Goal: Task Accomplishment & Management: Complete application form

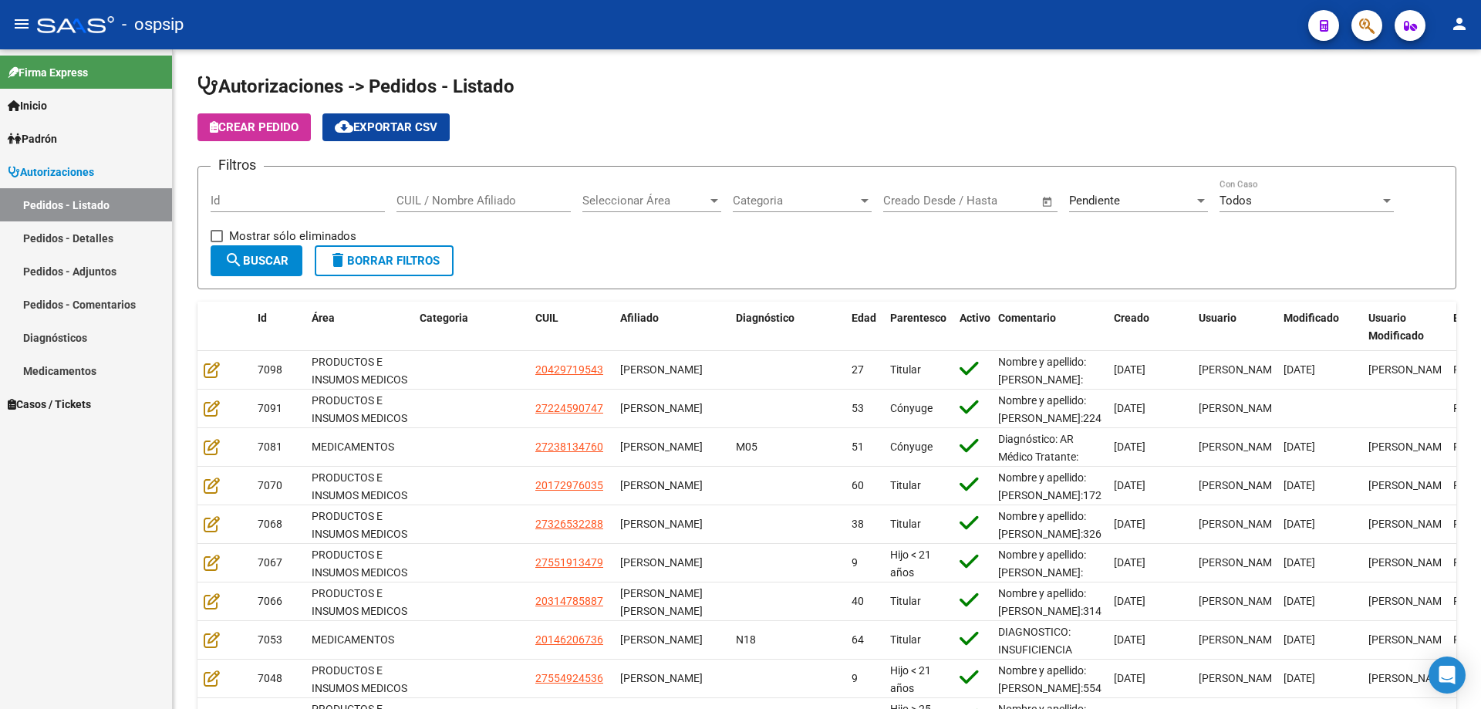
click at [1358, 25] on button "button" at bounding box center [1367, 25] width 31 height 31
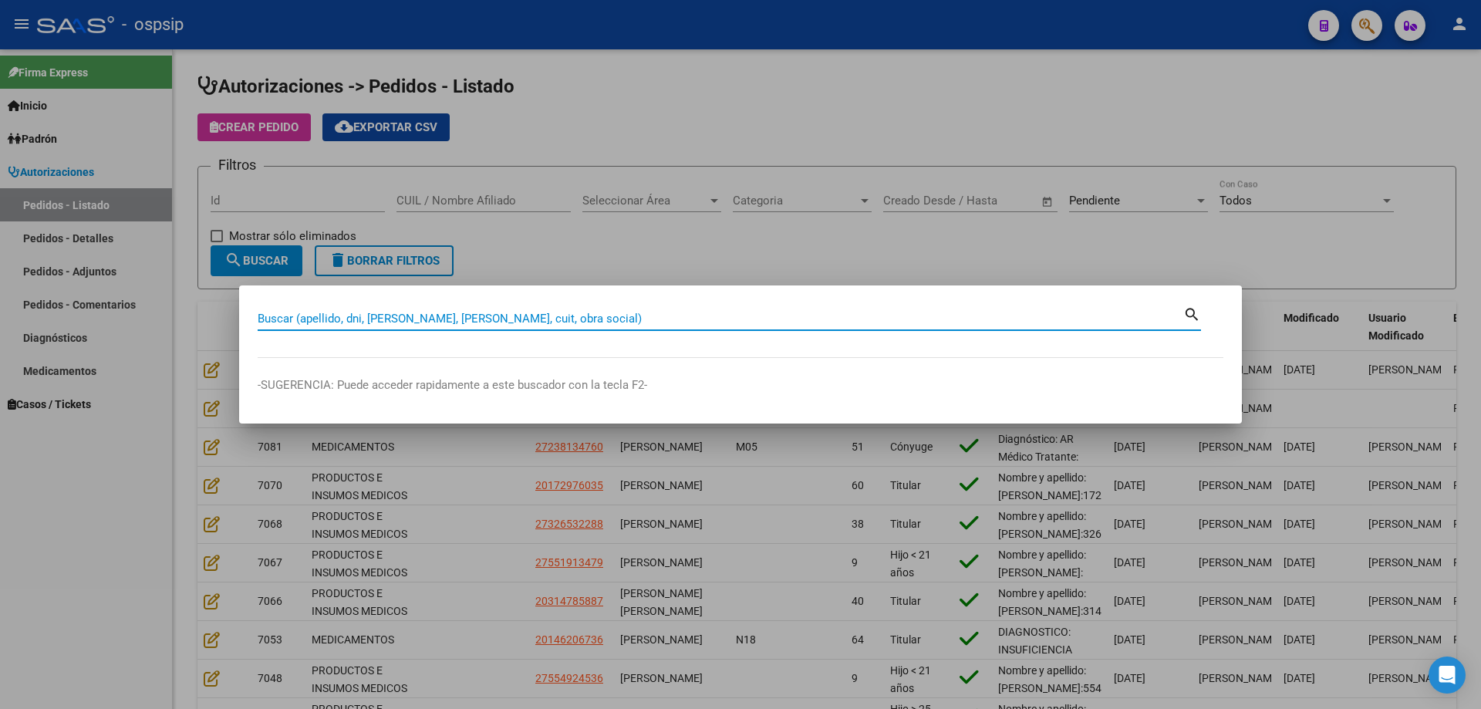
paste input "23813476."
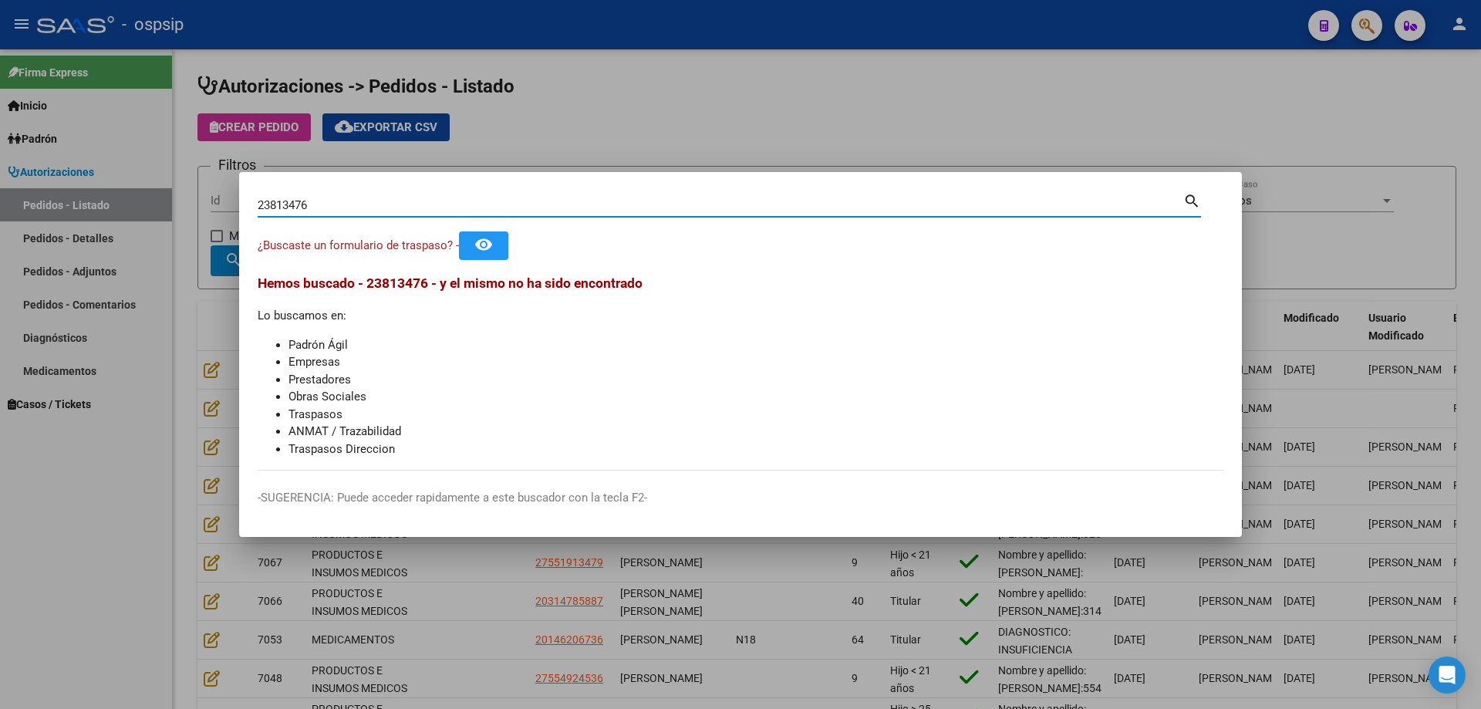
type input "23813476"
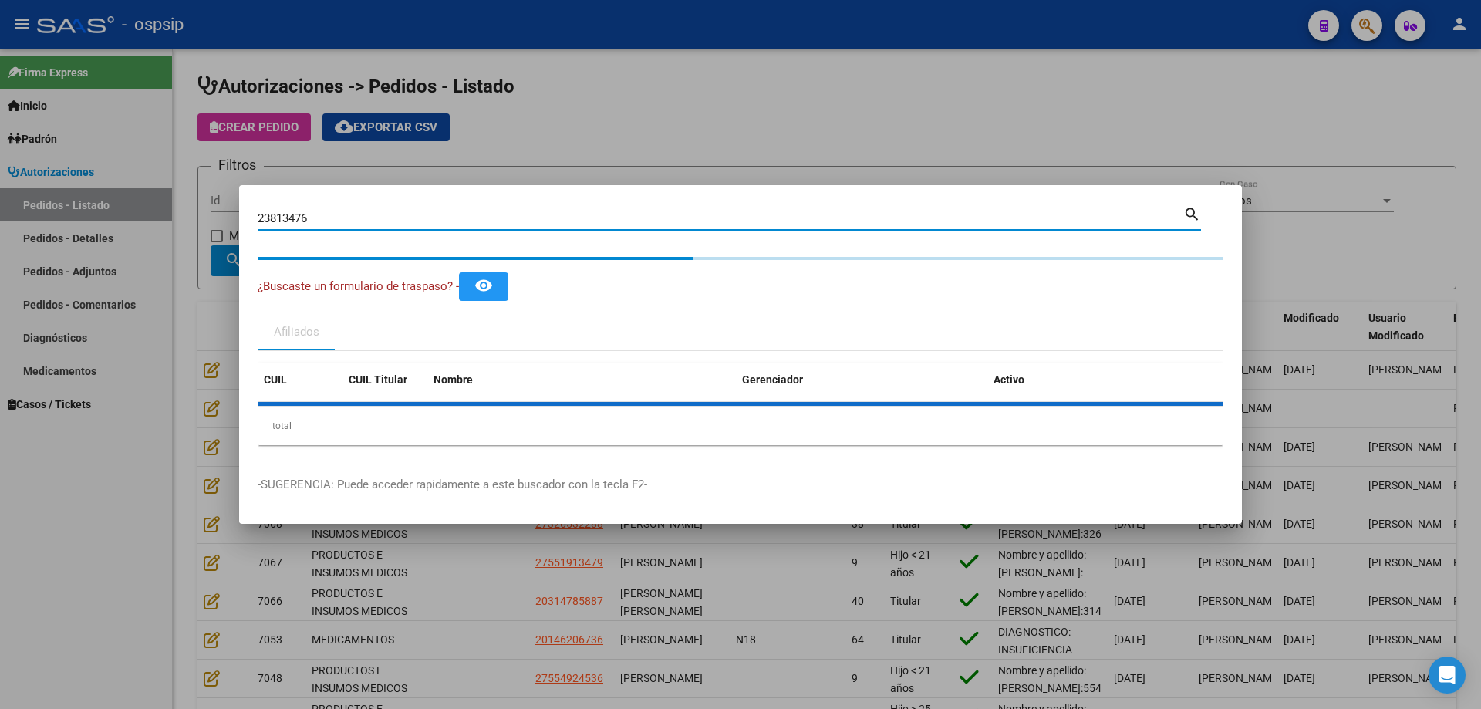
click at [284, 397] on div "CUIL CUIL Titular Nombre Gerenciador Activo total 1" at bounding box center [741, 404] width 966 height 82
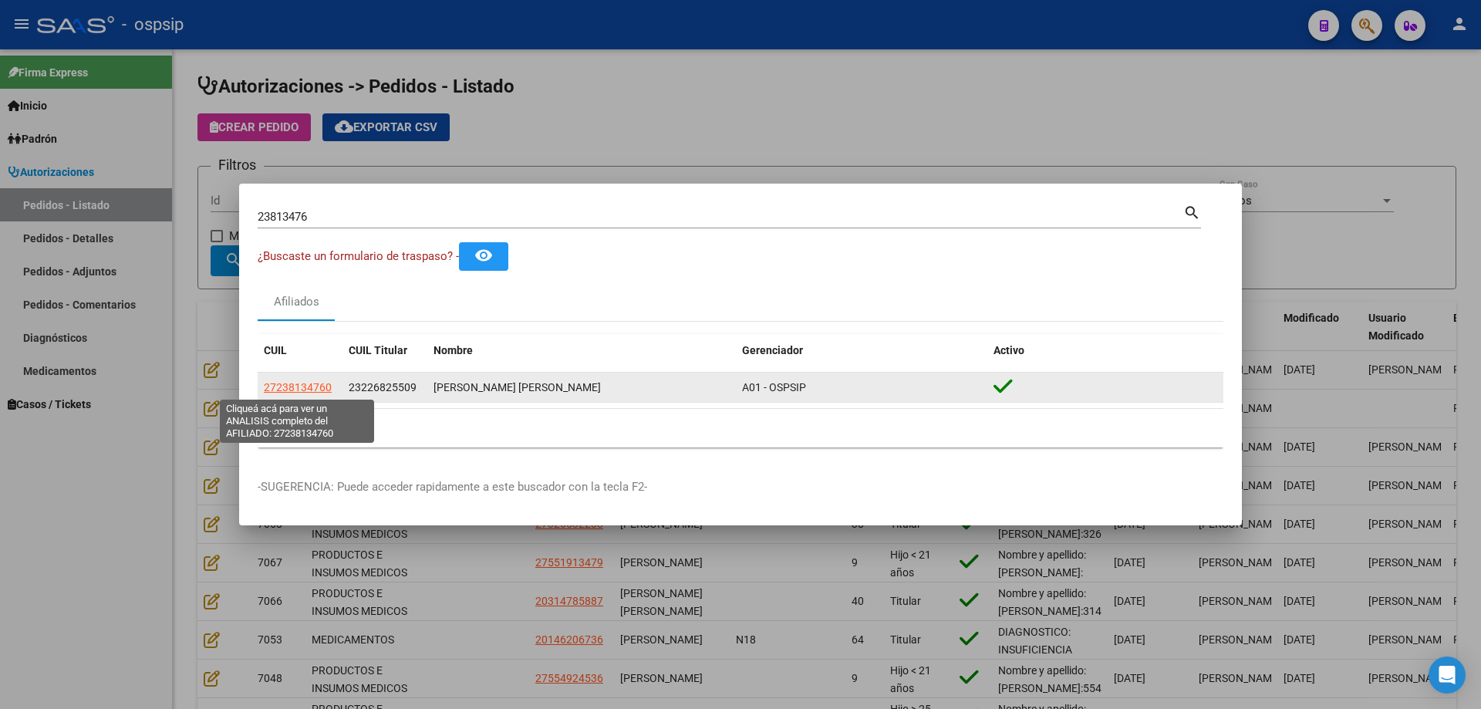
click at [289, 393] on span "27238134760" at bounding box center [298, 387] width 68 height 12
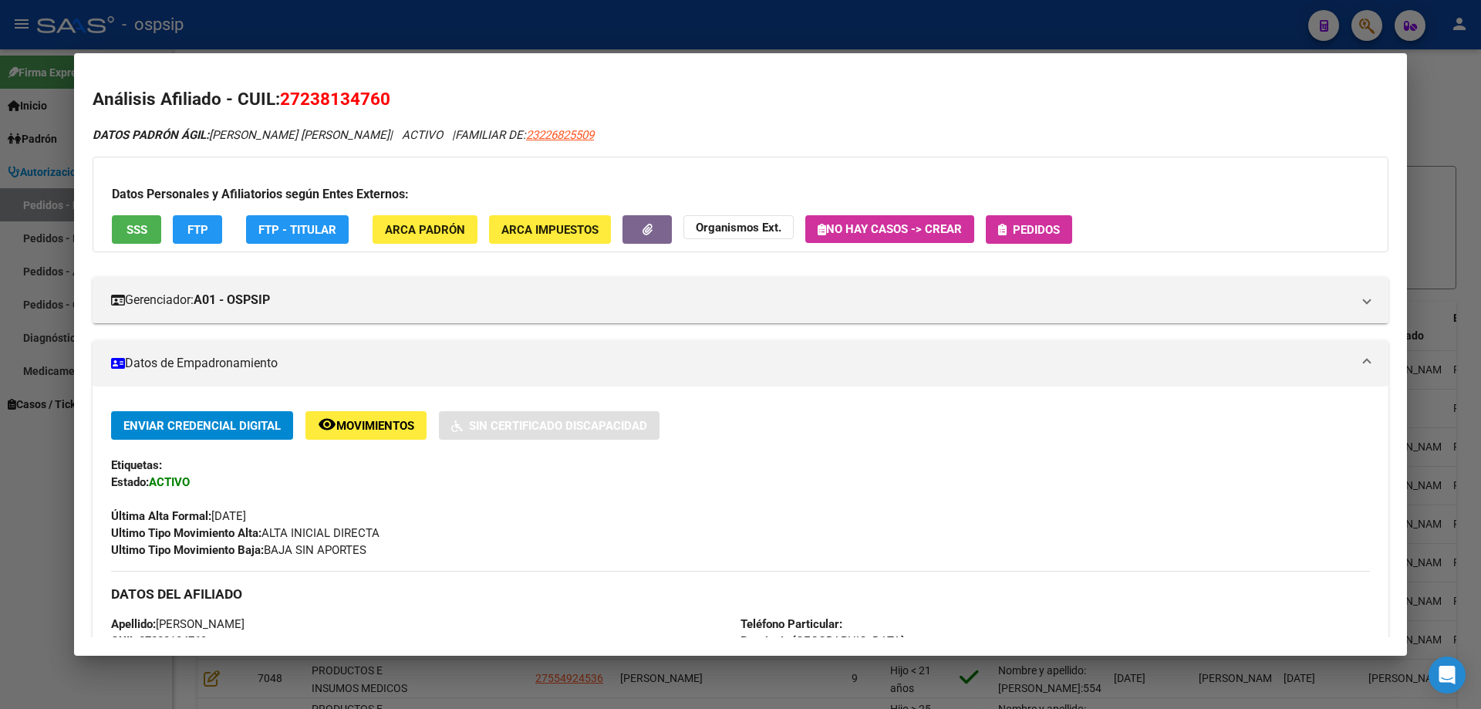
click at [1018, 223] on span "Pedidos" at bounding box center [1036, 230] width 47 height 14
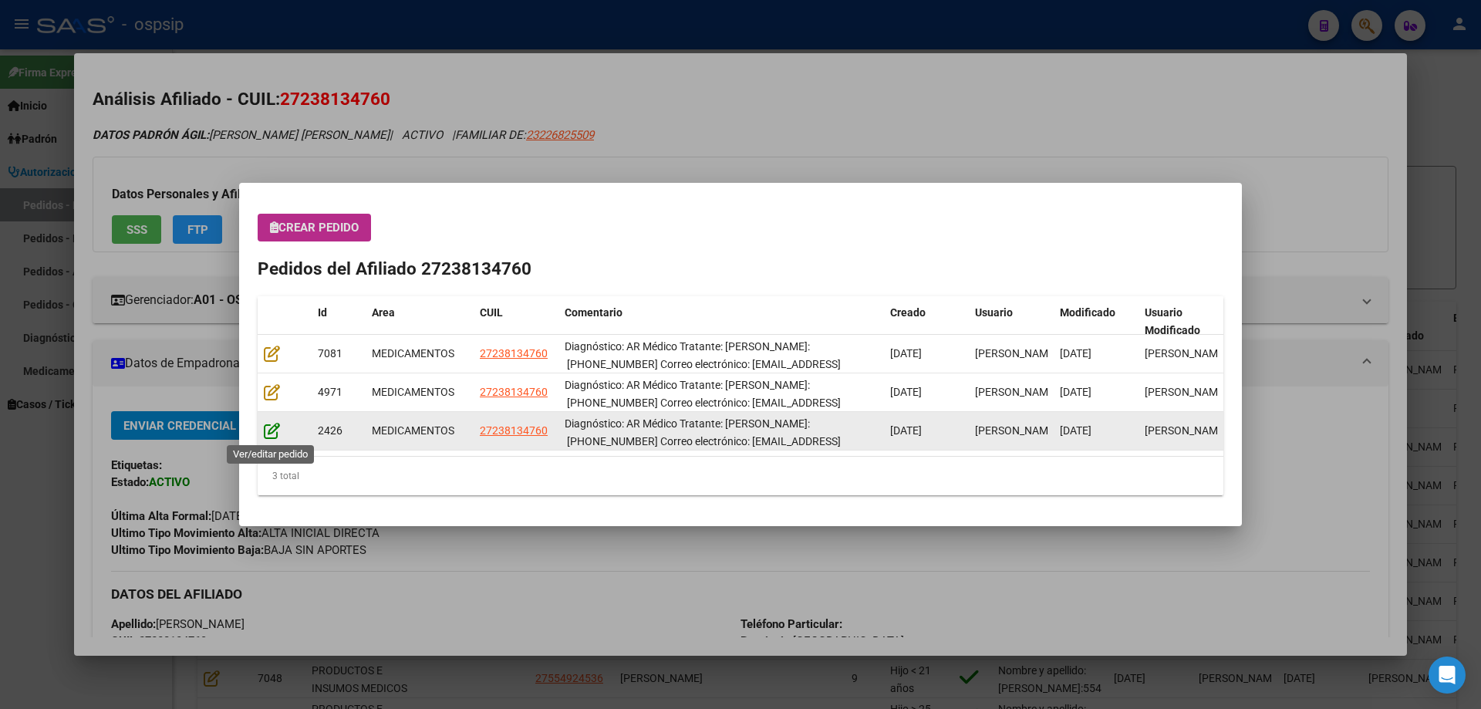
click at [268, 437] on icon at bounding box center [272, 430] width 16 height 17
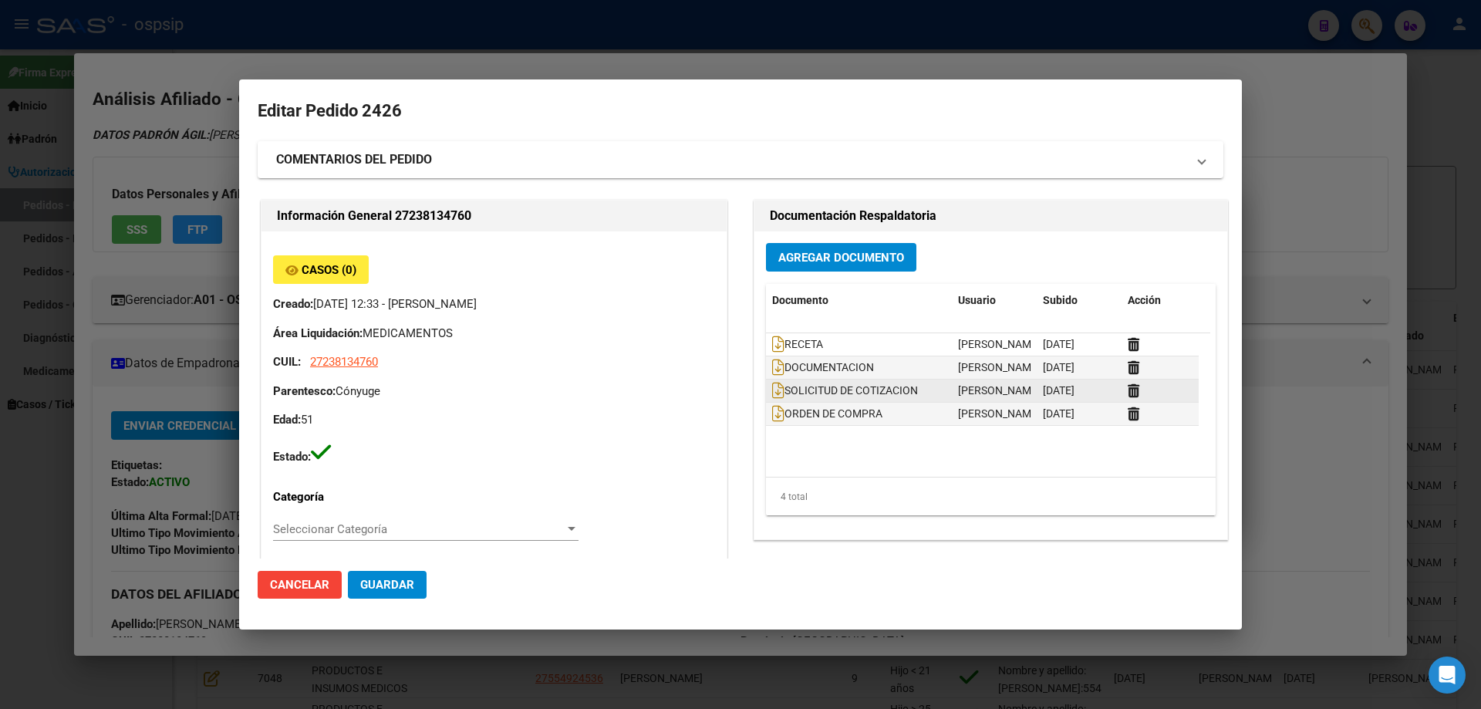
type input "NO CORRESPONDE"
type input "[GEOGRAPHIC_DATA], [PERSON_NAME], EL TORDO 2365"
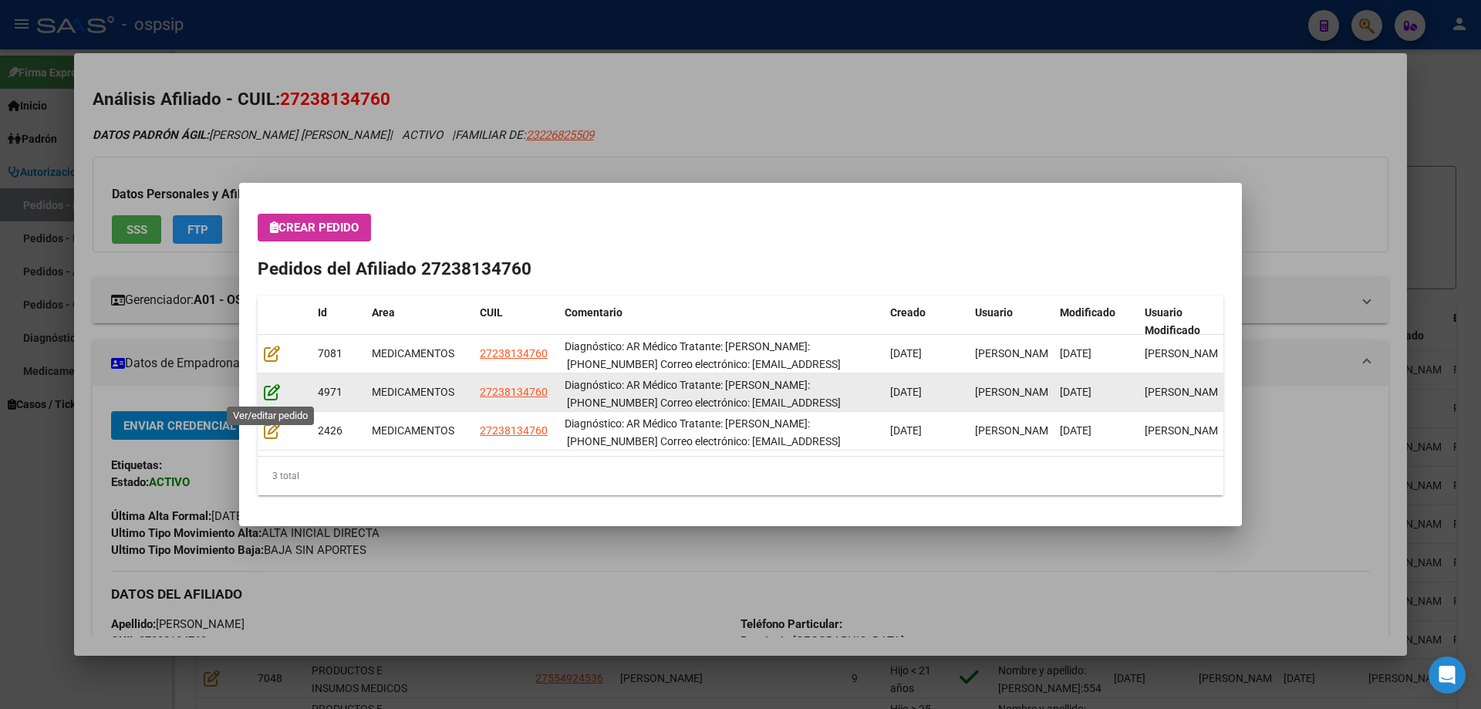
click at [275, 389] on icon at bounding box center [272, 391] width 16 height 17
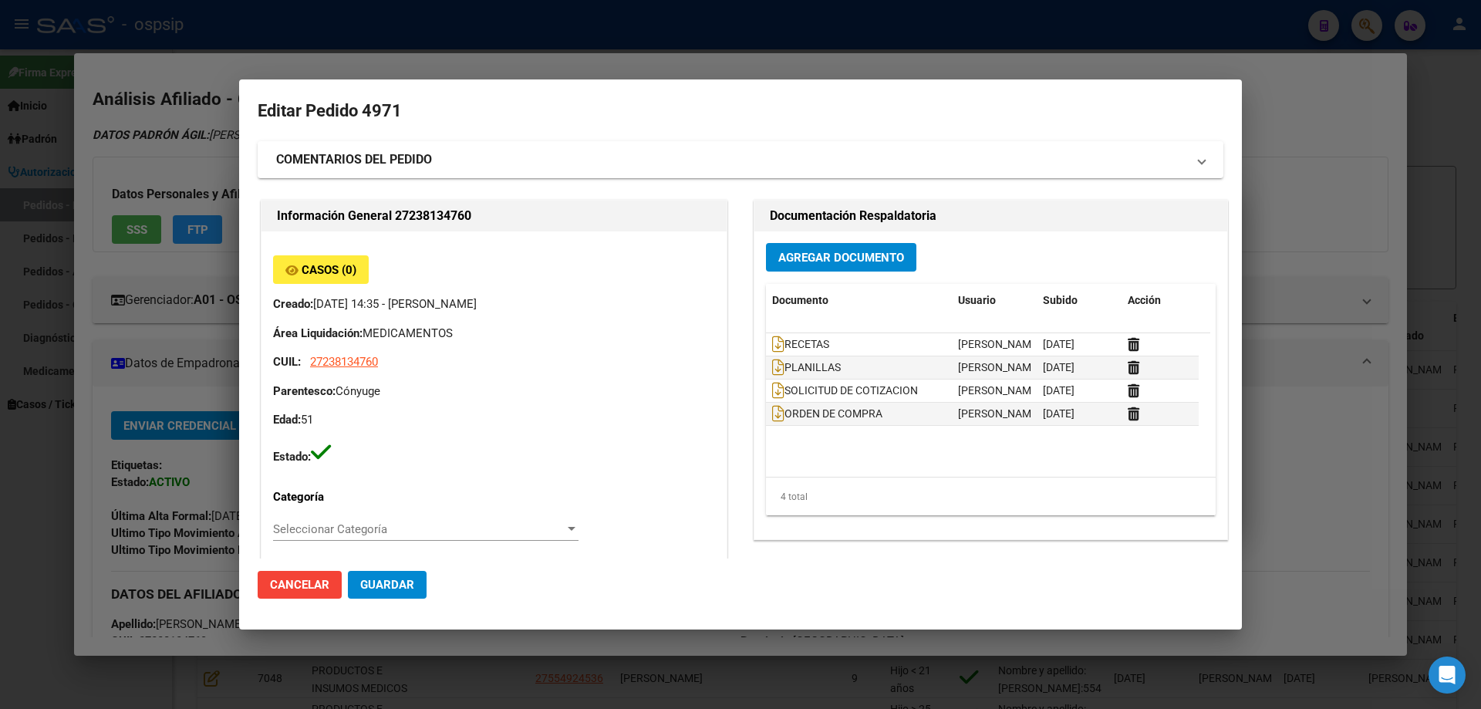
type input "[GEOGRAPHIC_DATA], [PERSON_NAME], EL TORDO 2365"
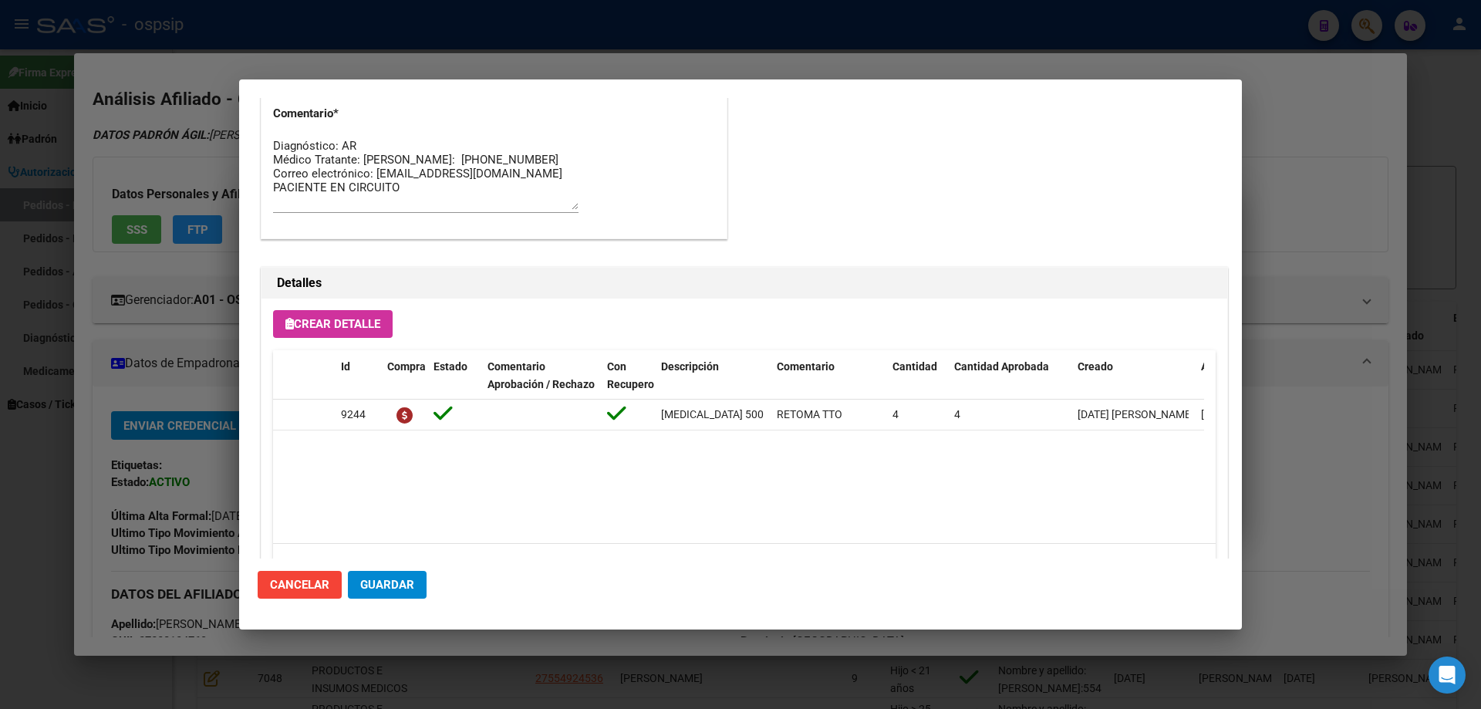
scroll to position [1003, 0]
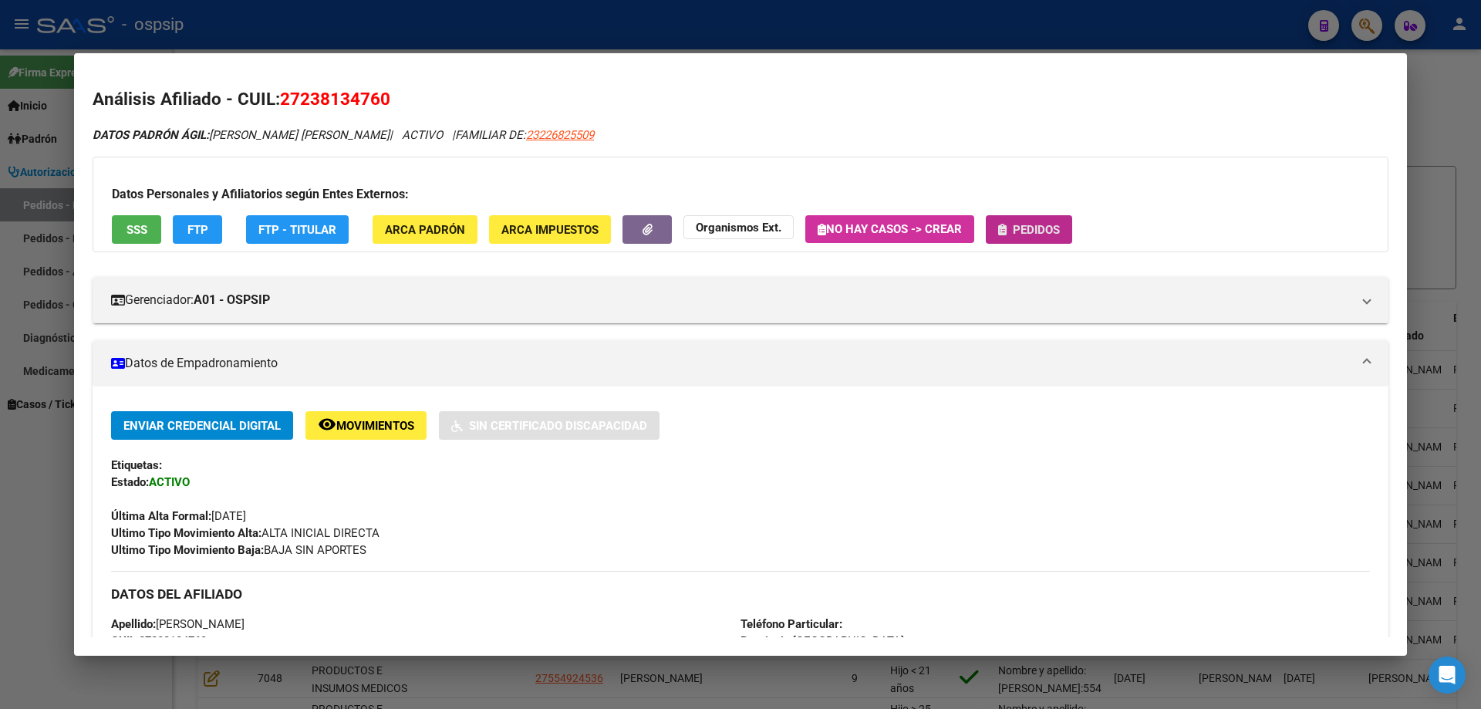
click at [1038, 224] on span "Pedidos" at bounding box center [1036, 230] width 47 height 14
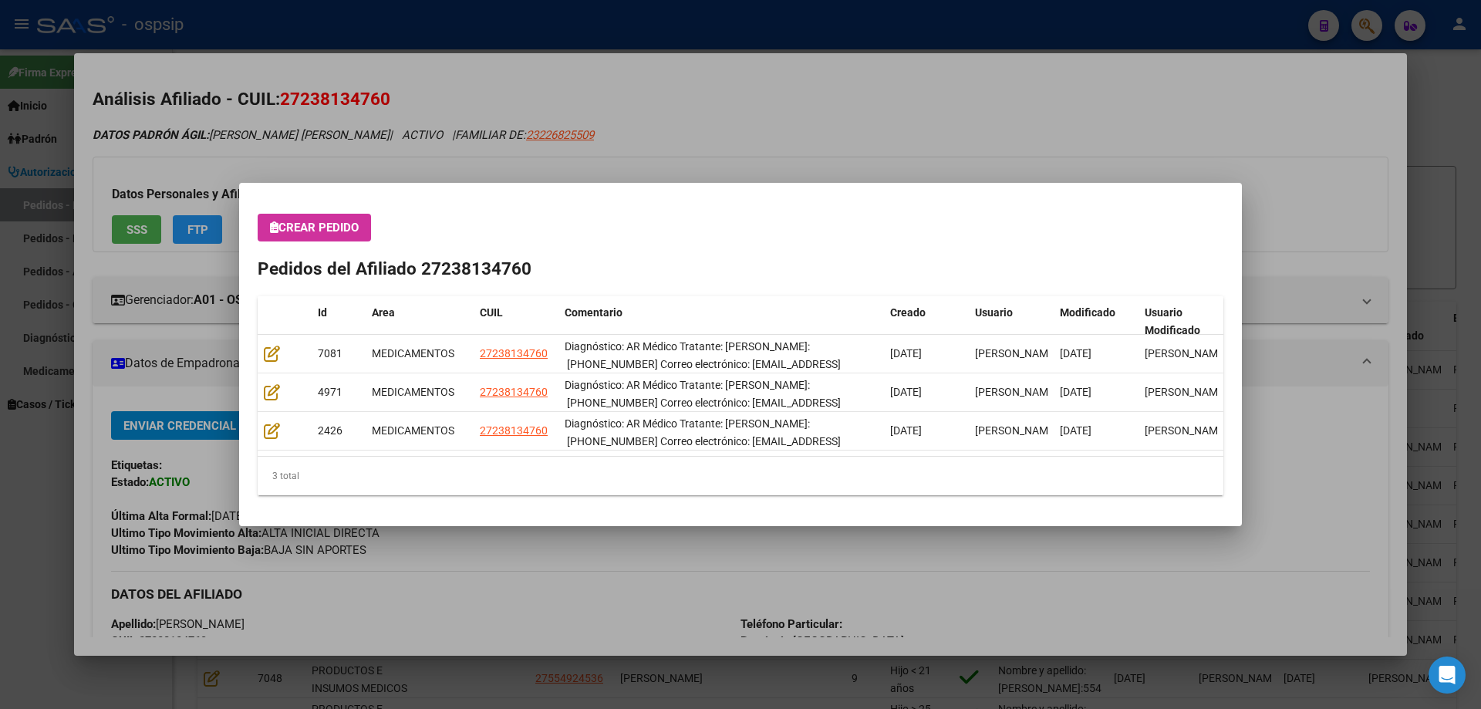
click at [635, 81] on div at bounding box center [740, 354] width 1481 height 709
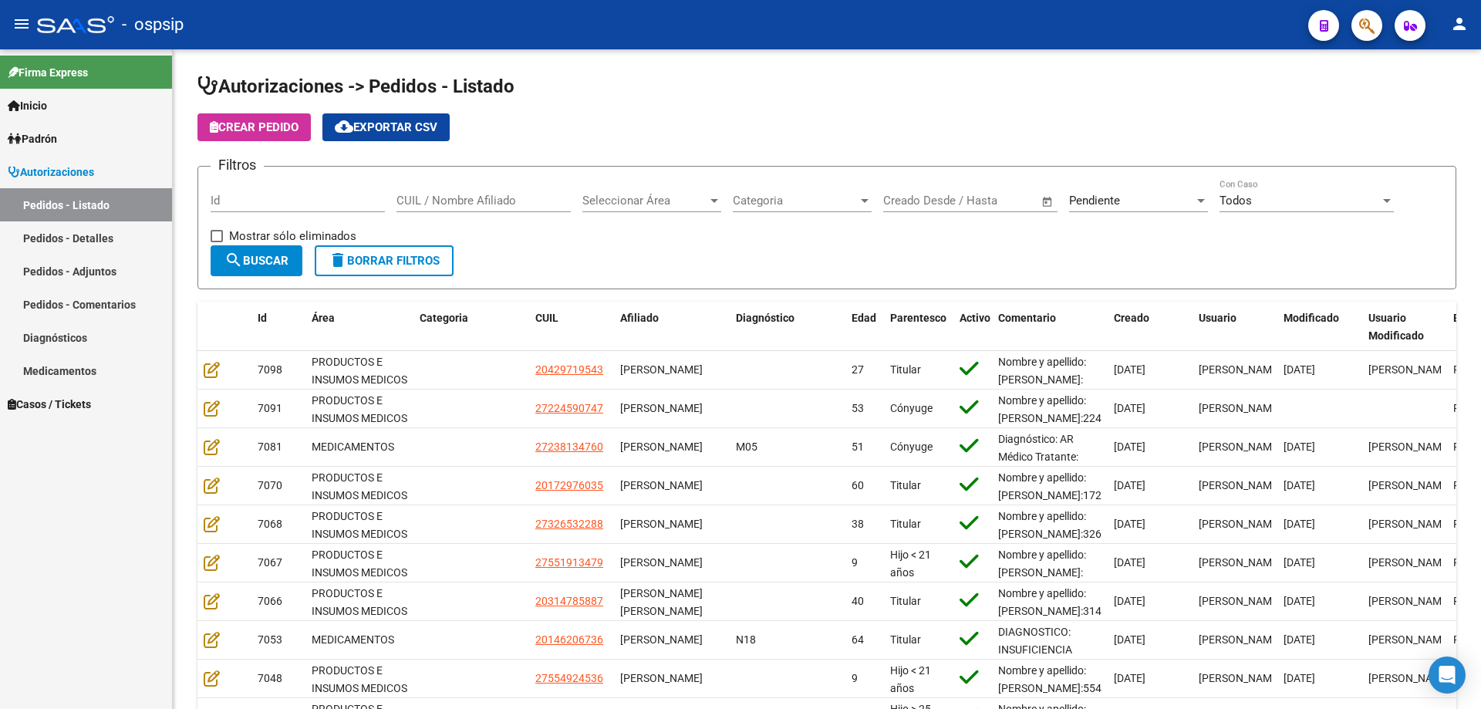
click at [1359, 17] on icon "button" at bounding box center [1366, 26] width 15 height 18
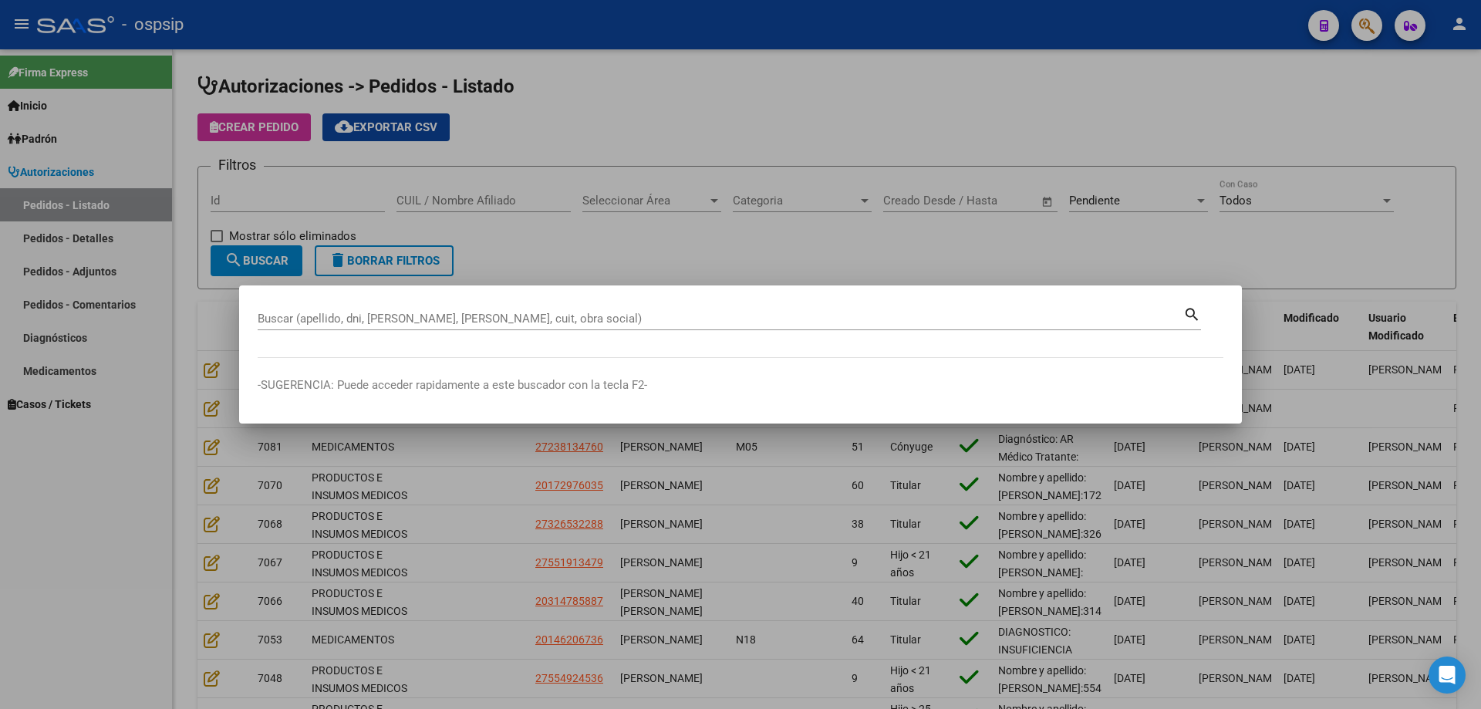
drag, startPoint x: 320, startPoint y: 309, endPoint x: 281, endPoint y: 320, distance: 40.8
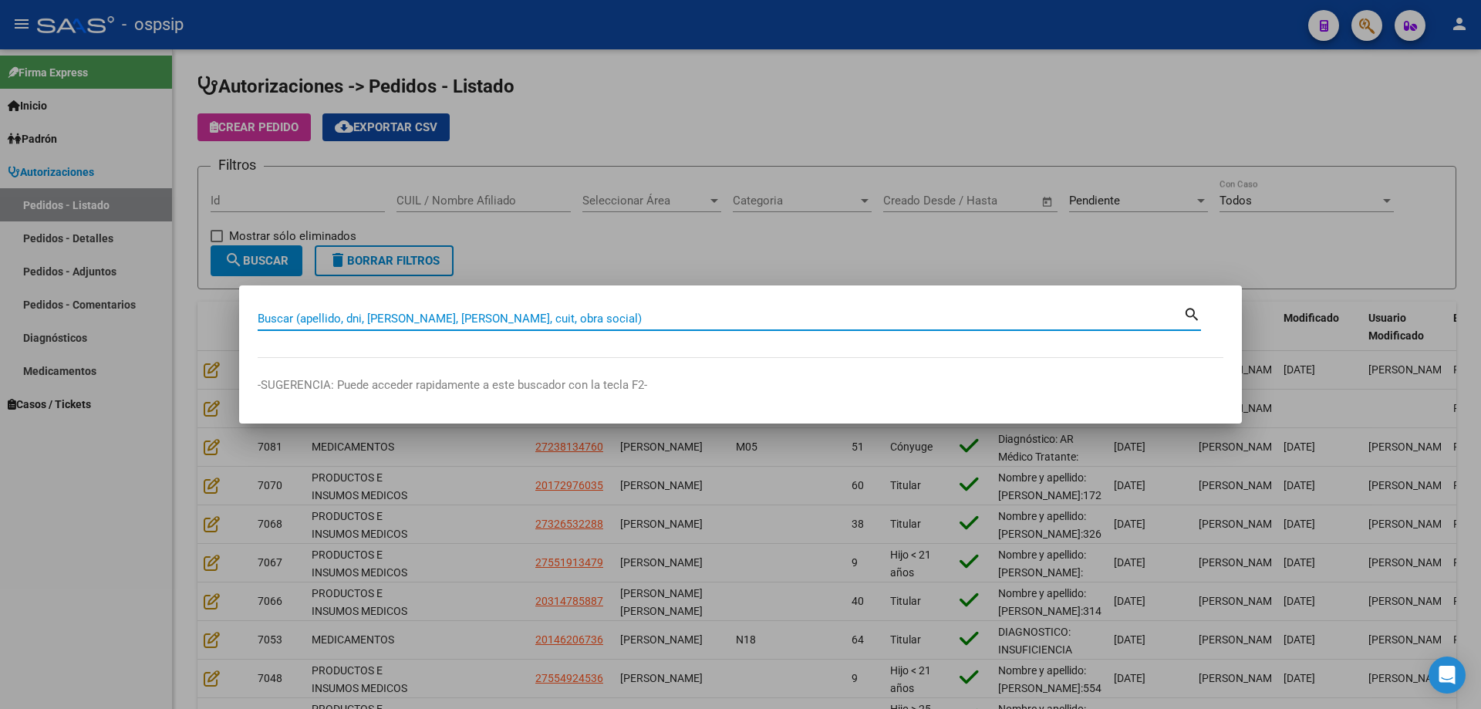
paste input "31125270"
type input "31125270"
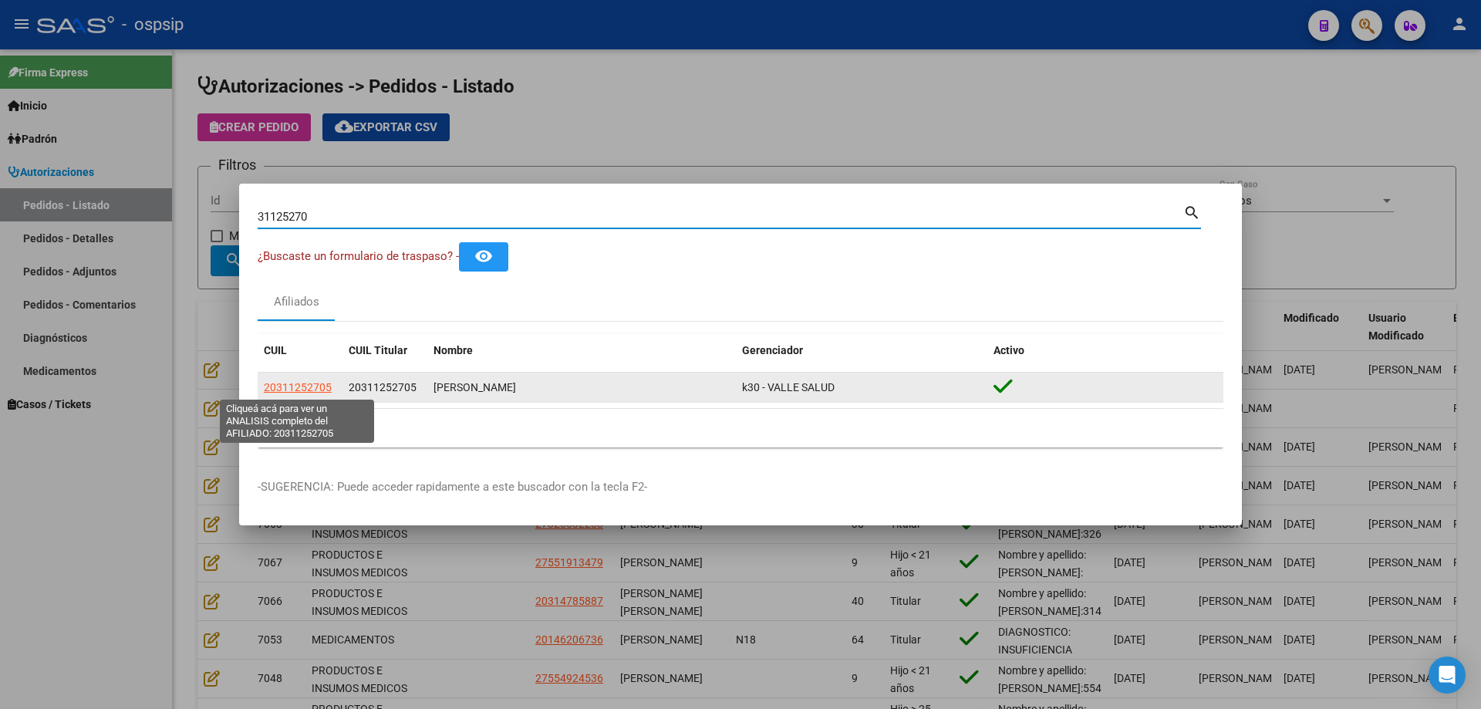
click at [316, 384] on span "20311252705" at bounding box center [298, 387] width 68 height 12
type textarea "20311252705"
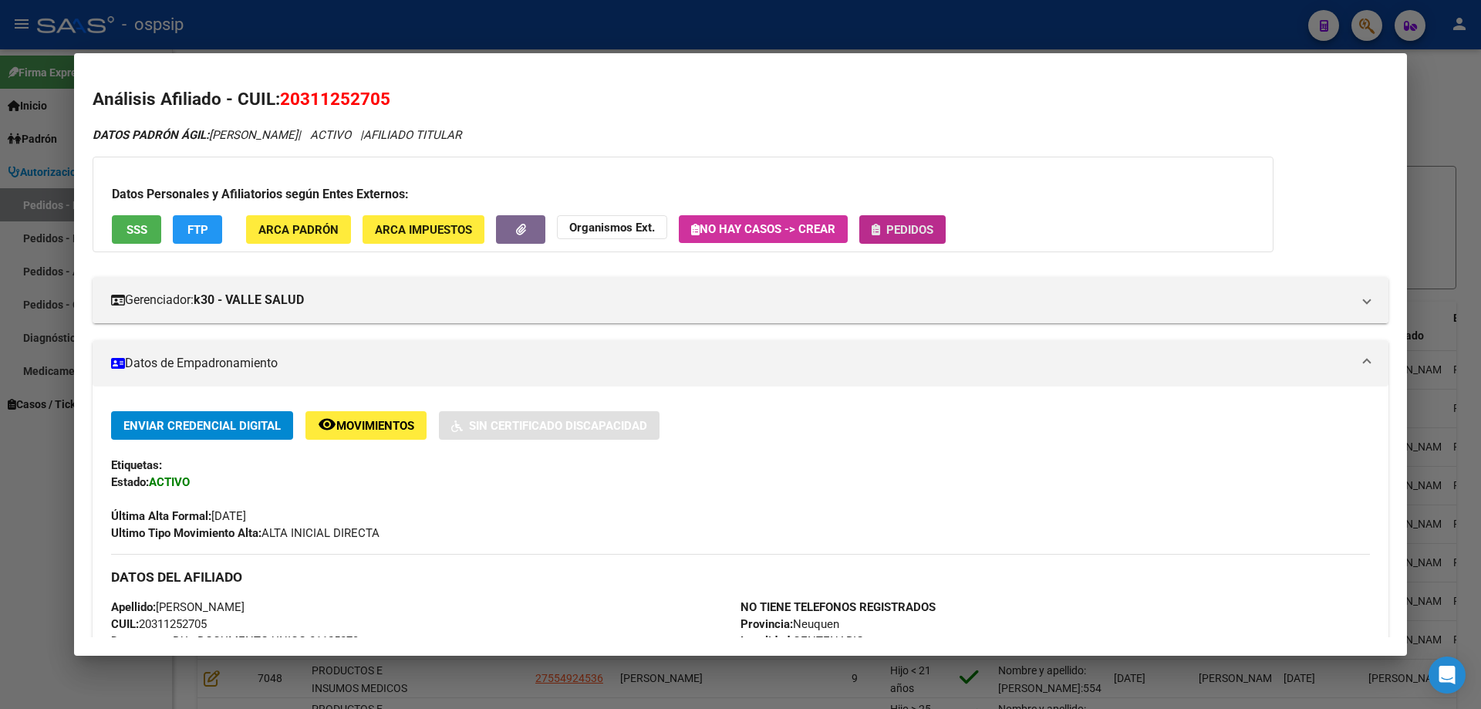
click at [926, 238] on button "Pedidos" at bounding box center [902, 229] width 86 height 29
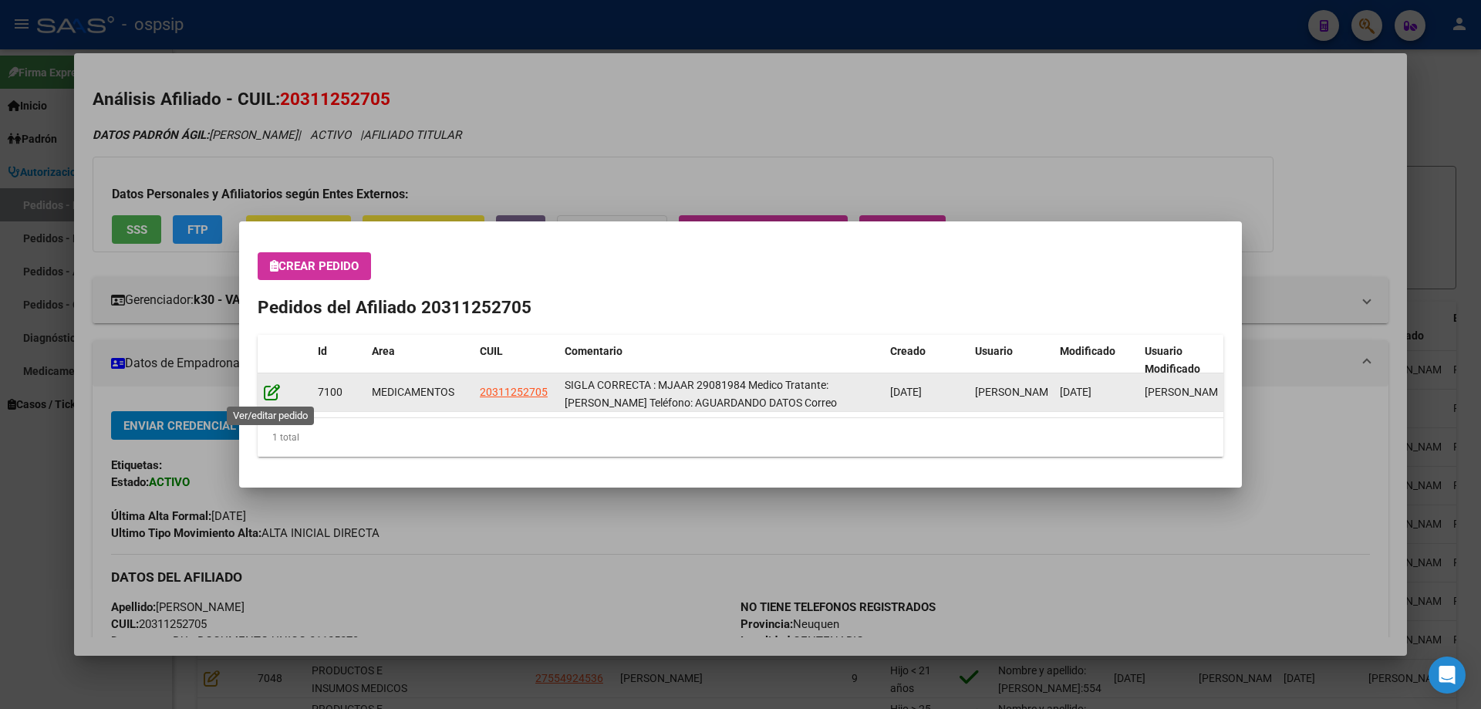
click at [272, 394] on icon at bounding box center [272, 391] width 16 height 17
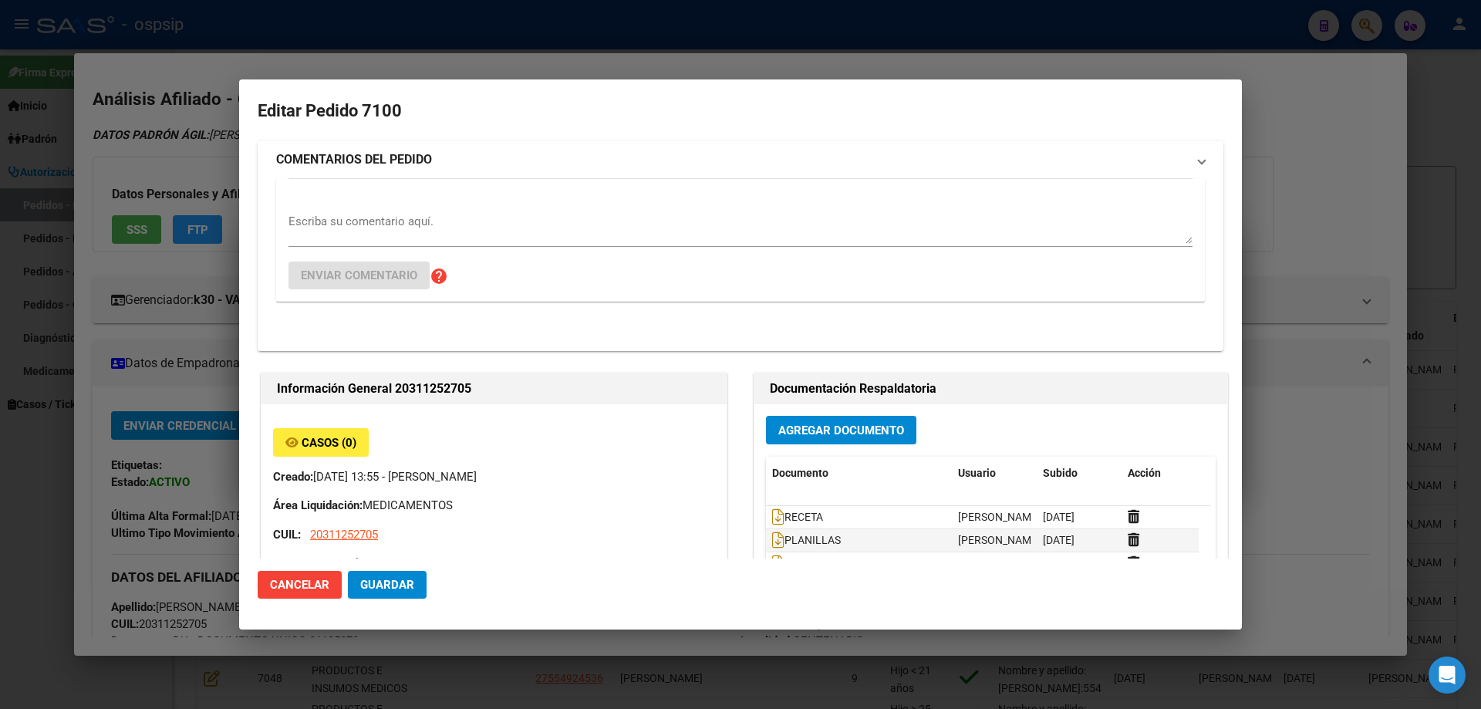
type input "Neuquen, CENTENARIO, [PERSON_NAME] LOTE 499"
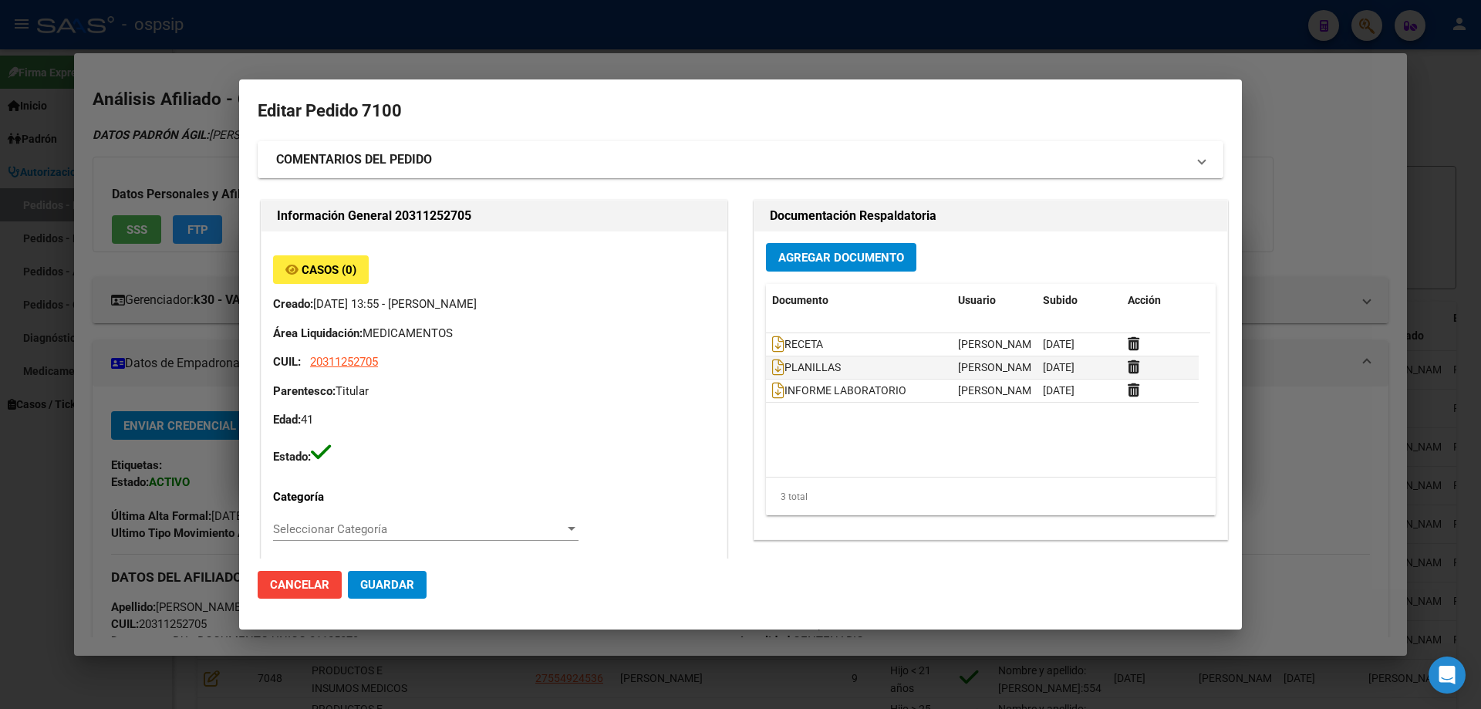
click at [328, 166] on strong "COMENTARIOS DEL PEDIDO" at bounding box center [354, 159] width 156 height 19
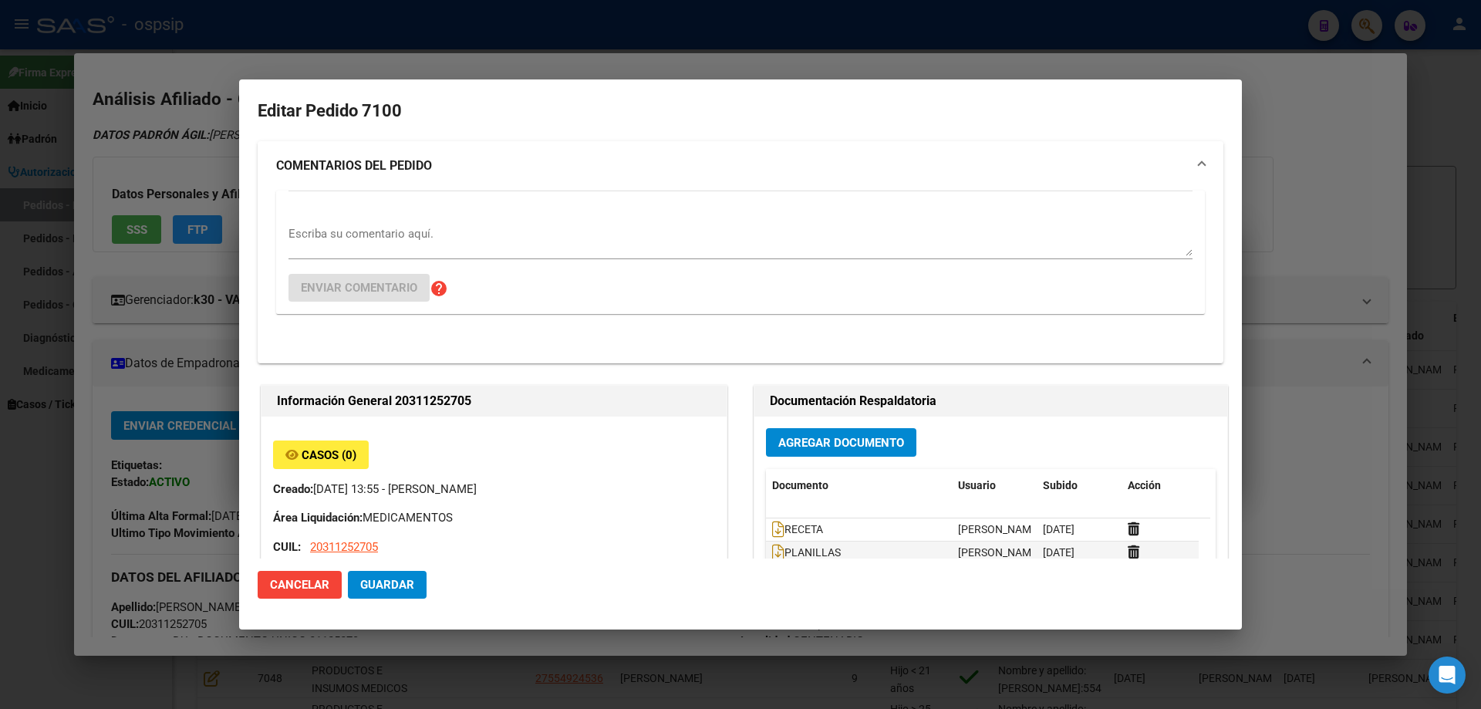
click at [309, 248] on textarea "Escriba su comentario aquí." at bounding box center [741, 240] width 904 height 31
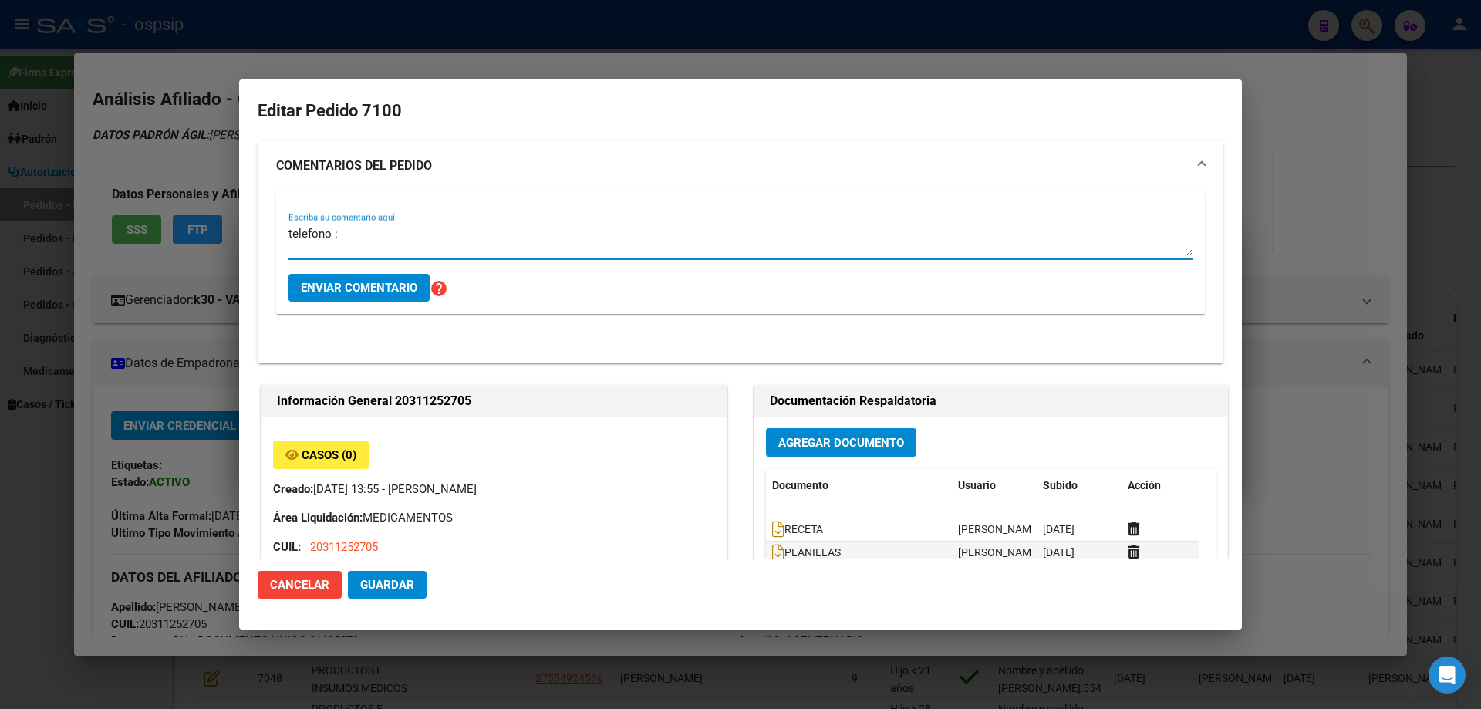
paste textarea "2996372950"
type textarea "telefono : [PHONE_NUMBER]"
click at [384, 289] on span "Enviar comentario" at bounding box center [359, 288] width 116 height 14
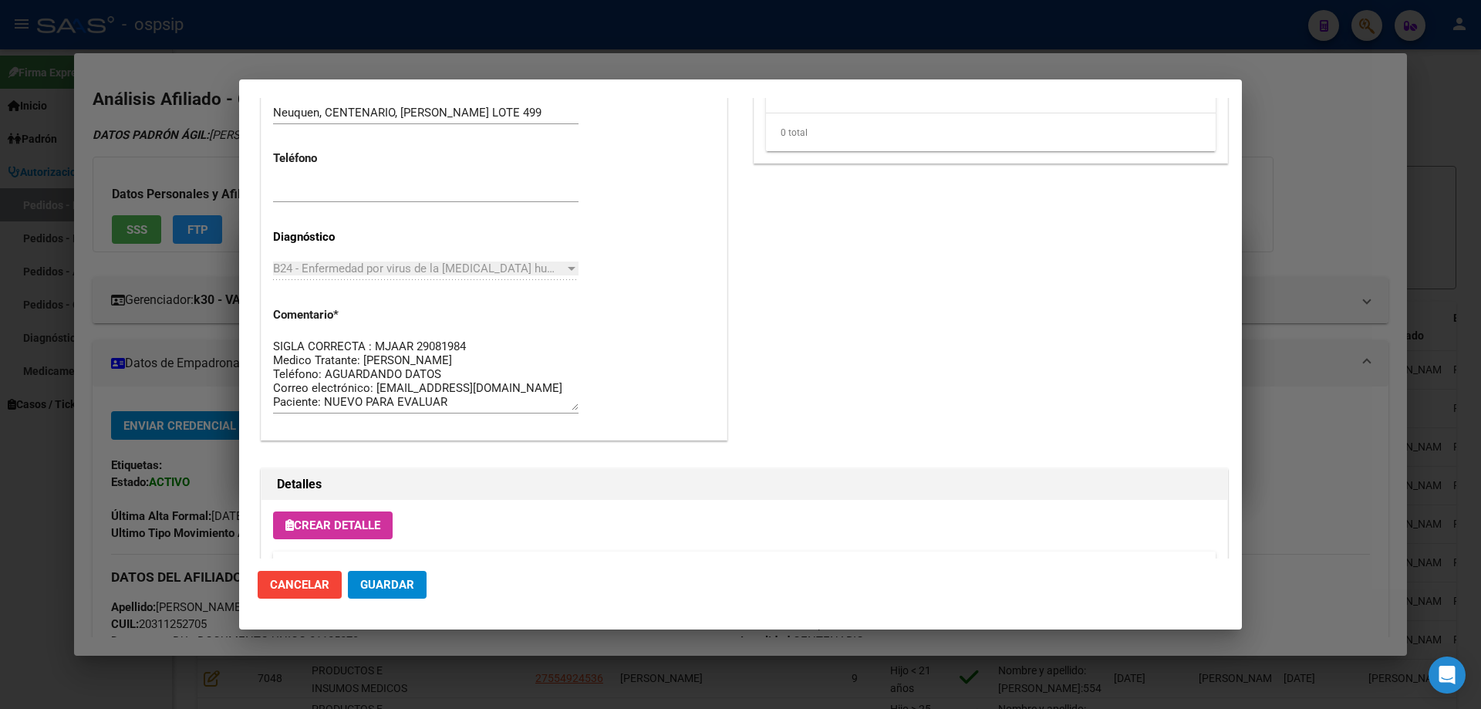
scroll to position [1055, 0]
paste input "2996372950"
type input "2996372950"
click at [454, 366] on textarea "SIGLA CORRECTA : MJAAR 29081984 Medico Tratante: [PERSON_NAME] Teléfono: AGUARD…" at bounding box center [425, 372] width 305 height 73
click at [454, 367] on textarea "SIGLA CORRECTA : MJAAR 29081984 Medico Tratante: [PERSON_NAME] Teléfono: AGUARD…" at bounding box center [425, 372] width 305 height 73
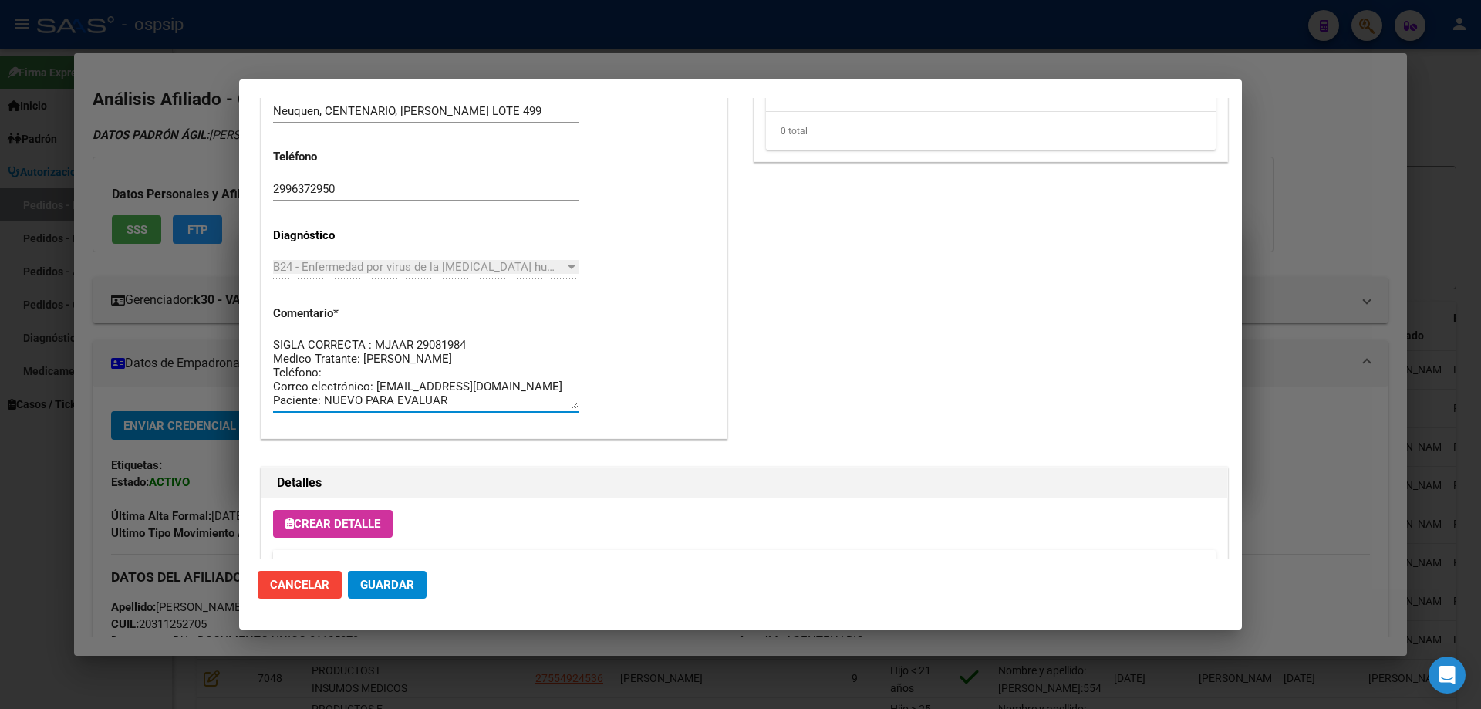
paste textarea "2996372950"
type textarea "SIGLA CORRECTA : MJAAR 29081984 Medico Tratante: [PERSON_NAME] Teléfono: [PHONE…"
click at [378, 604] on mat-dialog-actions "Cancelar Guardar" at bounding box center [741, 585] width 966 height 52
click at [386, 592] on span "Guardar" at bounding box center [387, 585] width 54 height 14
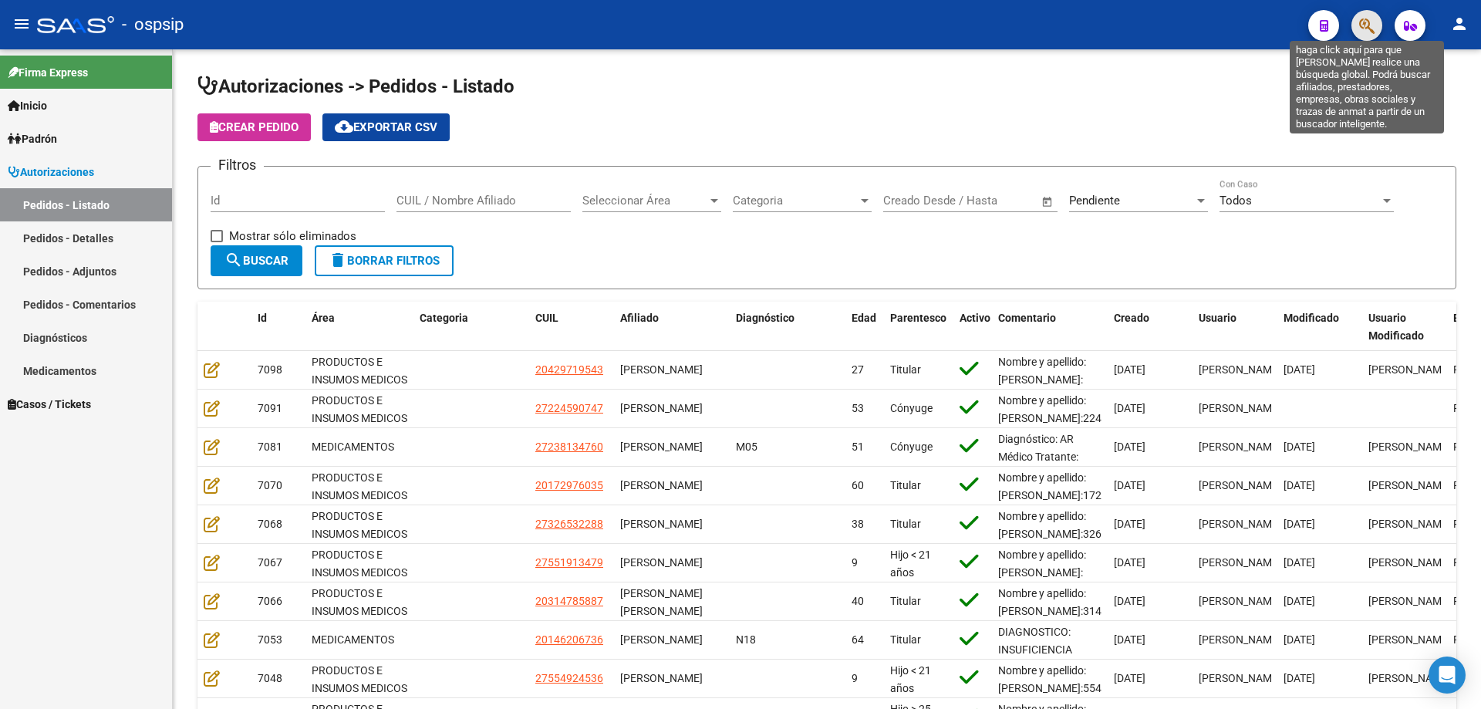
click at [1366, 25] on icon "button" at bounding box center [1366, 26] width 15 height 18
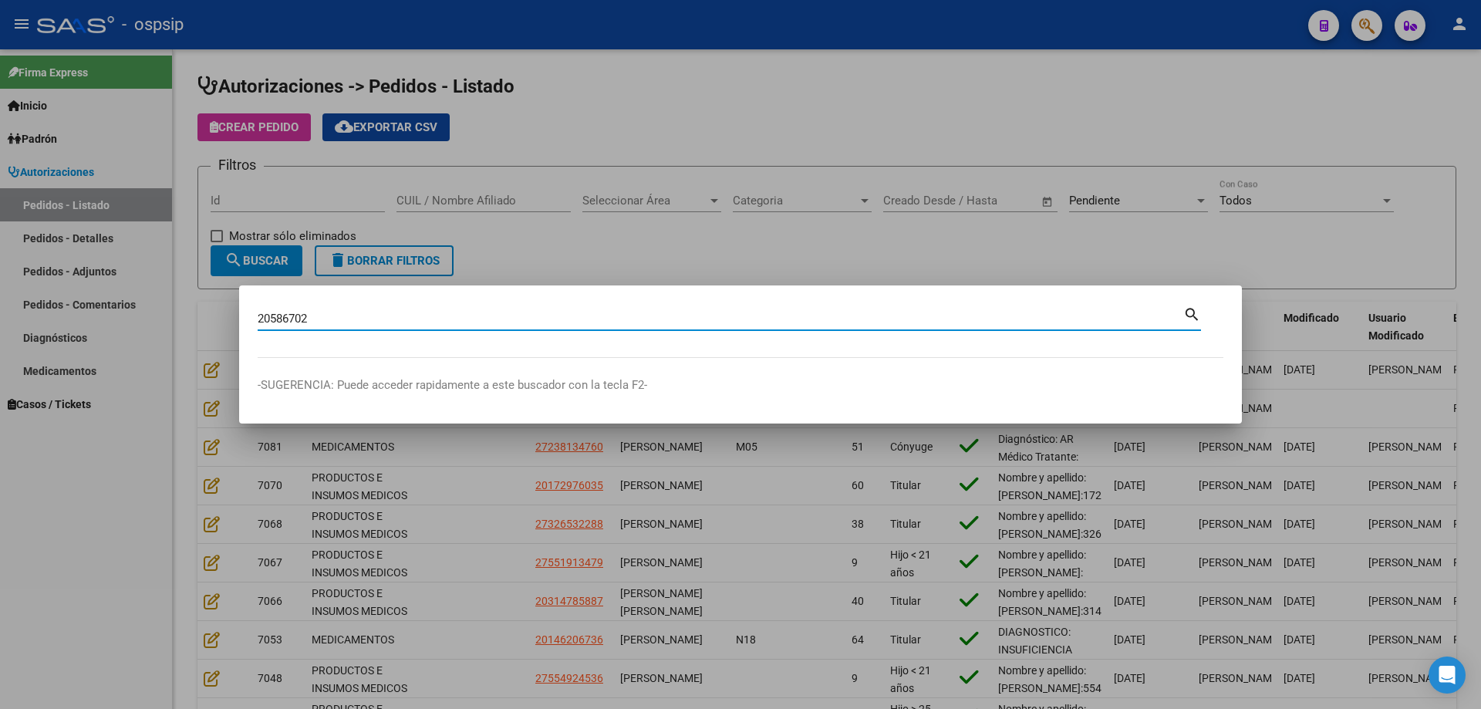
type input "20586702"
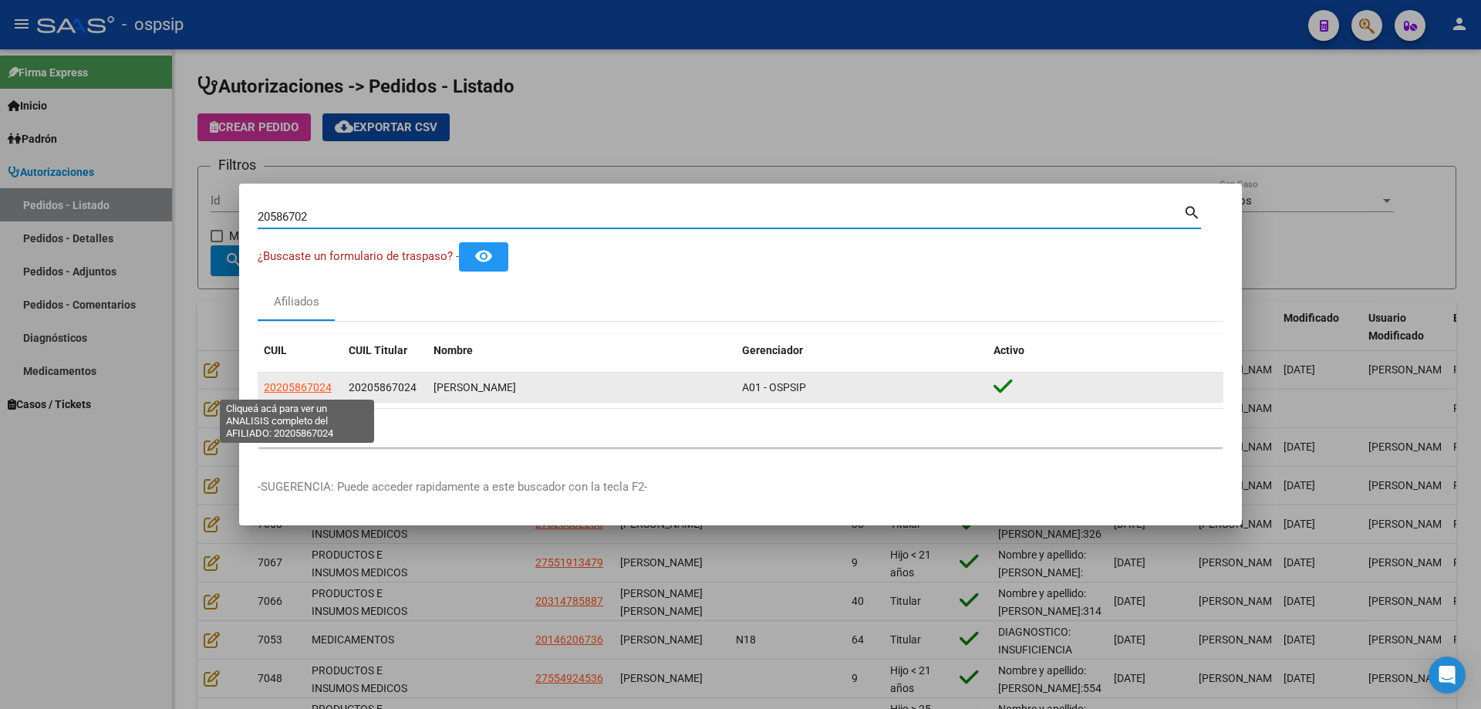
click at [309, 381] on span "20205867024" at bounding box center [298, 387] width 68 height 12
type textarea "20205867024"
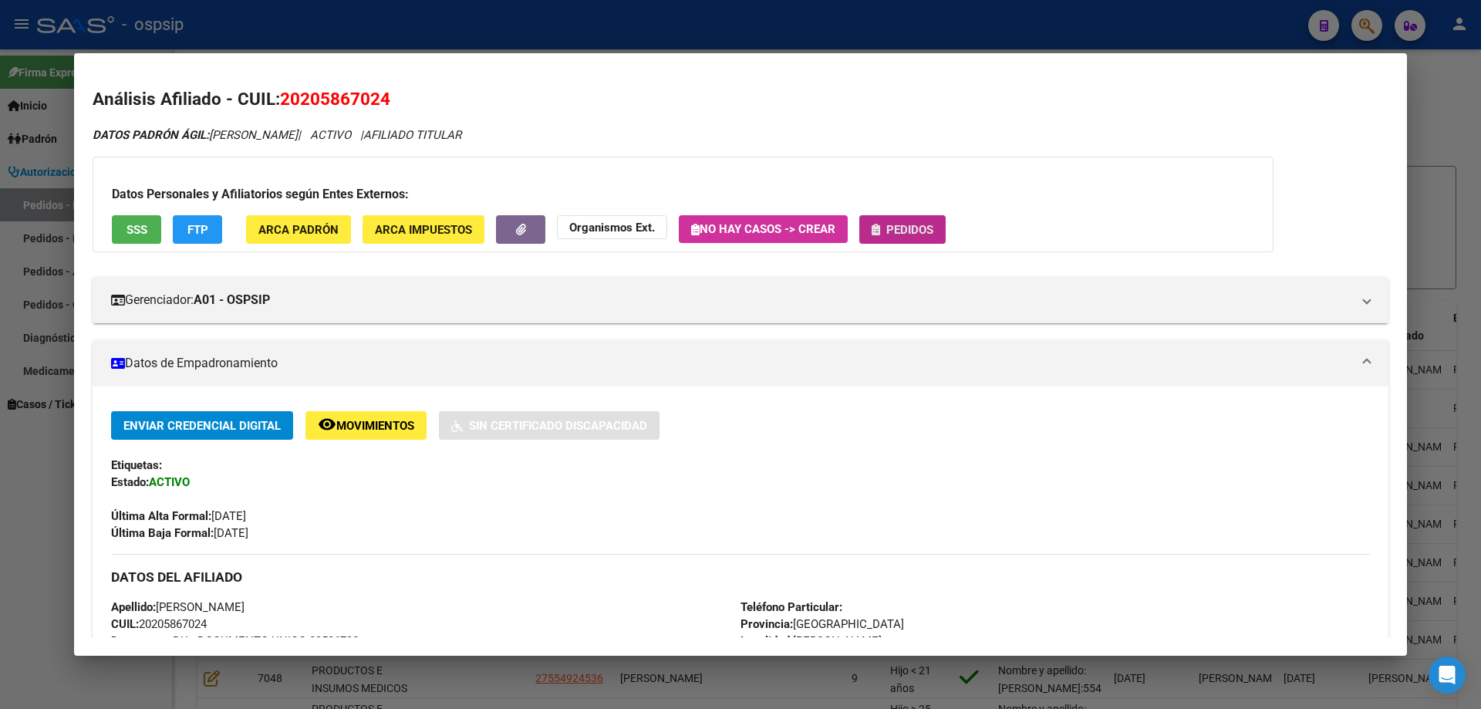
click at [905, 231] on span "Pedidos" at bounding box center [909, 230] width 47 height 14
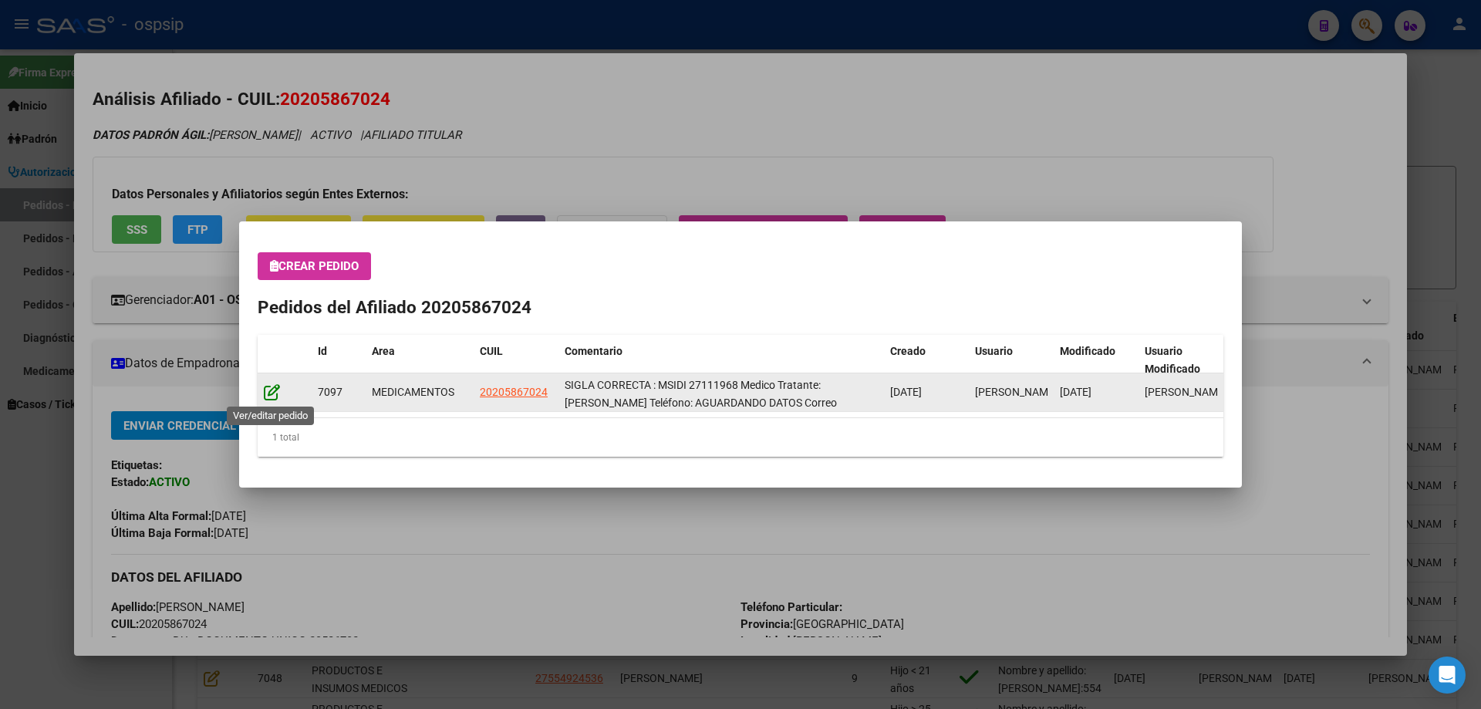
click at [274, 393] on icon at bounding box center [272, 391] width 16 height 17
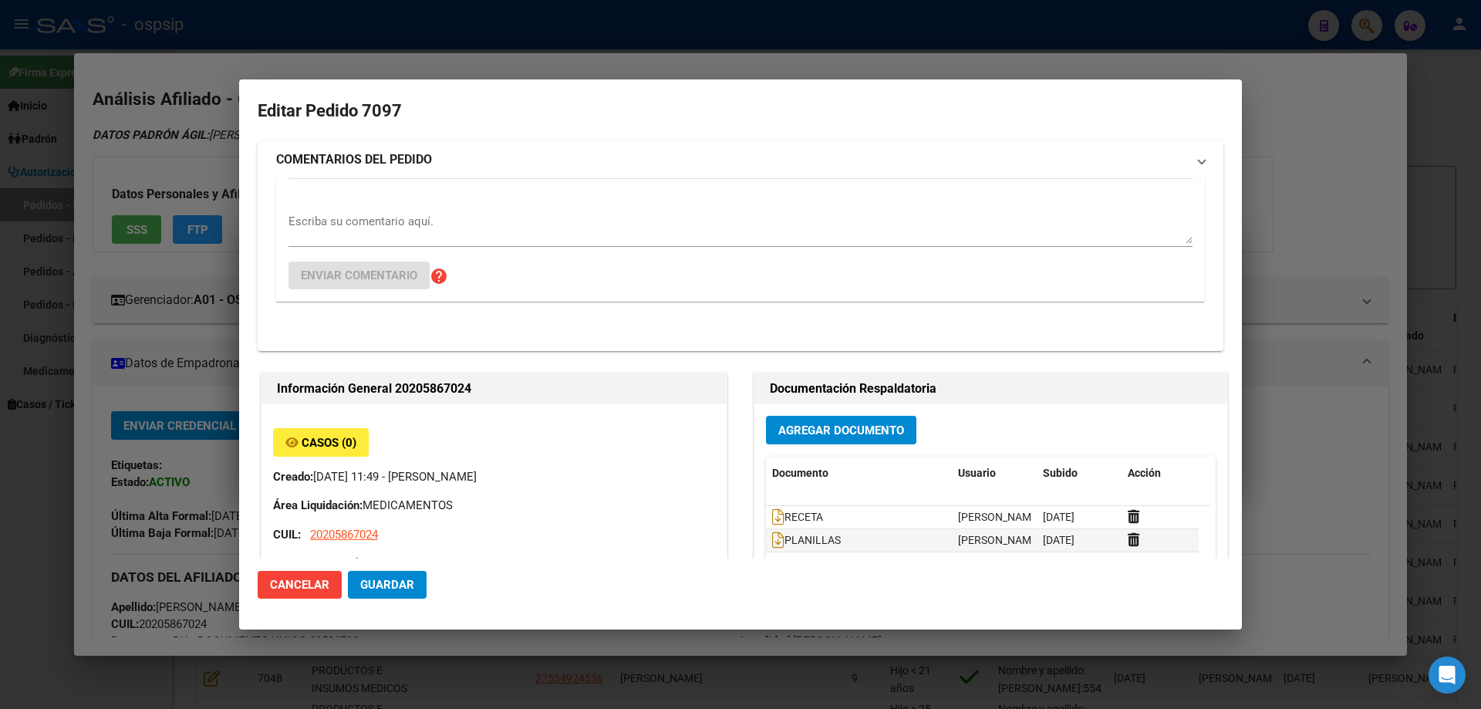
type input "[GEOGRAPHIC_DATA], [GEOGRAPHIC_DATA], [GEOGRAPHIC_DATA] 105"
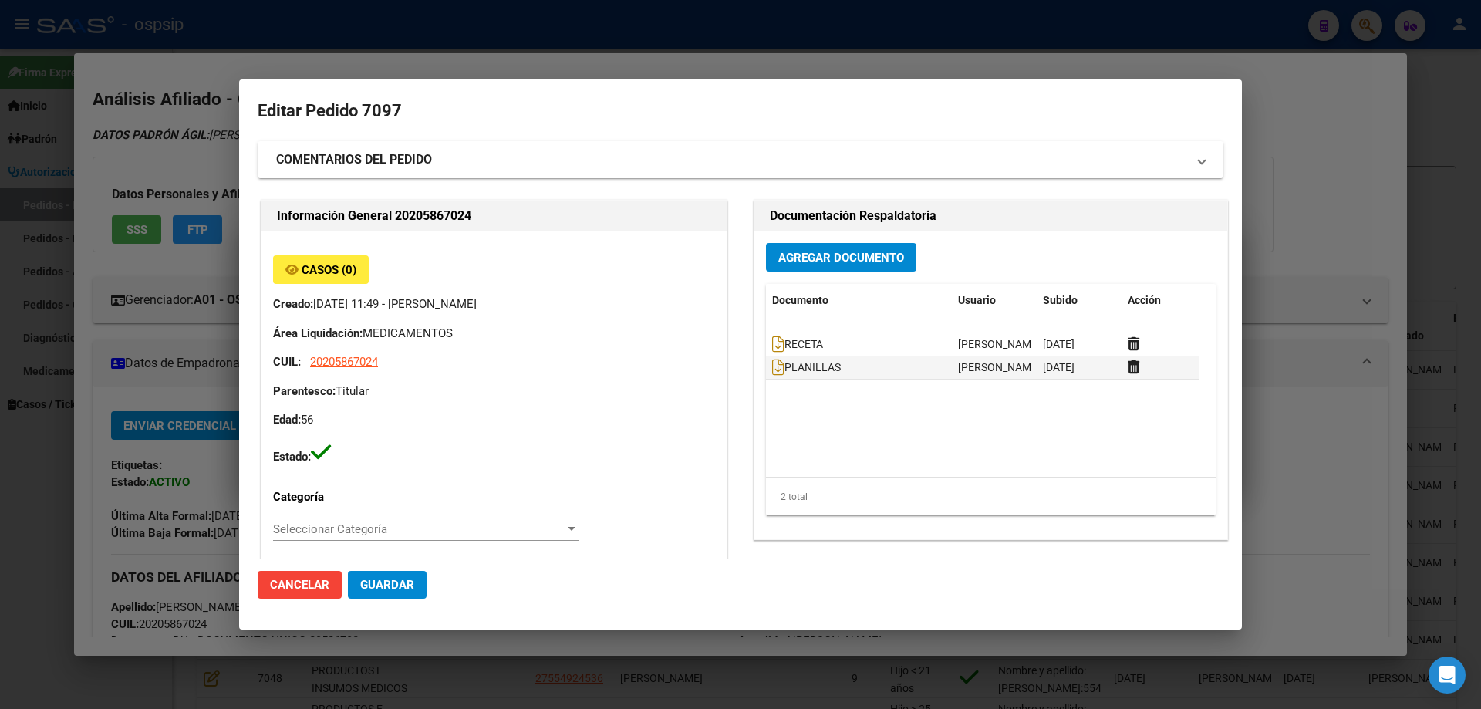
click at [323, 170] on mat-expansion-panel-header "COMENTARIOS DEL PEDIDO" at bounding box center [741, 159] width 966 height 37
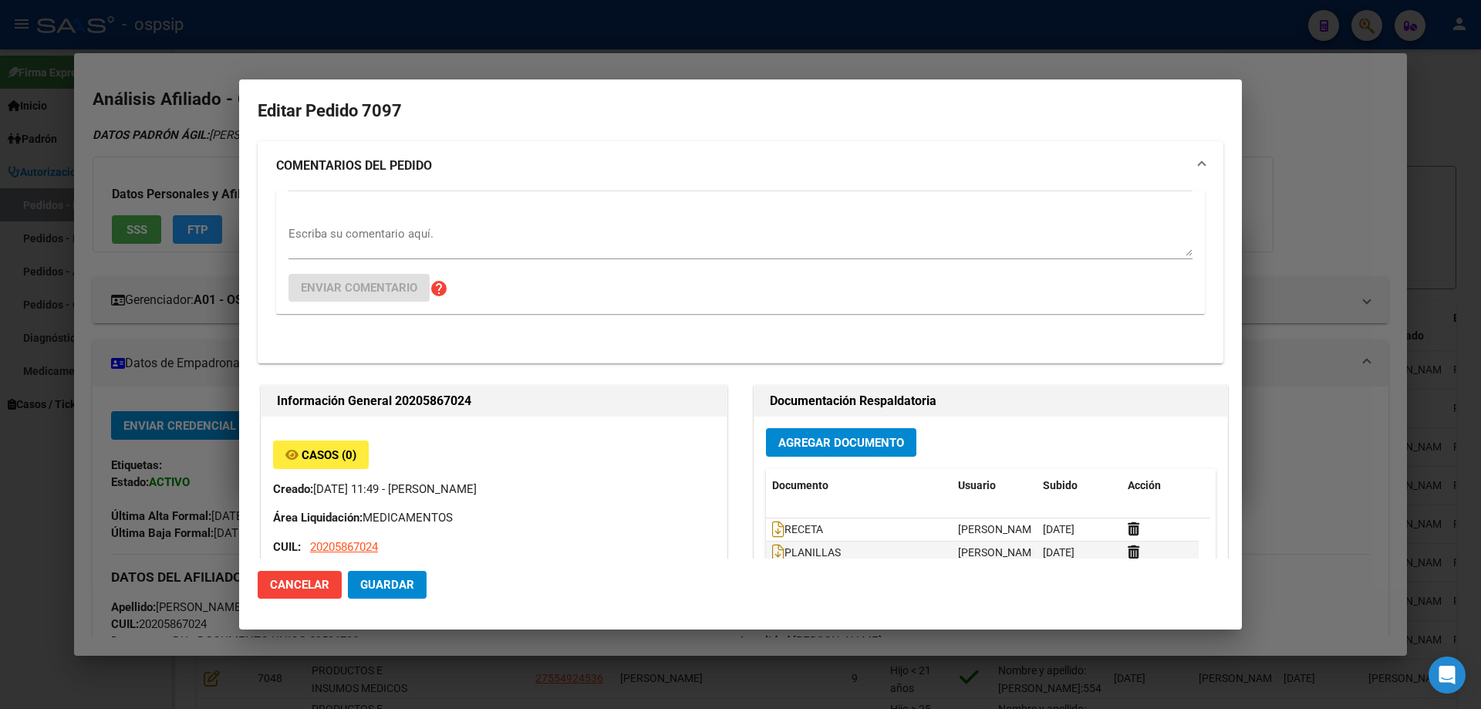
click at [313, 235] on textarea "Escriba su comentario aquí." at bounding box center [741, 240] width 904 height 31
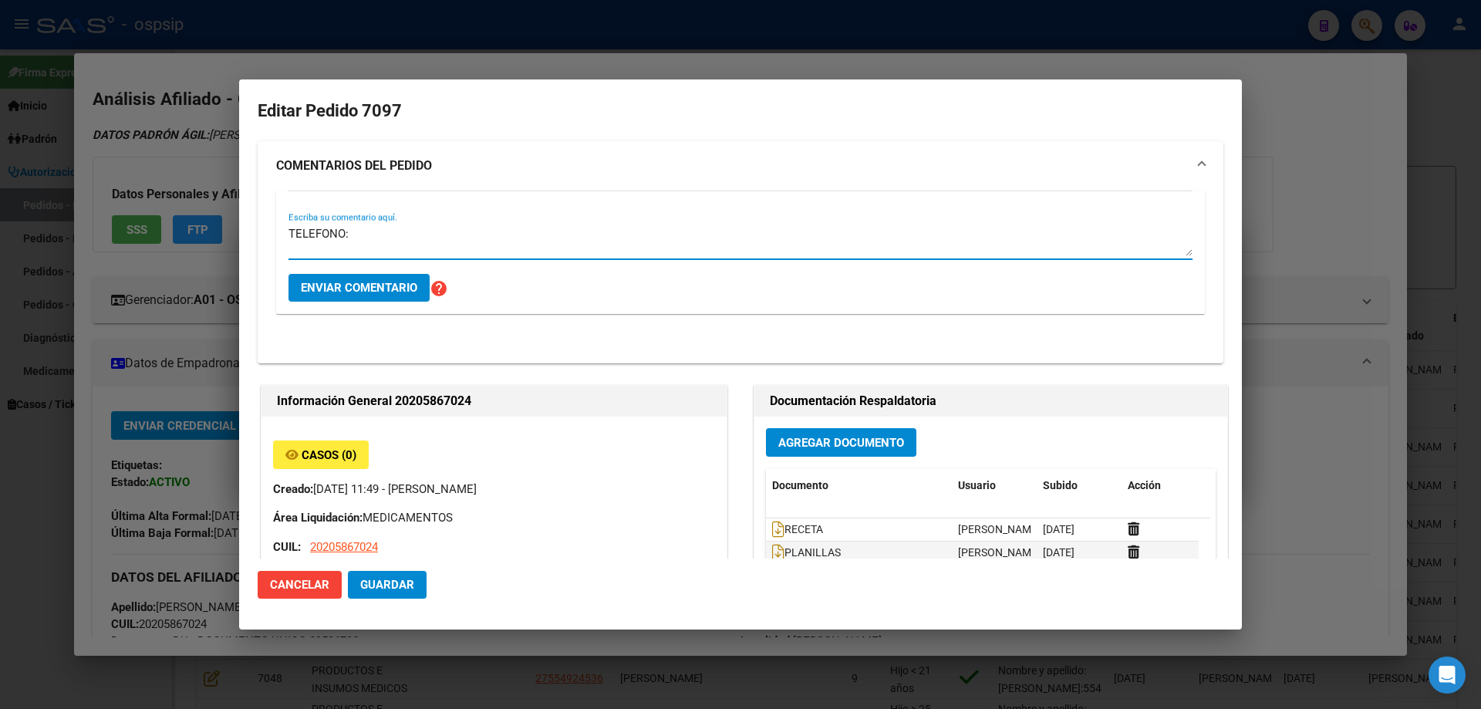
paste textarea "1156152860"
type textarea "TELEFONO: [PHONE_NUMBER]"
click at [358, 285] on span "Enviar comentario" at bounding box center [359, 288] width 116 height 14
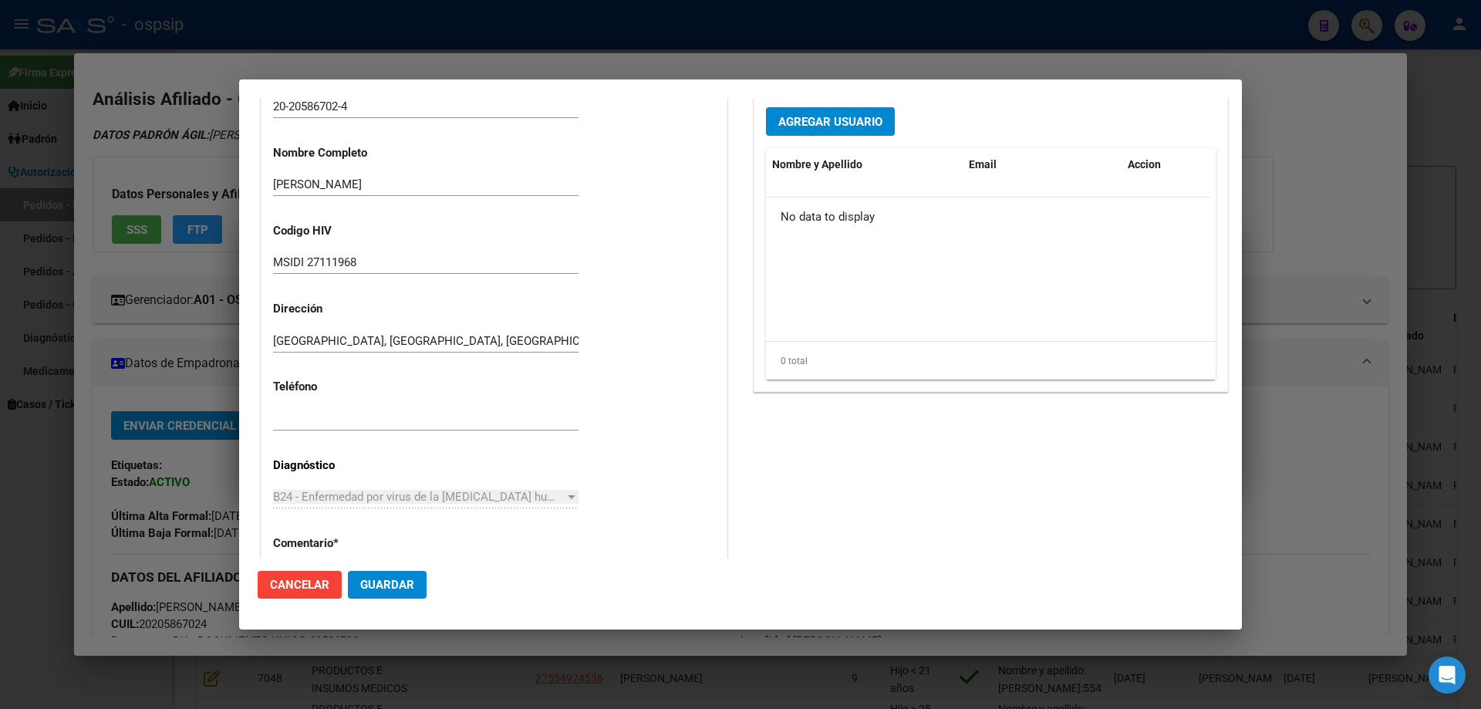
scroll to position [926, 0]
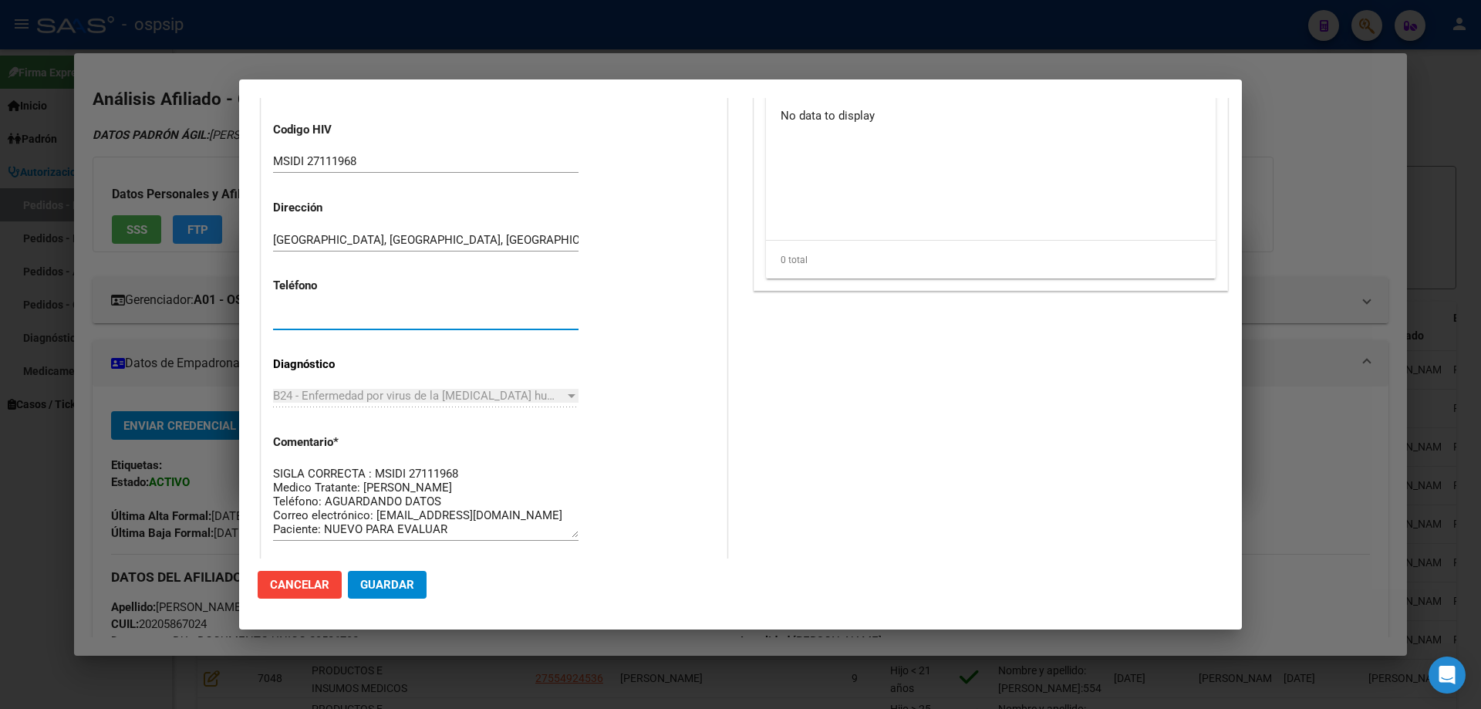
paste input "1156152860"
type input "1156152860"
click at [449, 505] on textarea "SIGLA CORRECTA : MSIDI 27111968 Medico Tratante: [PERSON_NAME] Teléfono: AGUARD…" at bounding box center [425, 501] width 305 height 73
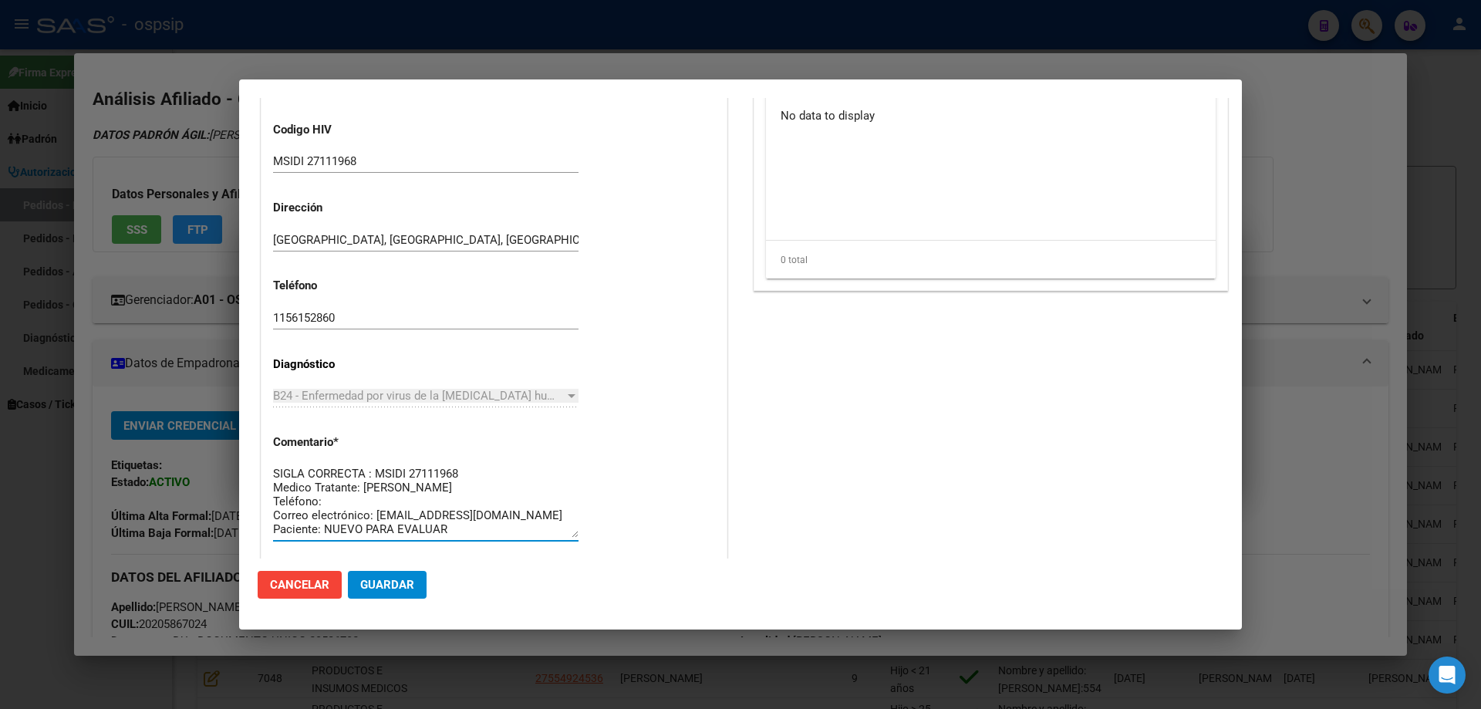
paste textarea "1156152860"
type textarea "SIGLA CORRECTA : MSIDI 27111968 Medico Tratante: [PERSON_NAME] Teléfono: [PHONE…"
click at [413, 591] on span "Guardar" at bounding box center [387, 585] width 54 height 14
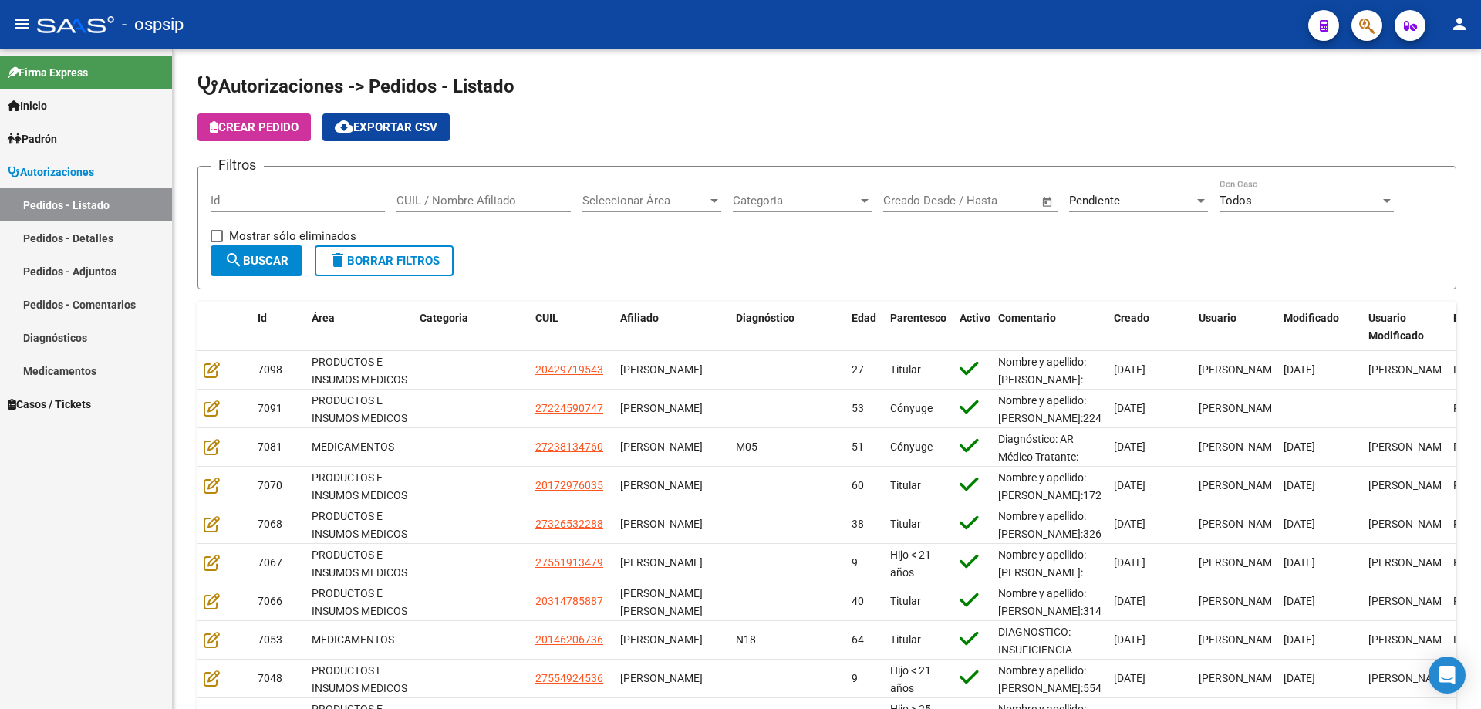
click at [1365, 29] on icon "button" at bounding box center [1366, 26] width 15 height 18
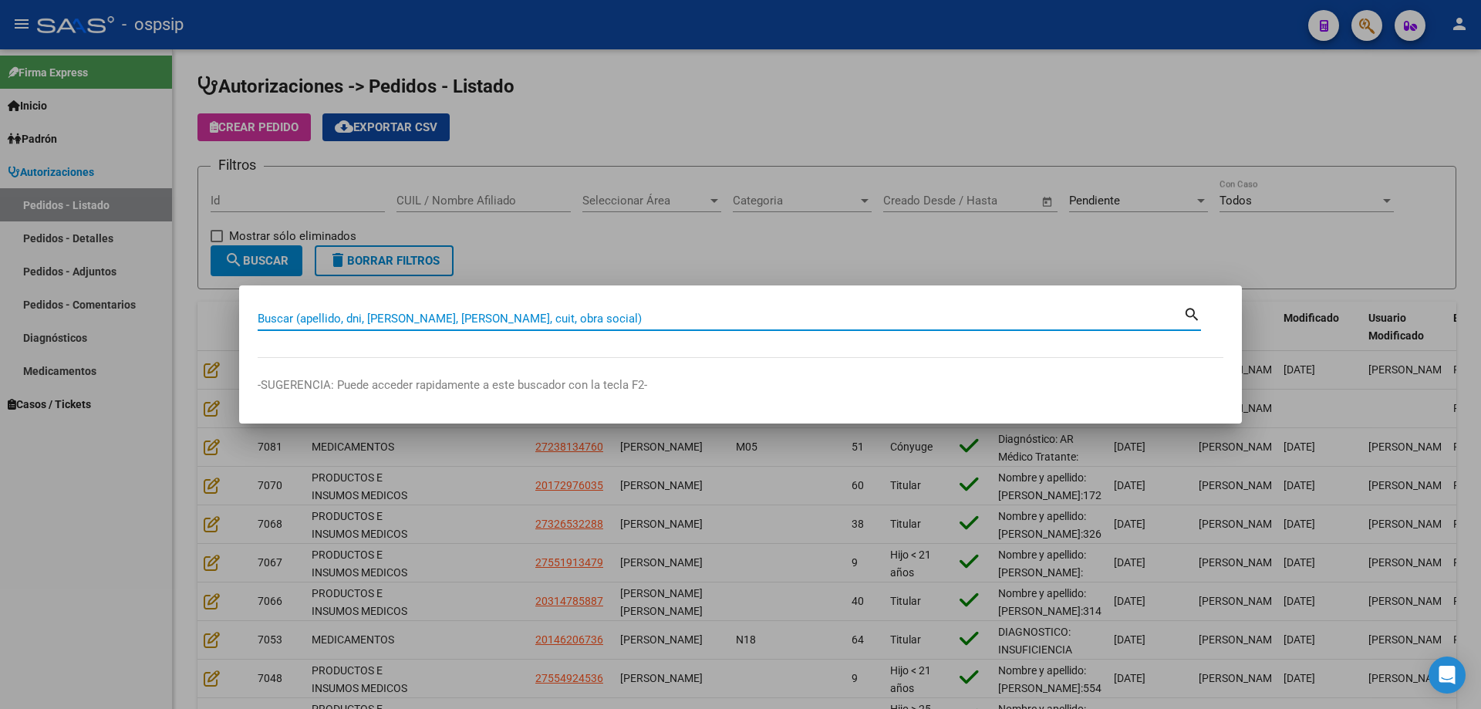
paste input "18829400"
type input "18829400"
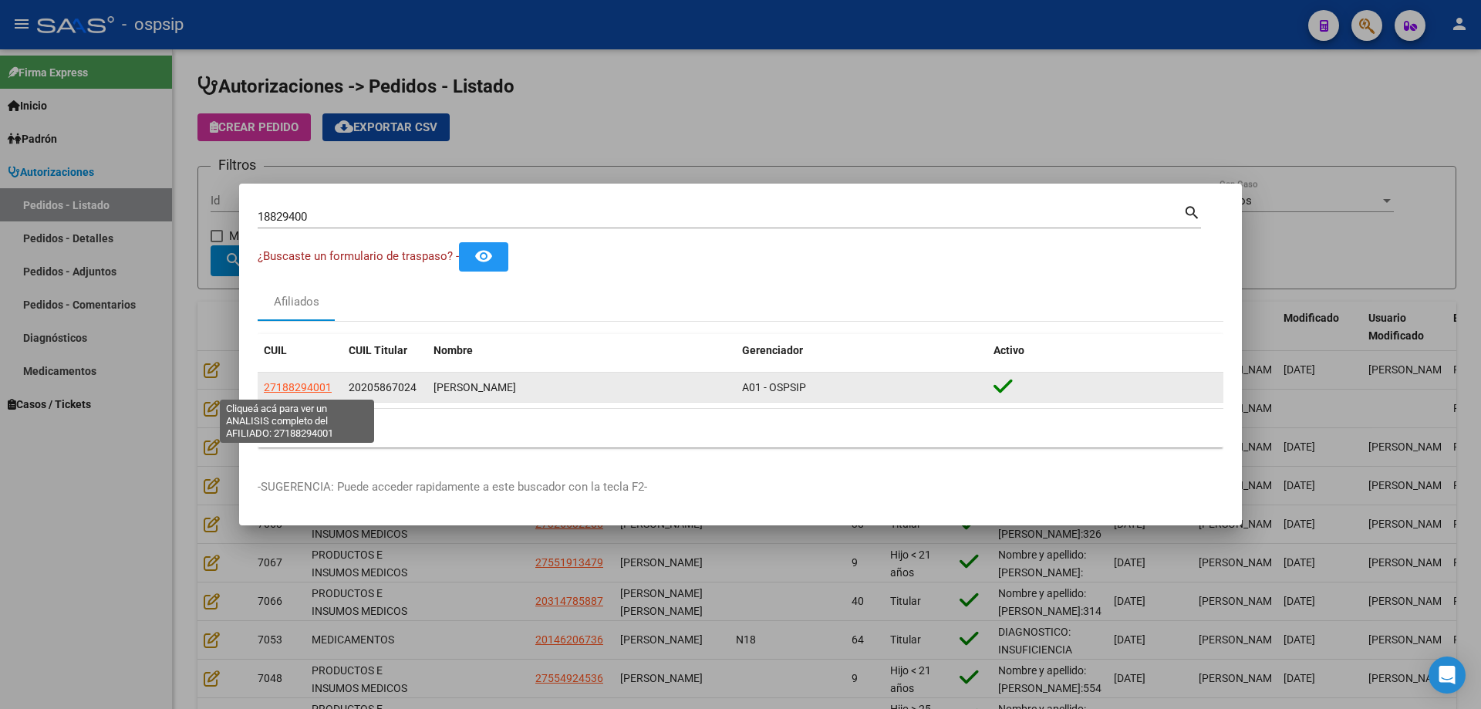
click at [311, 384] on span "27188294001" at bounding box center [298, 387] width 68 height 12
type textarea "27188294001"
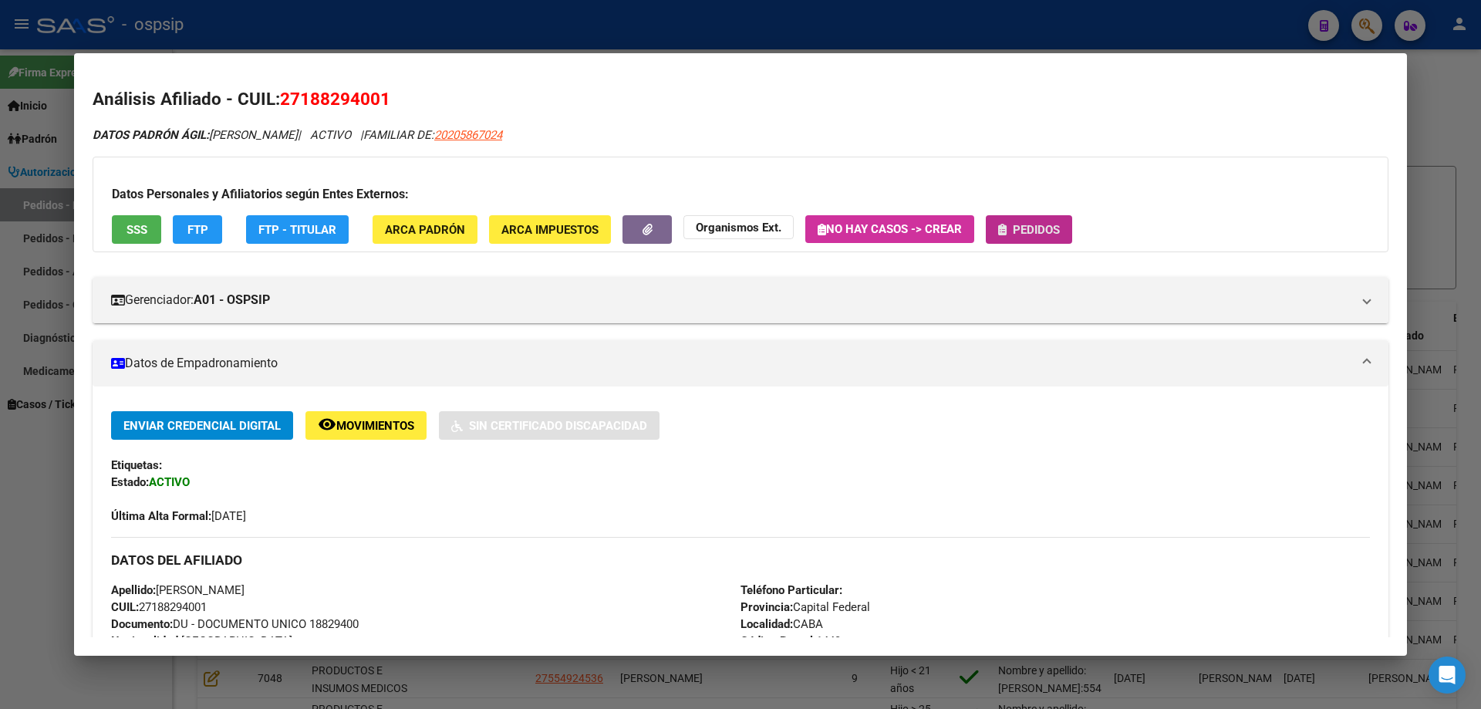
click at [1011, 237] on button "Pedidos" at bounding box center [1029, 229] width 86 height 29
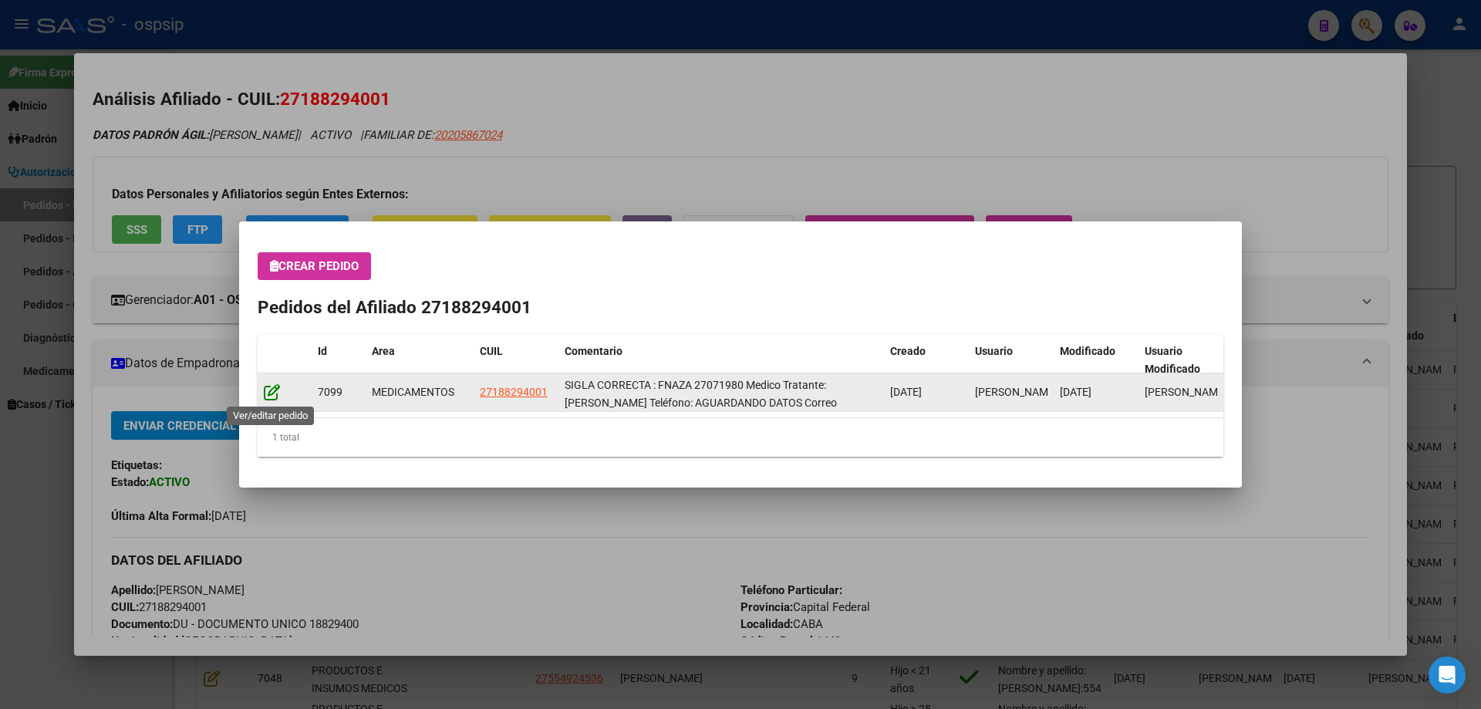
click at [268, 395] on icon at bounding box center [272, 391] width 16 height 17
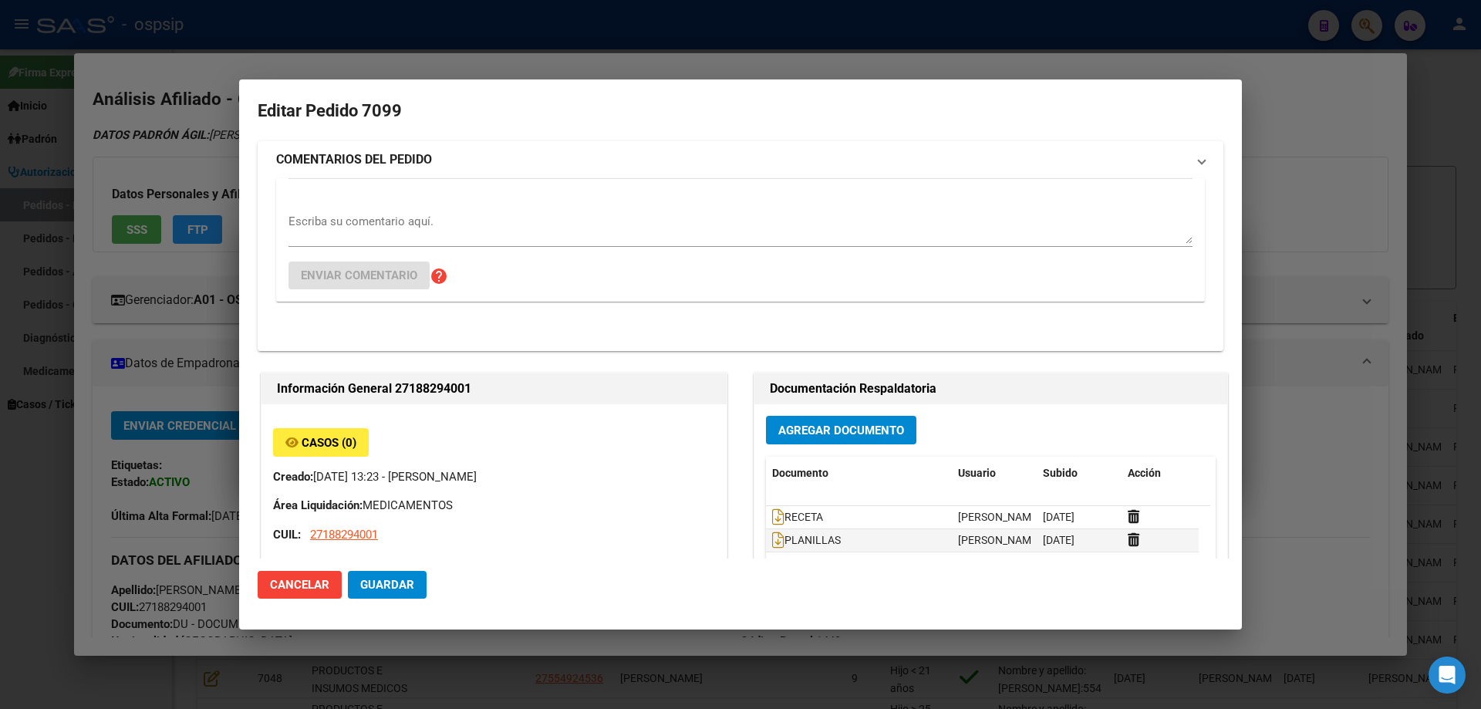
type input "Capital Federal, CABA, [PERSON_NAME] D 5739"
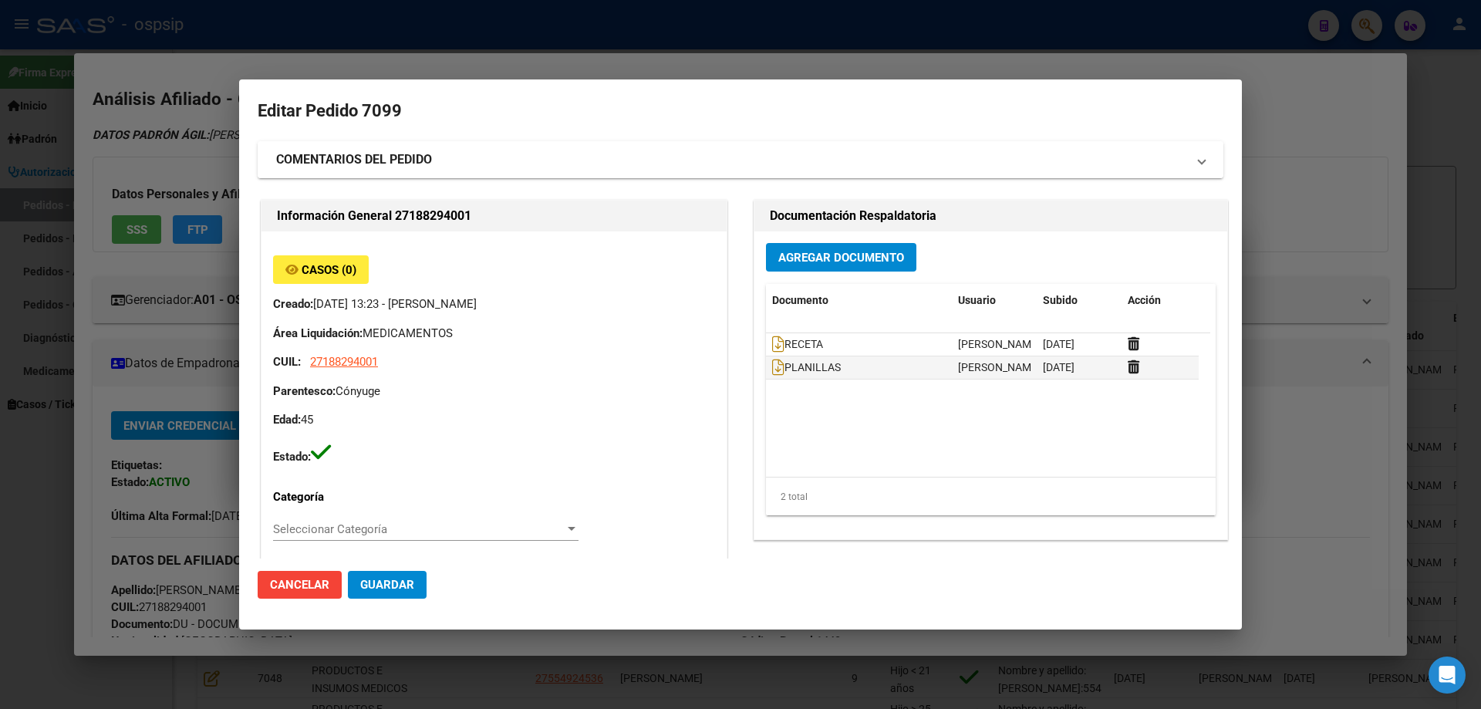
click at [407, 160] on strong "COMENTARIOS DEL PEDIDO" at bounding box center [354, 159] width 156 height 19
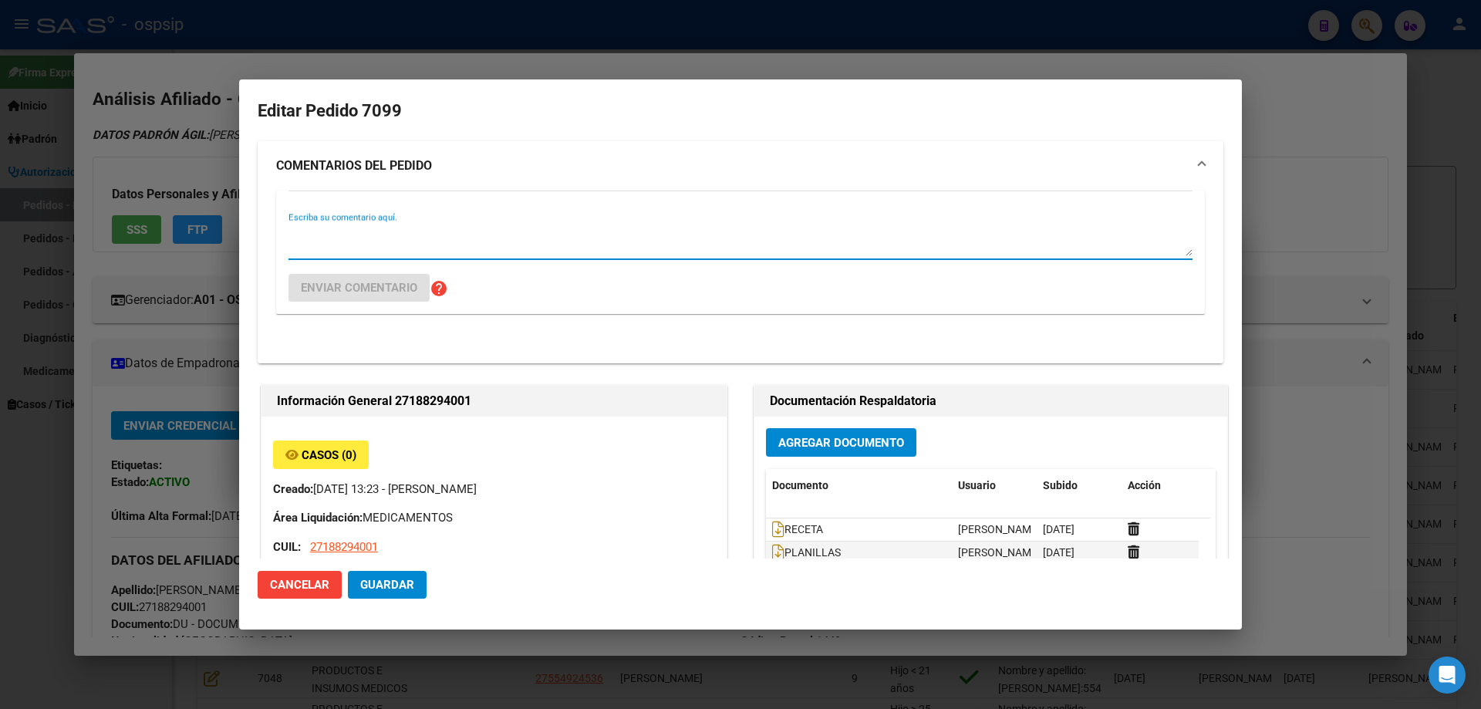
click at [324, 242] on textarea "Escriba su comentario aquí." at bounding box center [741, 240] width 904 height 31
paste textarea "1156628347"
type textarea "TELEFONO:[PHONE_NUMBER]"
click at [343, 291] on span "Enviar comentario" at bounding box center [359, 288] width 116 height 14
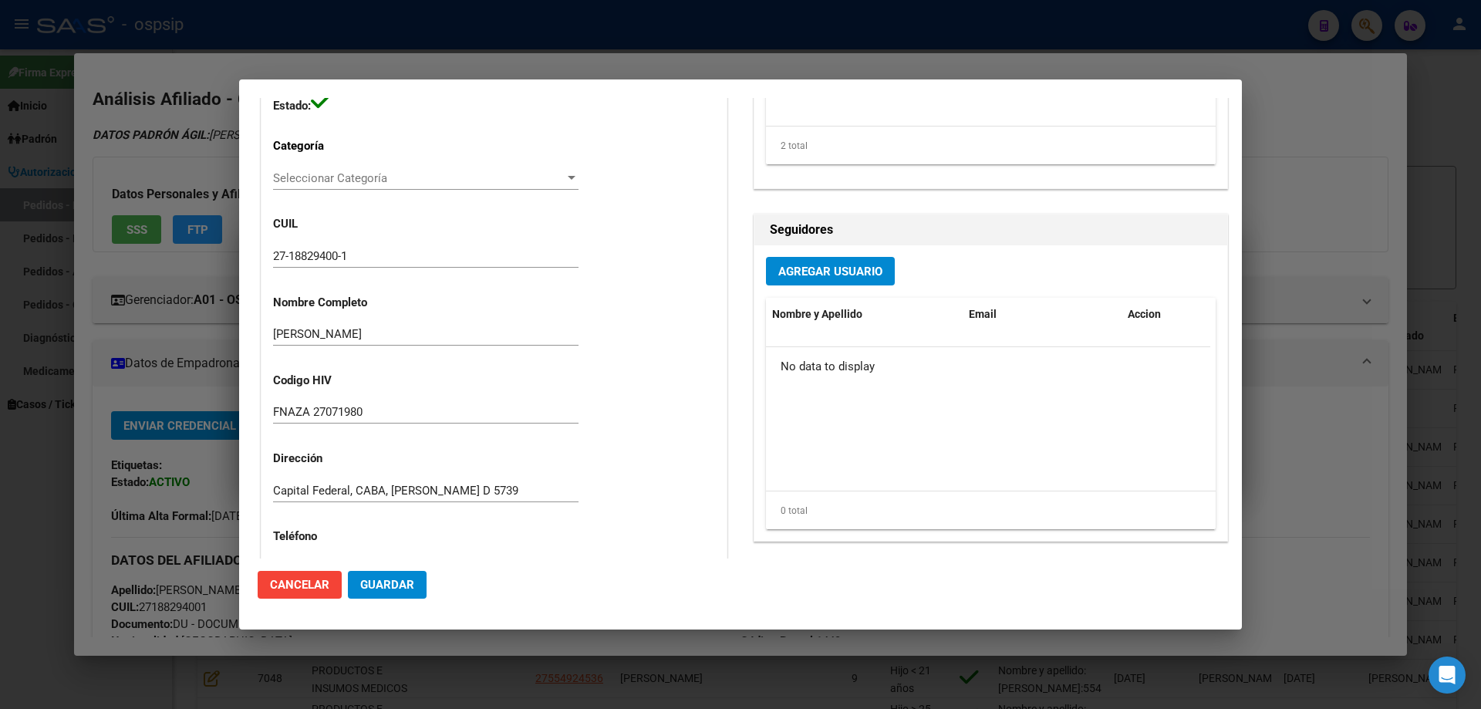
scroll to position [822, 0]
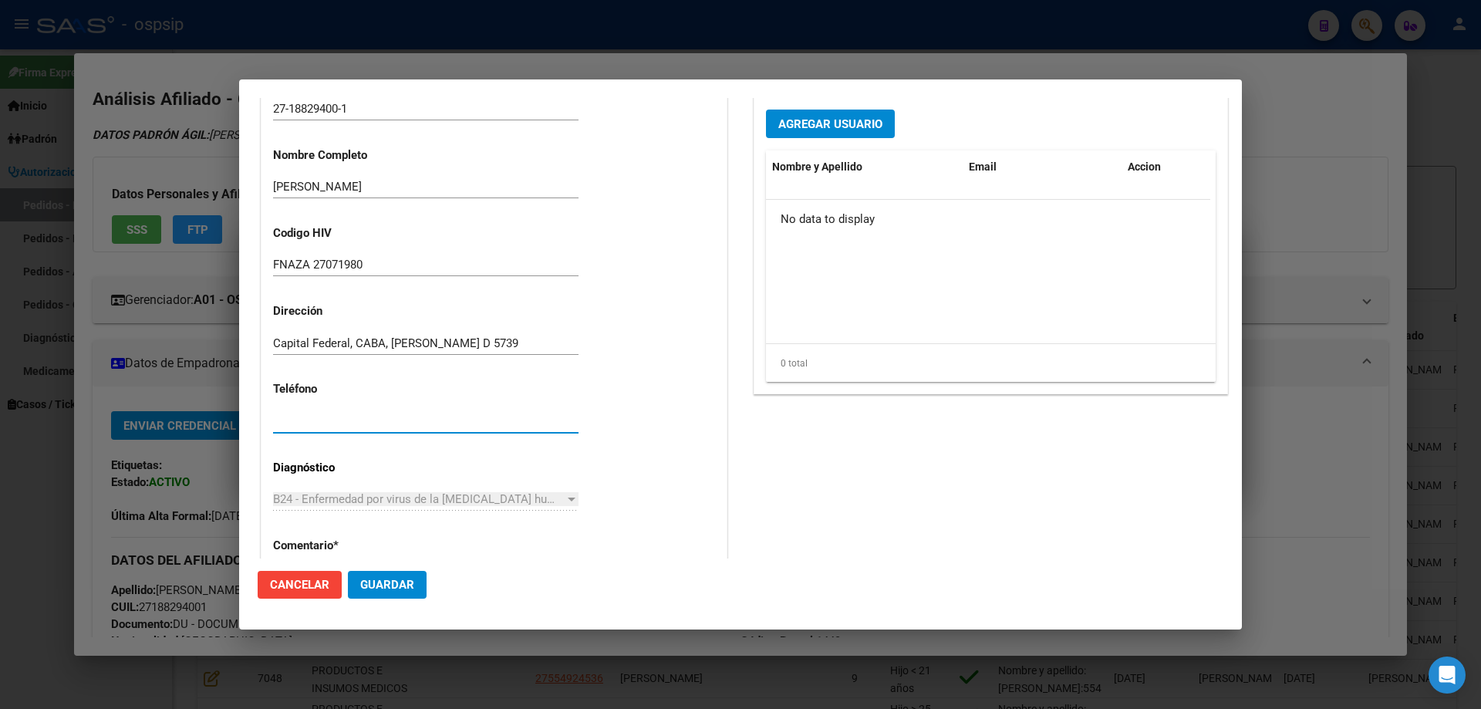
paste input "1156628347"
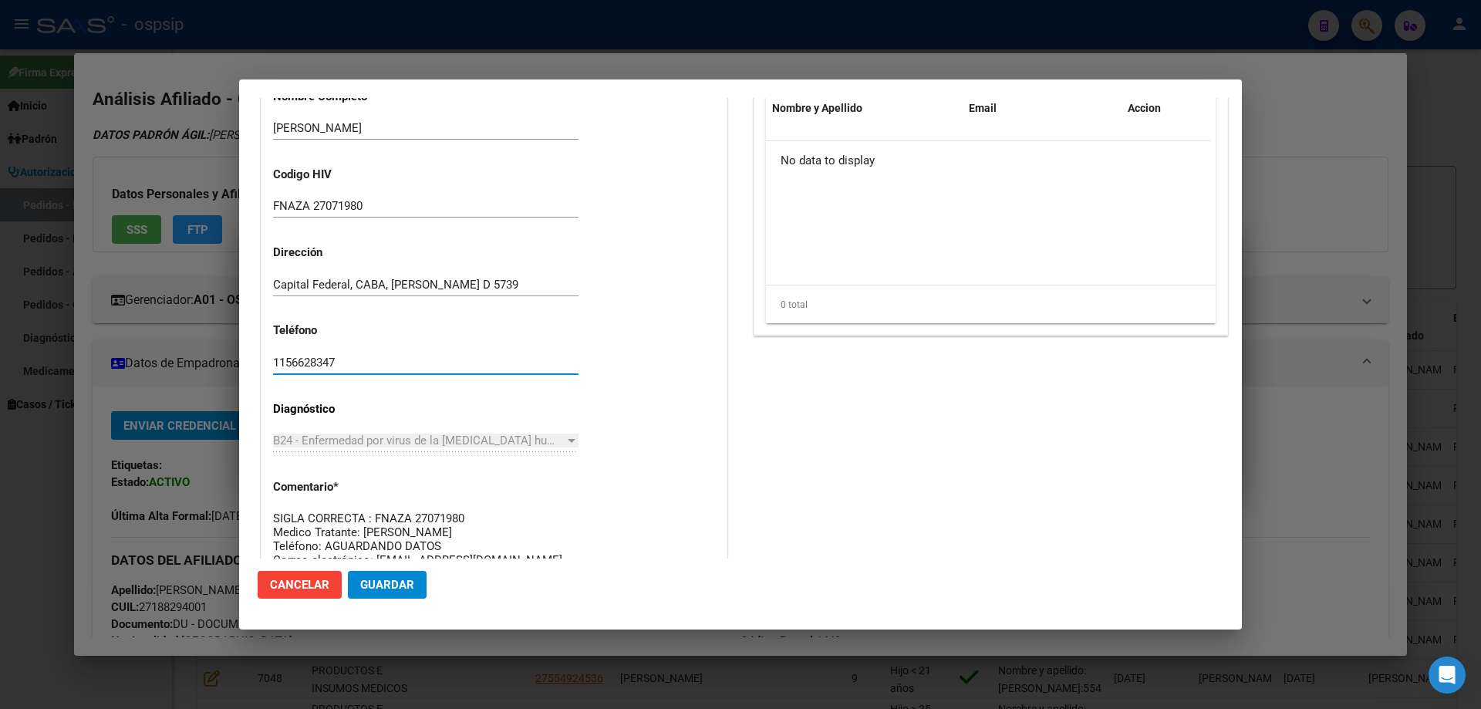
scroll to position [977, 0]
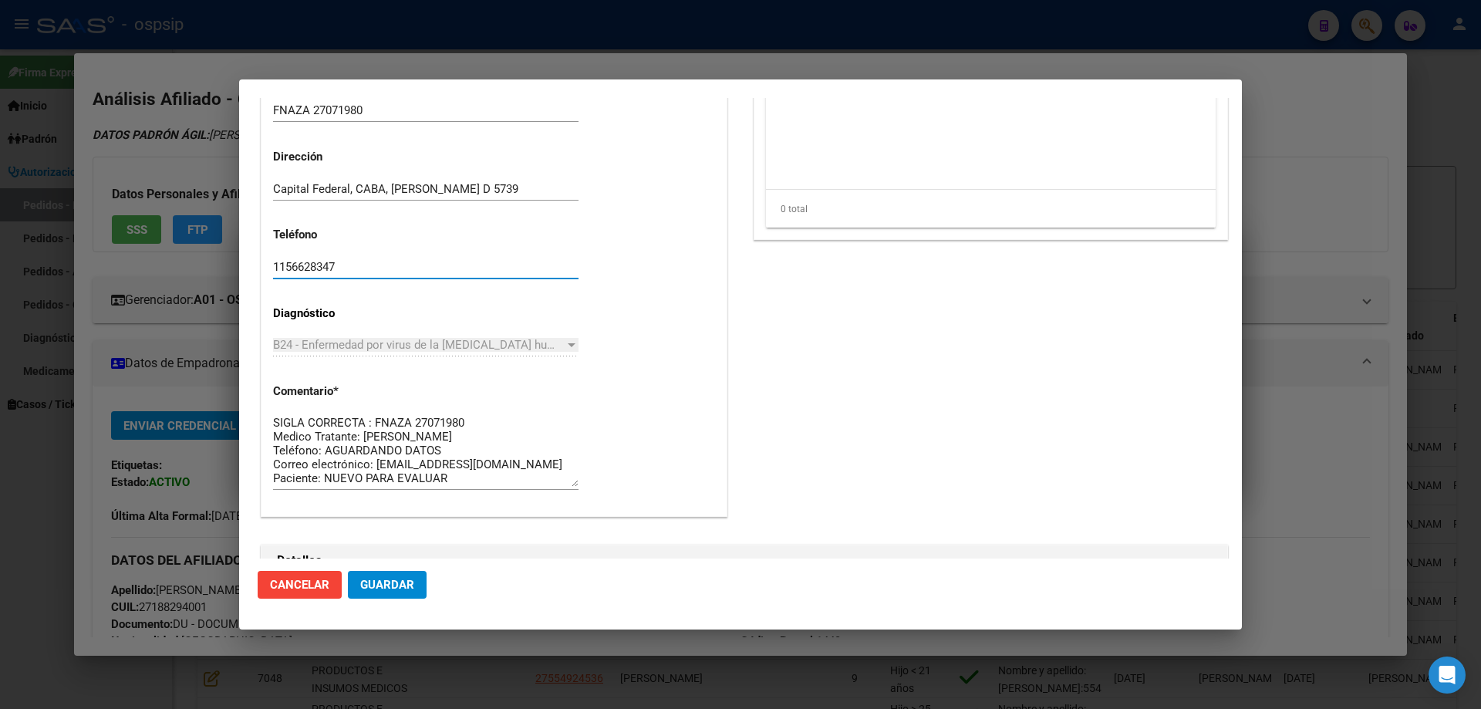
type input "1156628347"
click at [441, 447] on textarea "SIGLA CORRECTA : FNAZA 27071980 Medico Tratante: [PERSON_NAME] Teléfono: AGUARD…" at bounding box center [425, 450] width 305 height 73
paste textarea "1156628347"
type textarea "SIGLA CORRECTA : FNAZA 27071980 Medico Tratante: [PERSON_NAME] Teléfono: [PHONE…"
click at [392, 580] on span "Guardar" at bounding box center [387, 585] width 54 height 14
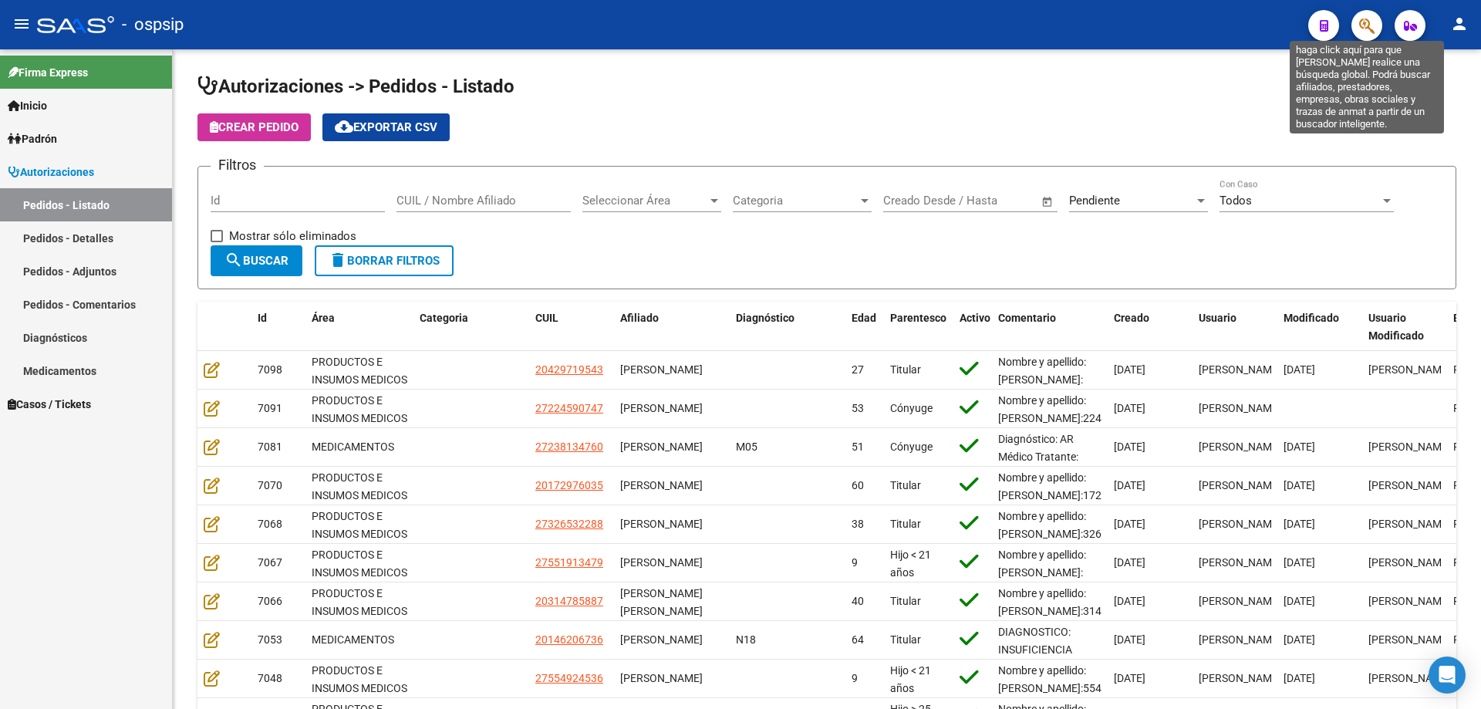
click at [1375, 27] on button "button" at bounding box center [1367, 25] width 31 height 31
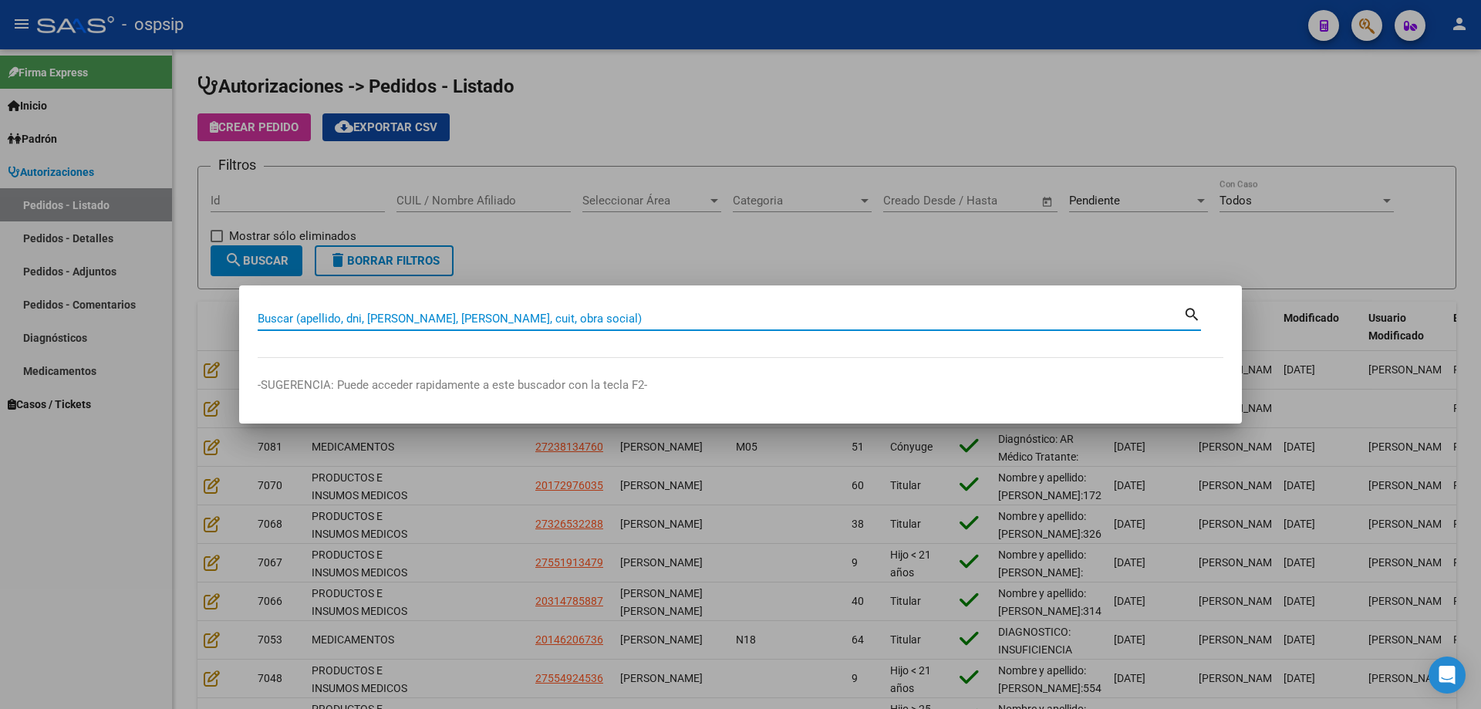
paste input "24898381"
type input "24898381"
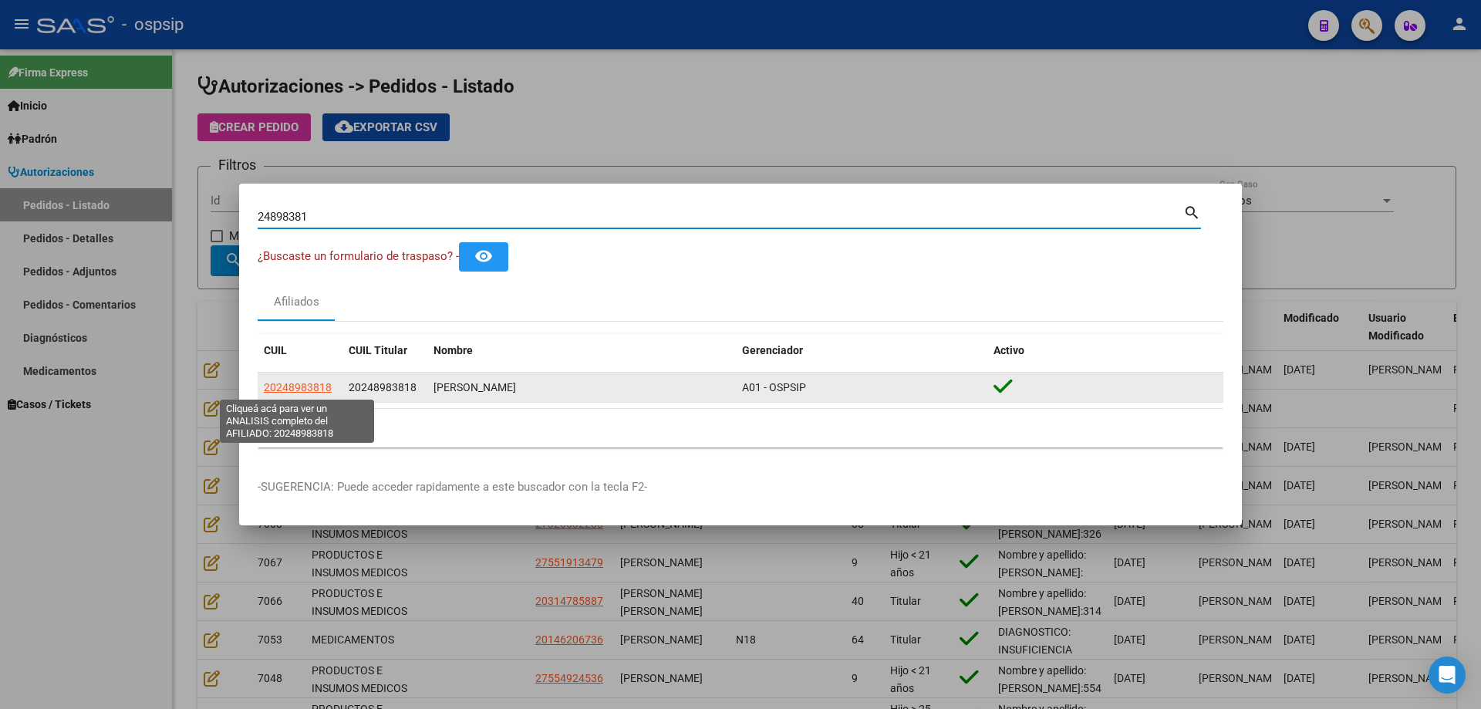
click at [316, 390] on span "20248983818" at bounding box center [298, 387] width 68 height 12
type textarea "20248983818"
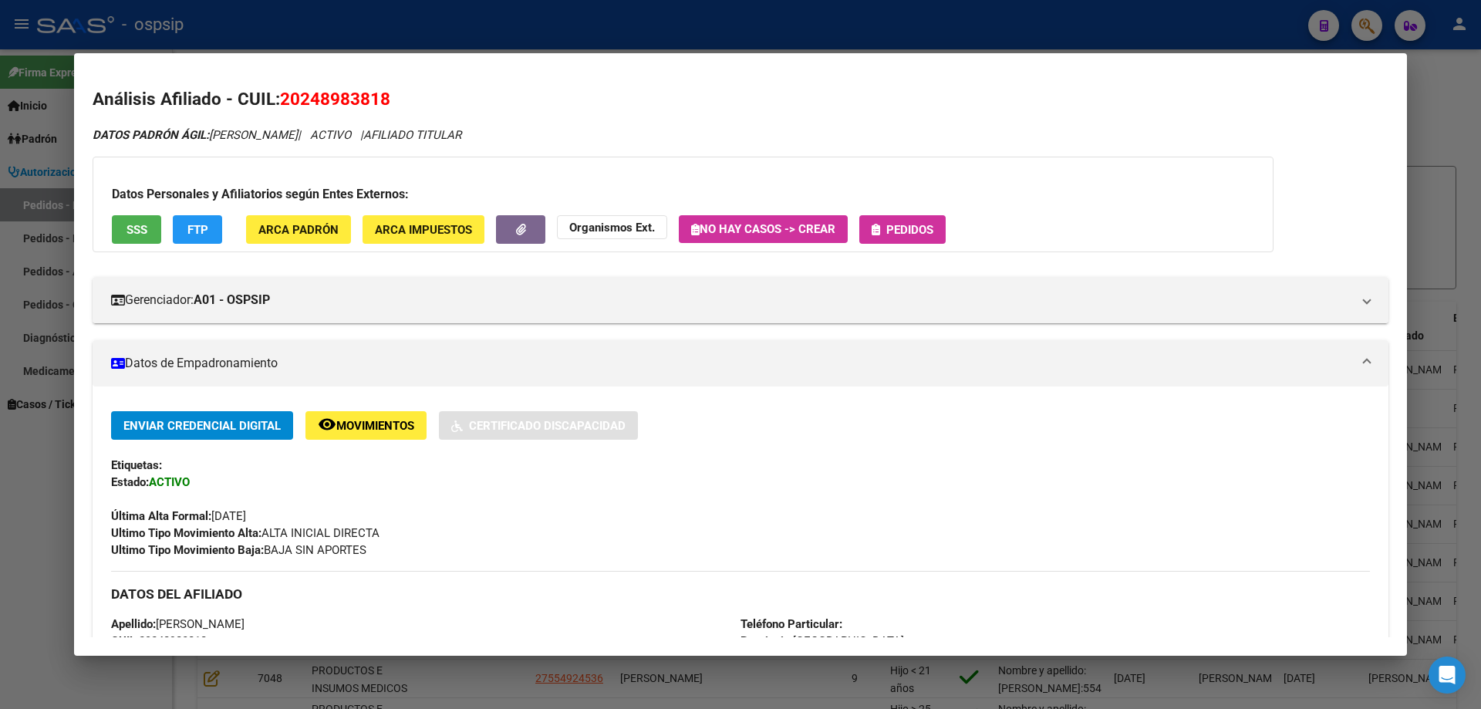
click at [149, 222] on button "SSS" at bounding box center [136, 229] width 49 height 29
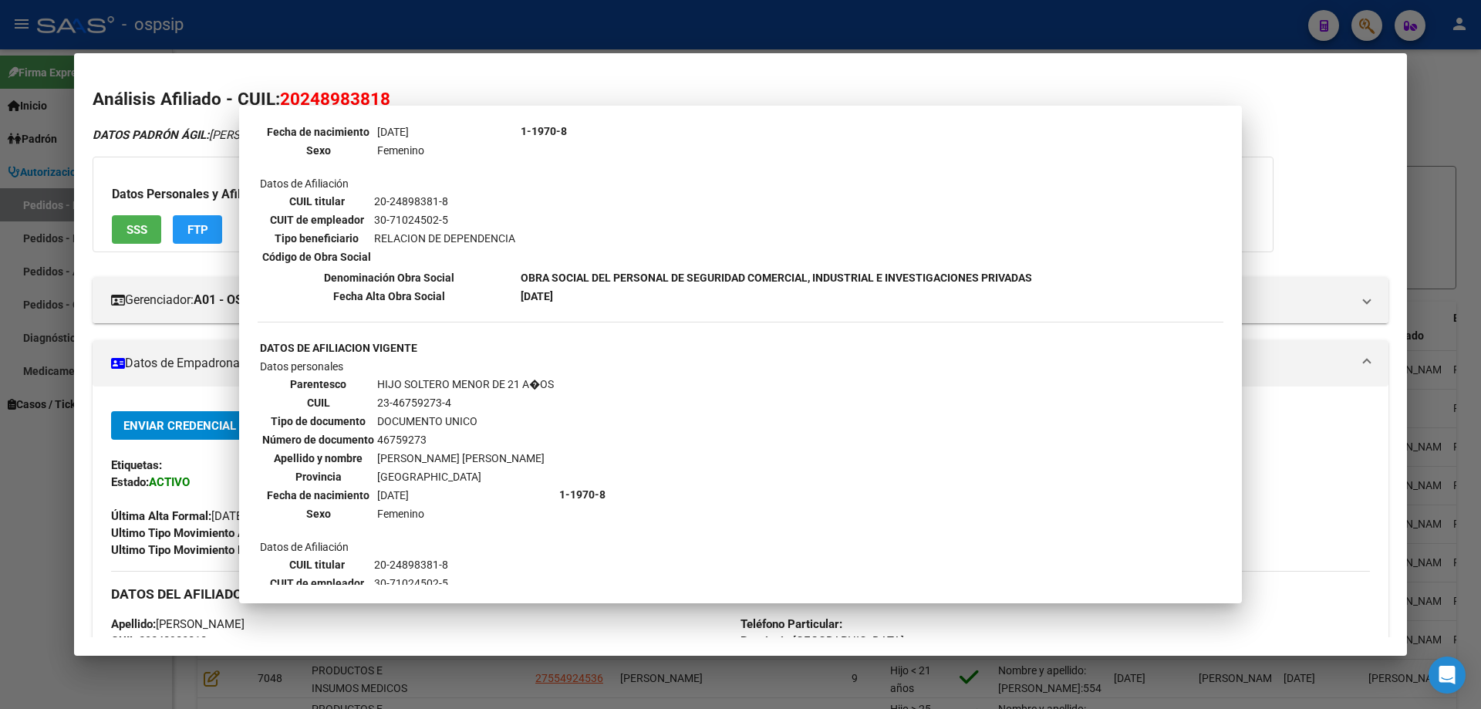
scroll to position [0, 0]
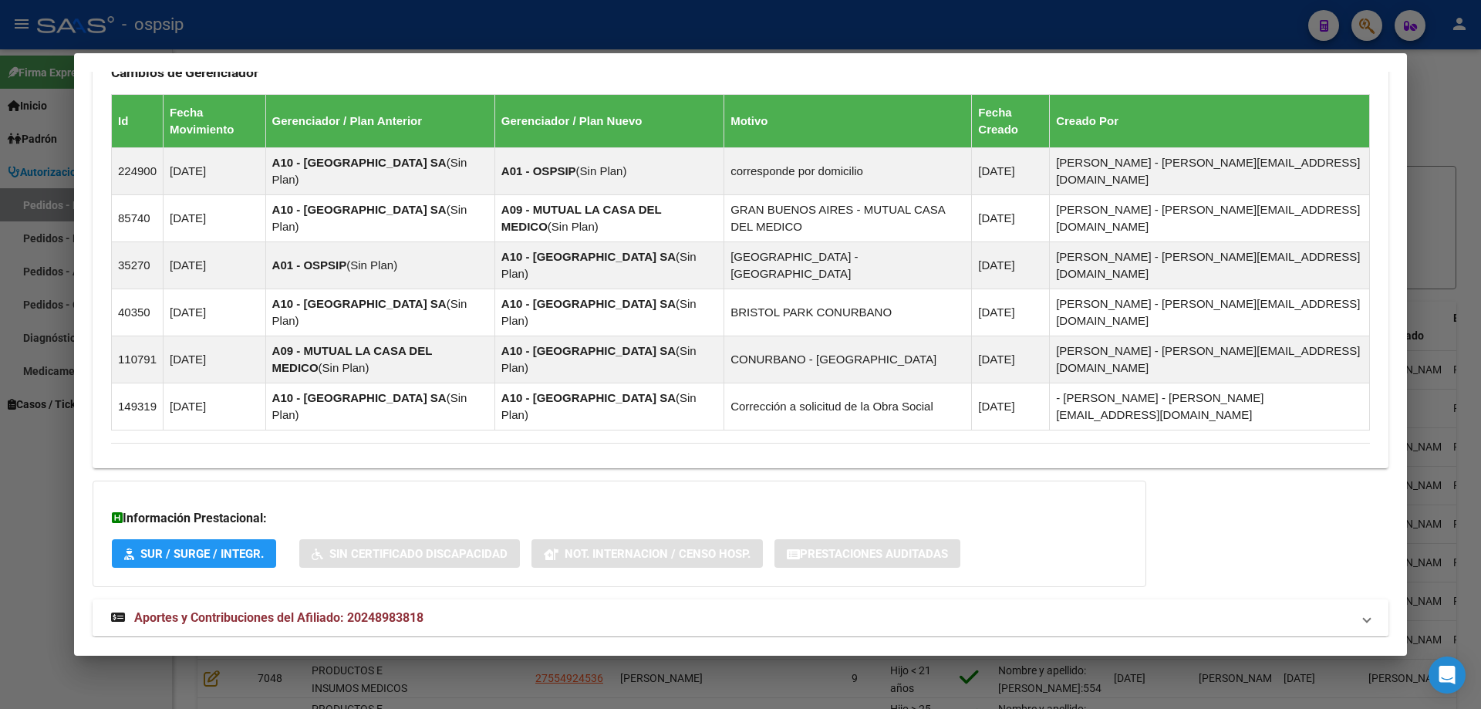
click at [340, 599] on mat-expansion-panel-header "Aportes y Contribuciones del Afiliado: 20248983818" at bounding box center [741, 617] width 1296 height 37
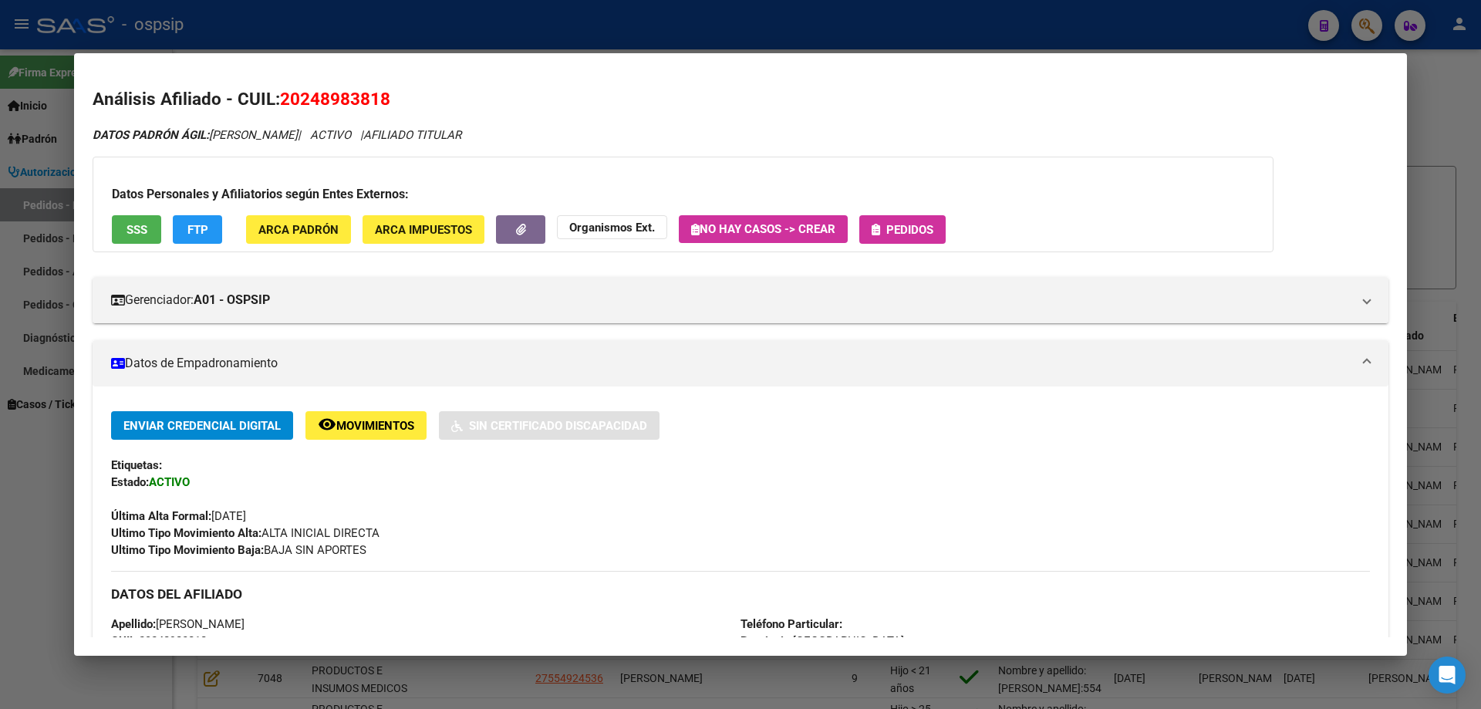
drag, startPoint x: 951, startPoint y: 233, endPoint x: 935, endPoint y: 238, distance: 17.1
click at [947, 234] on div "Datos Personales y Afiliatorios según Entes Externos: SSS FTP ARCA Padrón ARCA …" at bounding box center [683, 205] width 1181 height 96
click at [934, 238] on button "Pedidos" at bounding box center [902, 229] width 86 height 29
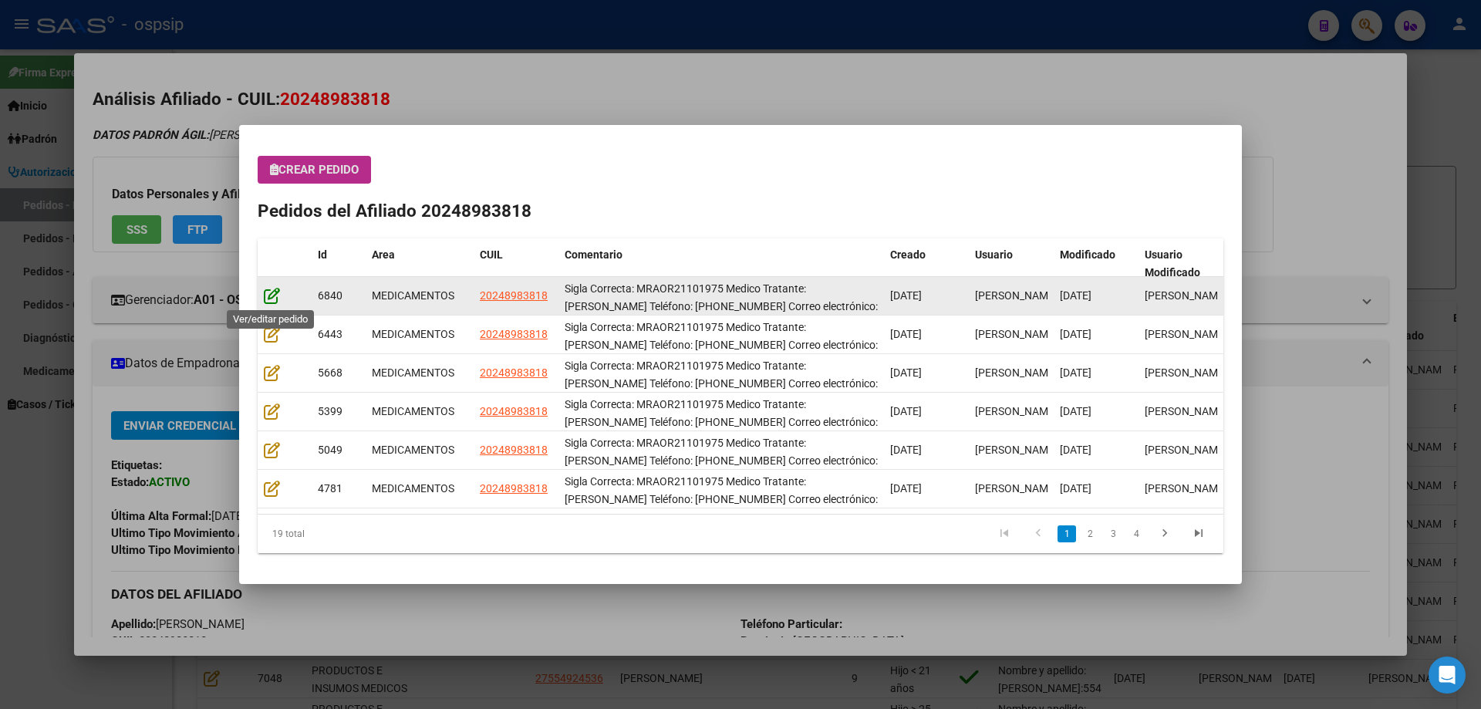
click at [265, 296] on icon at bounding box center [272, 295] width 16 height 17
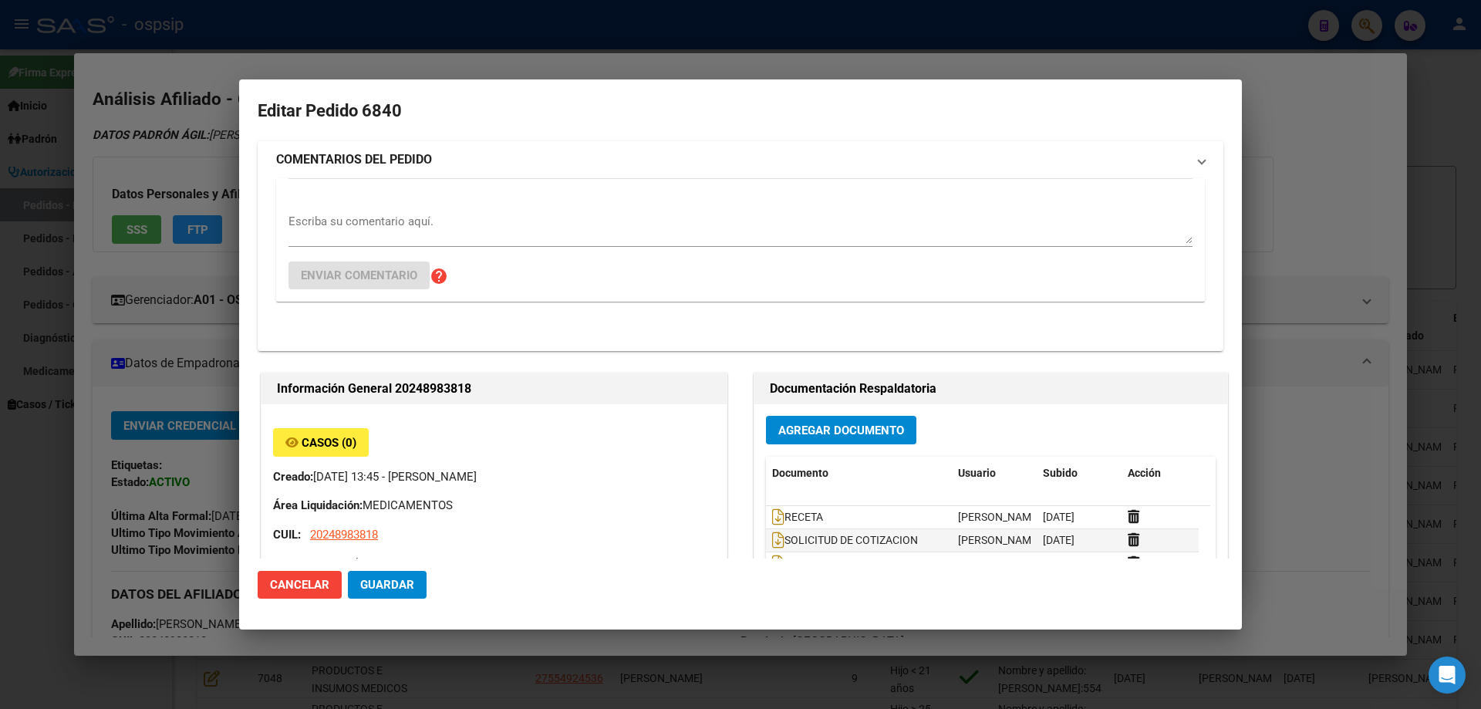
type input "[GEOGRAPHIC_DATA], [PERSON_NAME], [PERSON_NAME] 1185"
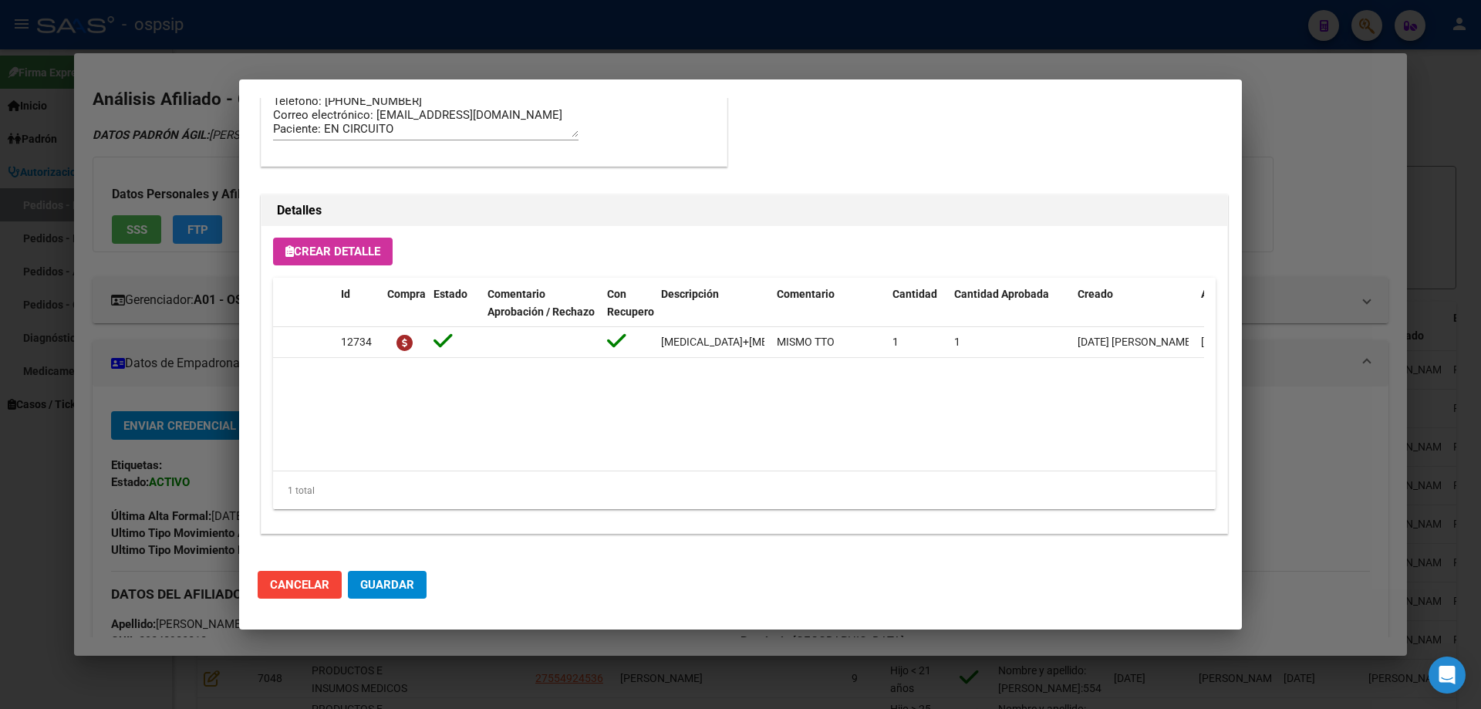
scroll to position [694, 0]
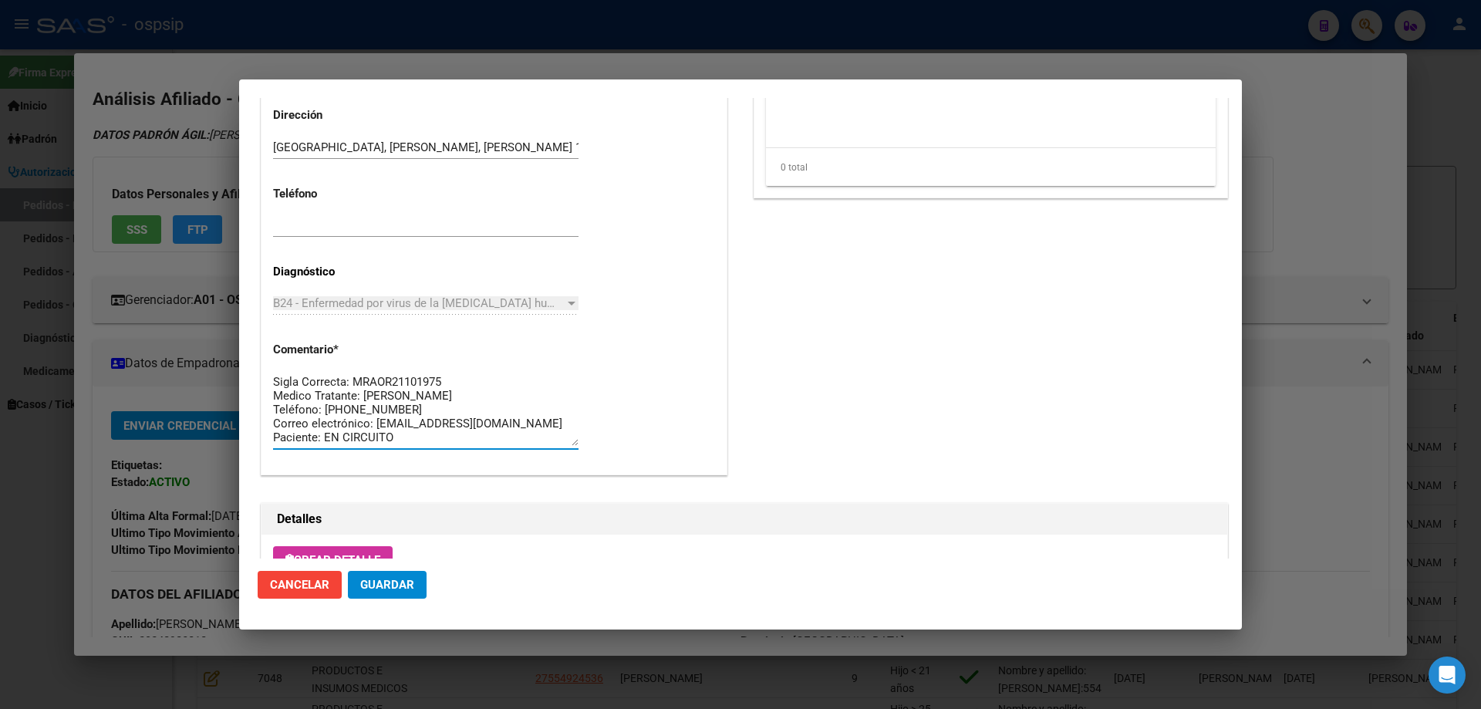
drag, startPoint x: 320, startPoint y: 408, endPoint x: 383, endPoint y: 410, distance: 62.5
click at [400, 410] on textarea "Sigla Correcta: MRAOR21101975 Medico Tratante: [PERSON_NAME] Teléfono: [PHONE_N…" at bounding box center [425, 409] width 305 height 73
drag, startPoint x: 474, startPoint y: 444, endPoint x: 262, endPoint y: 339, distance: 235.6
click at [262, 339] on div "Casos (0) Creado: [DATE] 13:45 - [PERSON_NAME] Área Liquidación: MEDICAMENTOS C…" at bounding box center [494, 5] width 465 height 937
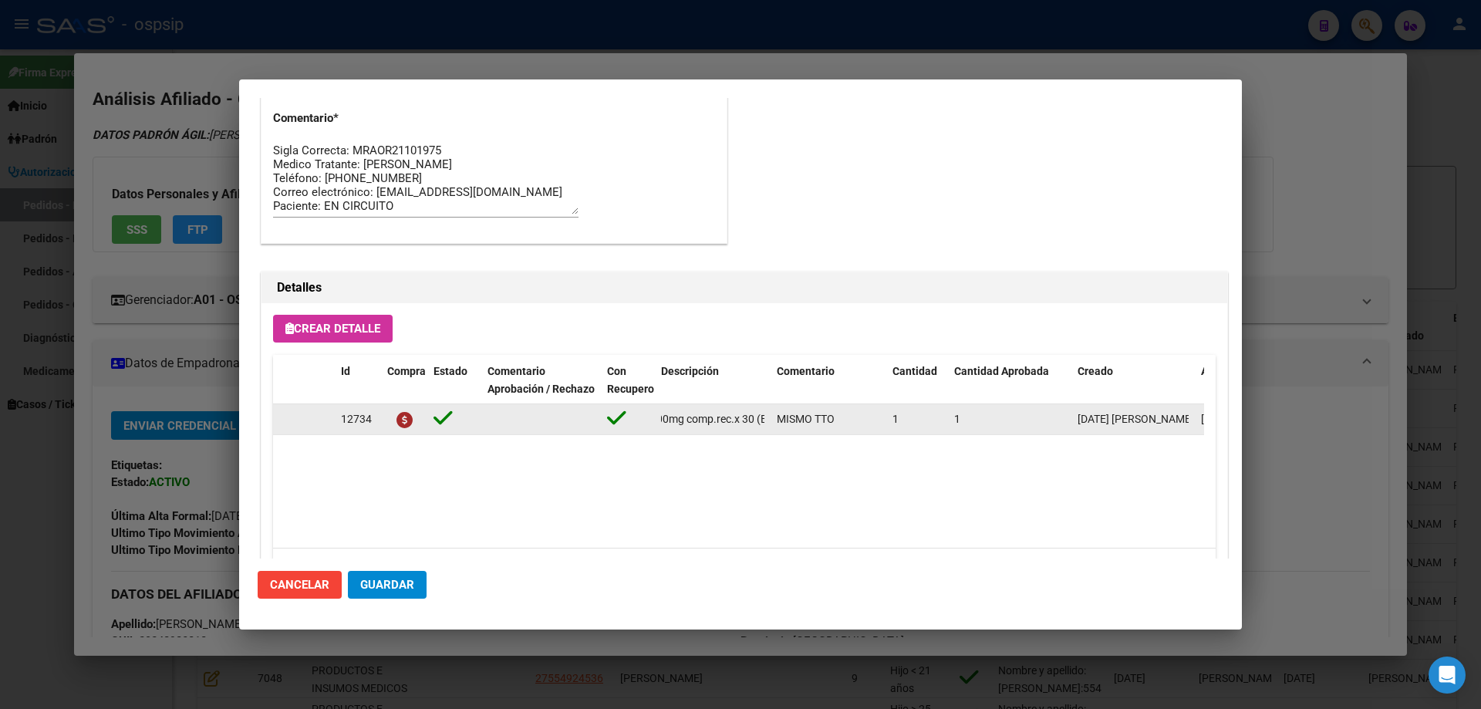
scroll to position [0, 320]
drag, startPoint x: 657, startPoint y: 417, endPoint x: 775, endPoint y: 427, distance: 117.7
click at [775, 427] on div "12734 [MEDICAL_DATA]+[MEDICAL_DATA]+tenofov. 600mg/200mg/300mg comp.rec.x 30 (E…" at bounding box center [849, 419] width 1153 height 31
copy span "[MEDICAL_DATA]+[MEDICAL_DATA]+tenofov. 600mg/200mg/300mg comp.rec.x 30 (EFV/ FT…"
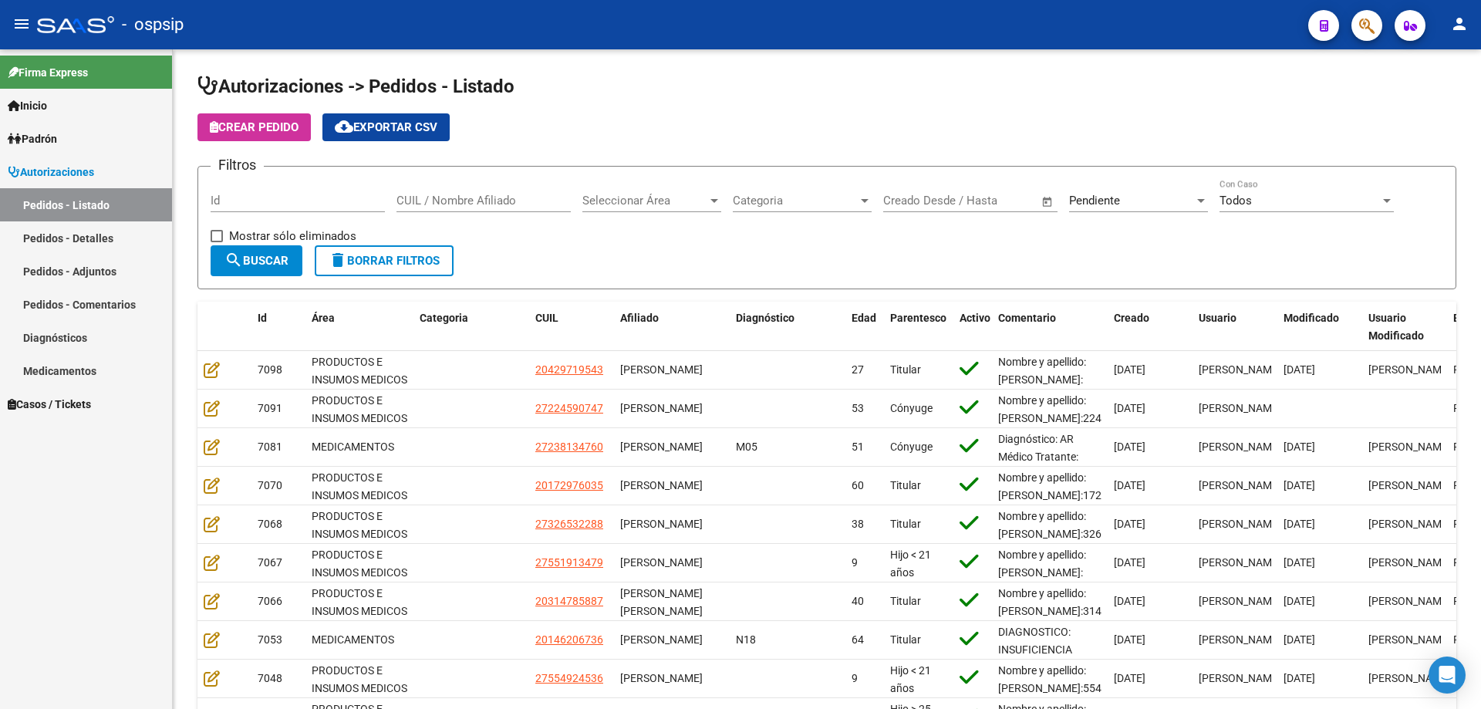
click at [1363, 31] on icon "button" at bounding box center [1366, 26] width 15 height 18
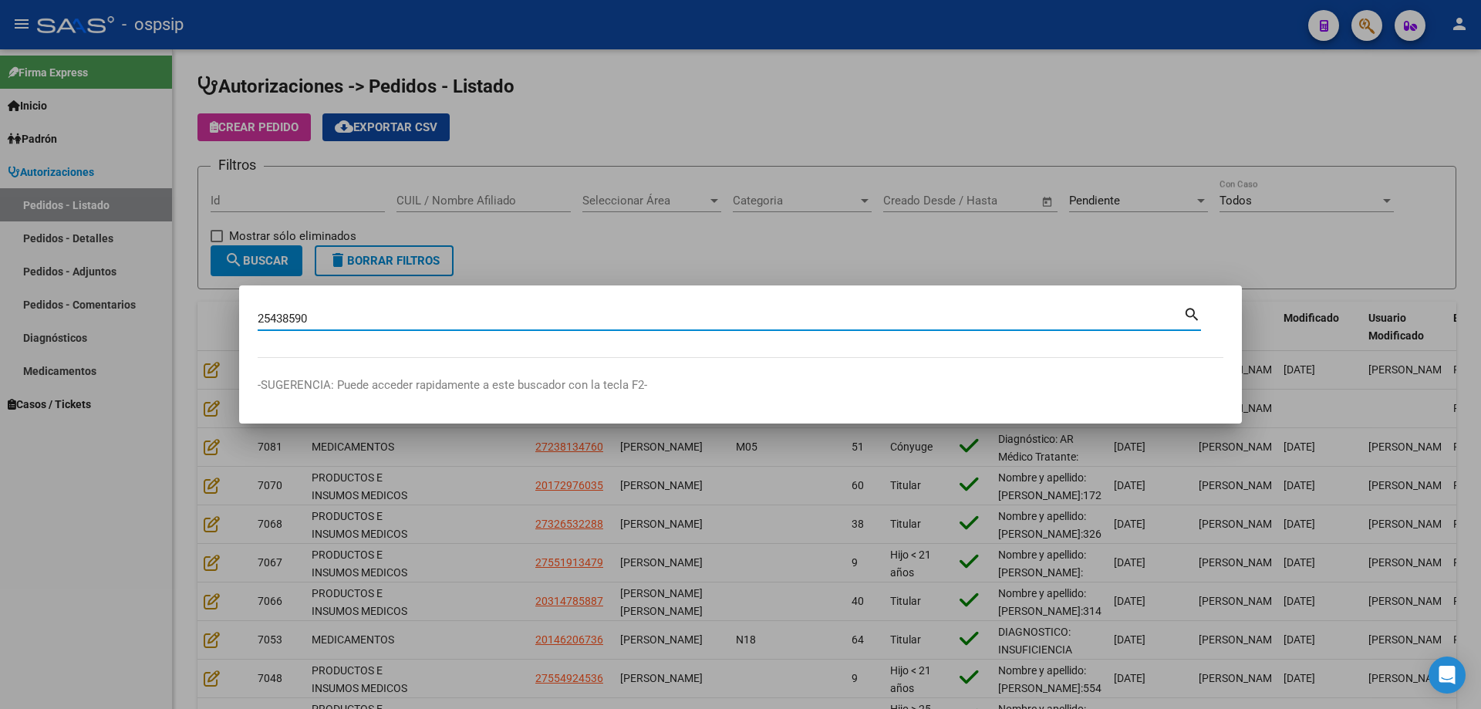
type input "25438590"
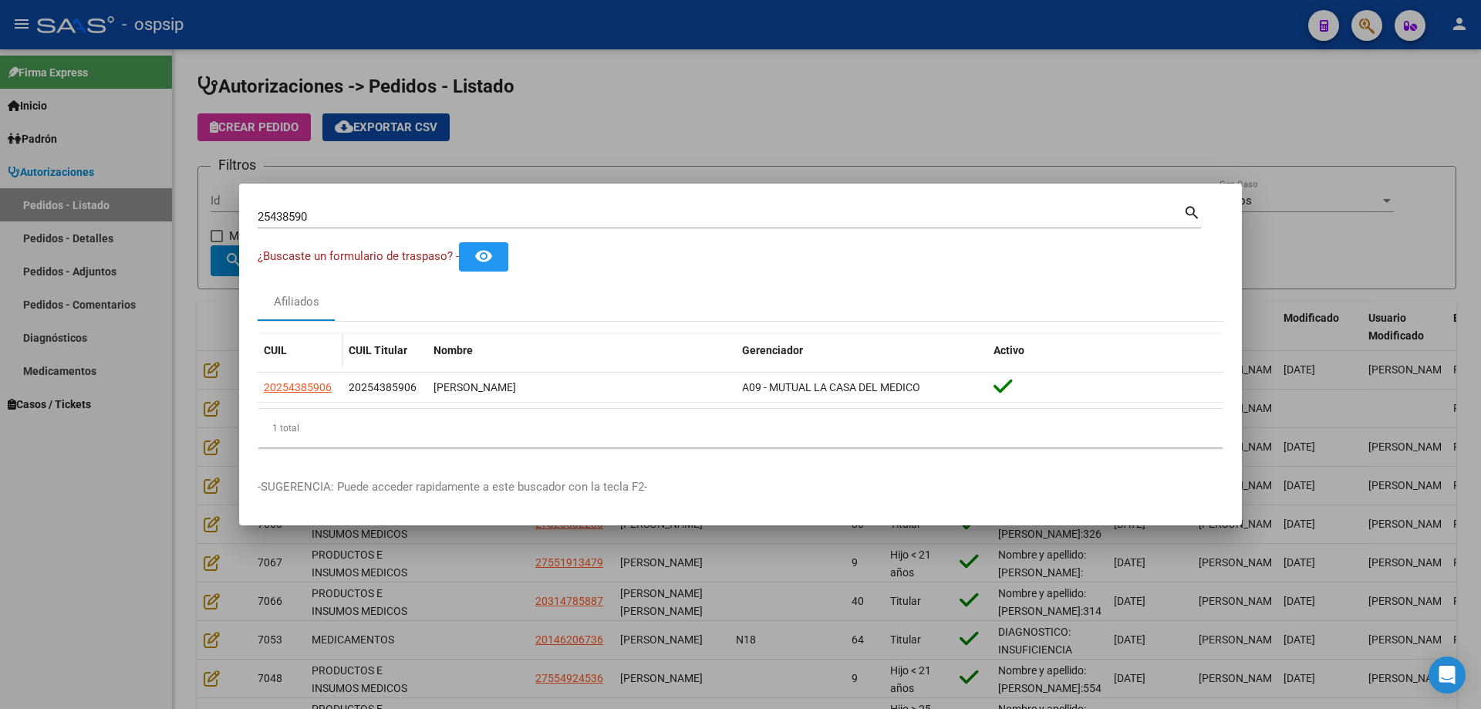
click at [319, 396] on app-link-go-to "20254385906" at bounding box center [298, 388] width 68 height 18
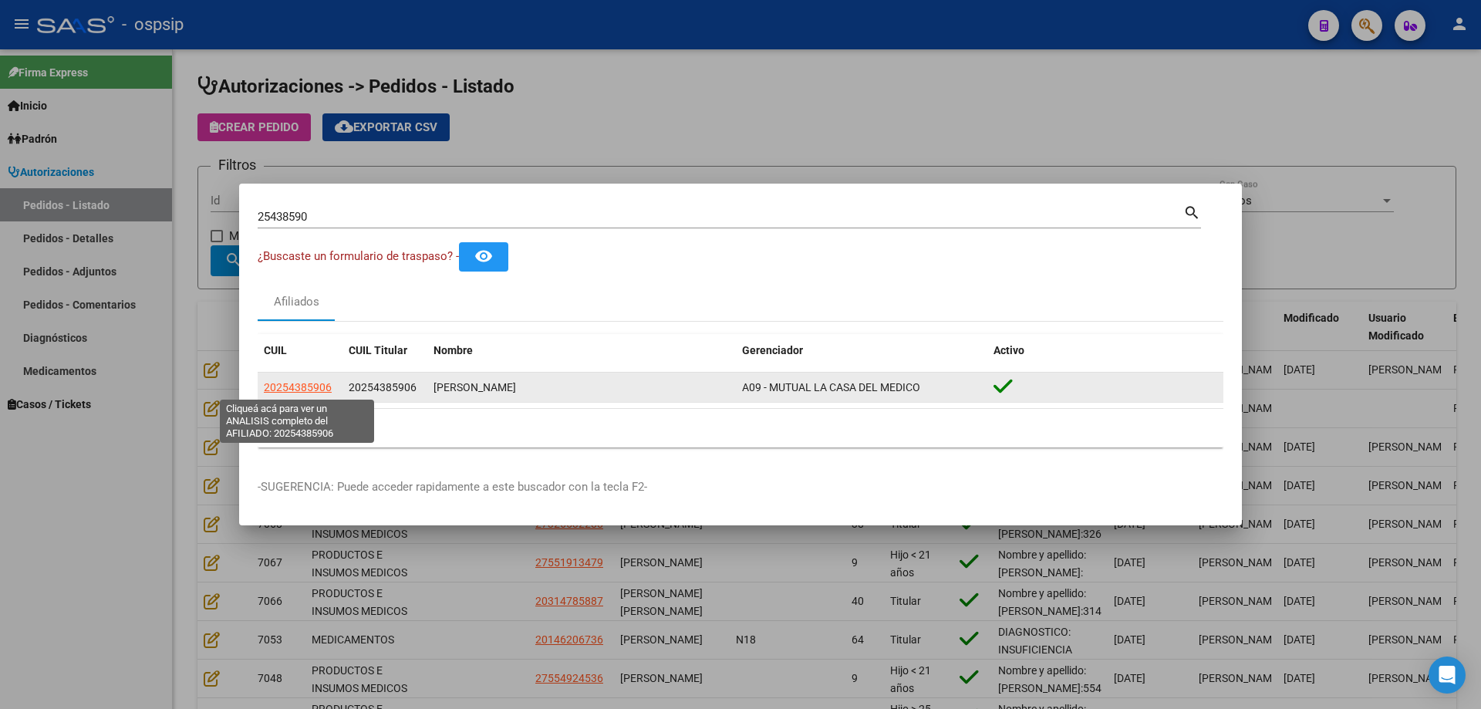
click at [322, 383] on span "20254385906" at bounding box center [298, 387] width 68 height 12
type textarea "20254385906"
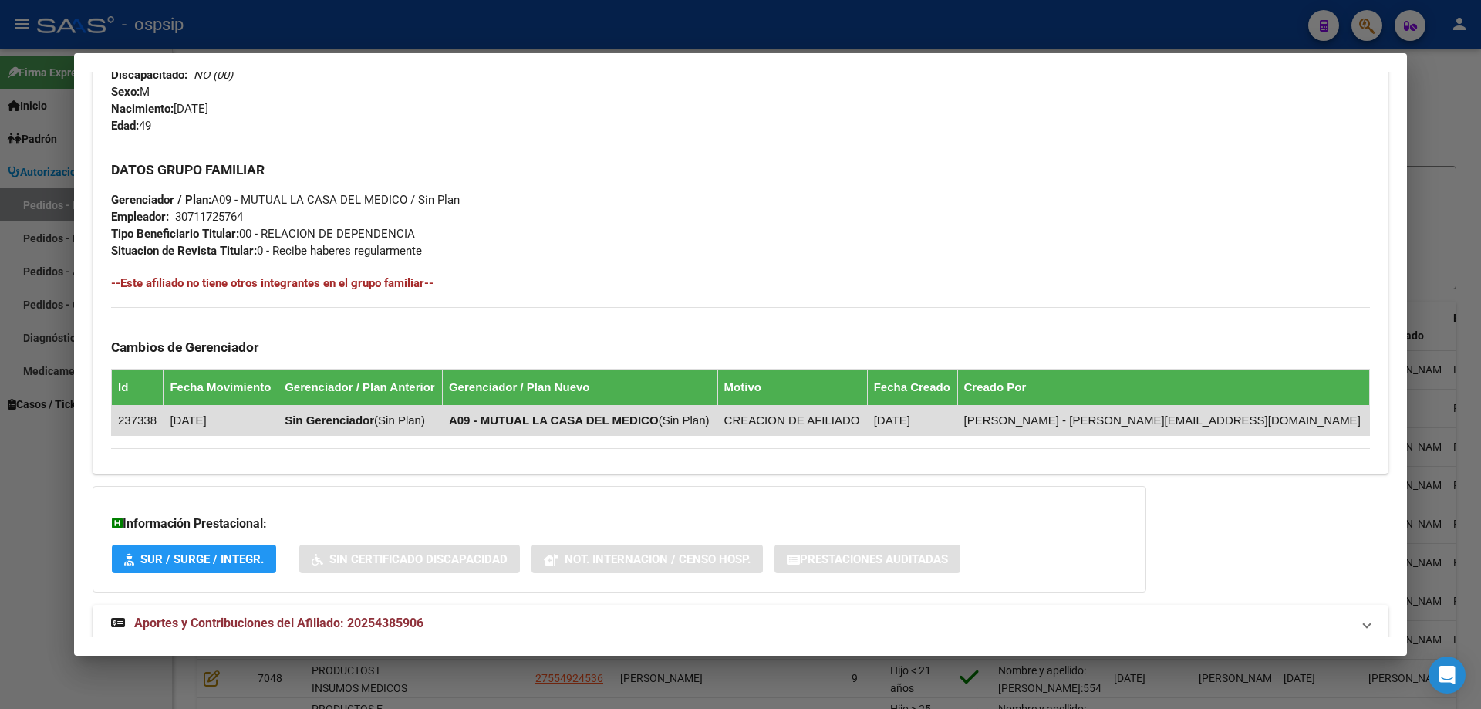
scroll to position [309, 0]
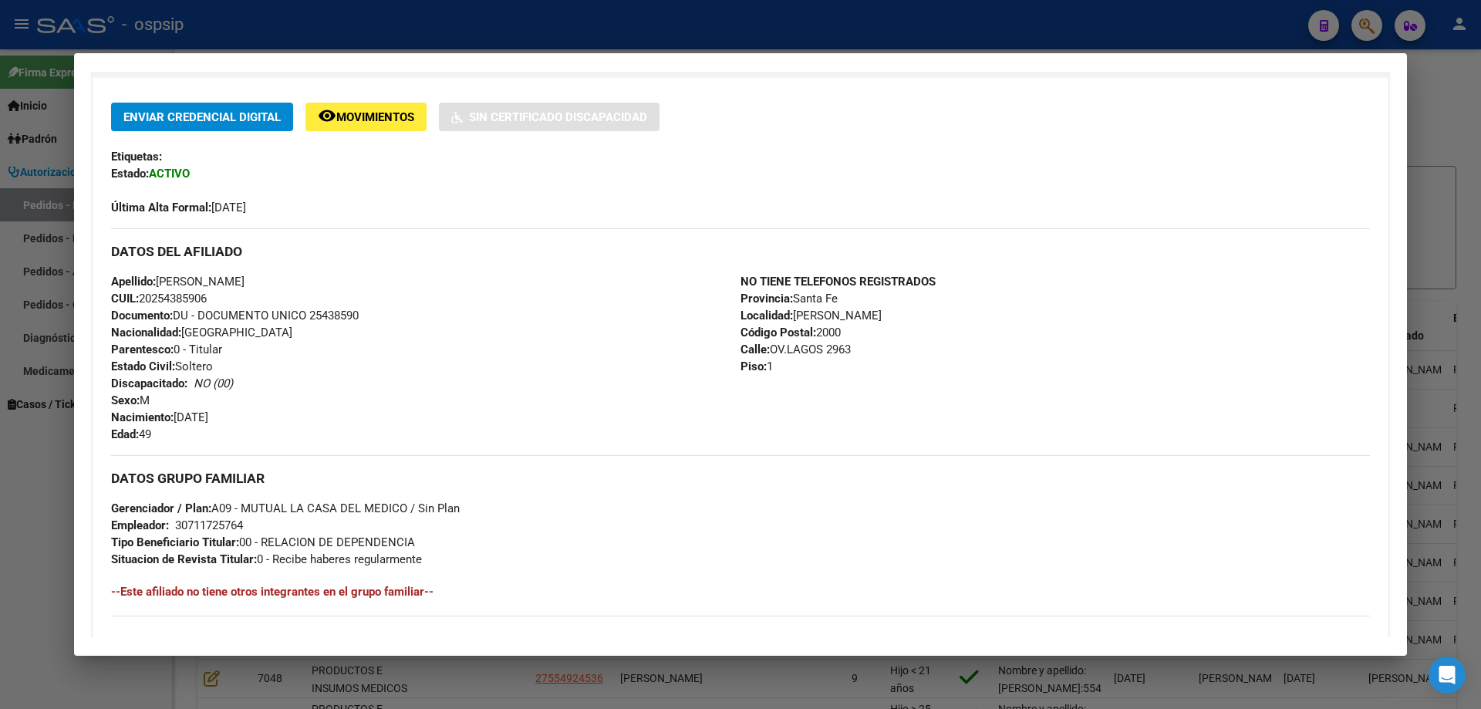
drag, startPoint x: 307, startPoint y: 316, endPoint x: 371, endPoint y: 322, distance: 64.3
click at [371, 322] on div "Apellido: [PERSON_NAME]: 20254385906 Documento: DU - DOCUMENTO UNICO 25438590 N…" at bounding box center [425, 358] width 629 height 170
copy span "25438590"
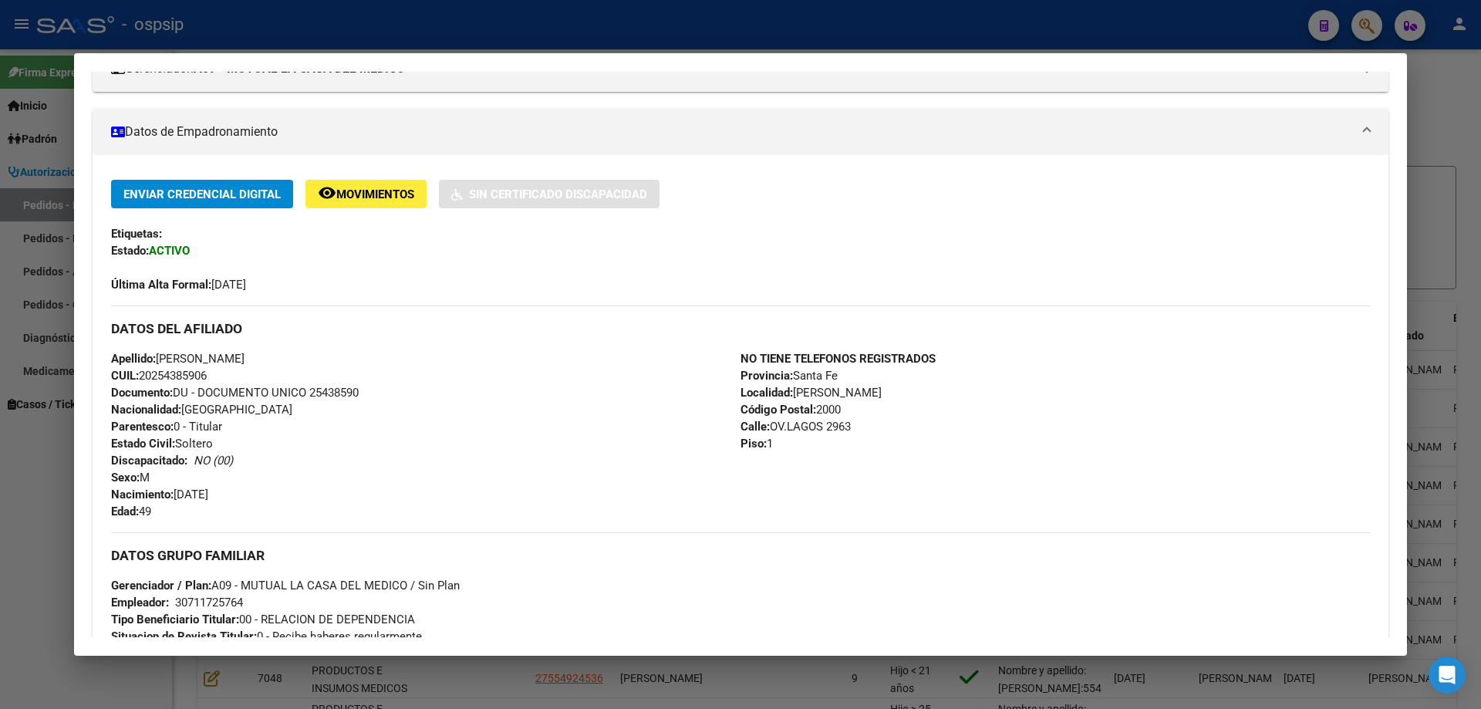
scroll to position [0, 0]
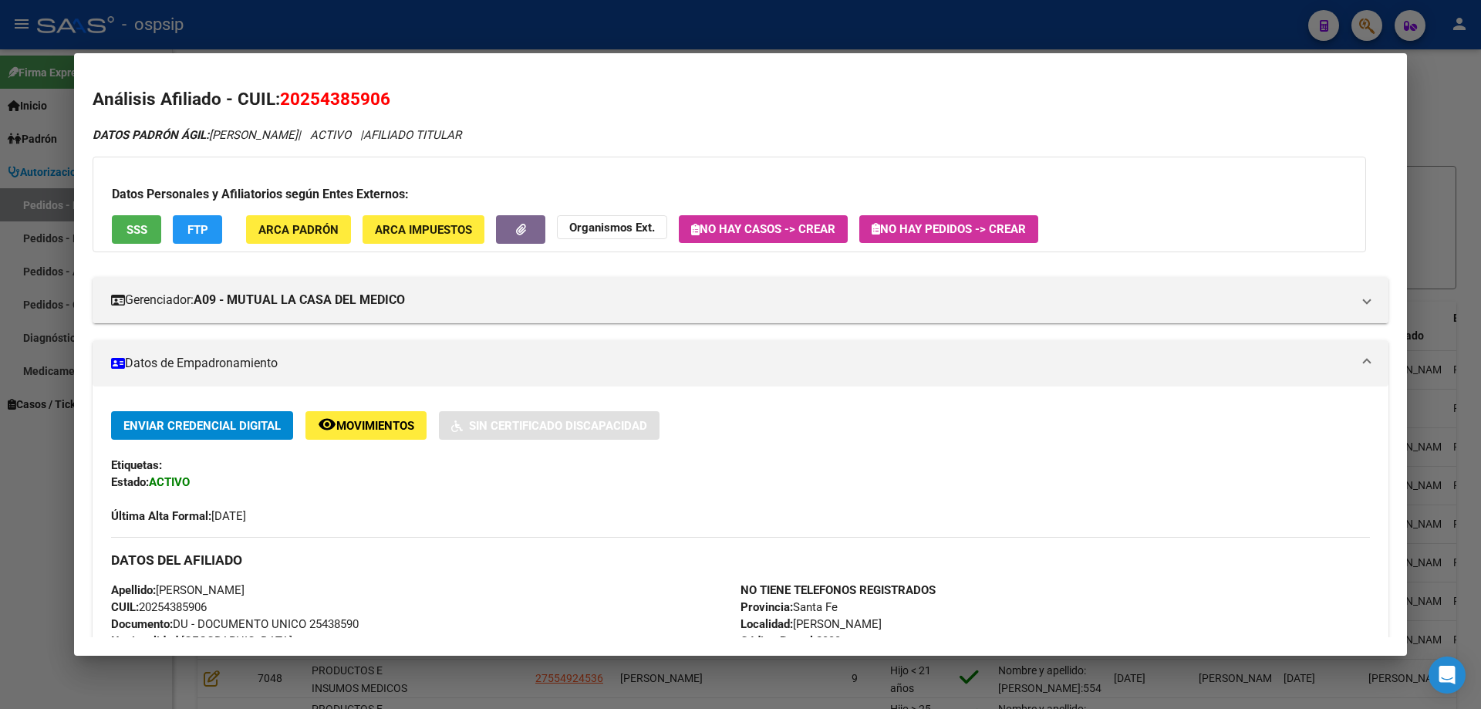
click at [1004, 233] on span "No hay Pedidos -> Crear" at bounding box center [949, 229] width 154 height 14
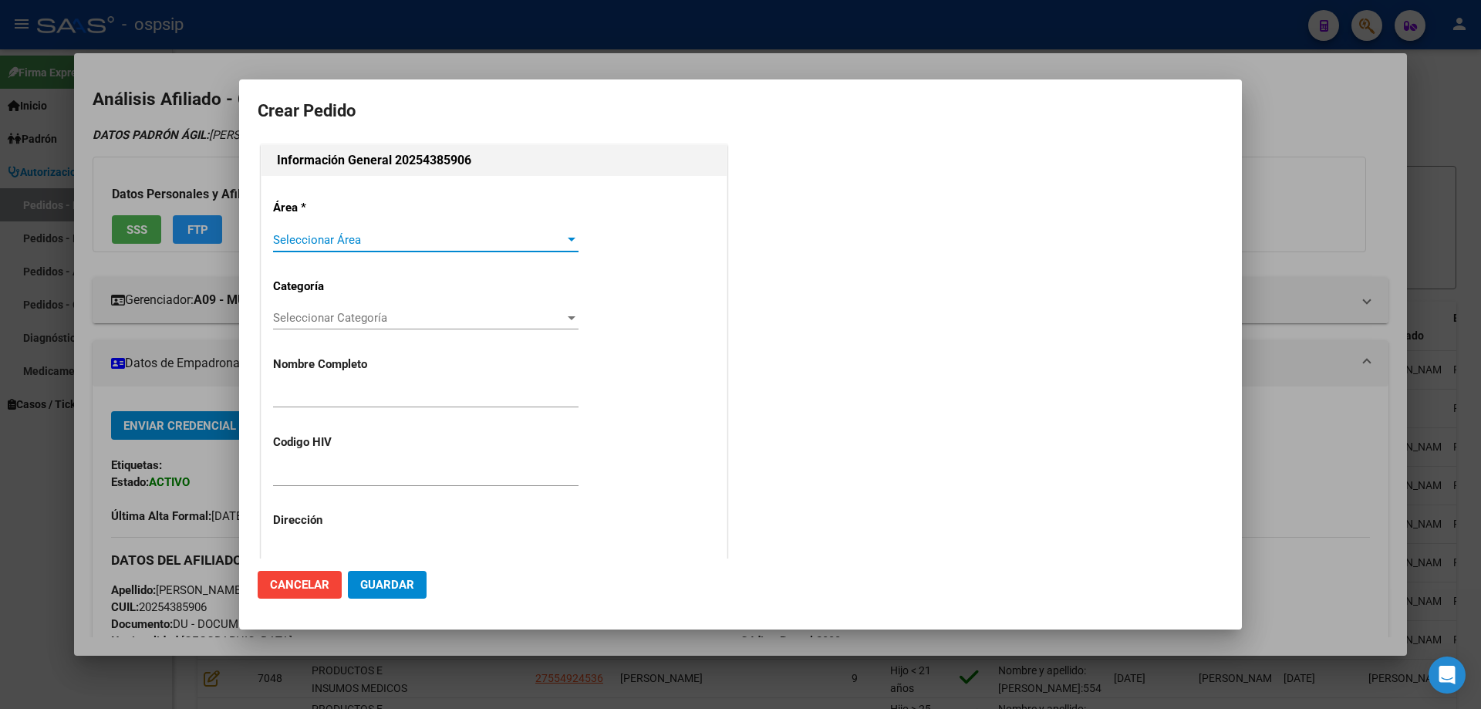
type input "[PERSON_NAME]"
click at [388, 256] on div "Seleccionar Área Seleccionar Área" at bounding box center [425, 247] width 305 height 38
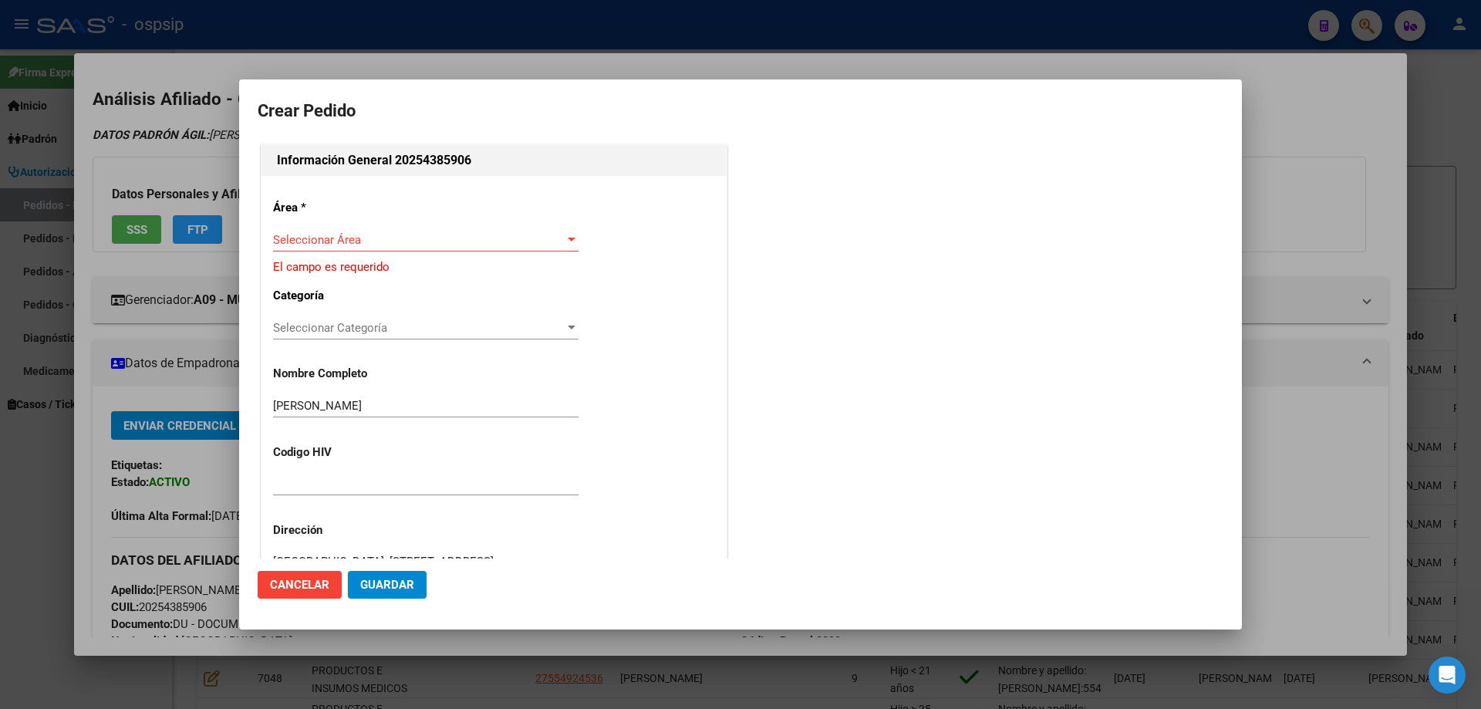
type input "[GEOGRAPHIC_DATA], [STREET_ADDRESS]"
click at [358, 252] on div "Seleccionar Área Seleccionar Área" at bounding box center [425, 247] width 305 height 38
click at [312, 248] on div "Seleccionar Área Seleccionar Área" at bounding box center [425, 239] width 305 height 23
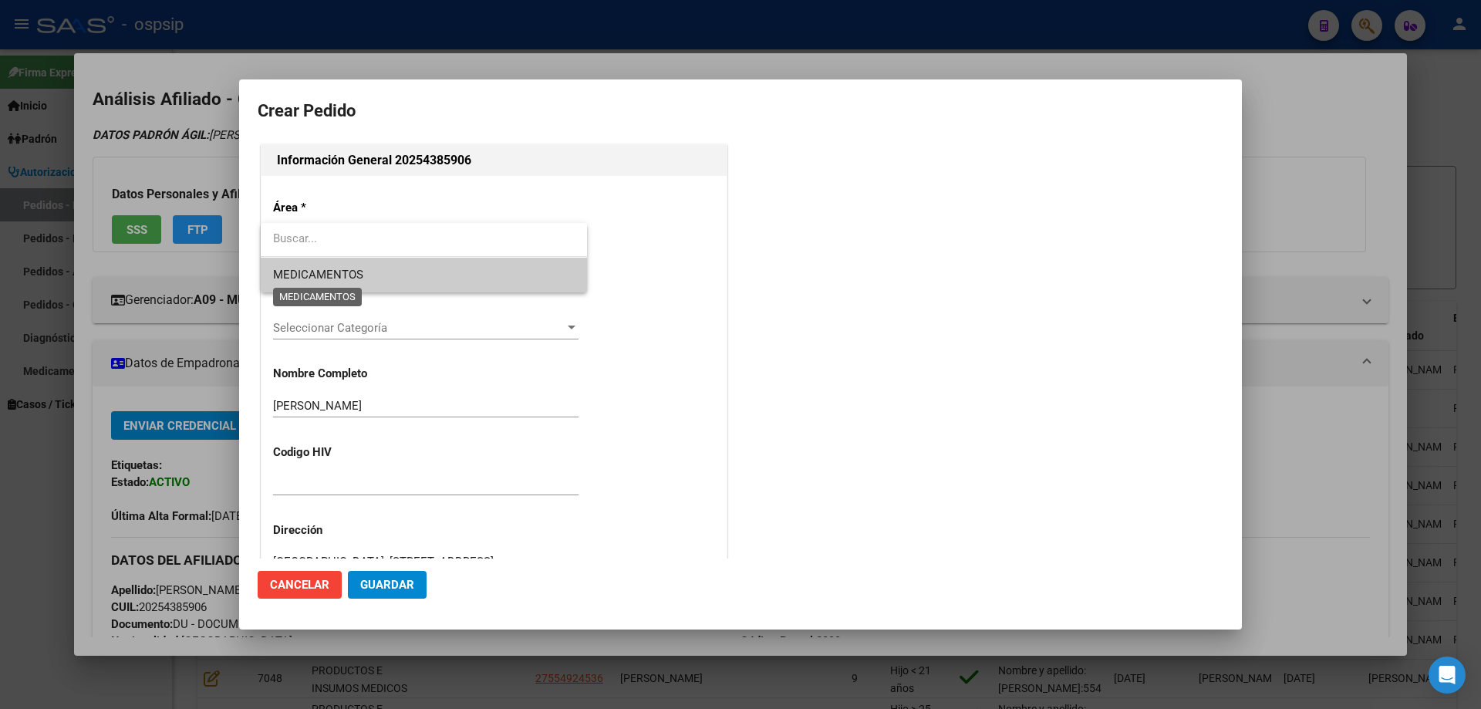
click at [316, 268] on span "MEDICAMENTOS" at bounding box center [318, 275] width 90 height 14
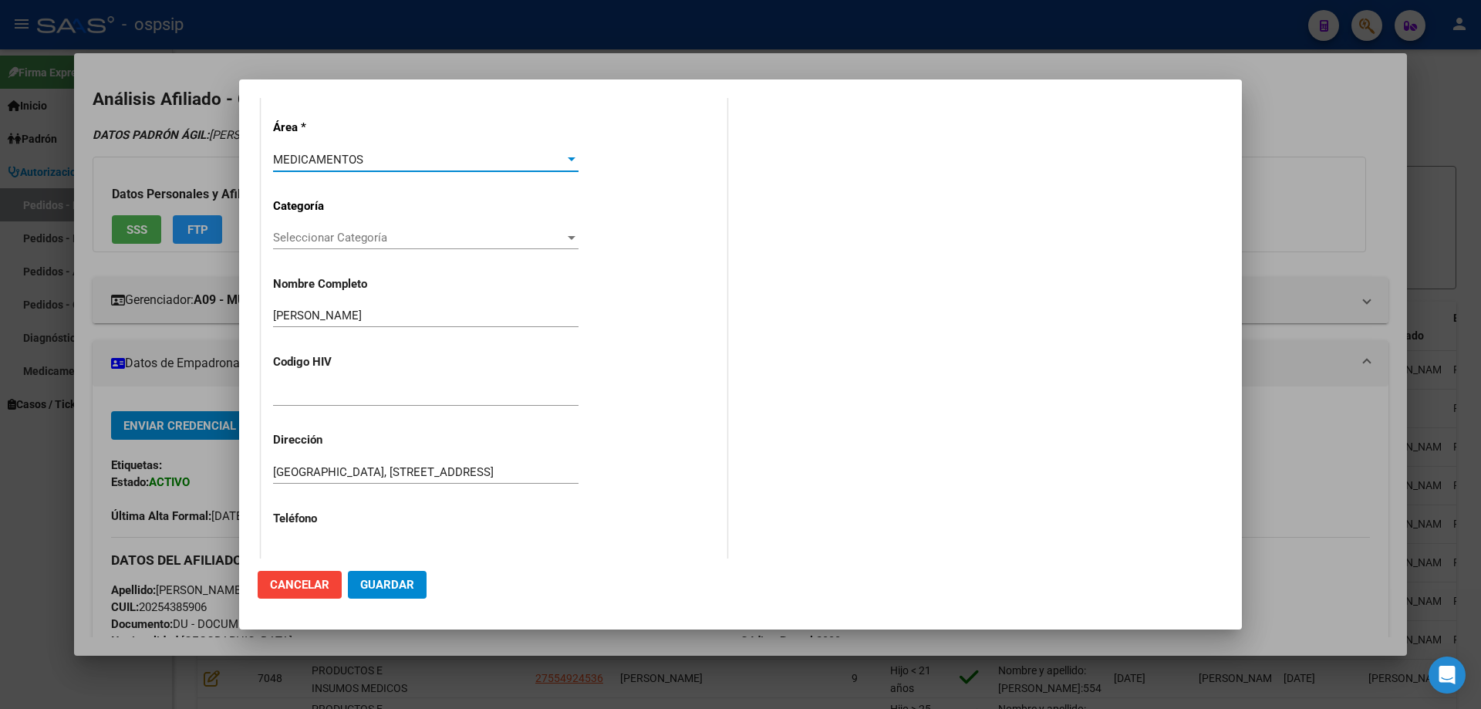
scroll to position [154, 0]
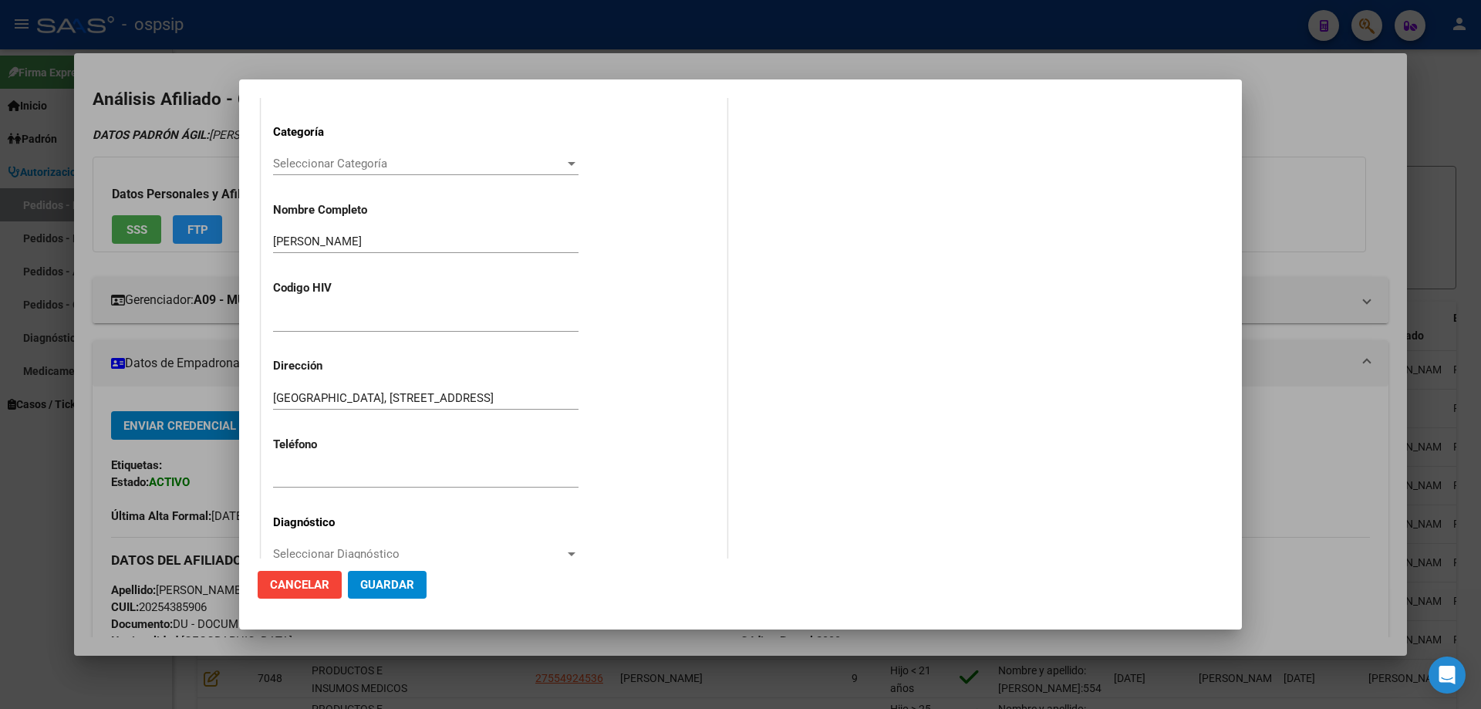
click at [309, 315] on input "text" at bounding box center [425, 320] width 305 height 14
type input "n"
type input "NO CORRESPONDE"
click at [308, 473] on input "text" at bounding box center [425, 476] width 305 height 14
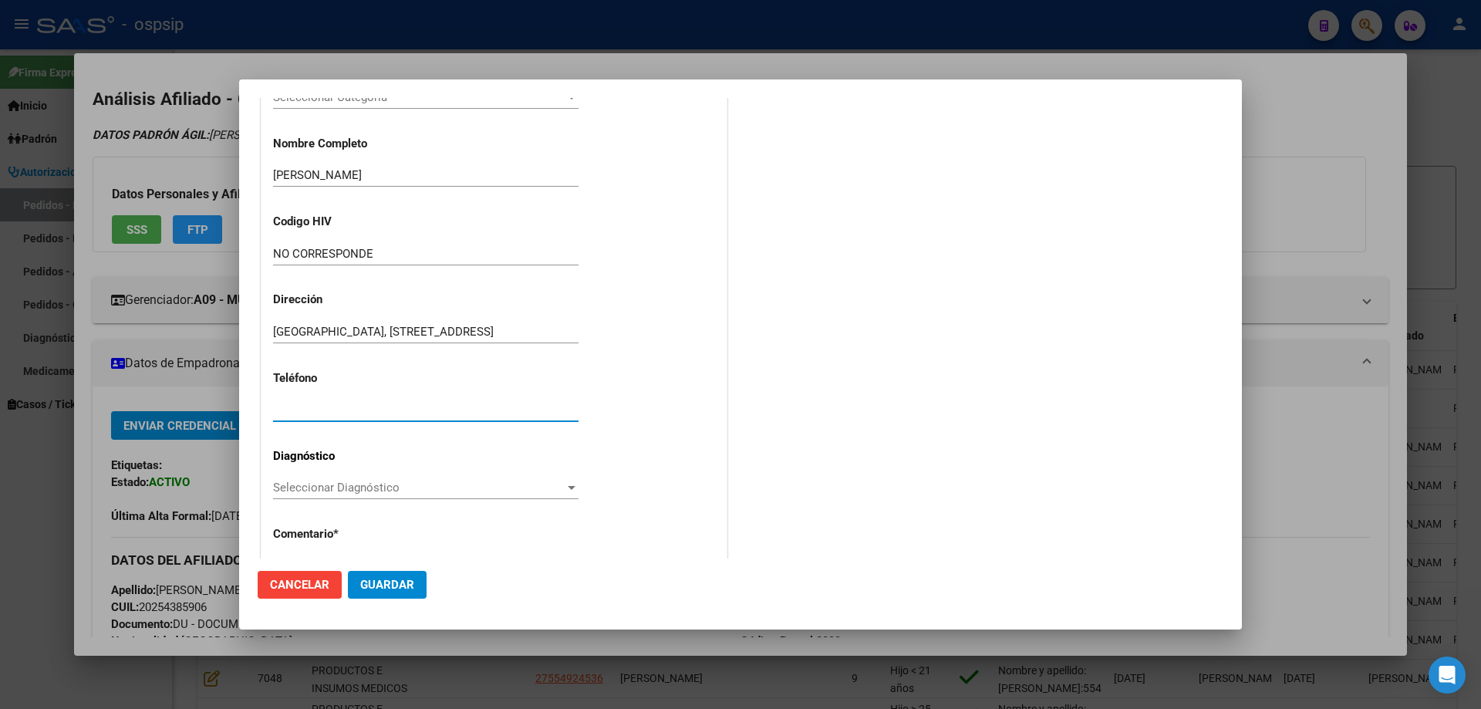
scroll to position [309, 0]
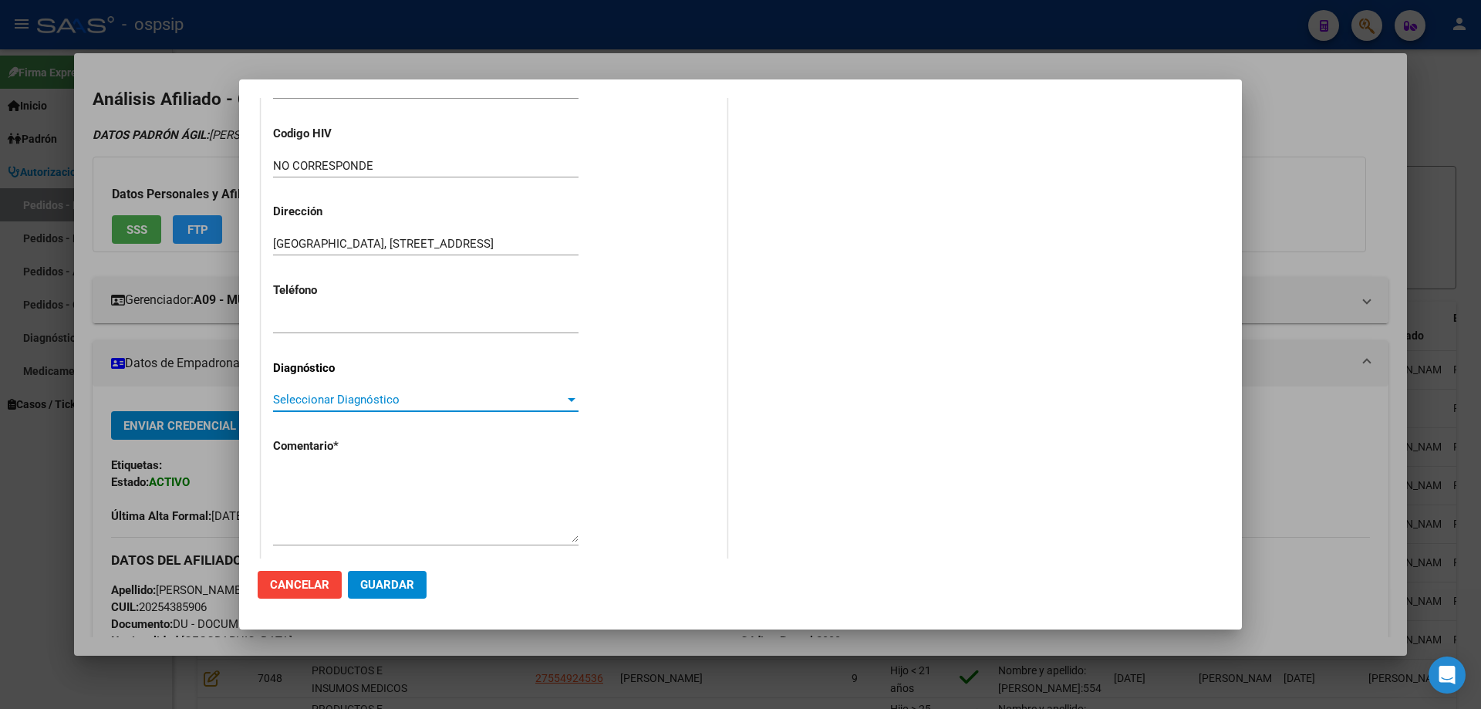
click at [293, 394] on span "Seleccionar Diagnóstico" at bounding box center [419, 400] width 292 height 14
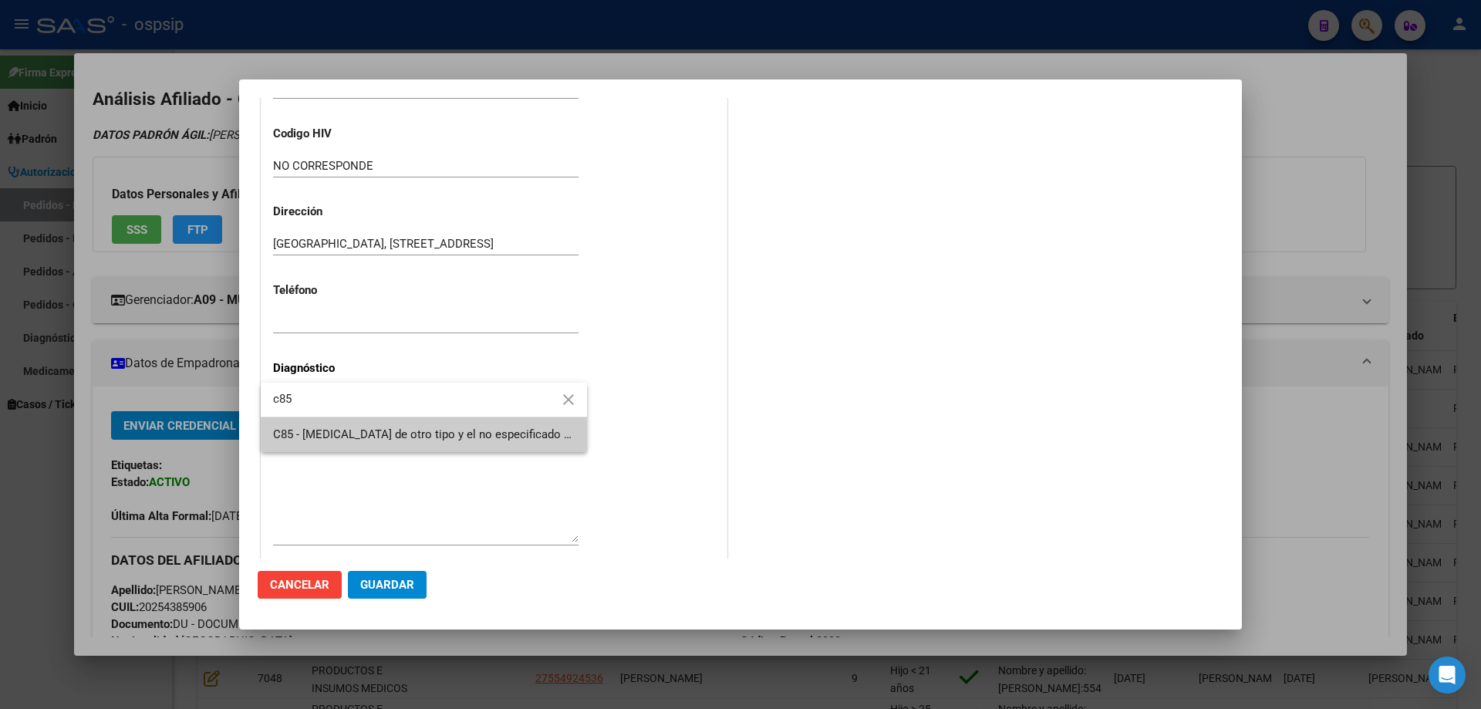
type input "c85"
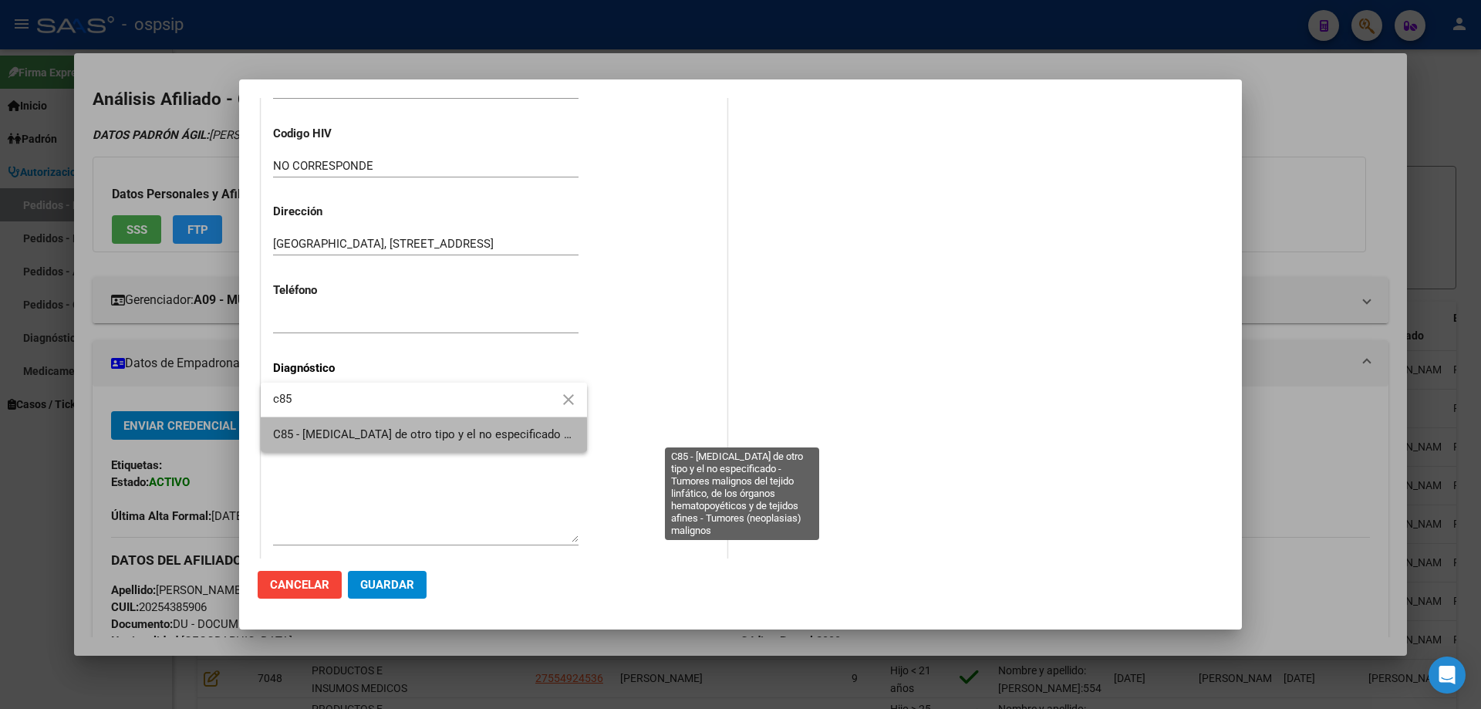
click at [373, 438] on span "C85 - [MEDICAL_DATA] de otro tipo y el no especificado - Tumores malignos del t…" at bounding box center [740, 434] width 935 height 14
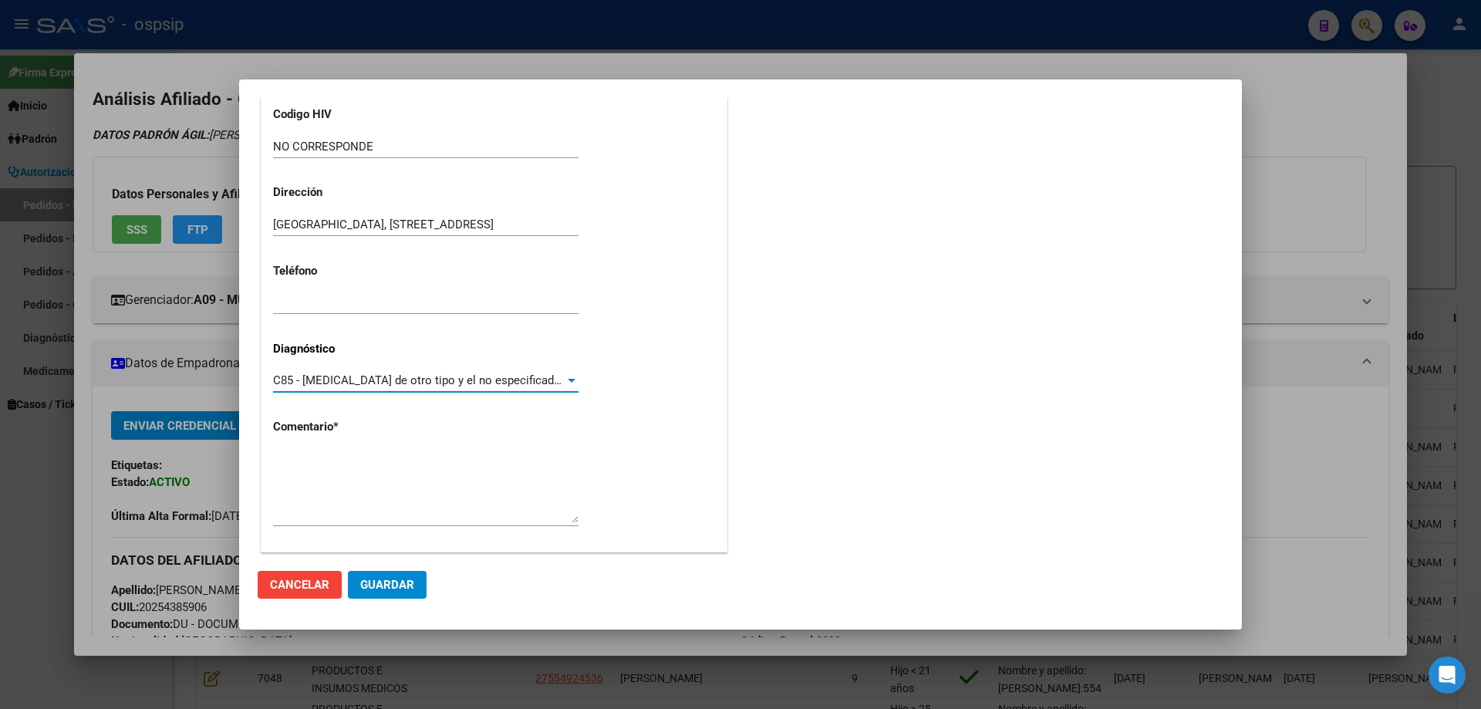
scroll to position [346, 0]
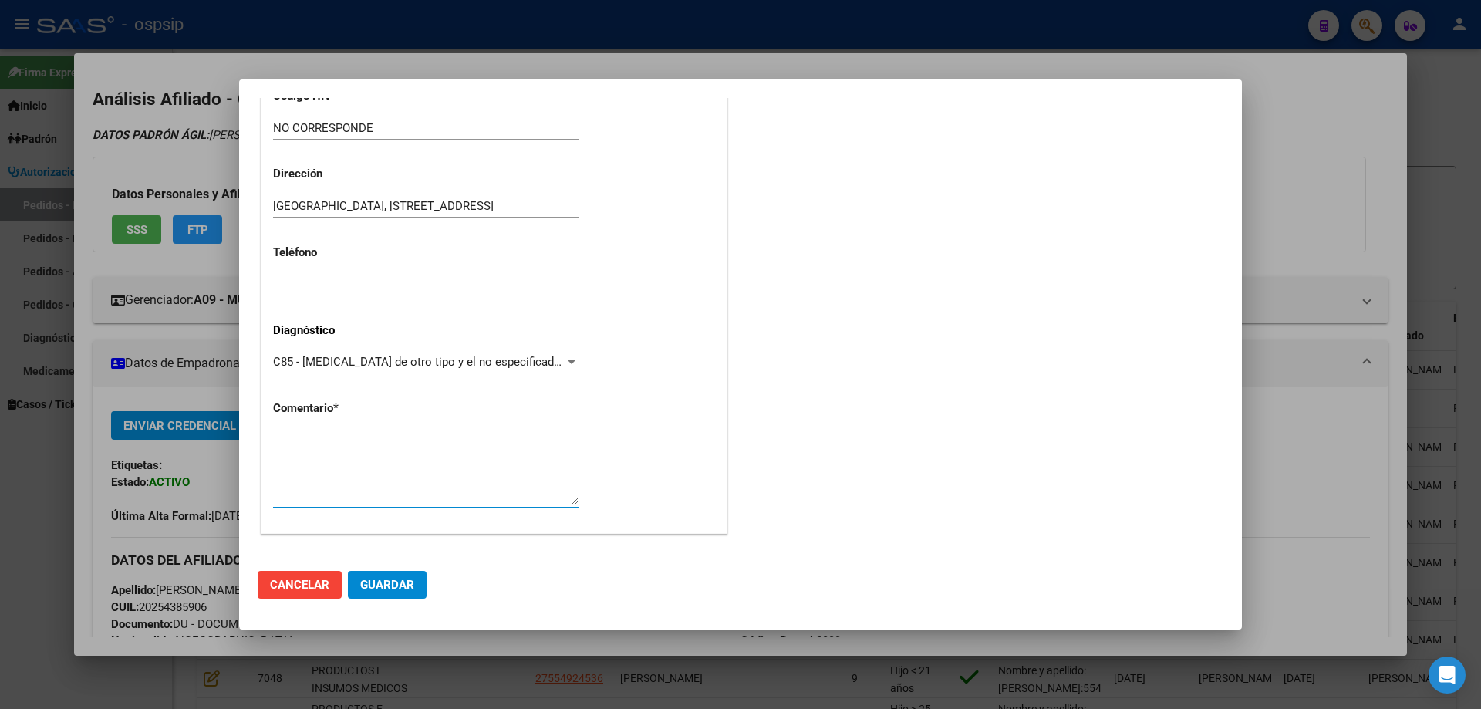
paste textarea "Diagnóstico: LES Médico Tratante: ALARO Teléfono: AGUARDANDO DATOS Correo elect…"
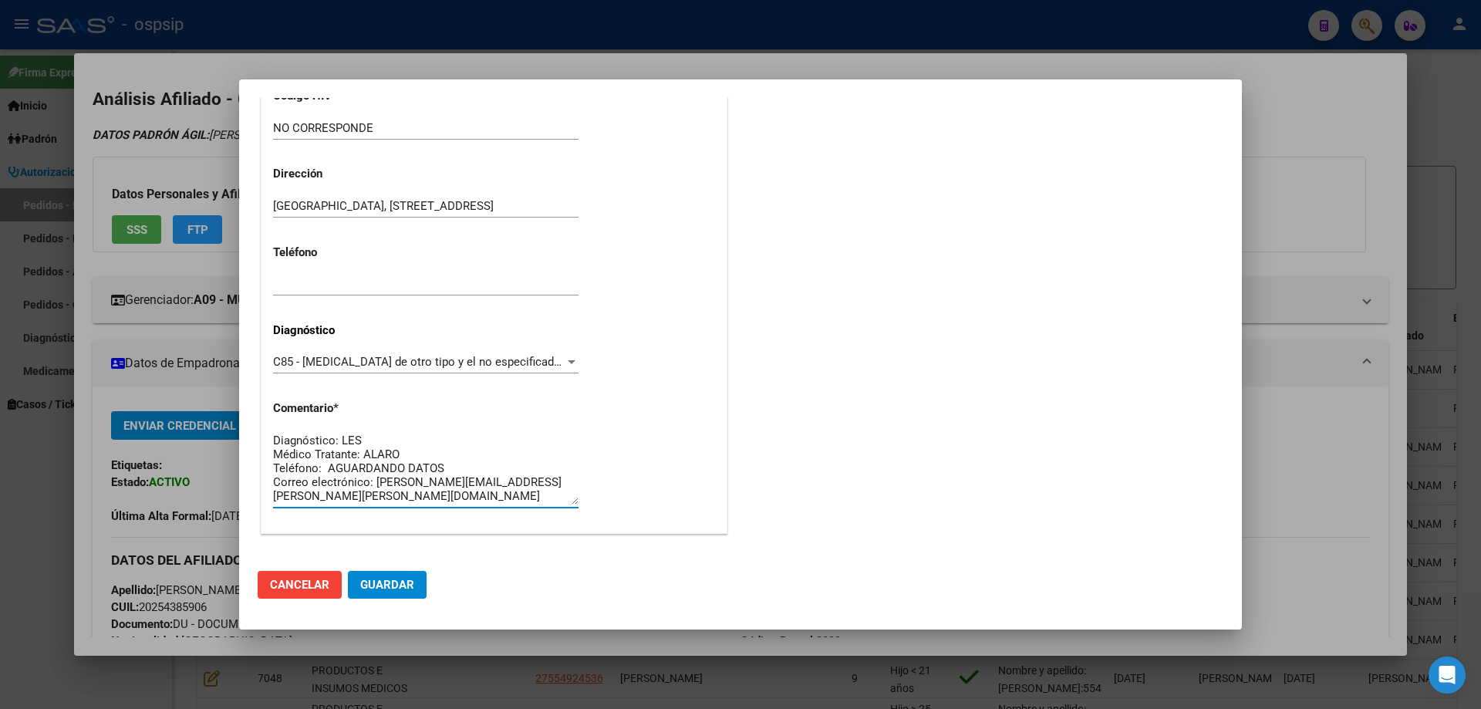
click at [369, 436] on textarea "Diagnóstico: LES Médico Tratante: ALARO Teléfono: AGUARDANDO DATOS Correo elect…" at bounding box center [425, 468] width 305 height 73
click at [418, 454] on textarea "Diagnóstico: LNH Médico Tratante: ALARO Teléfono: AGUARDANDO DATOS Correo elect…" at bounding box center [425, 468] width 305 height 73
click at [416, 444] on textarea "Diagnóstico: LNH Médico Tratante: ABRAMOCICH Teléfono: AGUARDANDO DATOS Correo …" at bounding box center [425, 468] width 305 height 73
click at [416, 447] on textarea "Diagnóstico: LNH Médico Tratante: ABRAMOCICH Teléfono: AGUARDANDO DATOS Correo …" at bounding box center [425, 468] width 305 height 73
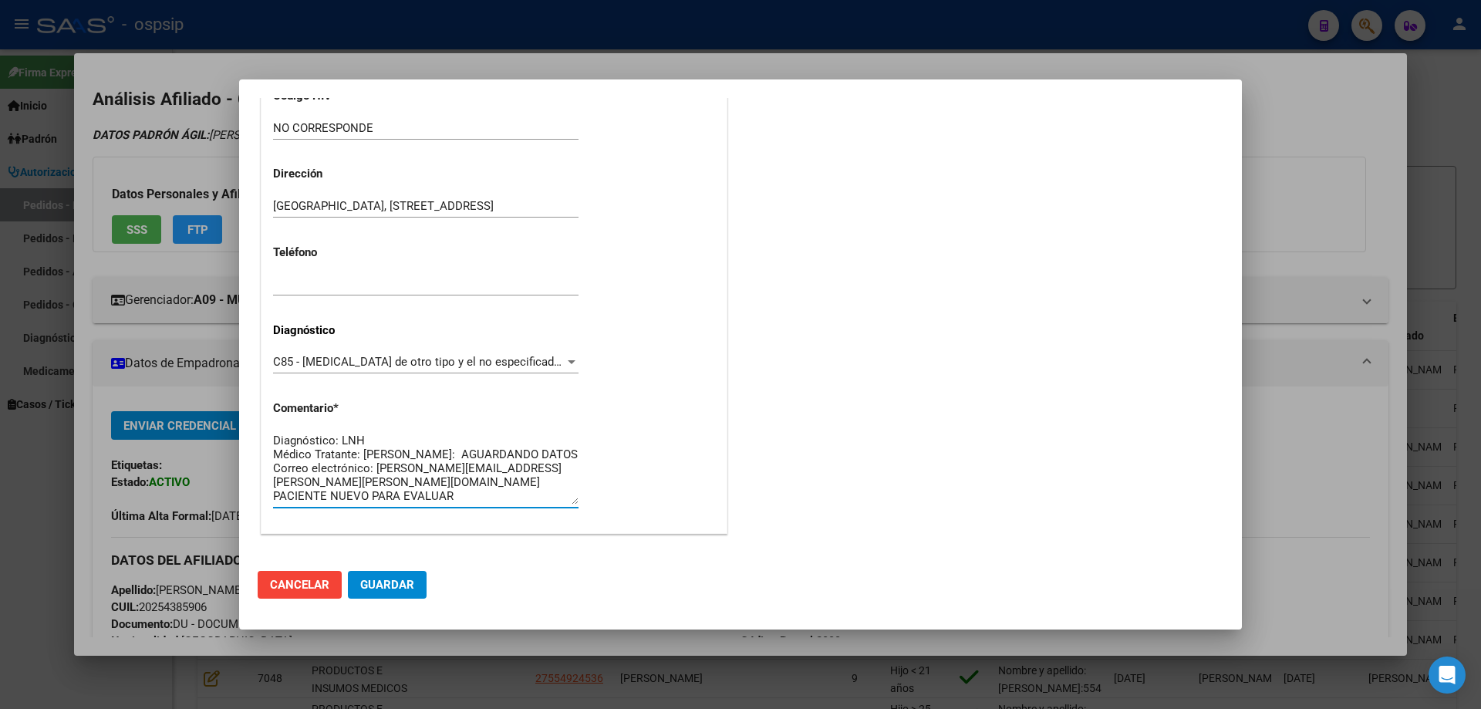
click at [454, 465] on textarea "Diagnóstico: LNH Médico Tratante: [PERSON_NAME]: AGUARDANDO DATOS Correo electr…" at bounding box center [425, 468] width 305 height 73
click at [563, 480] on textarea "Diagnóstico: LNH Médico Tratante: [PERSON_NAME]: AGUARDANDO DATOS Correo electr…" at bounding box center [425, 468] width 305 height 73
paste textarea "[EMAIL_ADDRESS][DOMAIN_NAME]"
click at [463, 501] on textarea "Diagnóstico: LNH Médico Tratante: [PERSON_NAME]: AGUARDANDO DATOS Correo electr…" at bounding box center [425, 468] width 305 height 73
type textarea "Diagnóstico: LNH Médico Tratante: [PERSON_NAME]: AGUARDANDO DATOS Correo electr…"
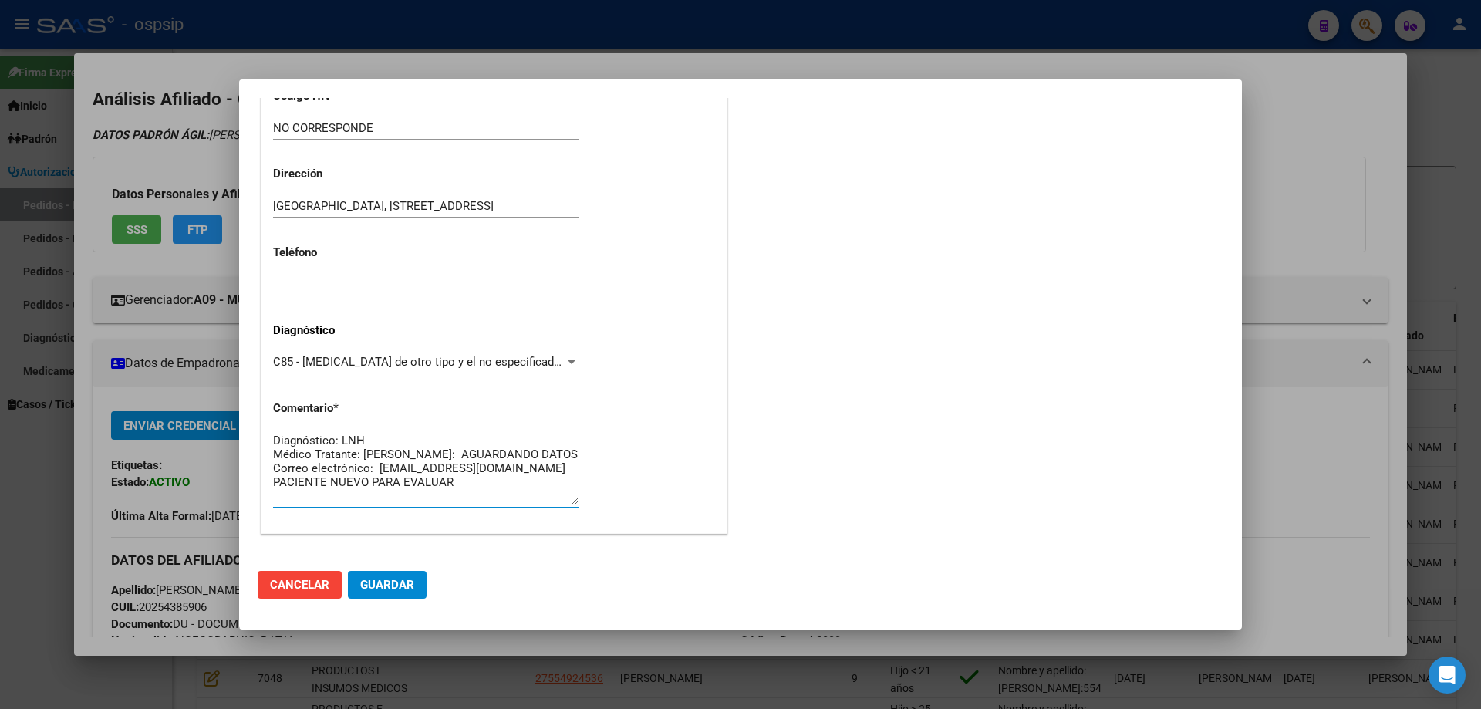
click at [369, 606] on mat-dialog-actions "Cancelar Guardar" at bounding box center [741, 585] width 966 height 52
click at [378, 589] on span "Guardar" at bounding box center [387, 585] width 54 height 14
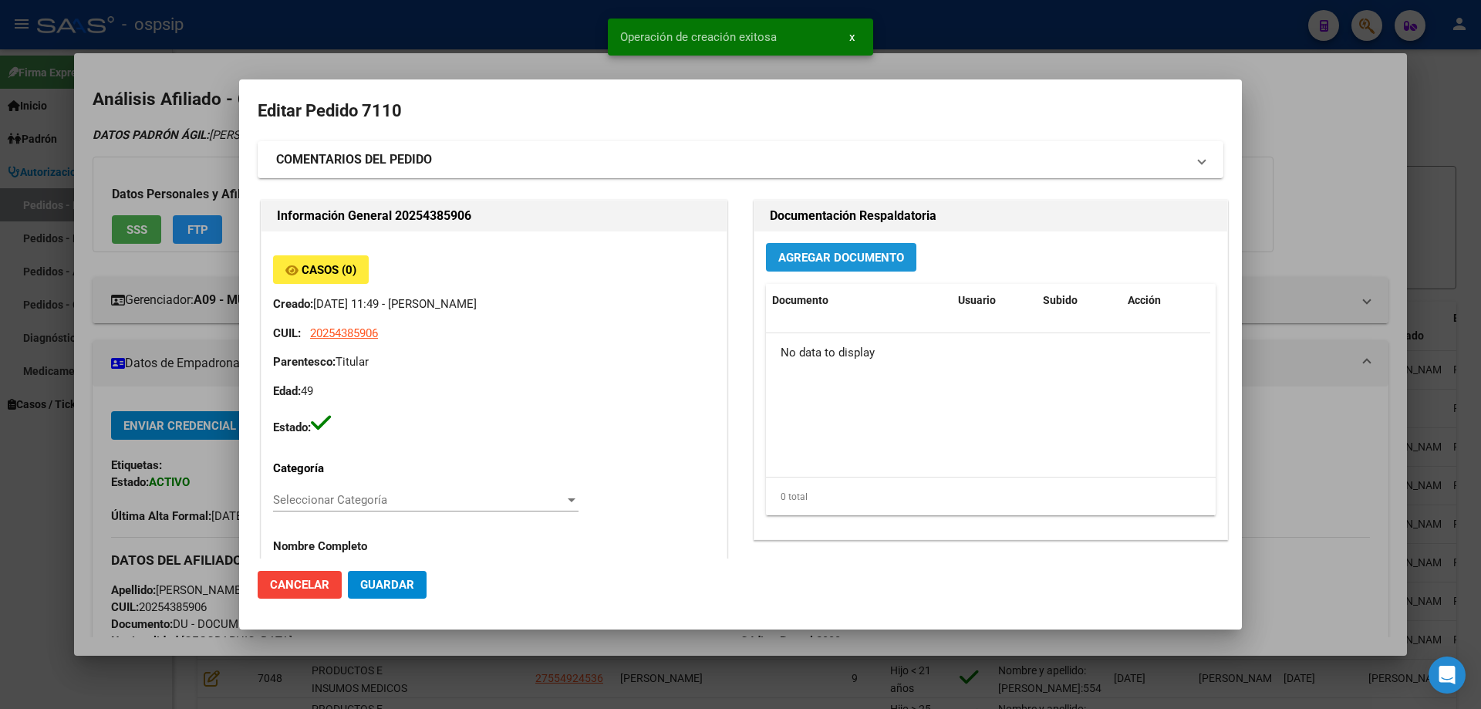
click at [825, 248] on button "Agregar Documento" at bounding box center [841, 257] width 150 height 29
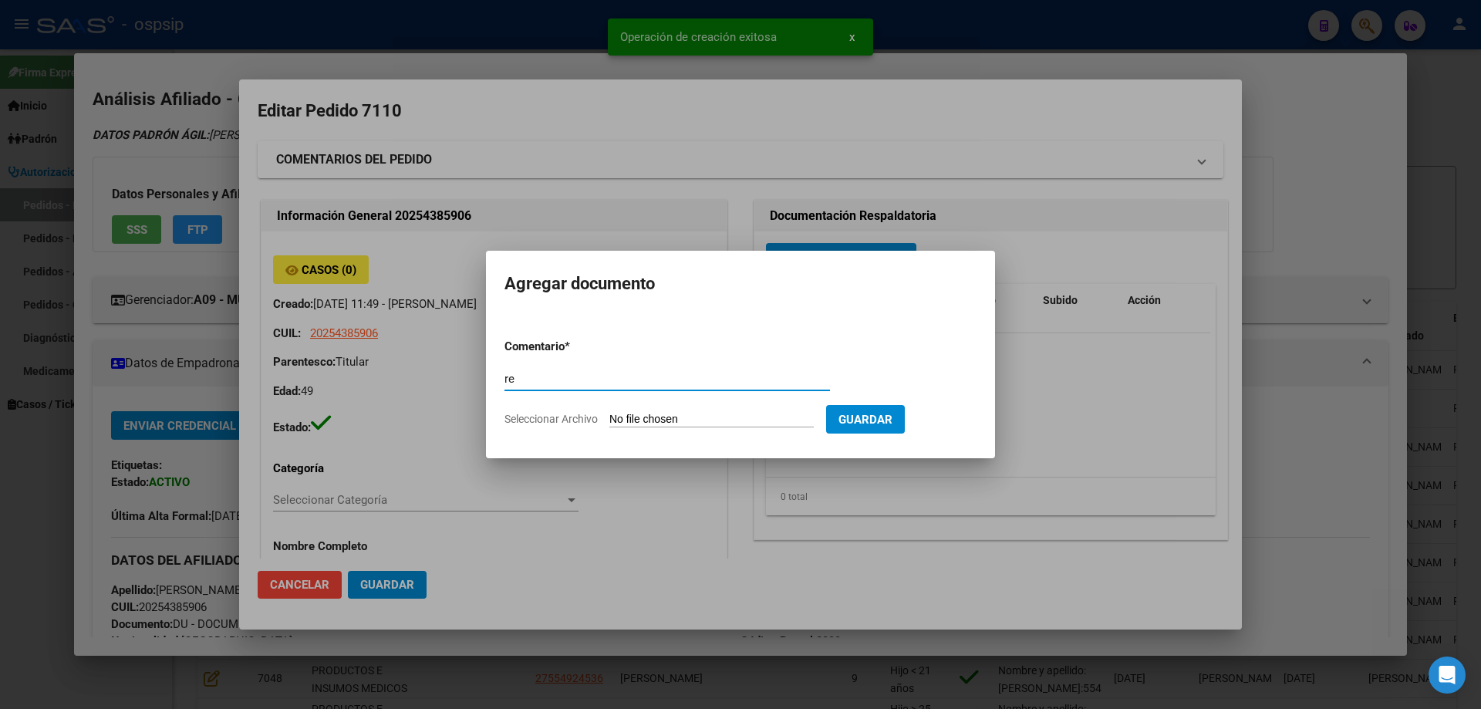
type input "r"
type input "RECETA"
click at [631, 420] on input "Seleccionar Archivo" at bounding box center [711, 420] width 204 height 15
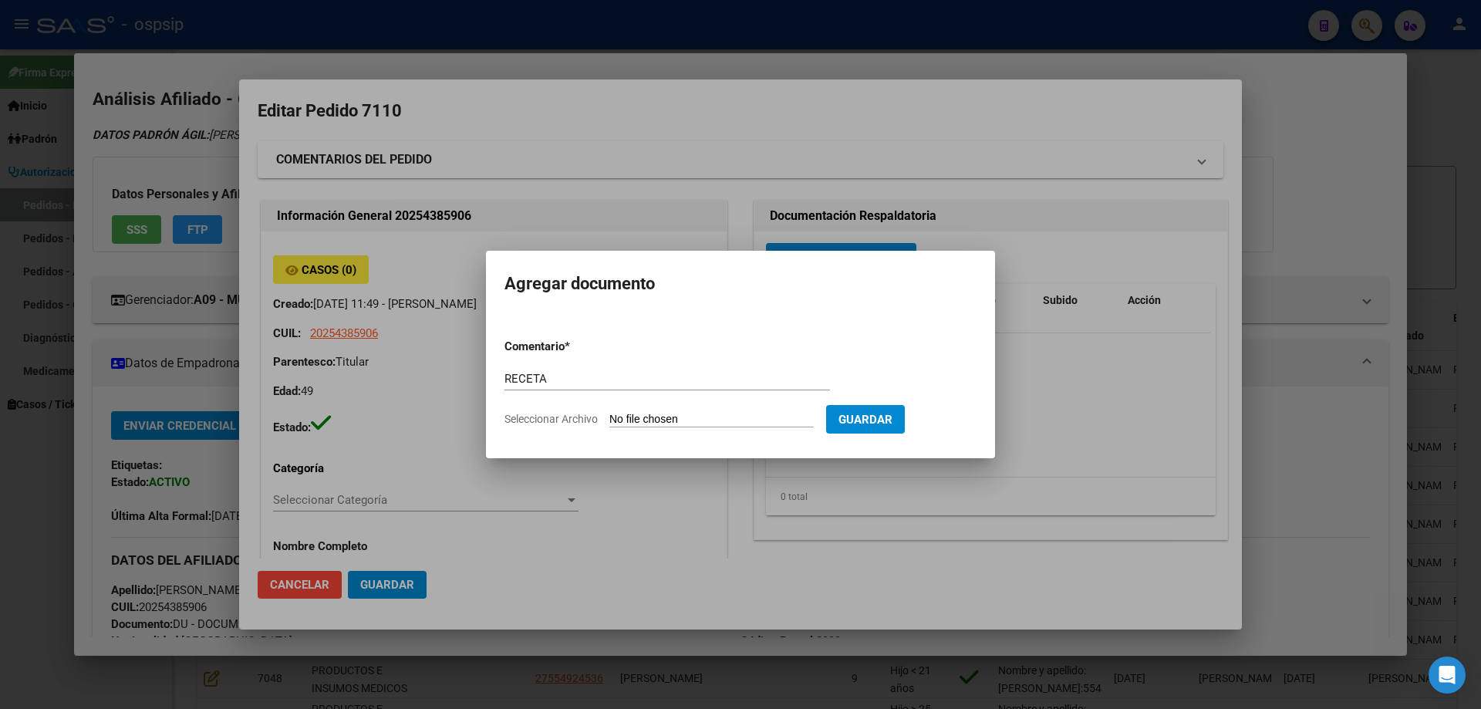
type input "C:\fakepath\receta (10).png"
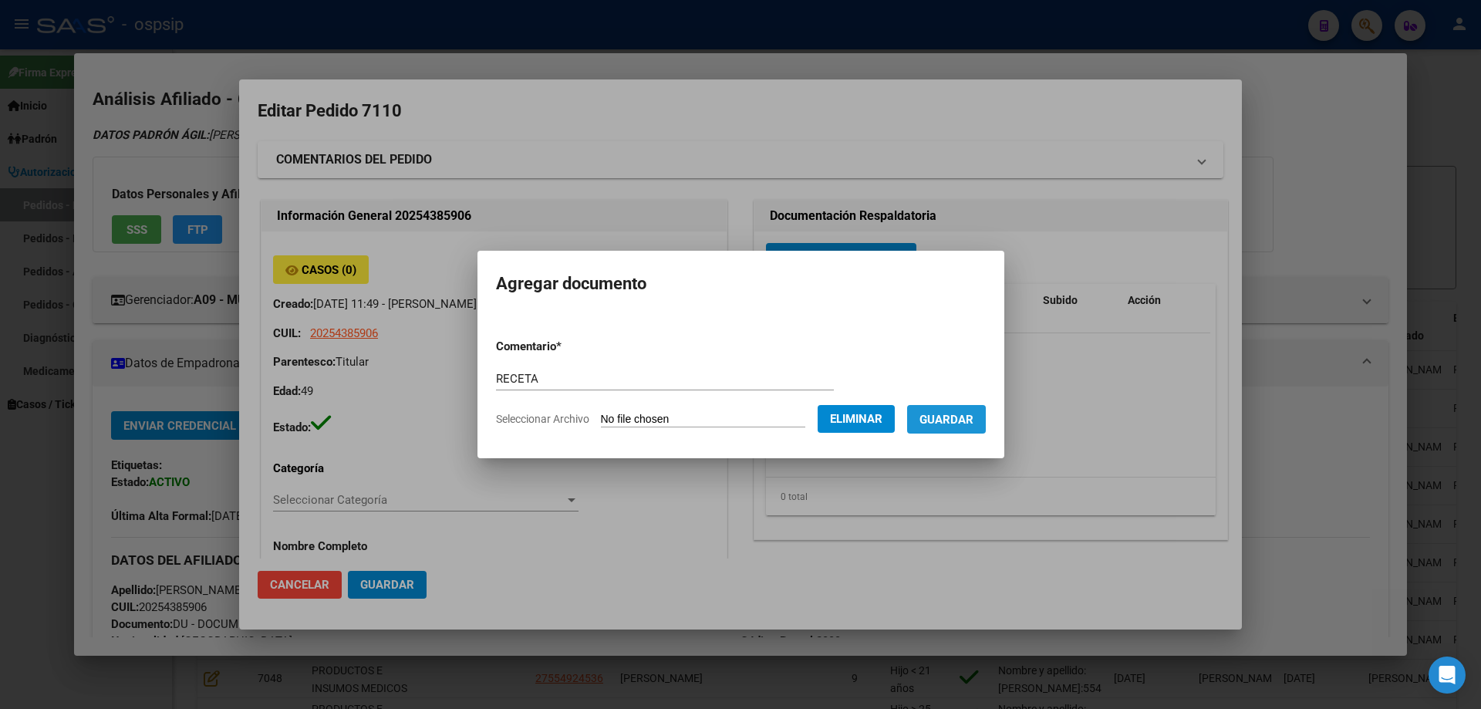
click at [959, 425] on span "Guardar" at bounding box center [947, 420] width 54 height 14
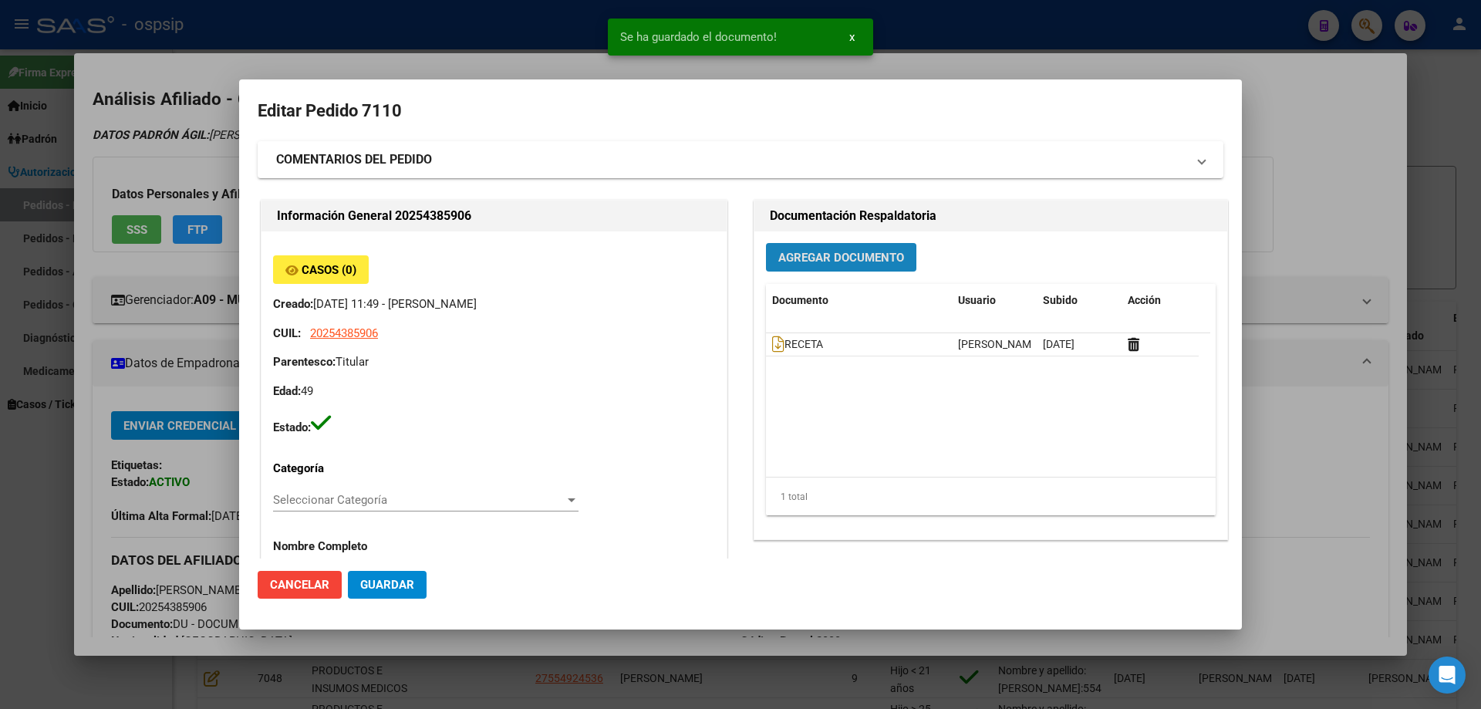
click at [796, 265] on button "Agregar Documento" at bounding box center [841, 257] width 150 height 29
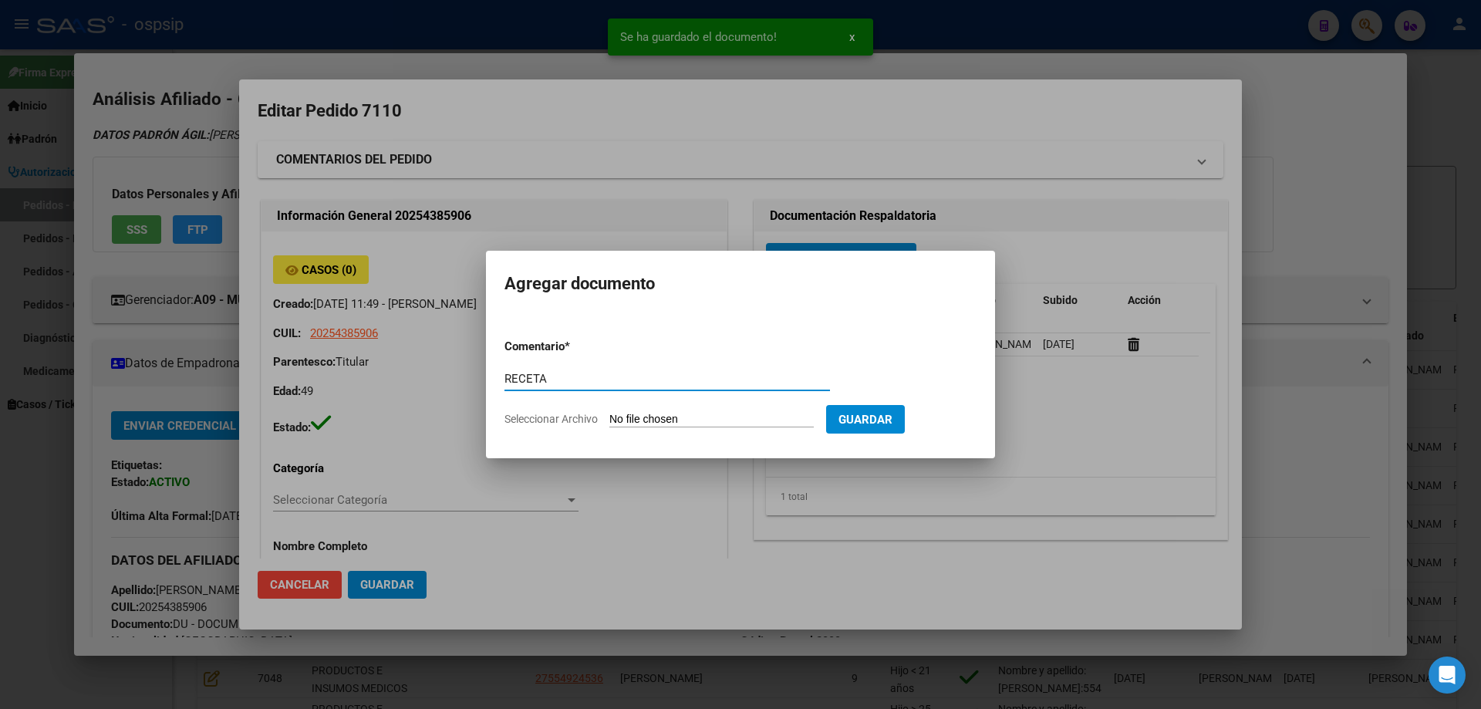
type input "RECETA"
click at [648, 416] on input "Seleccionar Archivo" at bounding box center [711, 420] width 204 height 15
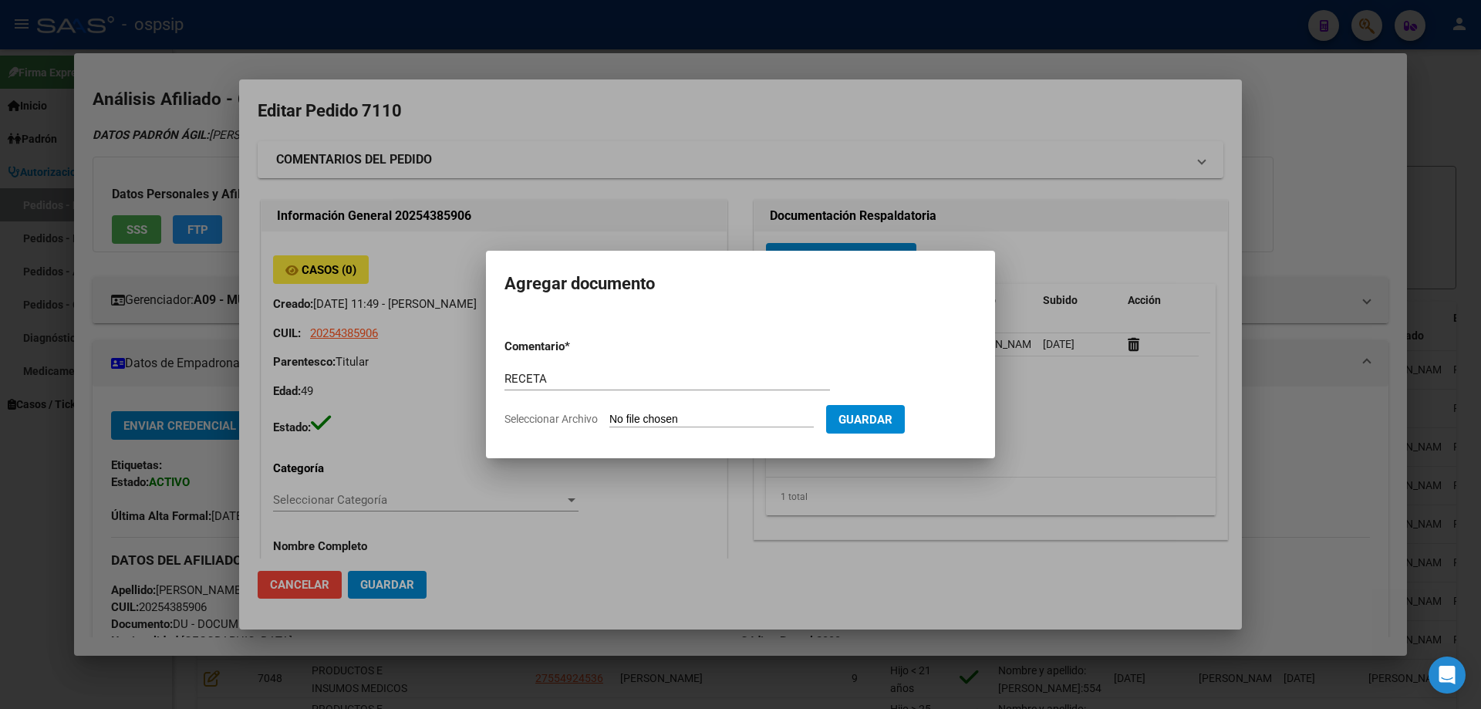
type input "C:\fakepath\receta (11).png"
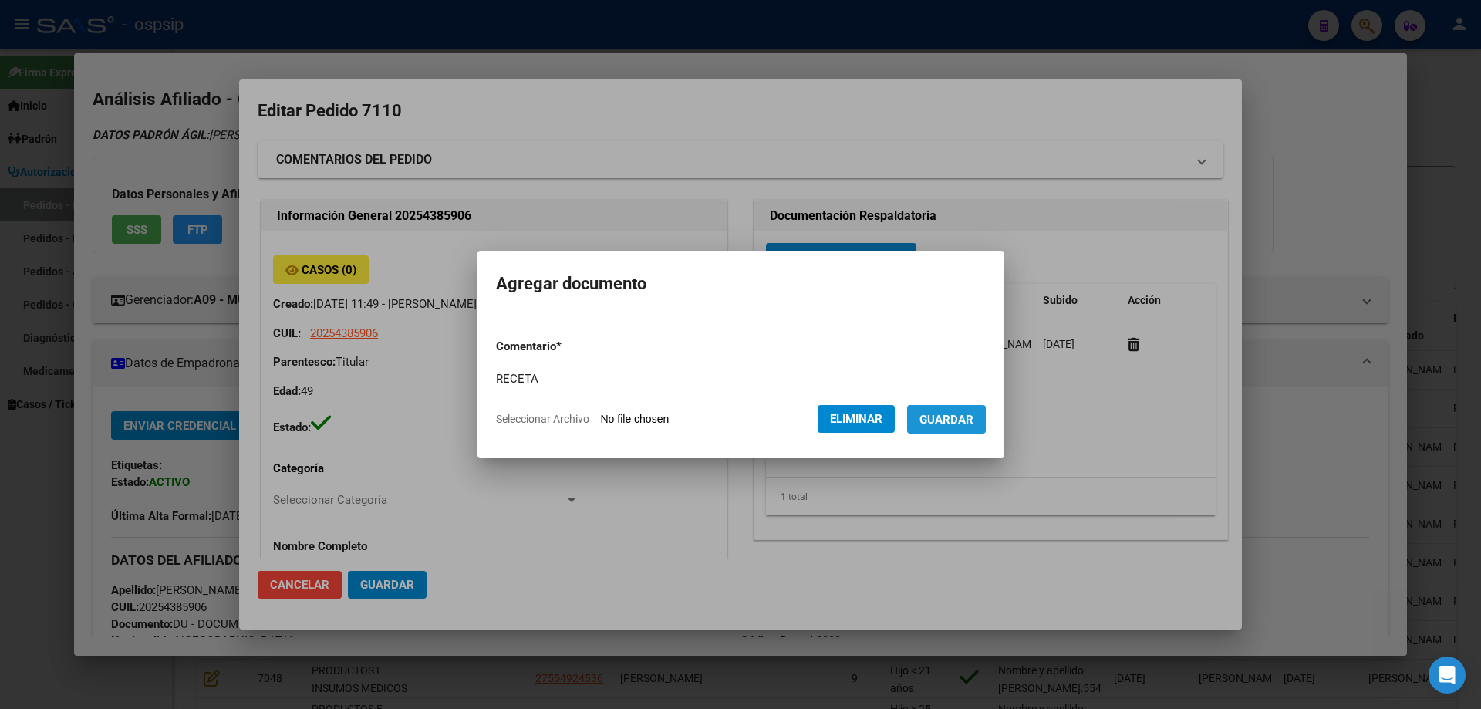
click at [963, 425] on span "Guardar" at bounding box center [947, 420] width 54 height 14
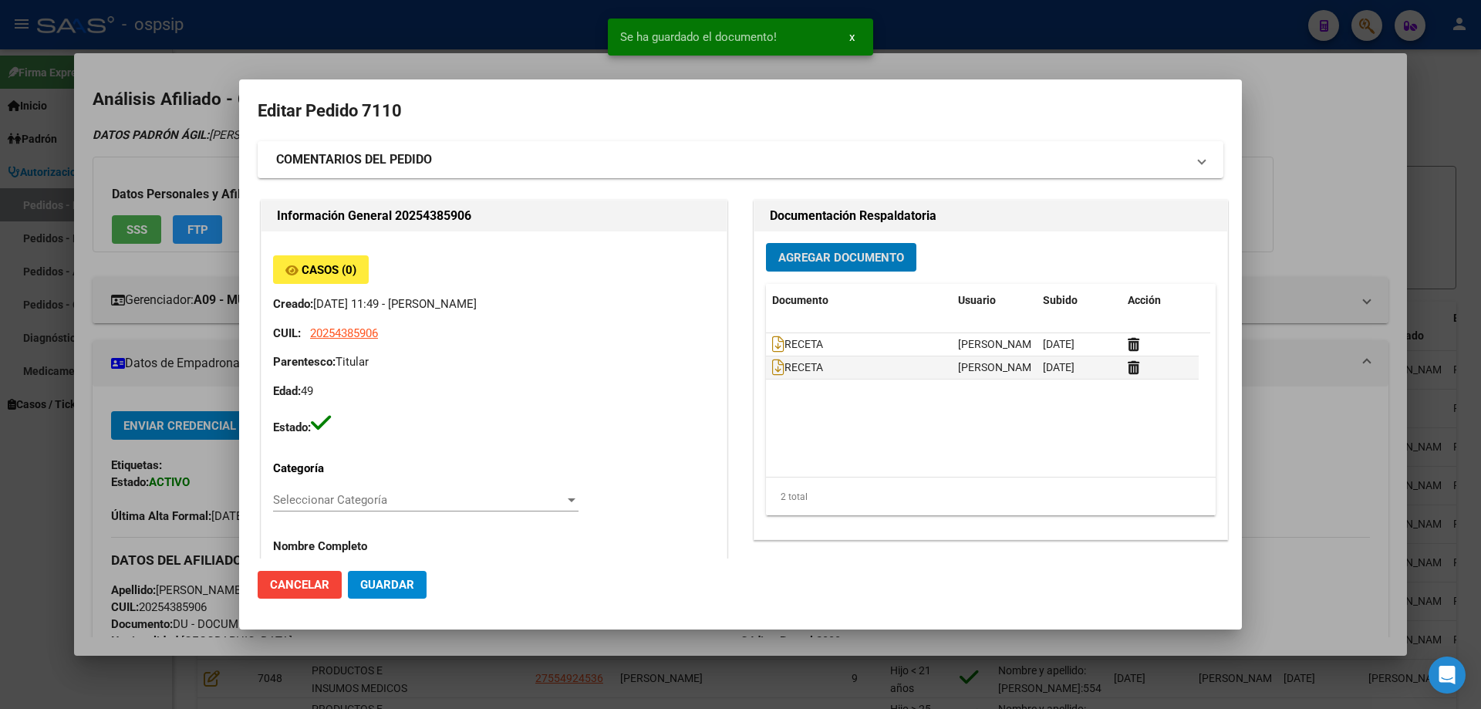
click at [805, 266] on button "Agregar Documento" at bounding box center [841, 257] width 150 height 29
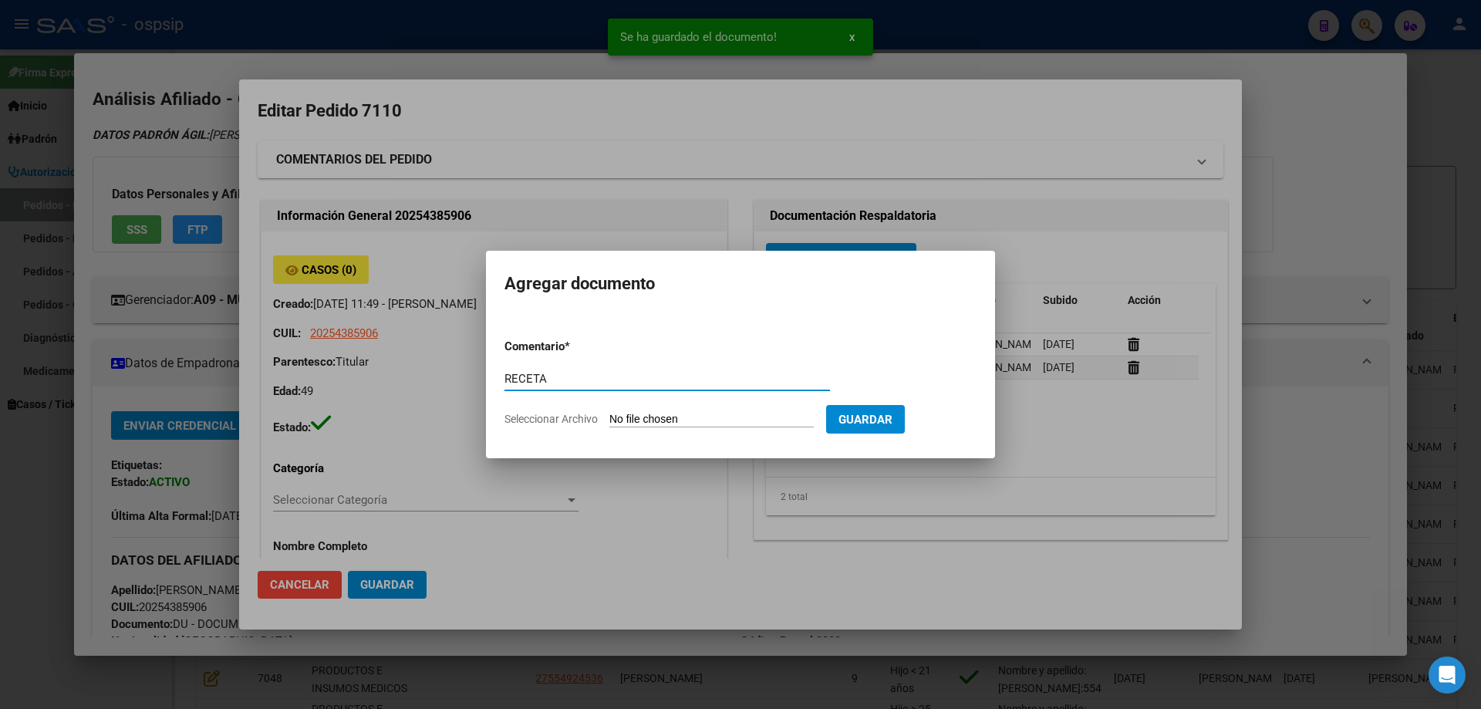
type input "RECETA"
click at [696, 417] on input "Seleccionar Archivo" at bounding box center [711, 420] width 204 height 15
type input "C:\fakepath\receta (12).png"
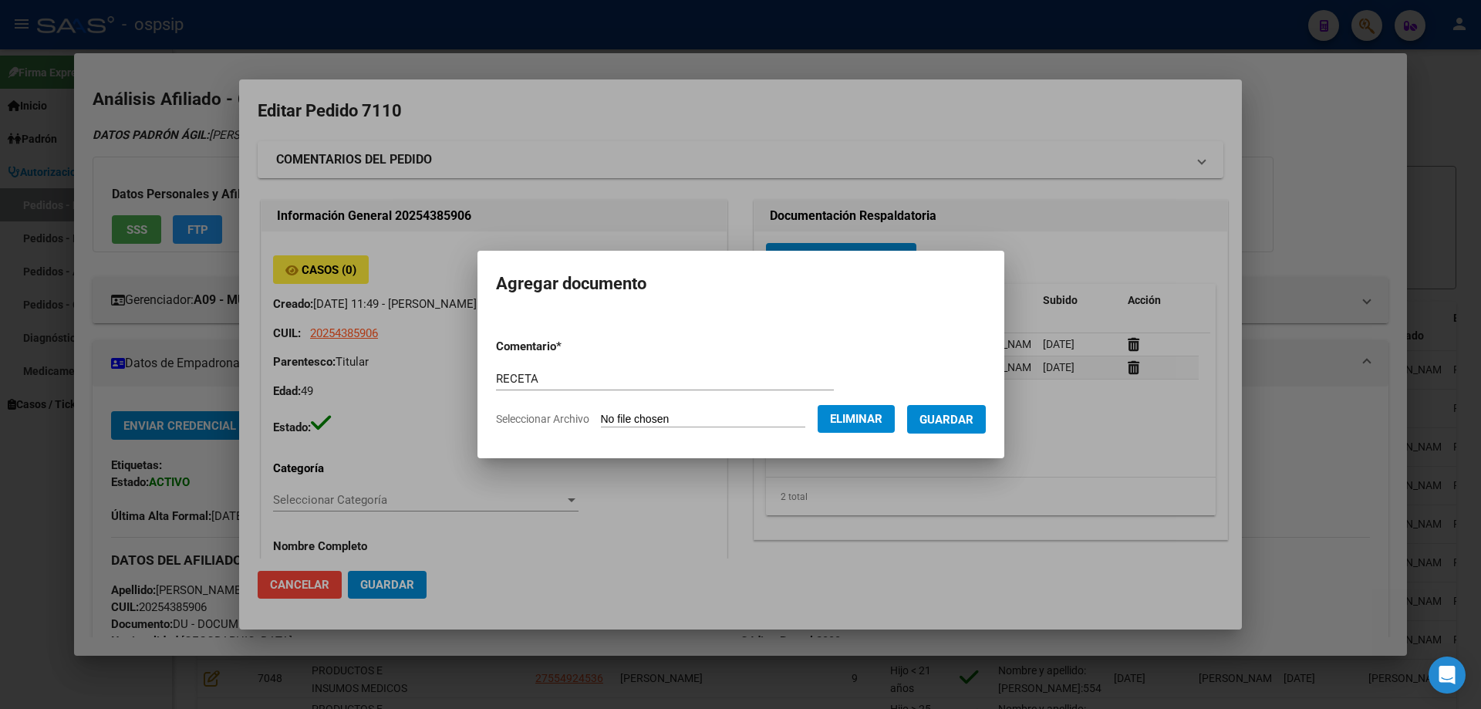
click at [957, 422] on span "Guardar" at bounding box center [947, 420] width 54 height 14
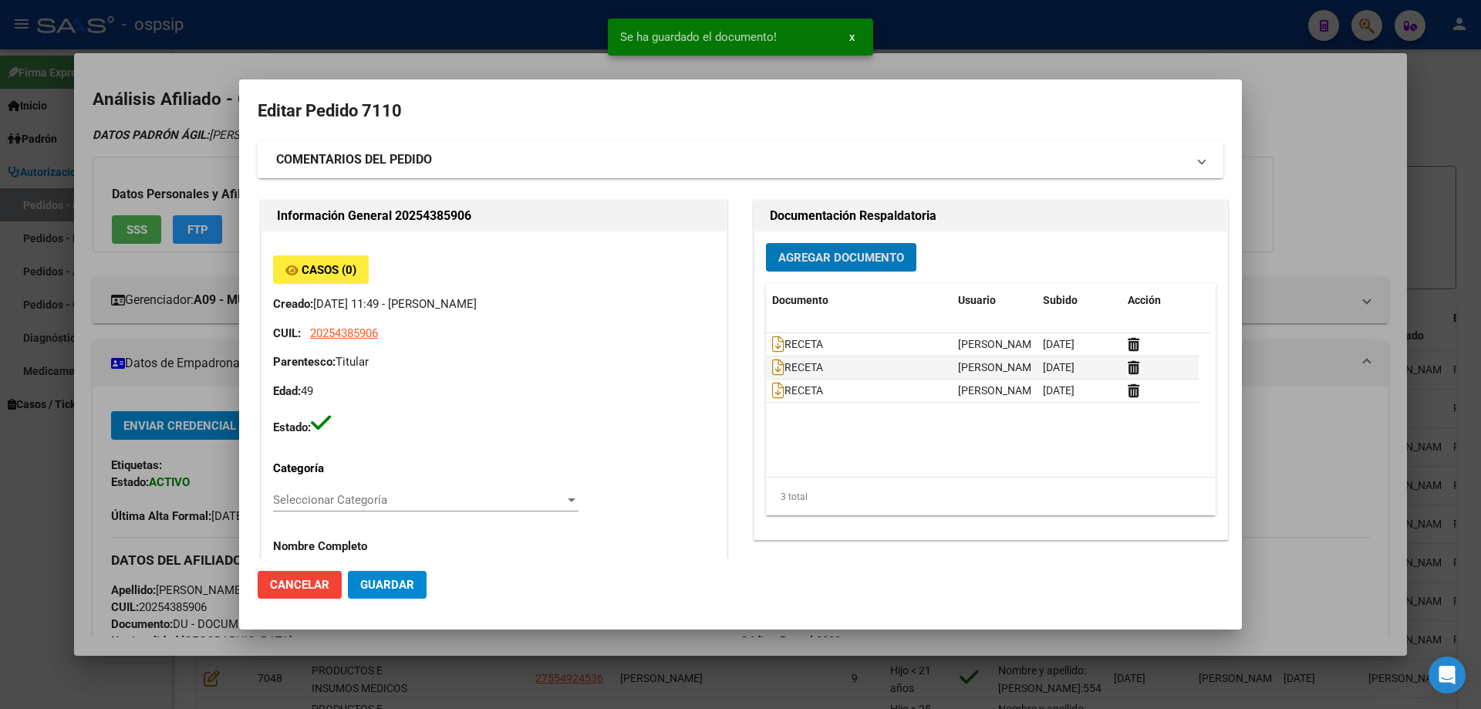
click at [788, 263] on span "Agregar Documento" at bounding box center [841, 258] width 126 height 14
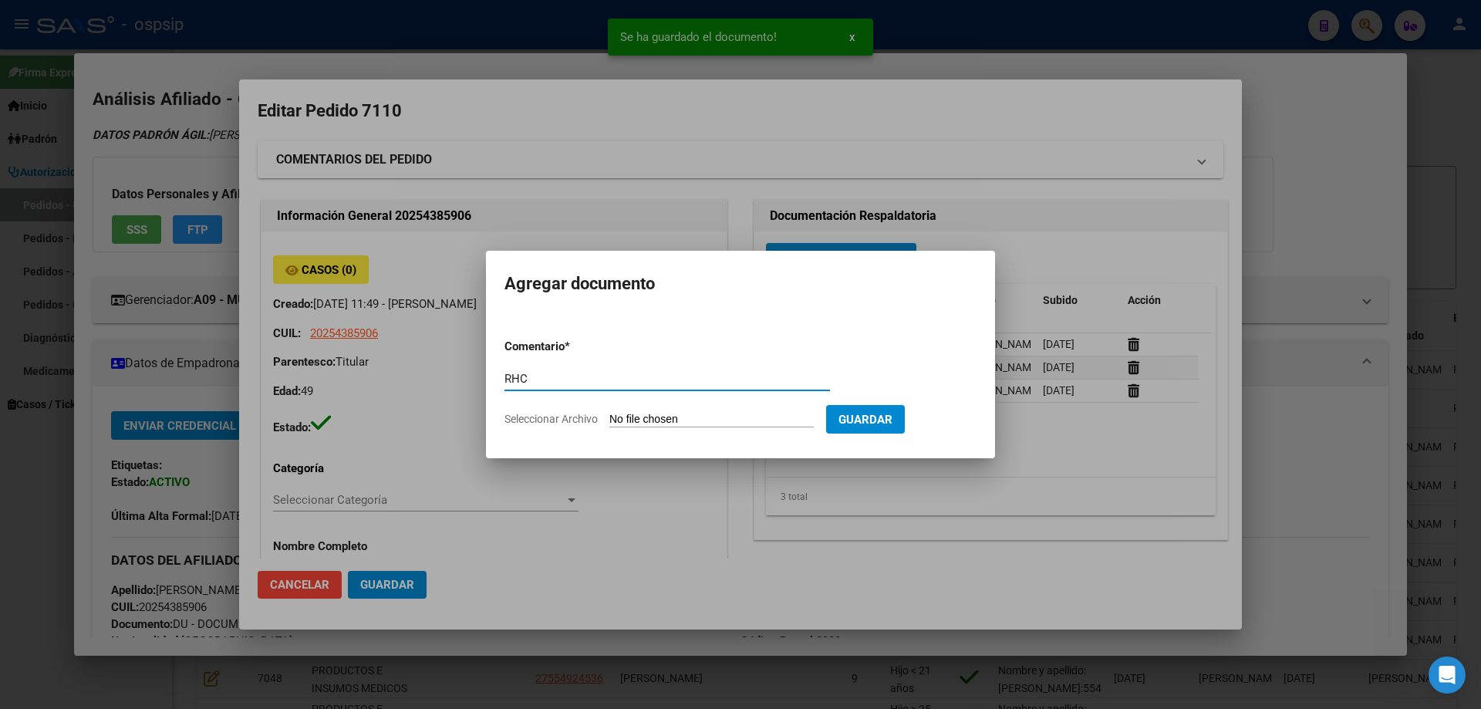
type input "RHC"
click at [650, 427] on input "Seleccionar Archivo" at bounding box center [711, 420] width 204 height 15
type input "C:\fakepath\rhc (4).png"
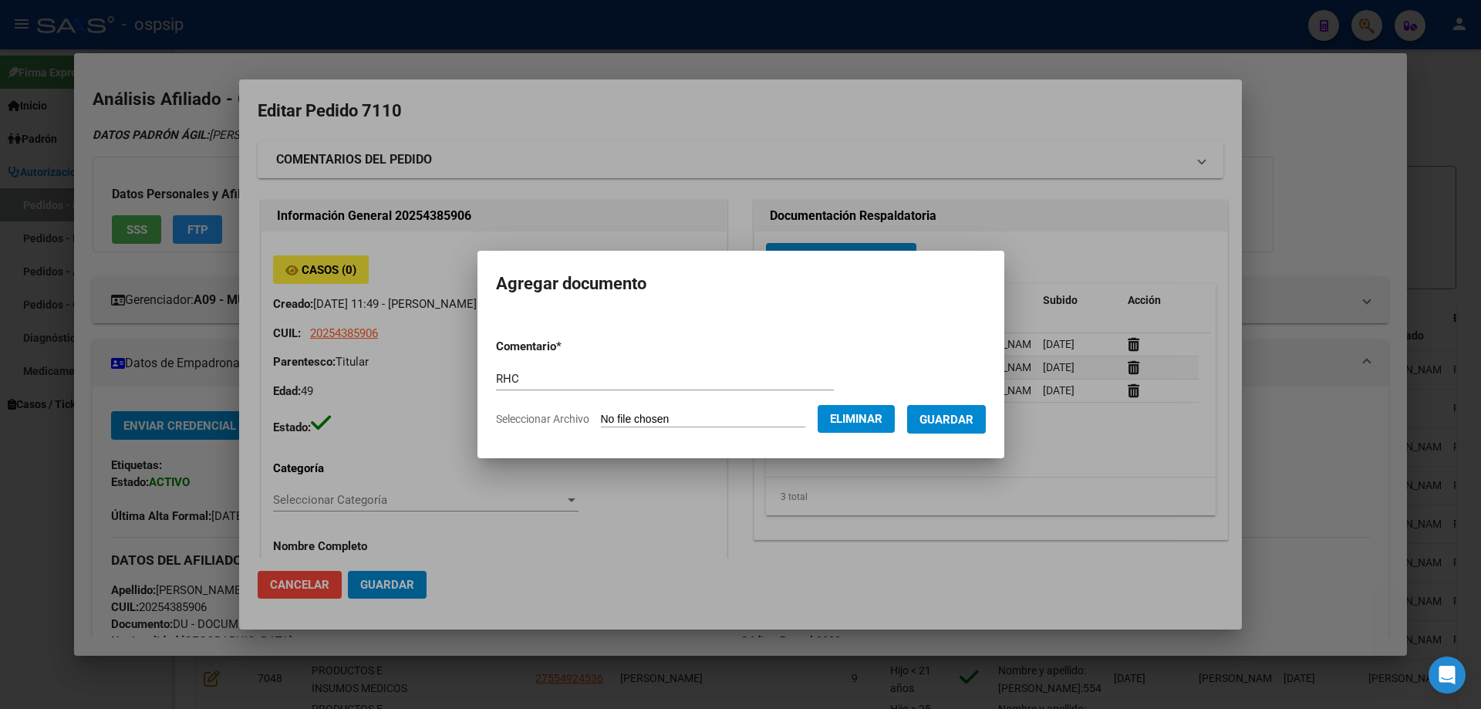
click at [962, 430] on button "Guardar" at bounding box center [946, 419] width 79 height 29
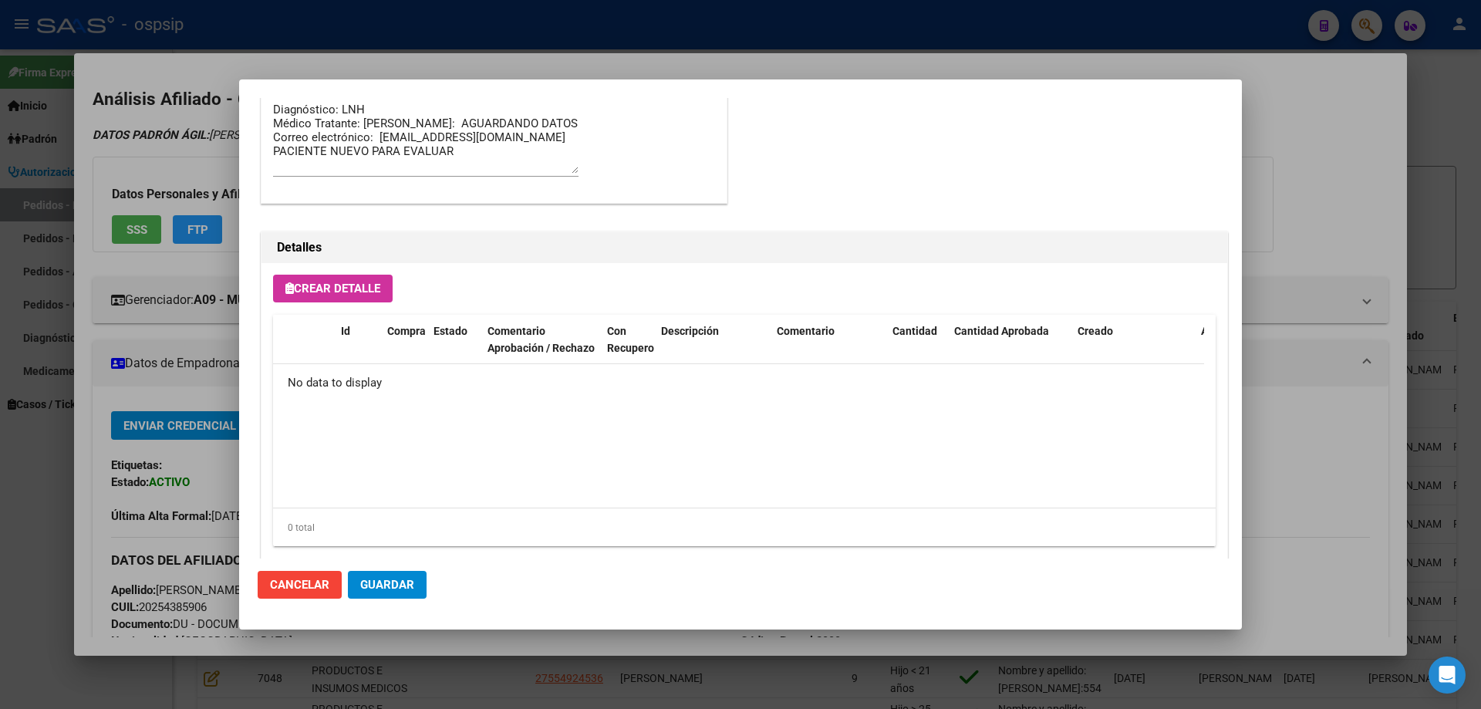
scroll to position [896, 0]
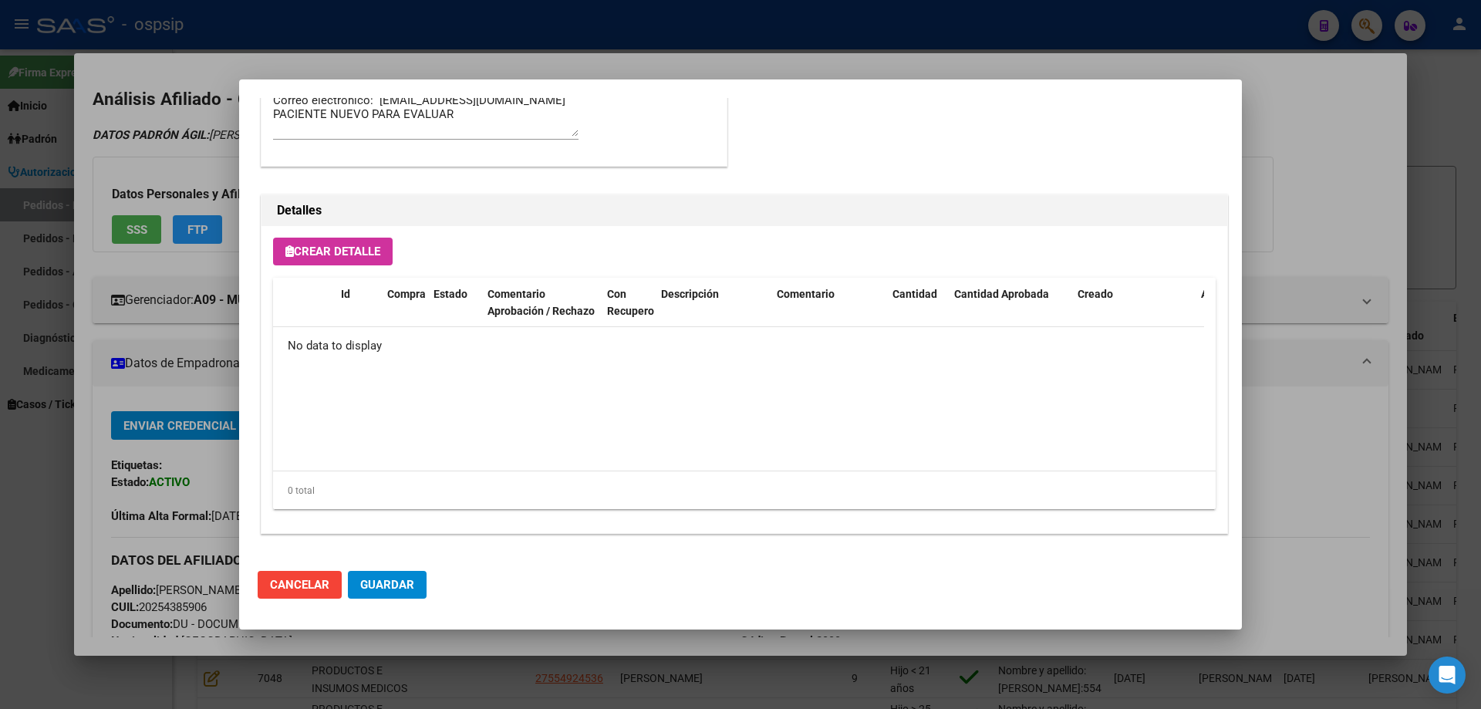
click at [321, 258] on span "Crear Detalle" at bounding box center [332, 252] width 95 height 14
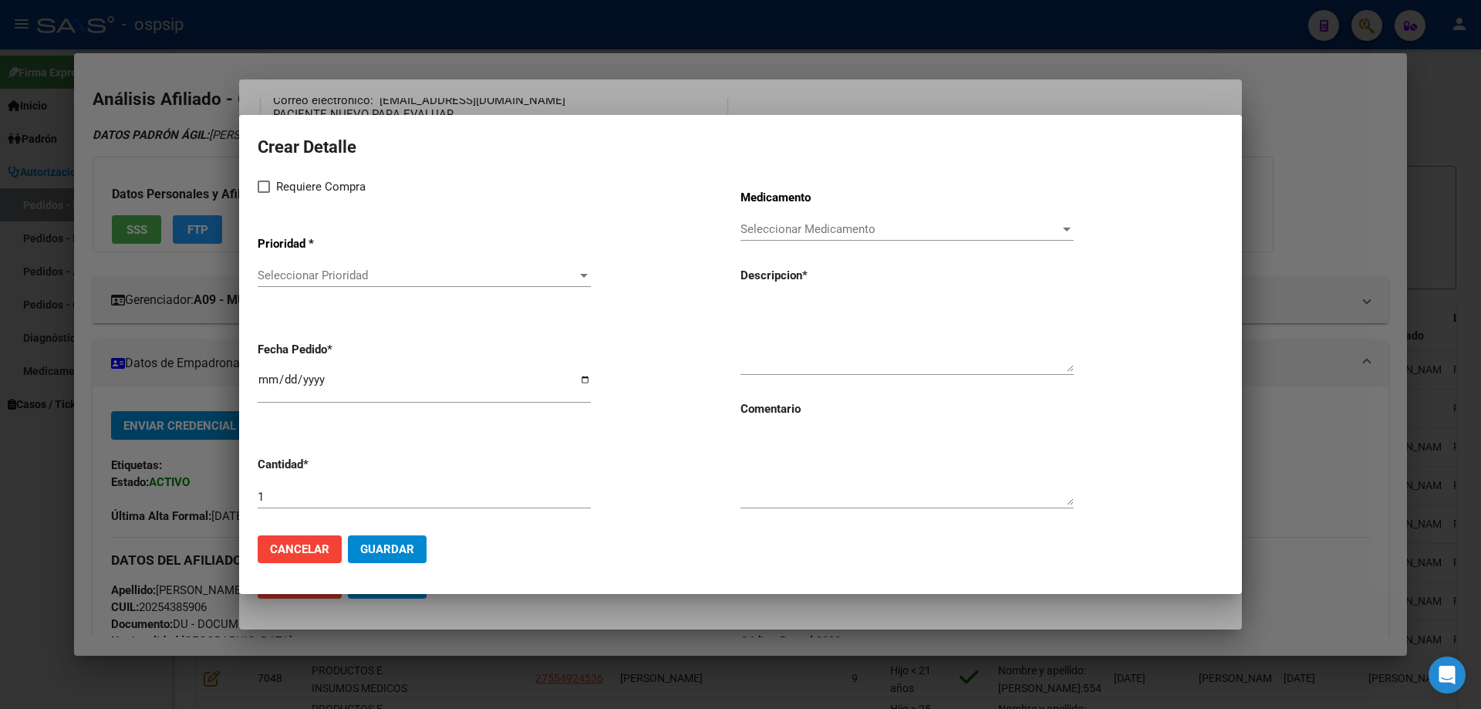
click at [266, 199] on div "Requiere Compra Prioridad * Seleccionar Prioridad Seleccionar Prioridad Fecha P…" at bounding box center [499, 350] width 483 height 346
click at [258, 191] on span at bounding box center [264, 187] width 12 height 12
click at [263, 193] on input "Requiere Compra" at bounding box center [263, 193] width 1 height 1
checkbox input "true"
click at [306, 286] on div "Seleccionar Prioridad Seleccionar Prioridad" at bounding box center [424, 275] width 333 height 23
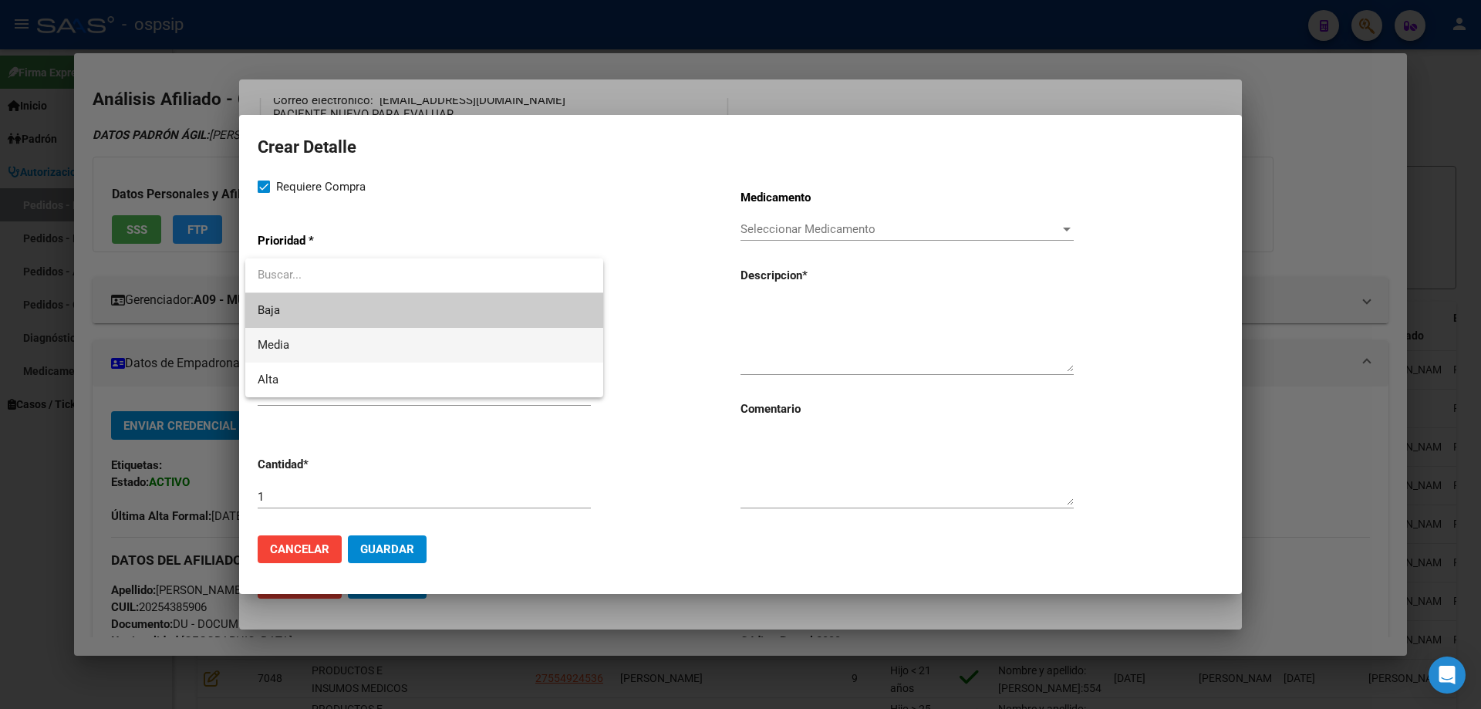
click at [309, 343] on span "Media" at bounding box center [424, 345] width 333 height 35
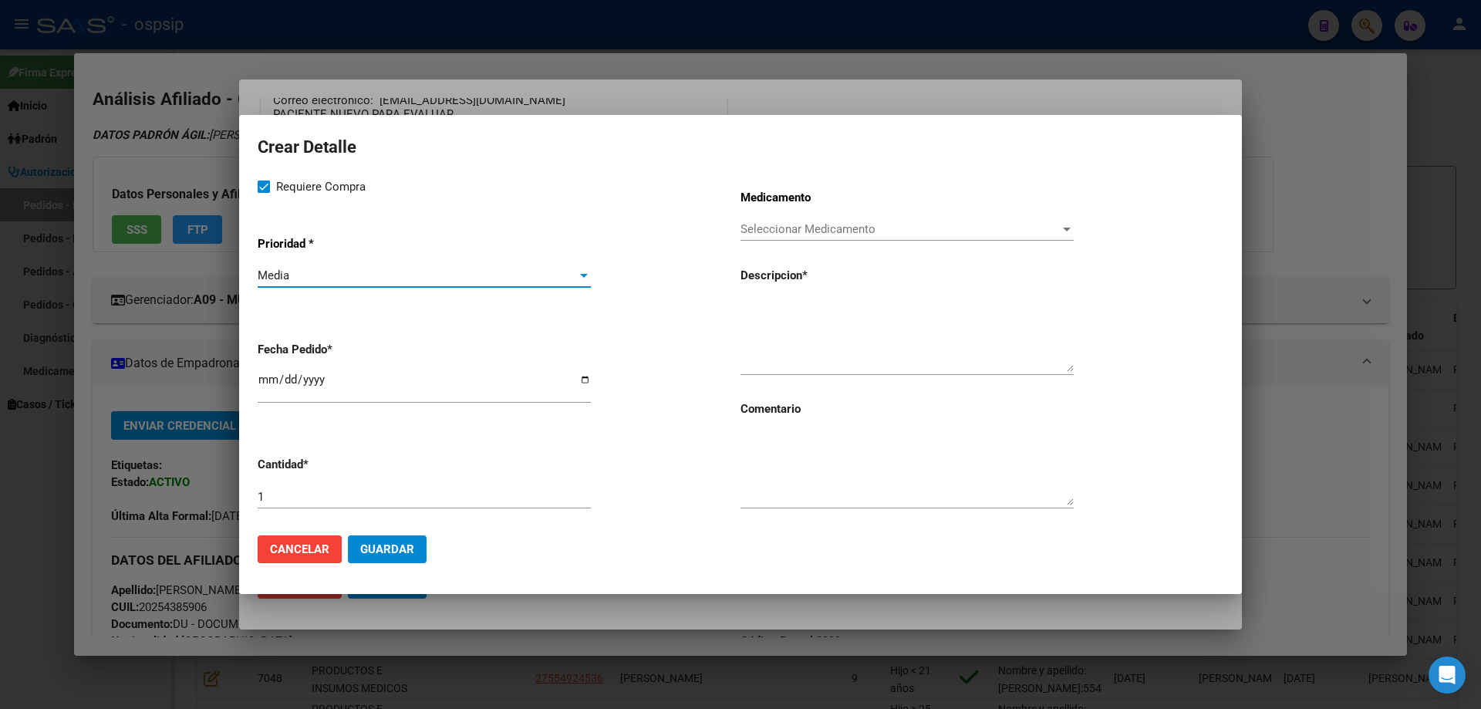
click at [272, 377] on input "[DATE]" at bounding box center [424, 385] width 333 height 25
type input "[DATE]"
paste textarea "[EMAIL_ADDRESS][DOMAIN_NAME]"
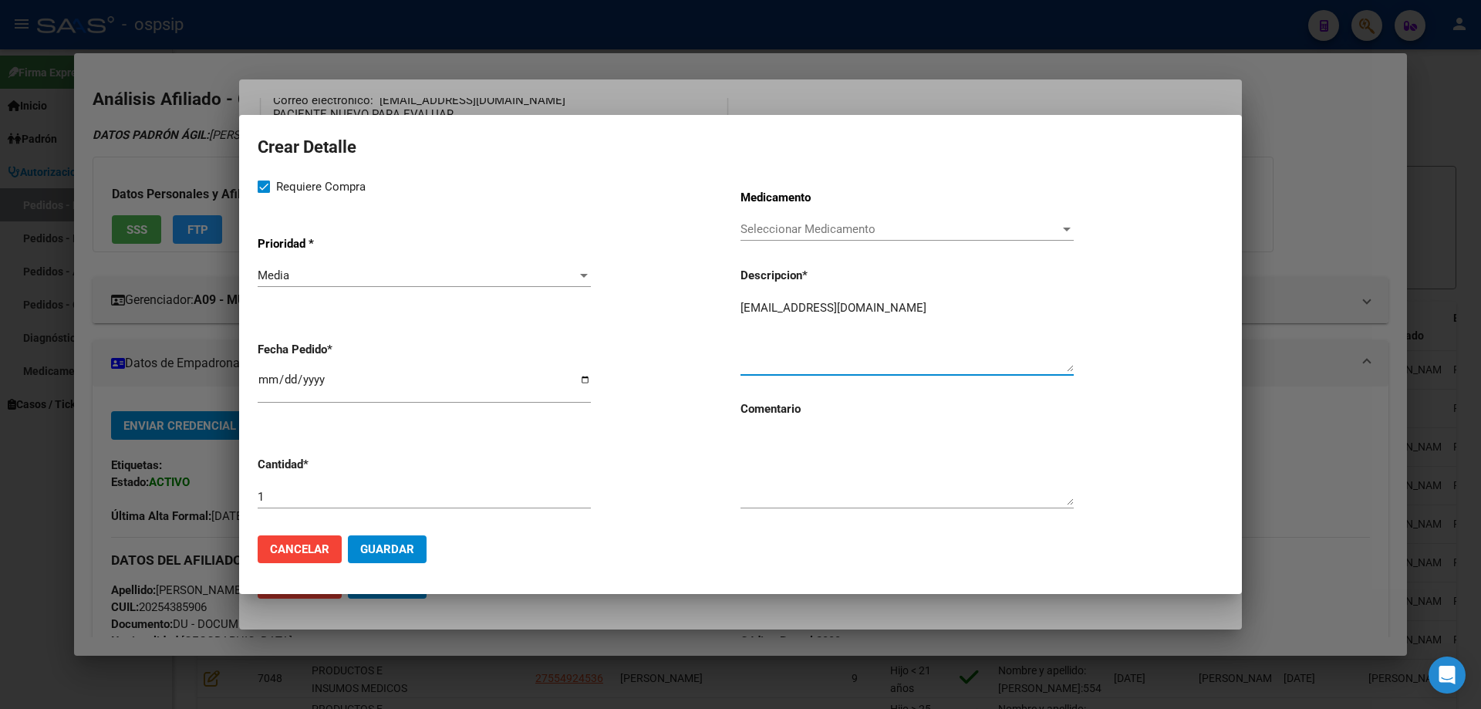
type textarea "[EMAIL_ADDRESS][DOMAIN_NAME]"
click at [774, 459] on textarea at bounding box center [907, 469] width 333 height 73
drag, startPoint x: 879, startPoint y: 313, endPoint x: 706, endPoint y: 319, distance: 172.9
click at [706, 319] on div "Requiere Compra Prioridad * Media Seleccionar Prioridad Fecha Pedido * [DATE] C…" at bounding box center [741, 350] width 966 height 346
paste textarea "[MEDICAL_DATA] 200 mg amp x10"
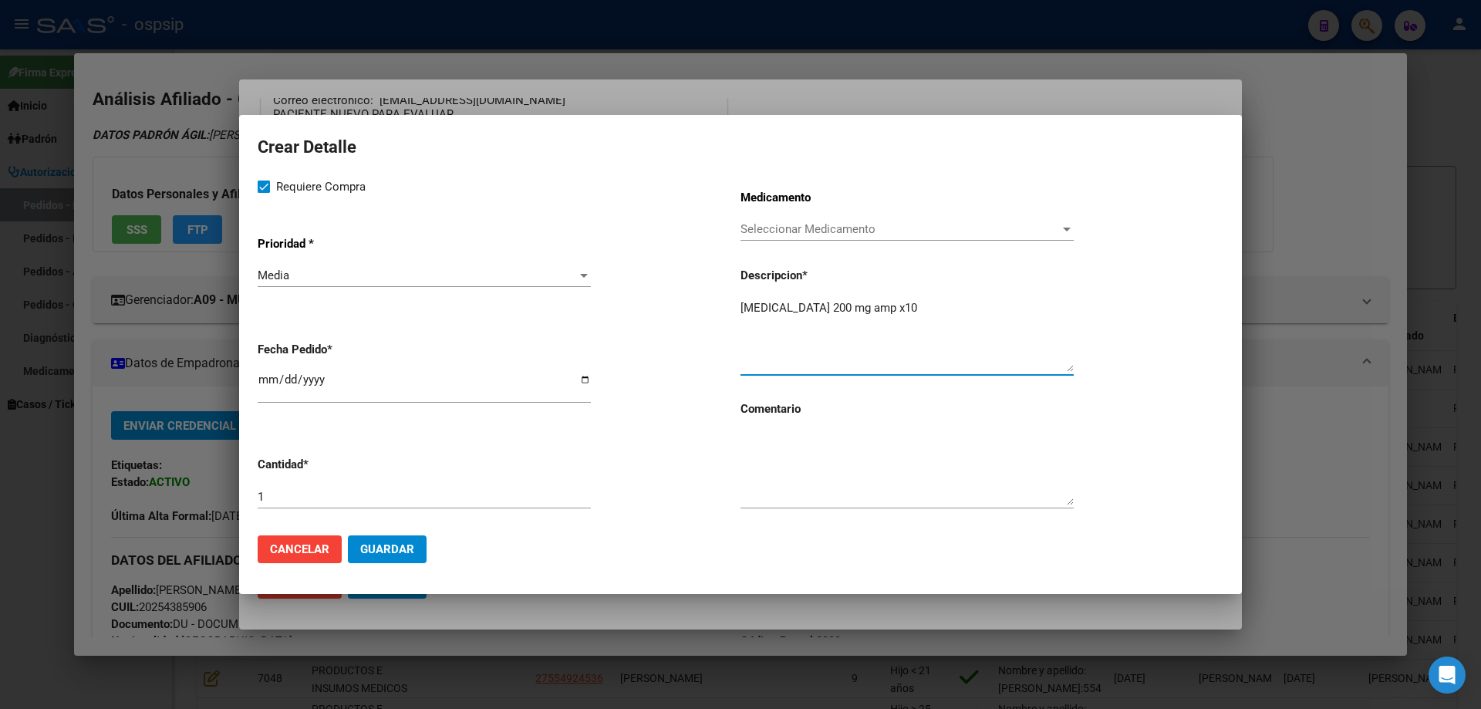
type textarea "[MEDICAL_DATA] 200 mg amp x10"
click at [287, 488] on div "1" at bounding box center [424, 496] width 333 height 23
type input "7"
type input "8"
click at [838, 477] on textarea at bounding box center [907, 469] width 333 height 73
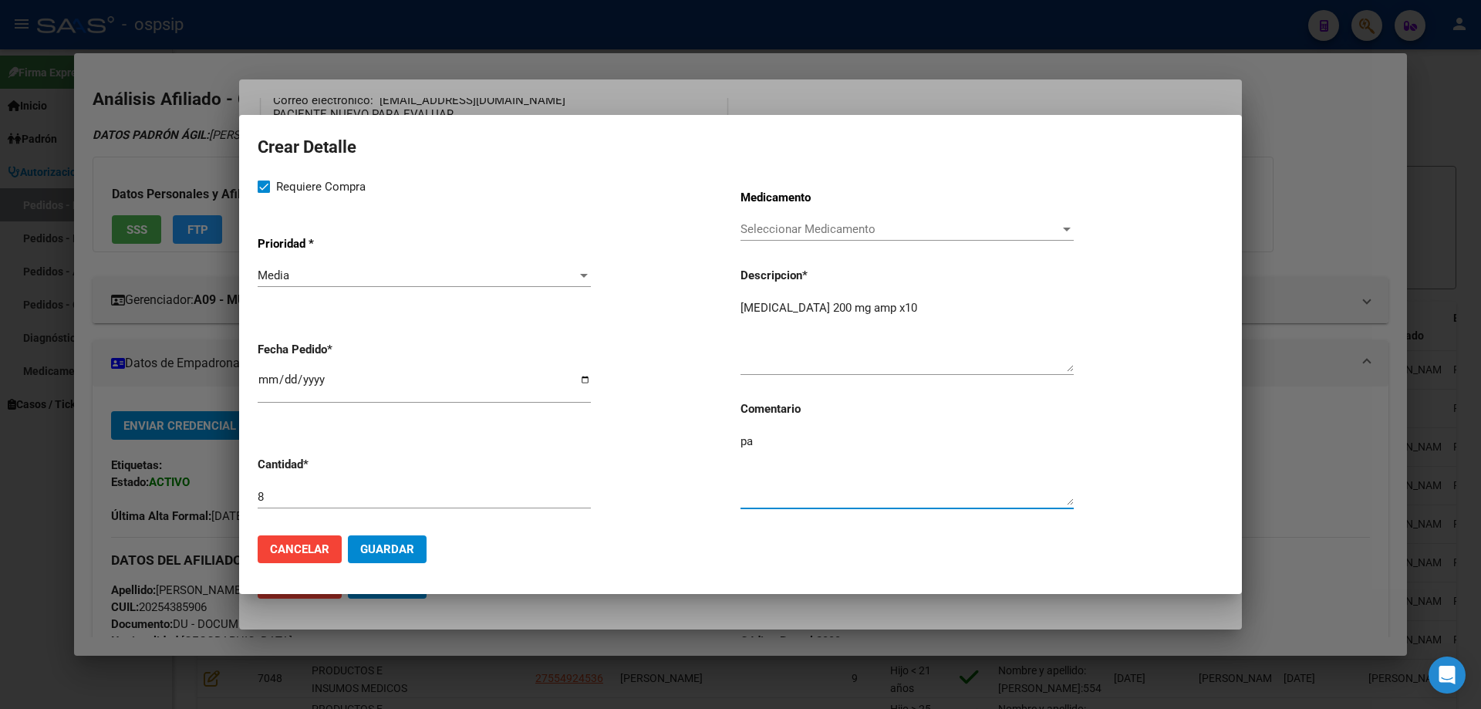
type textarea "p"
type textarea "A"
type textarea "PACIENTE NUEVO PARA EVALUAR"
click at [388, 552] on span "Guardar" at bounding box center [387, 549] width 54 height 14
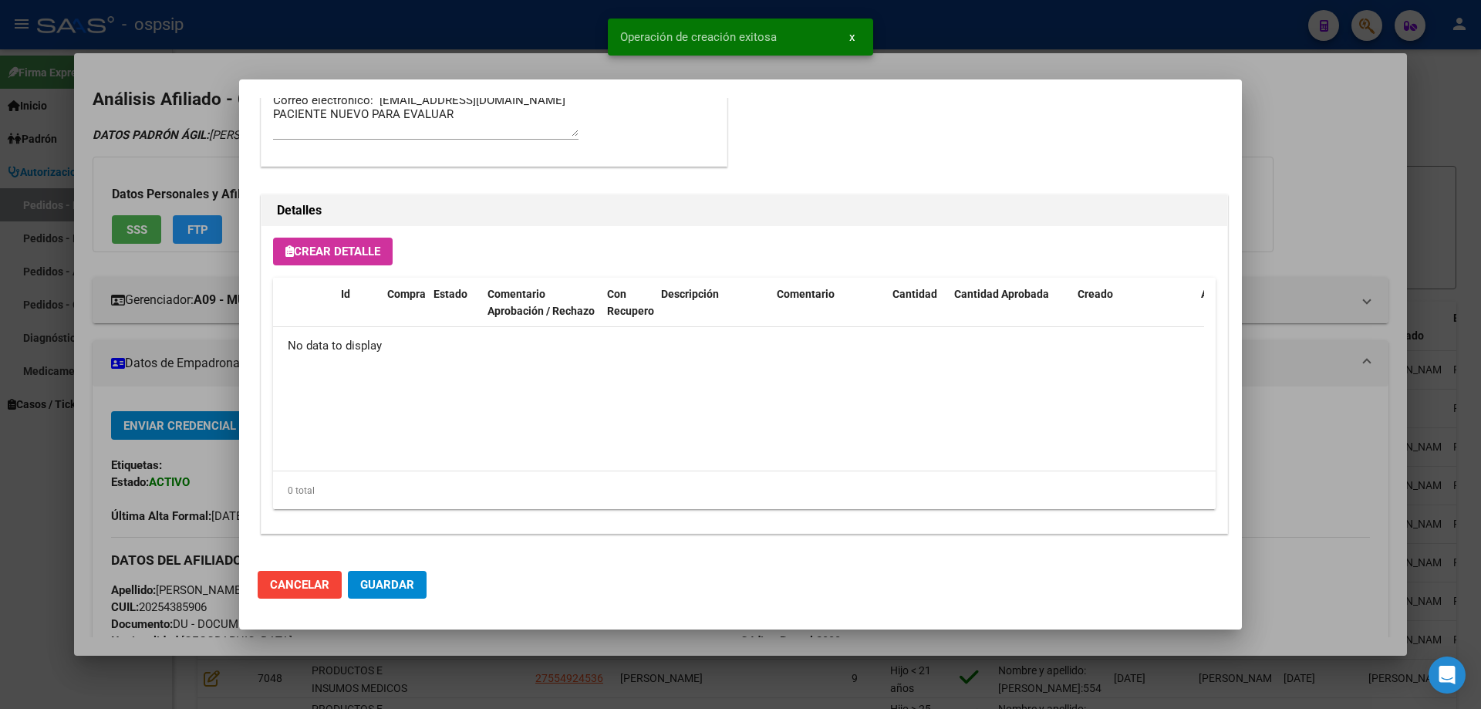
scroll to position [925, 0]
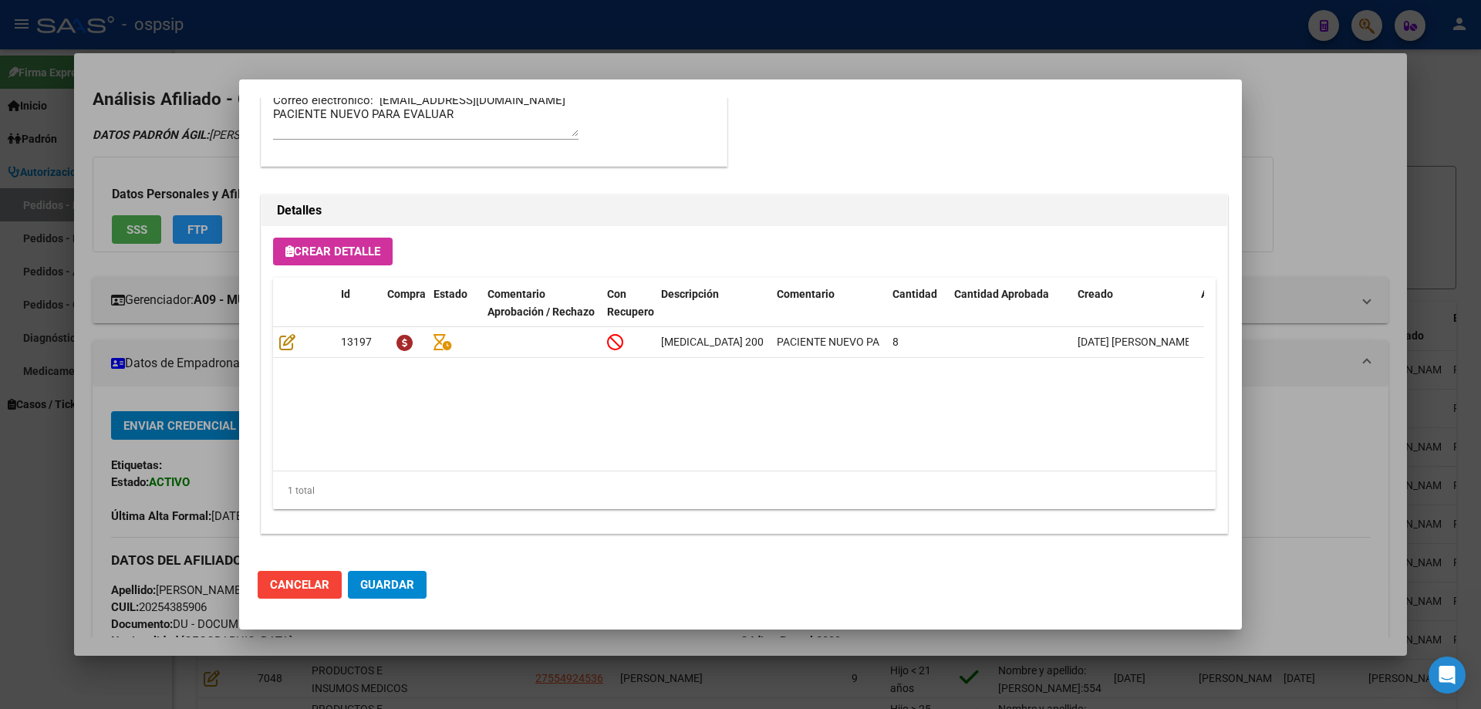
click at [345, 263] on button "Crear Detalle" at bounding box center [333, 252] width 120 height 28
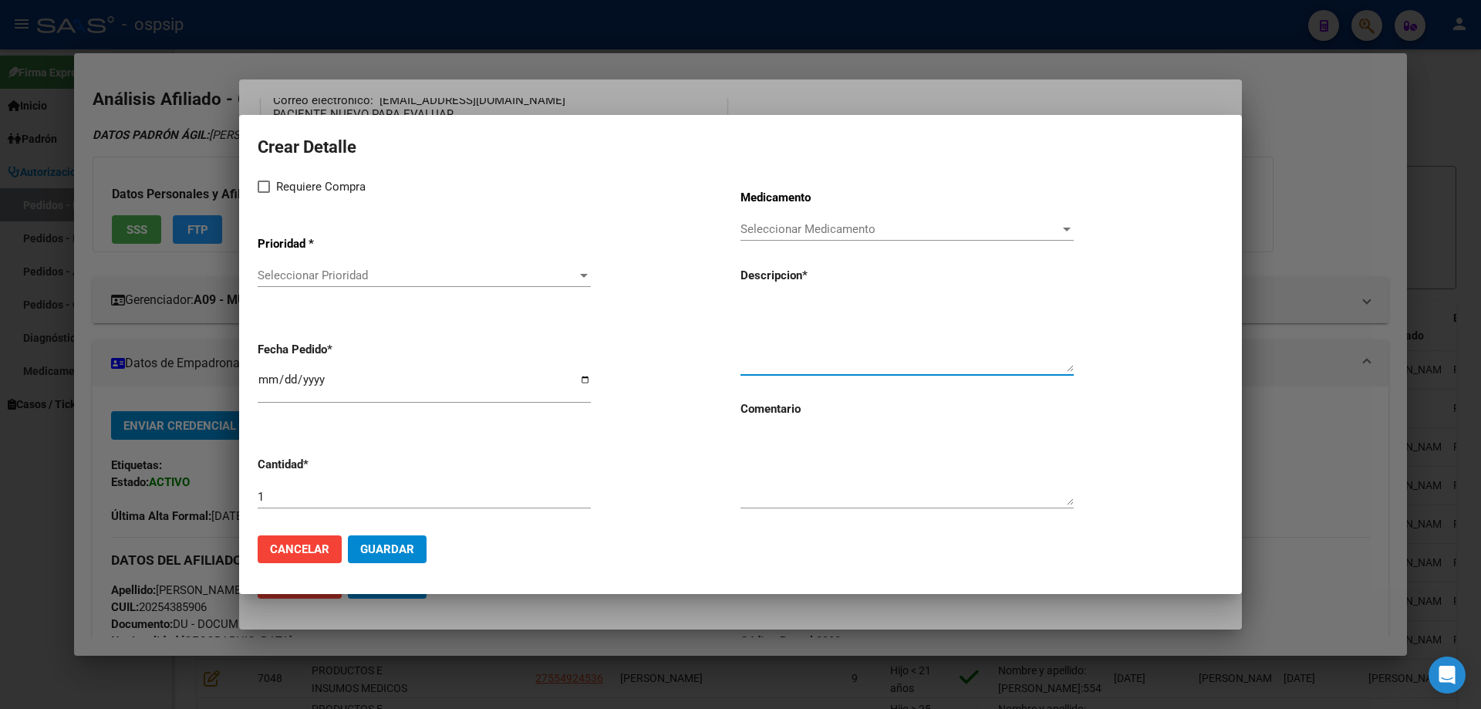
paste textarea "Epirubicina 50 mg"
type textarea "Epirubicina 50 mg"
click at [373, 498] on input "1" at bounding box center [424, 497] width 333 height 14
type input "2"
drag, startPoint x: 751, startPoint y: 454, endPoint x: 761, endPoint y: 454, distance: 10.0
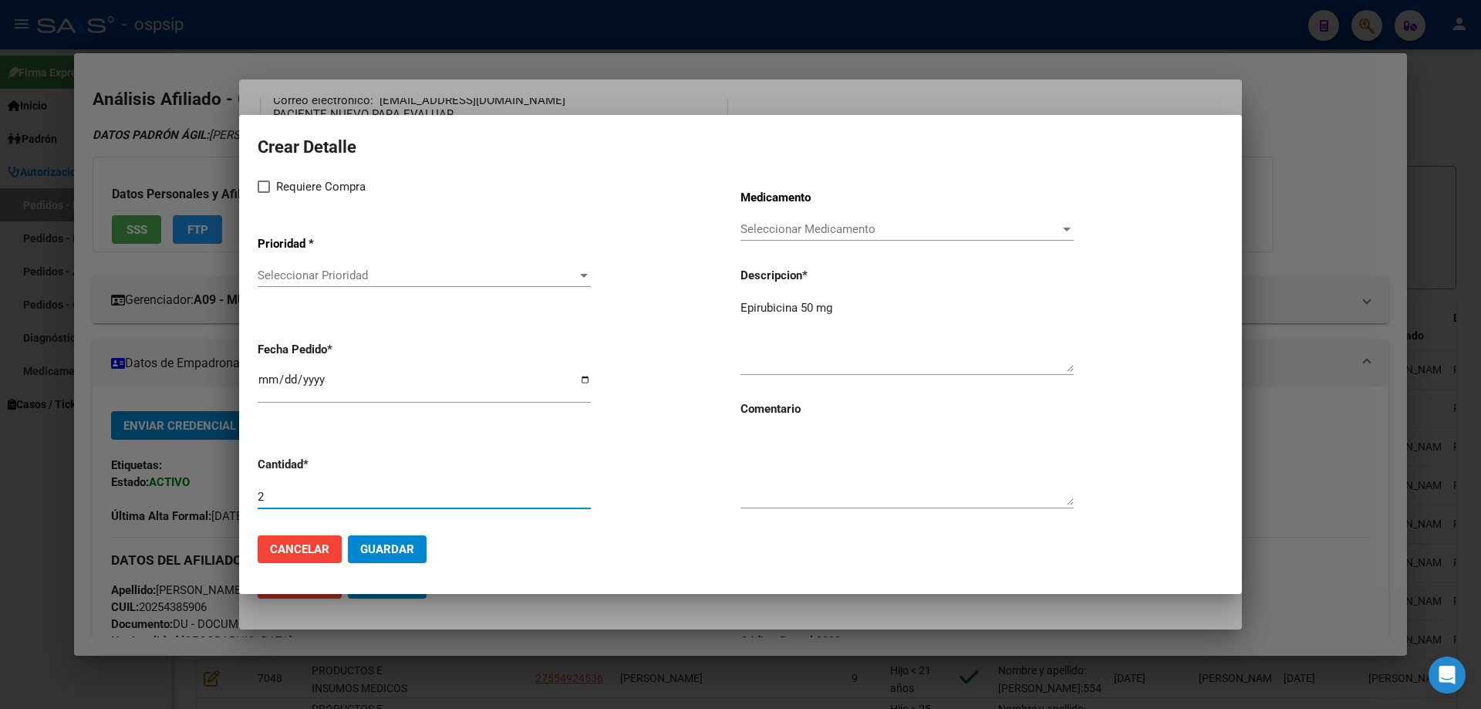
click at [754, 454] on textarea at bounding box center [907, 469] width 333 height 73
type textarea "PACIENTE NUEVO PARA EVALUAR"
click at [848, 293] on div "Medicamento Seleccionar Medicamento Seleccionar Medicamento Descripcion * Epiru…" at bounding box center [982, 350] width 483 height 346
click at [855, 305] on textarea "Epirubicina 50 mg" at bounding box center [907, 335] width 333 height 73
type textarea "Epirubicina 50 mg F.A X 1"
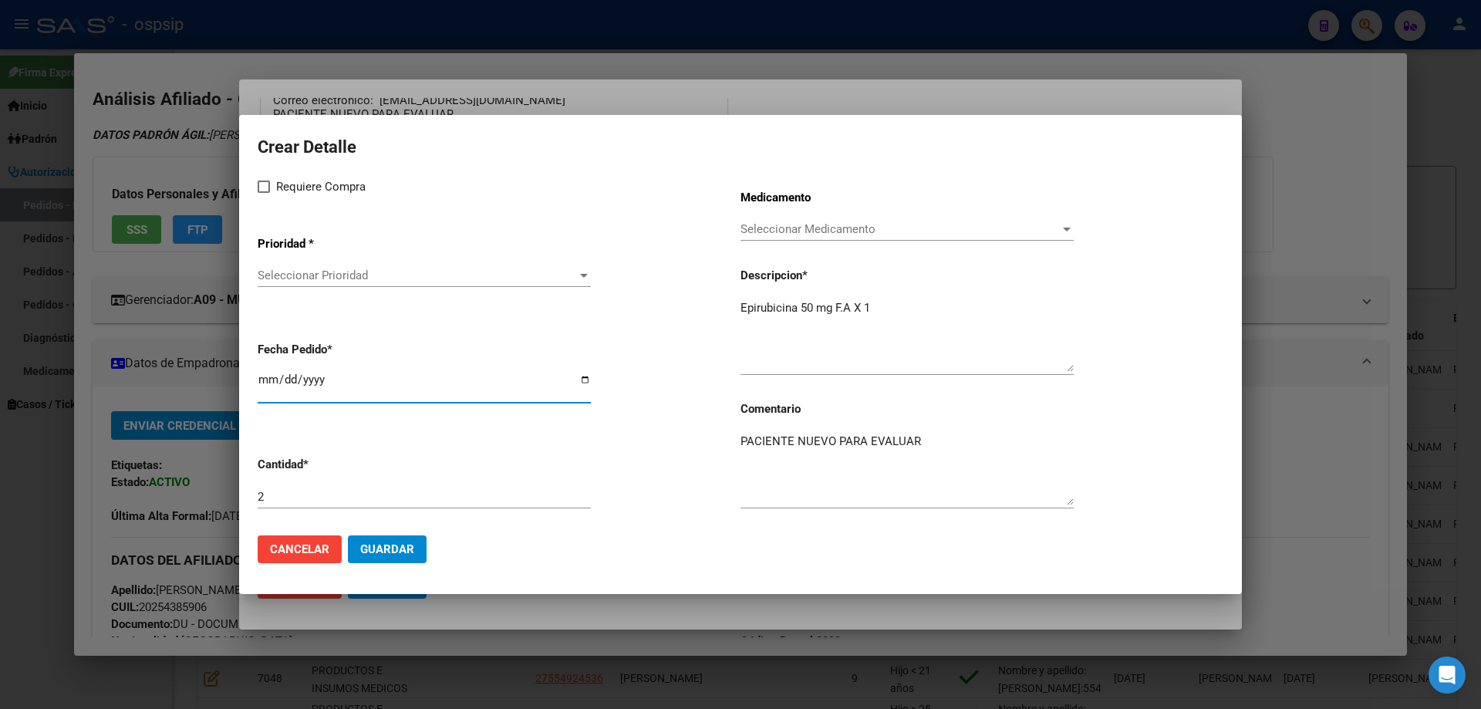
click at [266, 383] on input "[DATE]" at bounding box center [424, 385] width 333 height 25
type input "[DATE]"
click at [257, 188] on mat-dialog-content "Crear Detalle Requiere Compra Prioridad * Seleccionar Prioridad Seleccionar Pri…" at bounding box center [740, 327] width 1003 height 389
click at [264, 195] on label "Requiere Compra" at bounding box center [312, 186] width 108 height 19
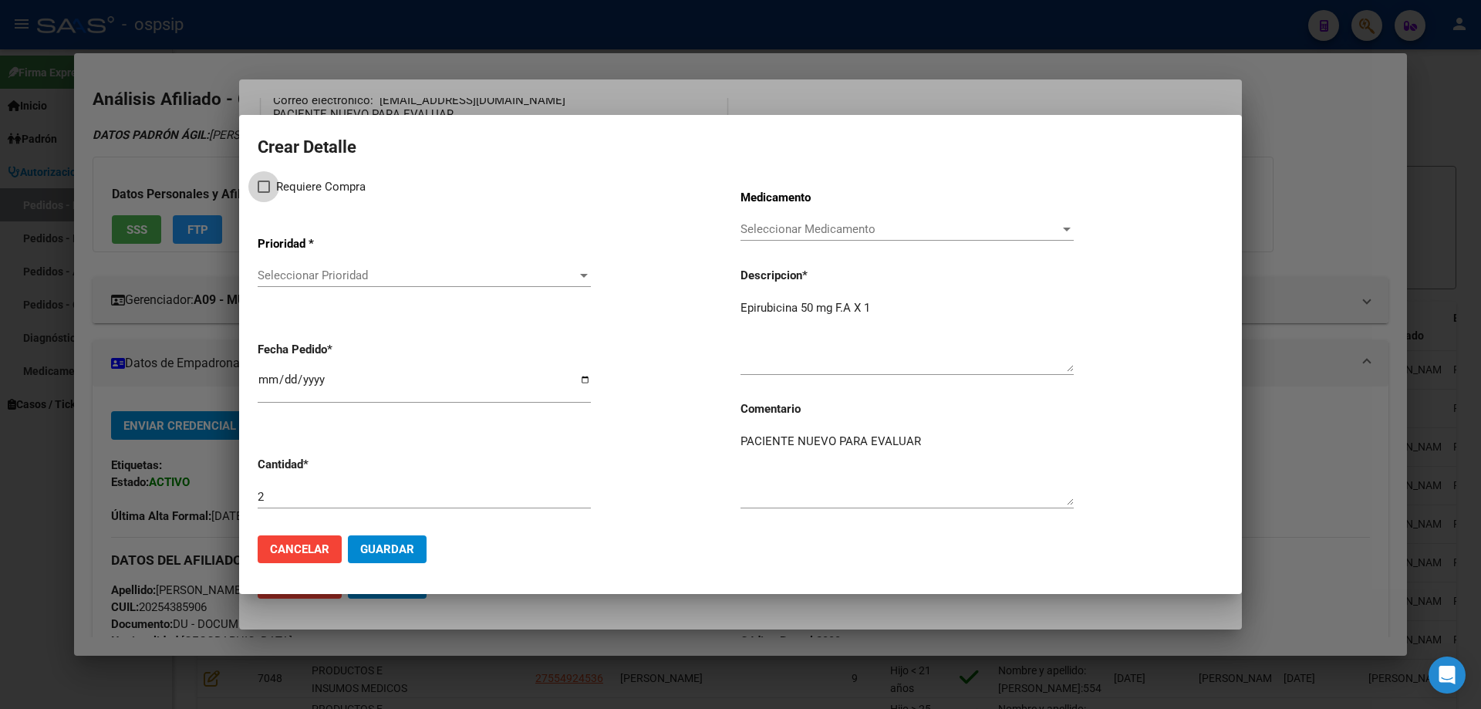
click at [264, 194] on input "Requiere Compra" at bounding box center [263, 193] width 1 height 1
checkbox input "true"
click at [293, 276] on span "Seleccionar Prioridad" at bounding box center [417, 275] width 319 height 14
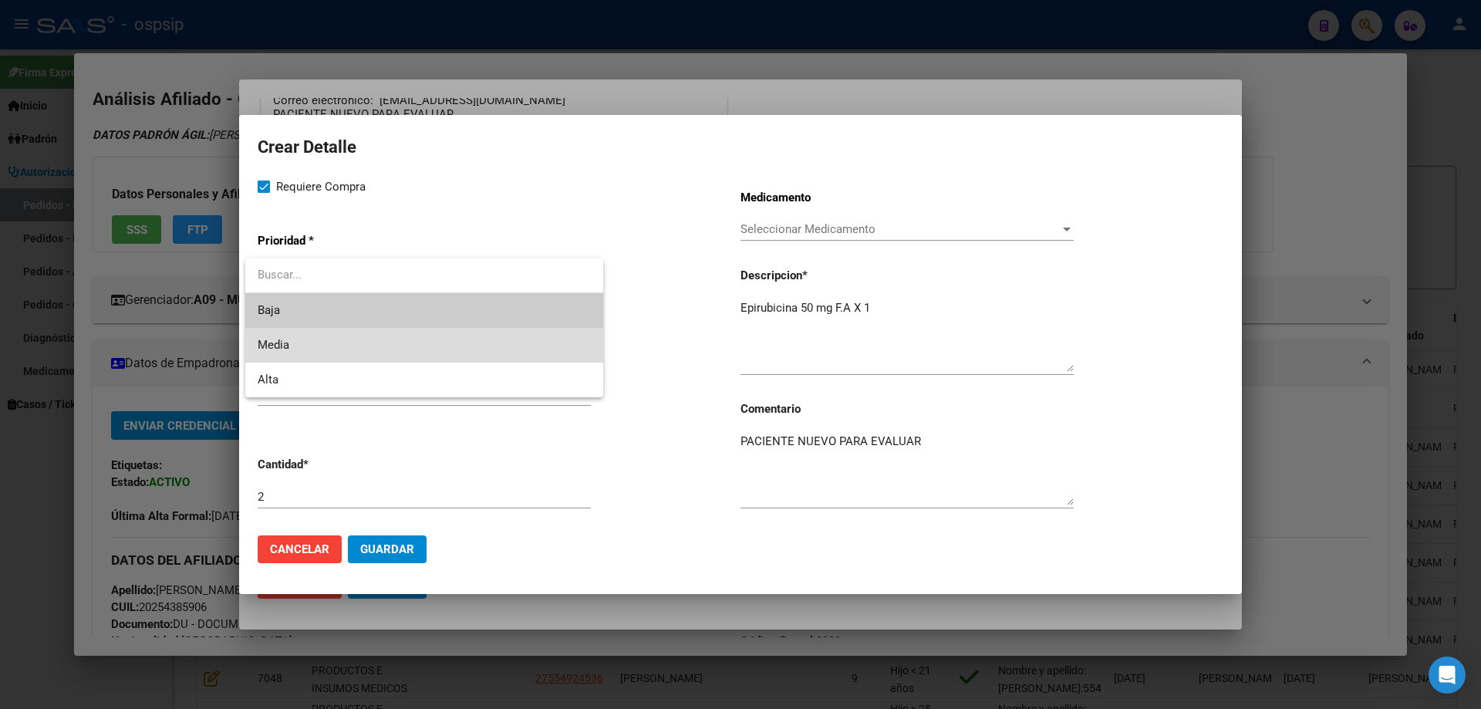
click at [296, 345] on span "Media" at bounding box center [424, 345] width 333 height 35
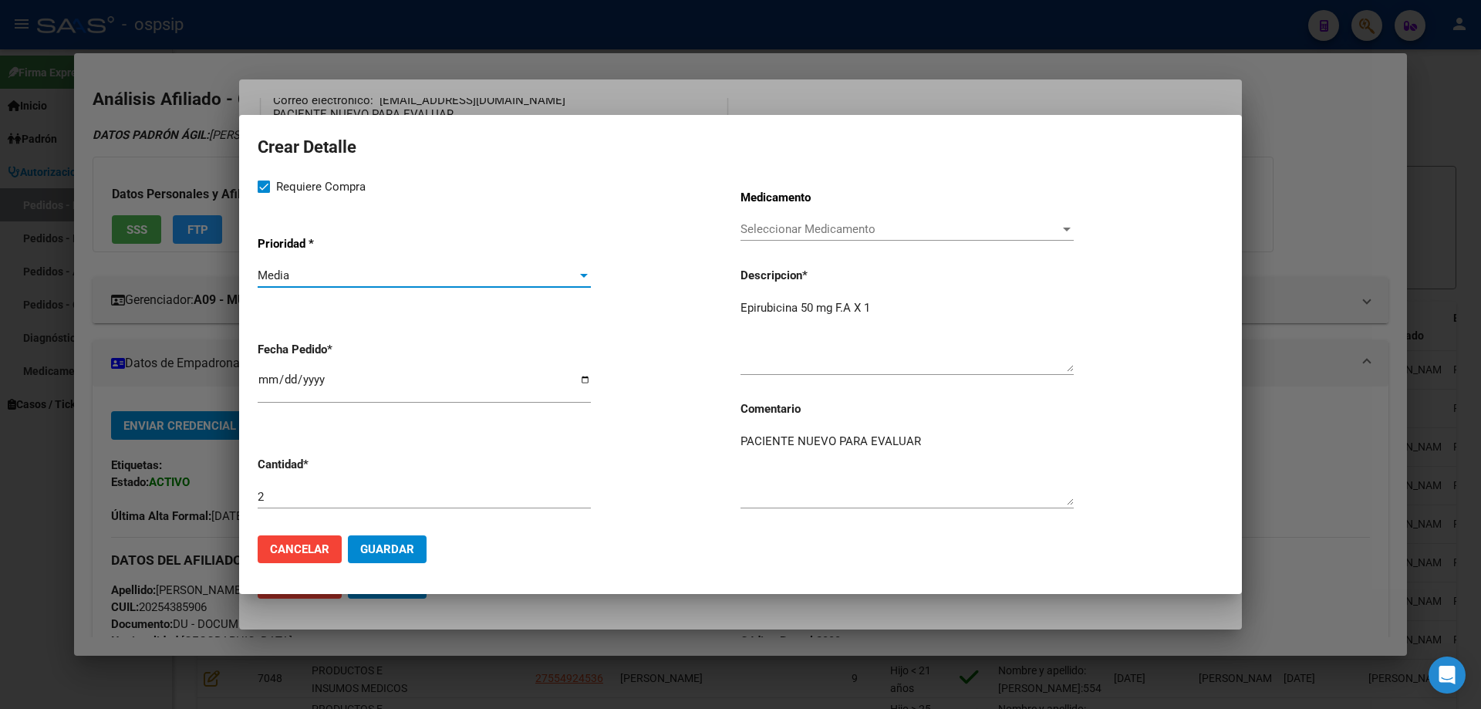
click at [391, 537] on button "Guardar" at bounding box center [387, 549] width 79 height 28
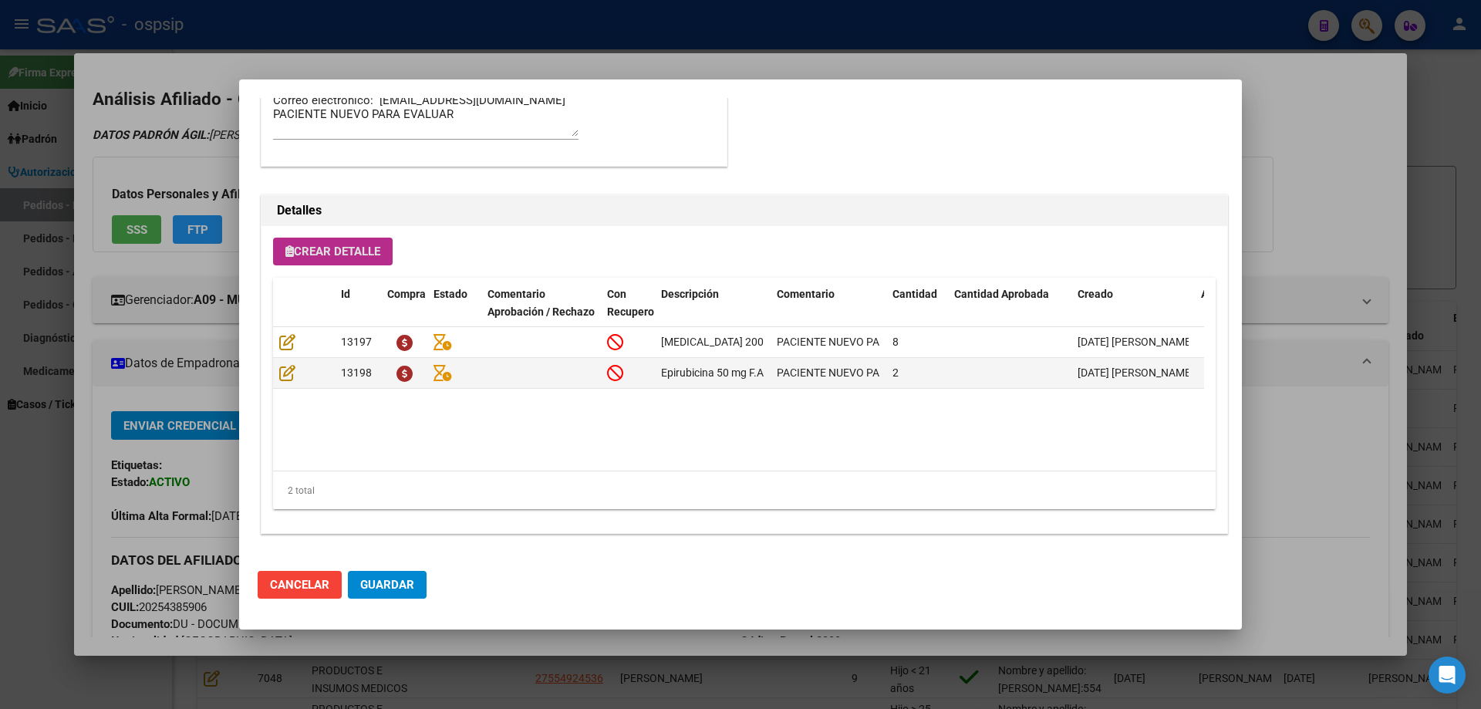
click at [322, 250] on span "Crear Detalle" at bounding box center [332, 252] width 95 height 14
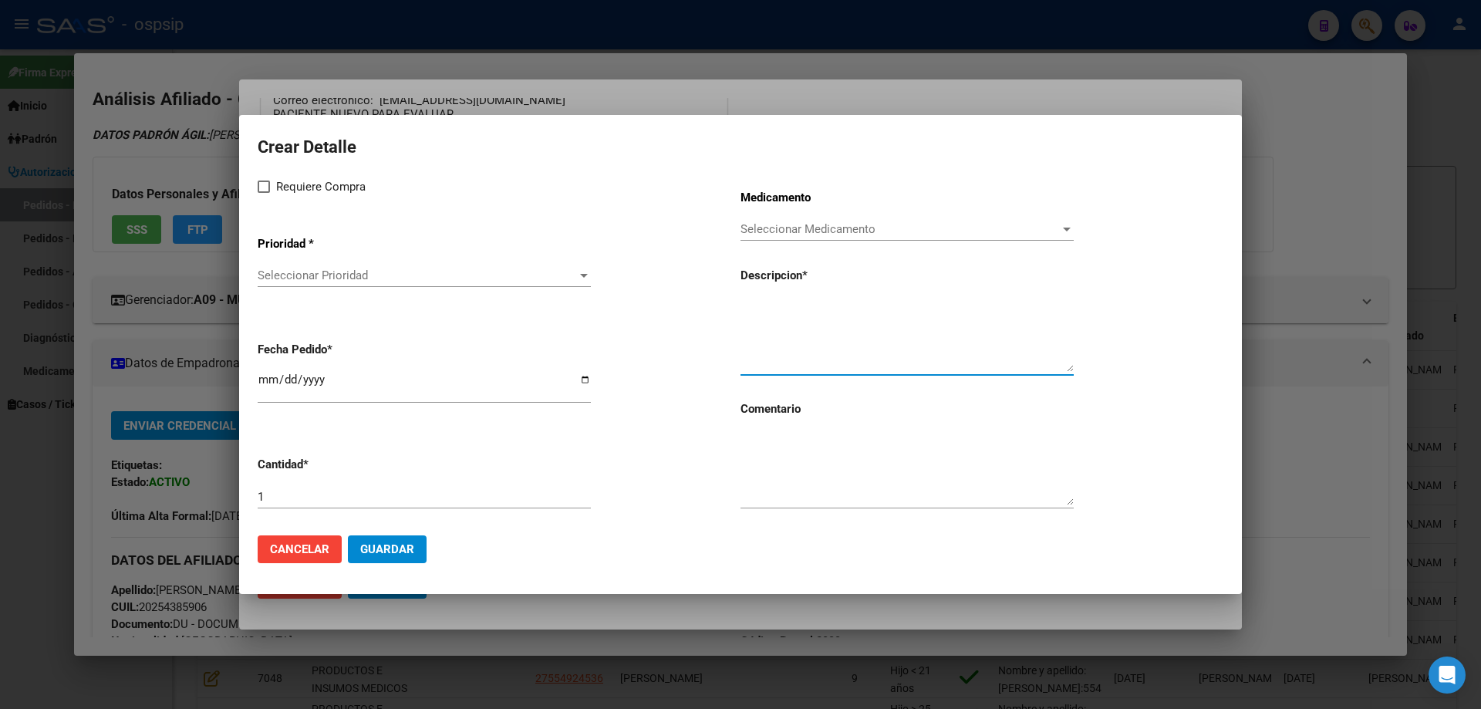
paste textarea "Etoposido 100 mg"
type textarea "Etoposido 100 mg"
click at [284, 505] on div "1" at bounding box center [424, 496] width 333 height 23
click at [289, 498] on input "1" at bounding box center [424, 497] width 333 height 14
type input "12"
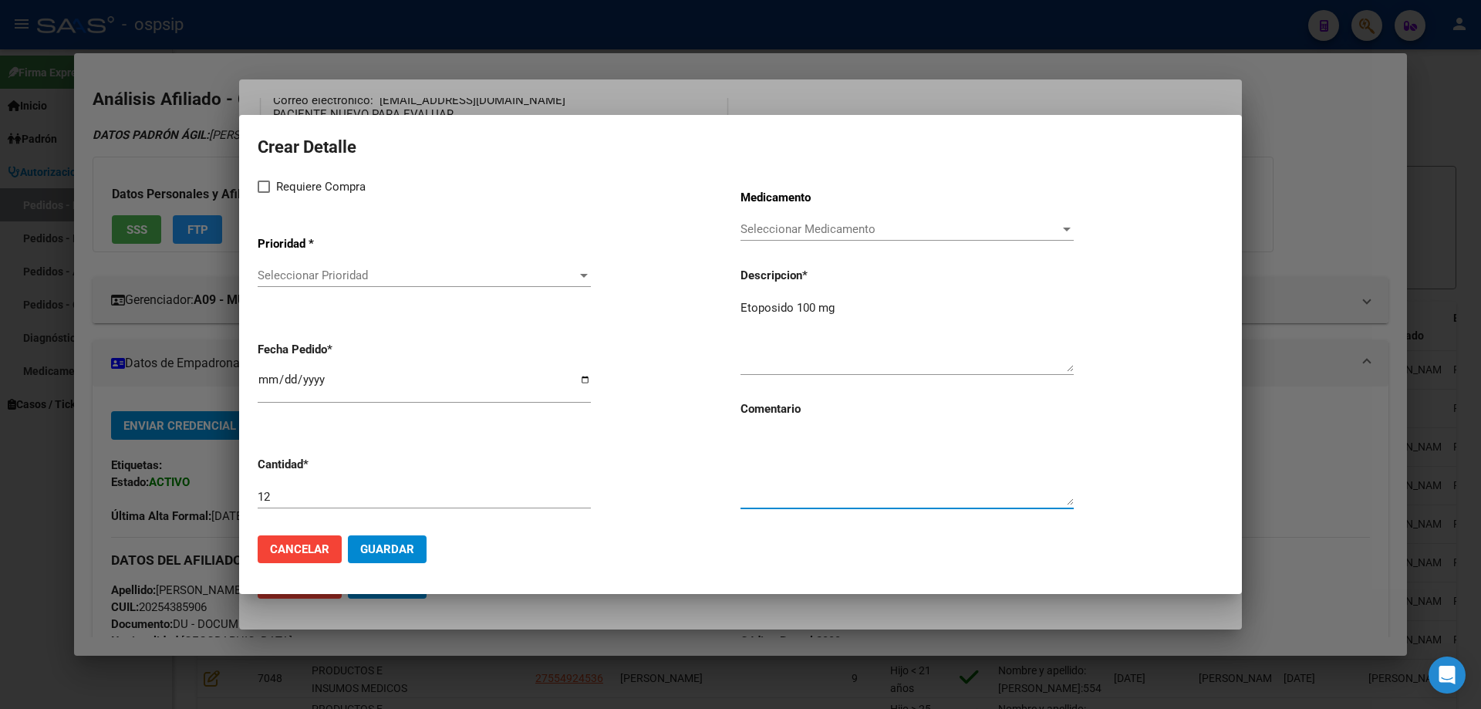
click at [777, 467] on textarea at bounding box center [907, 469] width 333 height 73
type textarea "p"
type textarea "PACIENTE NUEVO PARA EVALUAR"
click at [262, 194] on label "Requiere Compra" at bounding box center [312, 186] width 108 height 19
click at [263, 194] on input "Requiere Compra" at bounding box center [263, 193] width 1 height 1
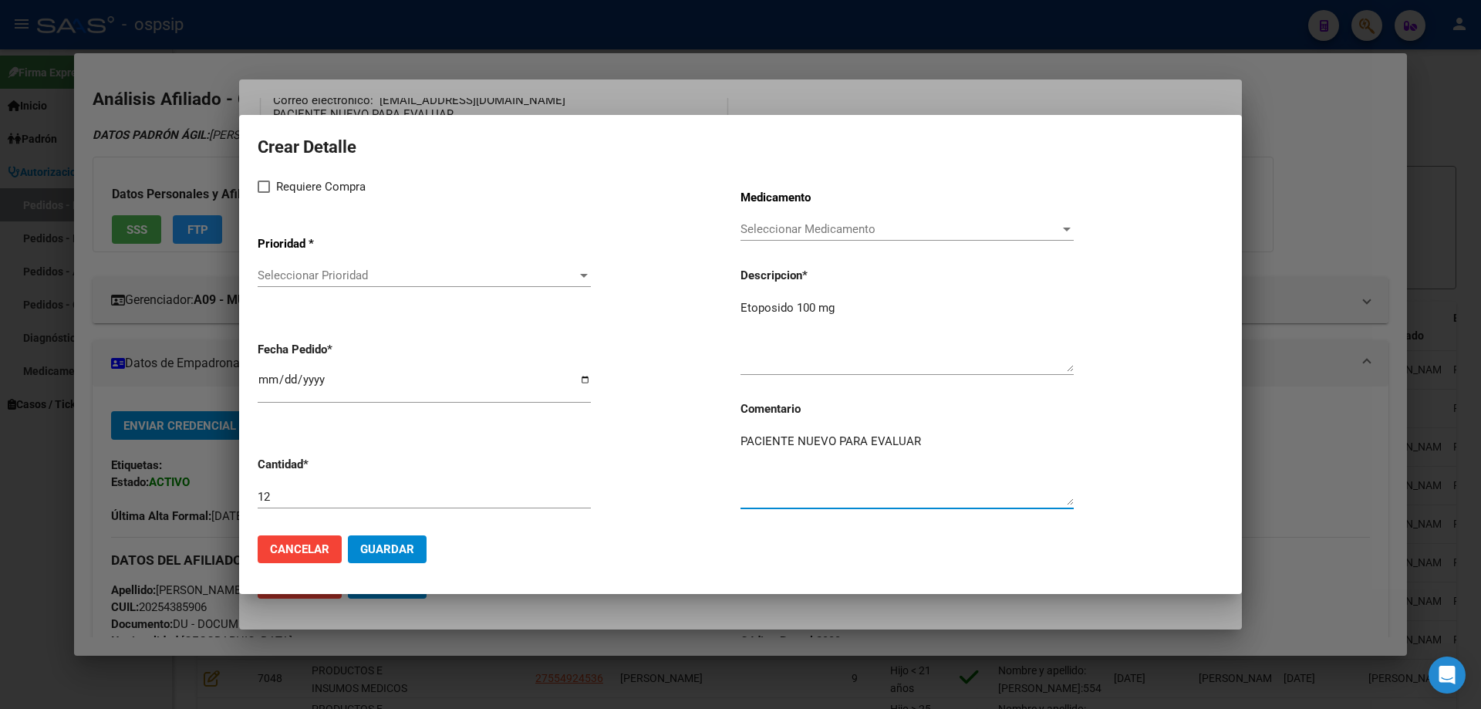
checkbox input "true"
click at [289, 277] on span "Seleccionar Prioridad" at bounding box center [417, 275] width 319 height 14
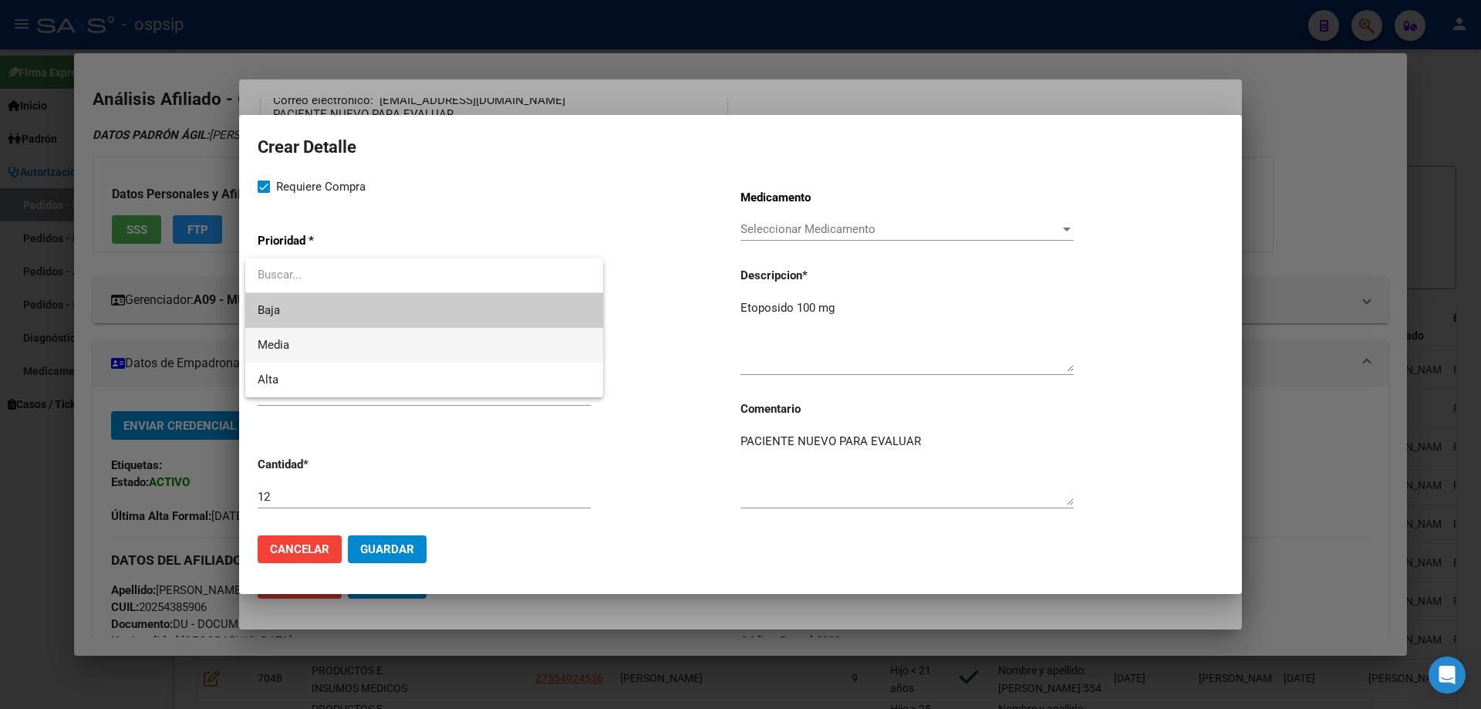
click at [294, 343] on span "Media" at bounding box center [424, 345] width 333 height 35
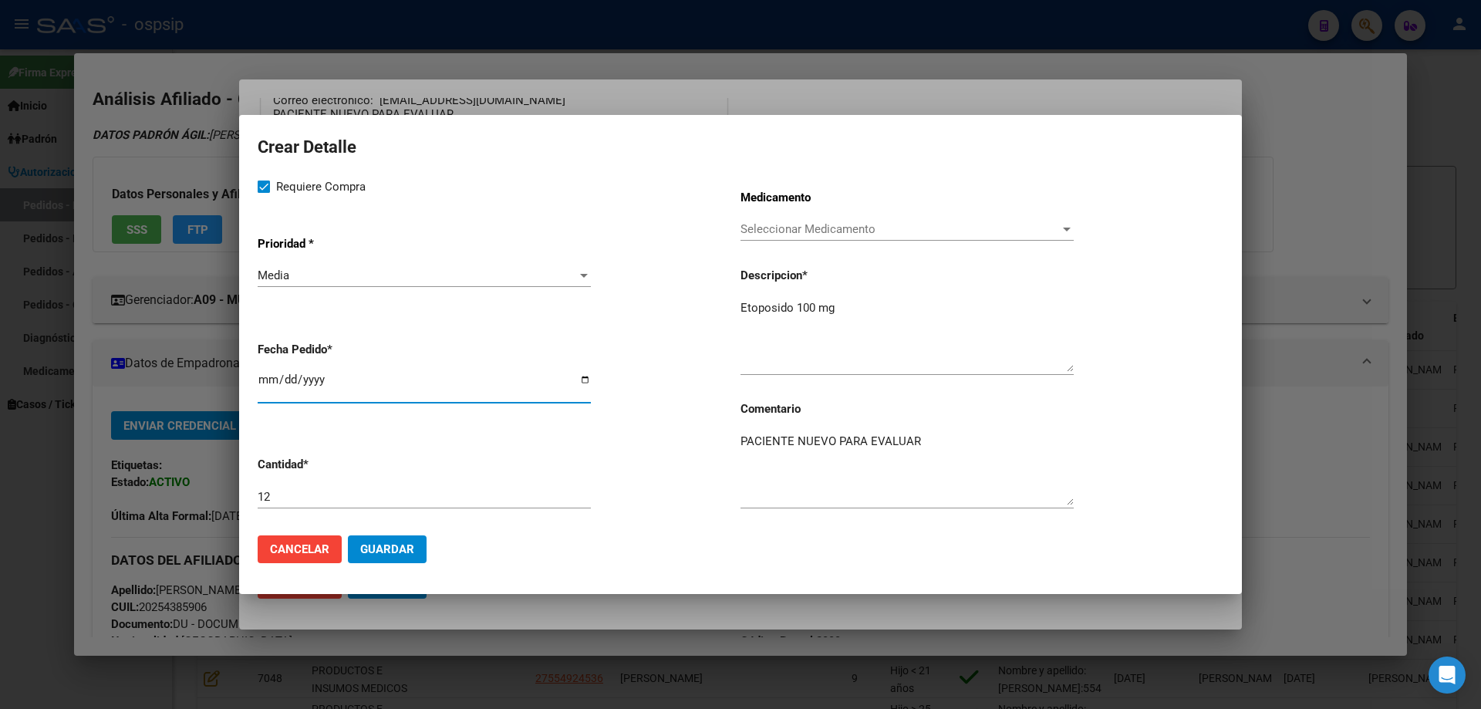
click at [268, 380] on input "[DATE]" at bounding box center [424, 385] width 333 height 25
type input "[DATE]"
click at [856, 309] on textarea "Etoposido 100 mg" at bounding box center [907, 335] width 333 height 73
type textarea "Etoposido 100 mg F.A"
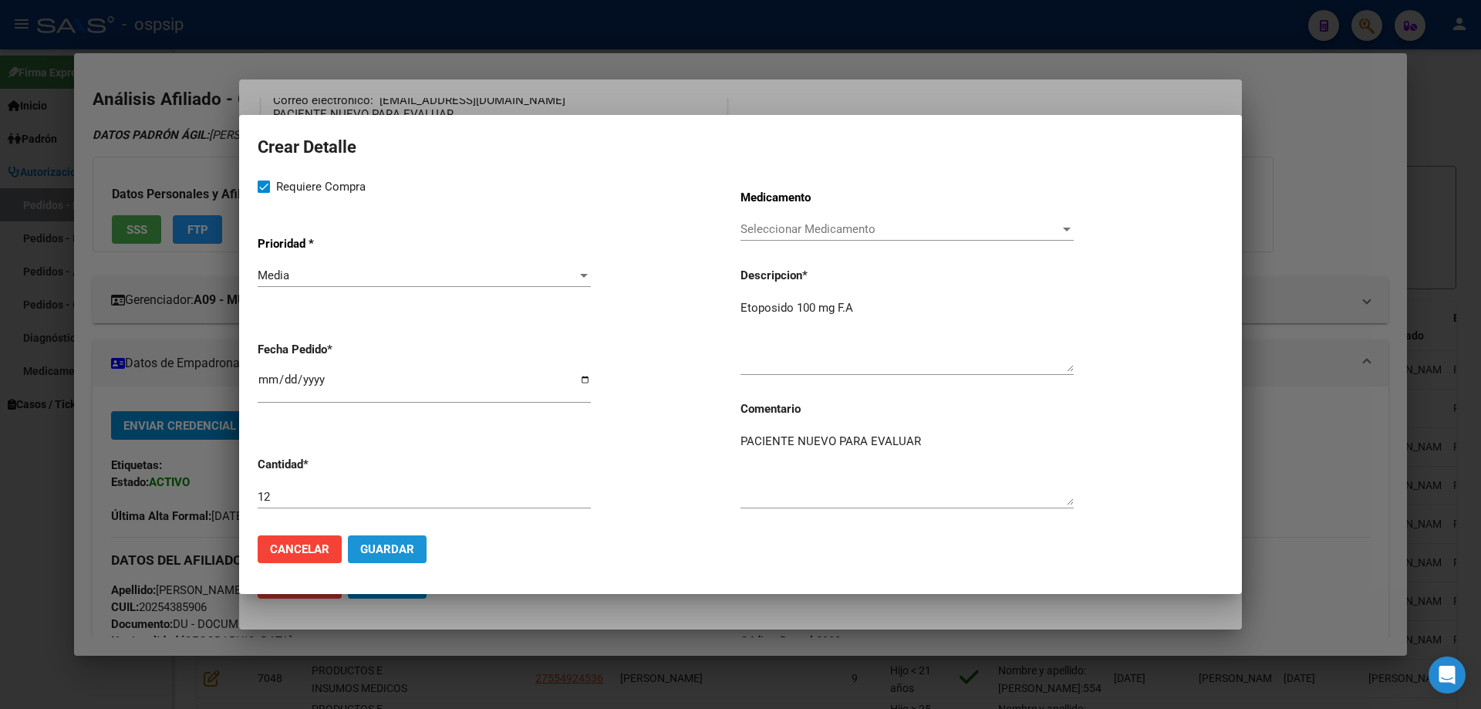
click at [397, 545] on span "Guardar" at bounding box center [387, 549] width 54 height 14
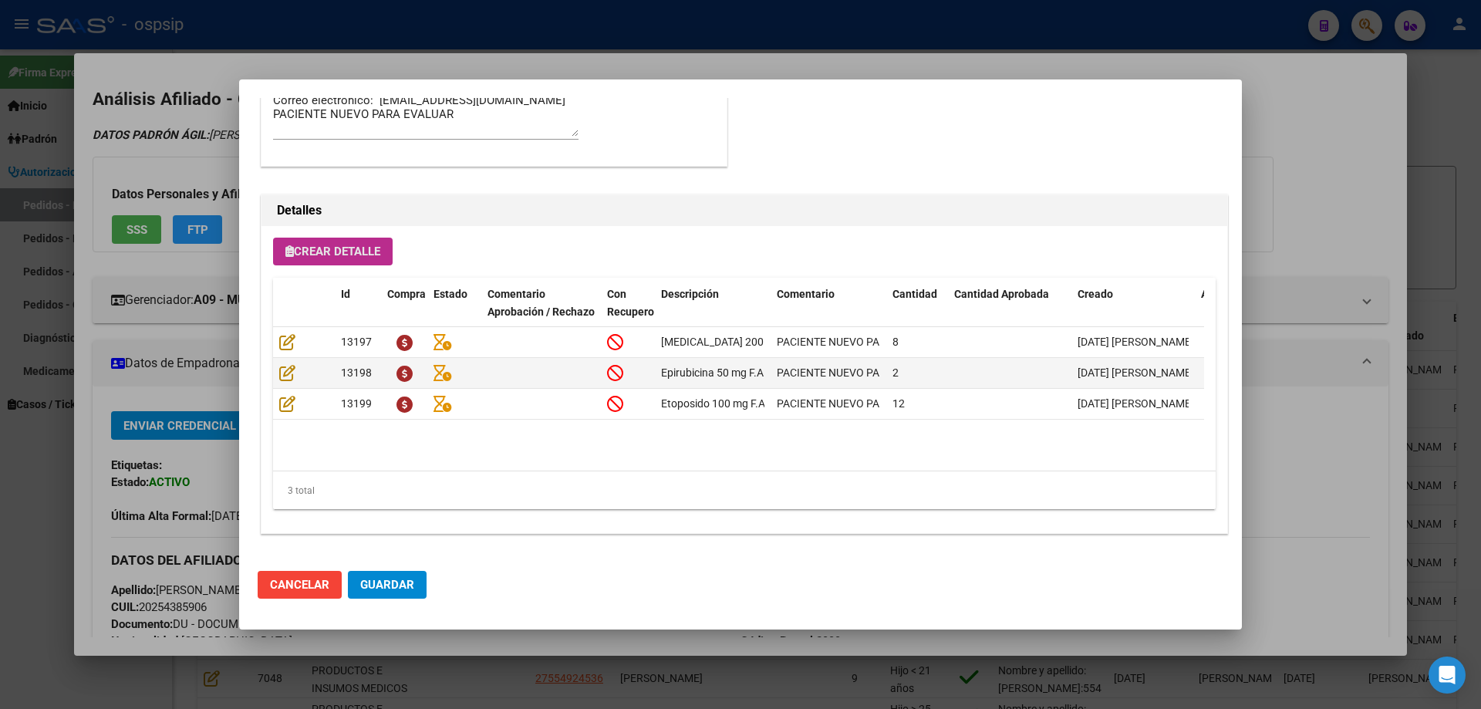
click at [339, 262] on button "Crear Detalle" at bounding box center [333, 252] width 120 height 28
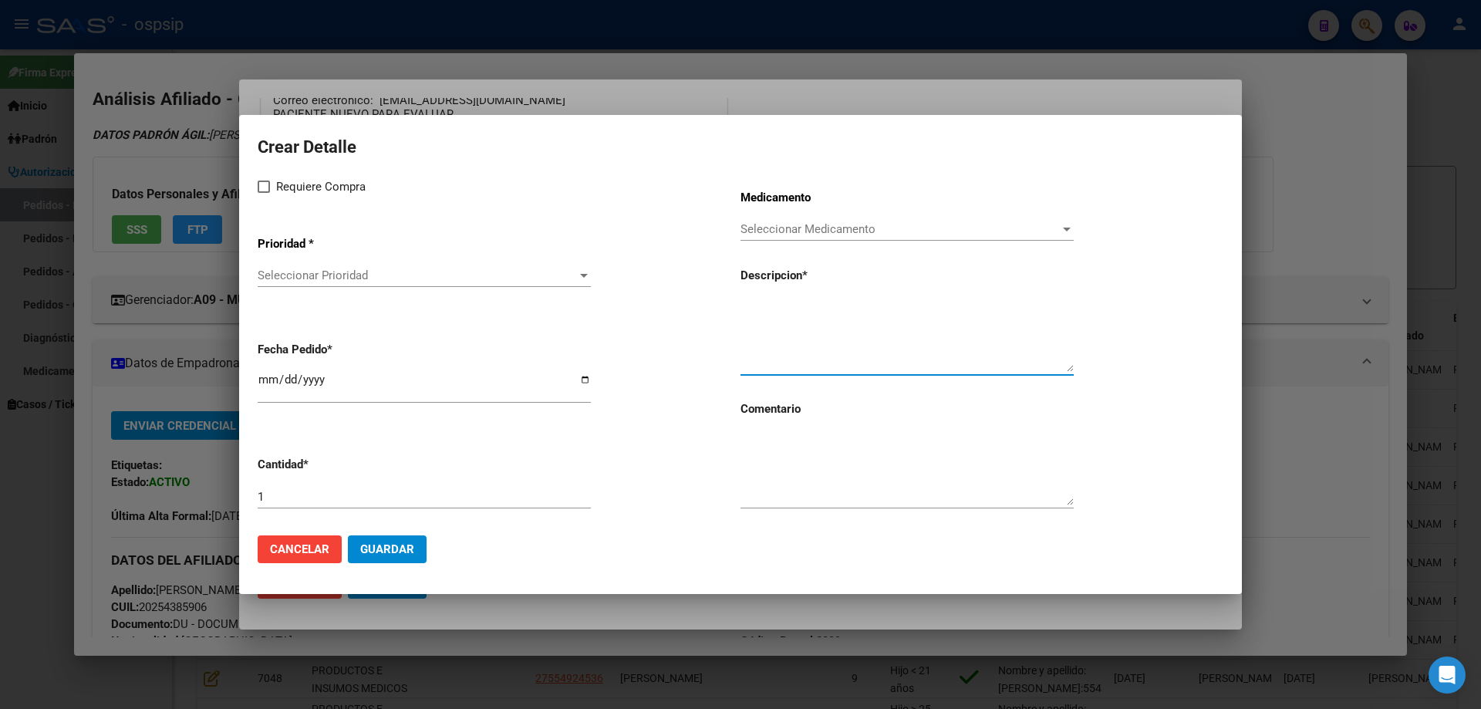
paste textarea "[MEDICAL_DATA] 50 mg amp x 10"
type textarea "[MEDICAL_DATA] 50 mg amp x 10"
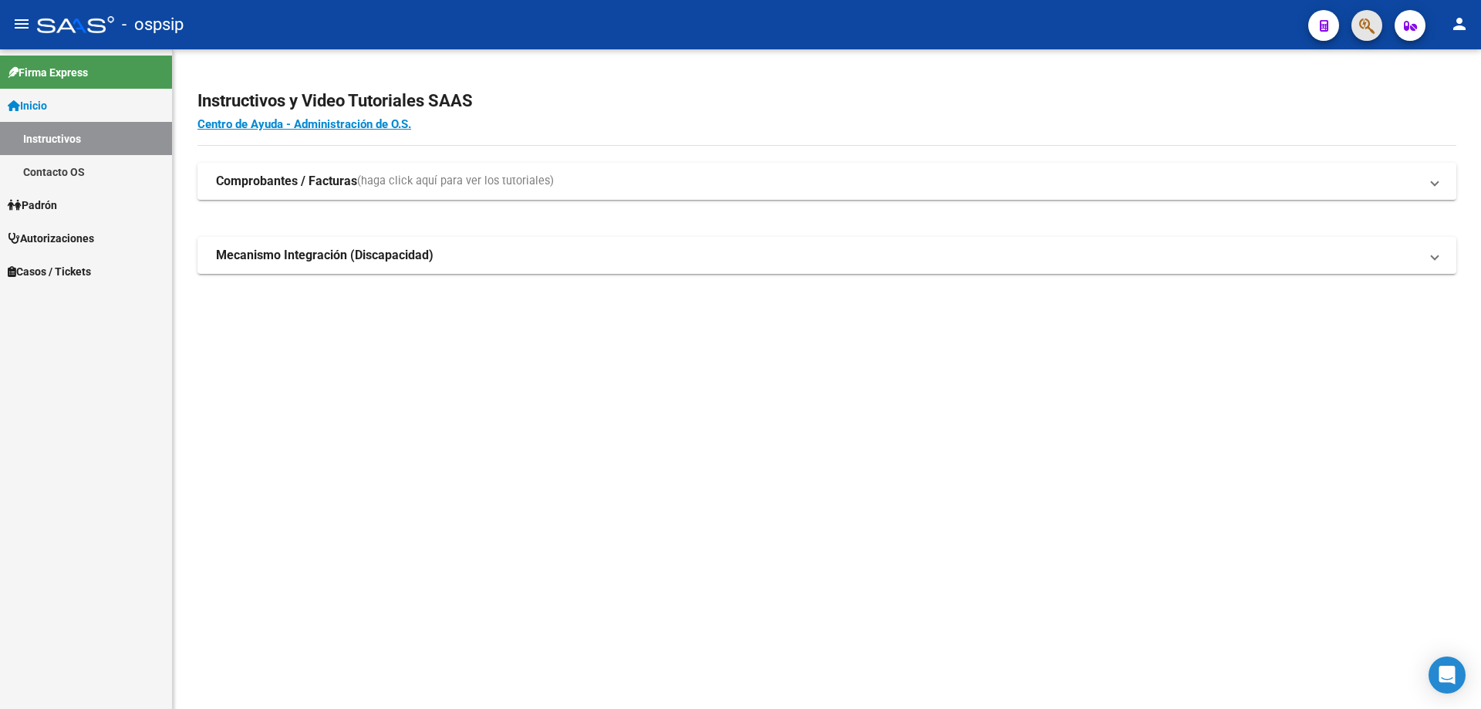
click at [1365, 29] on icon "button" at bounding box center [1366, 26] width 15 height 18
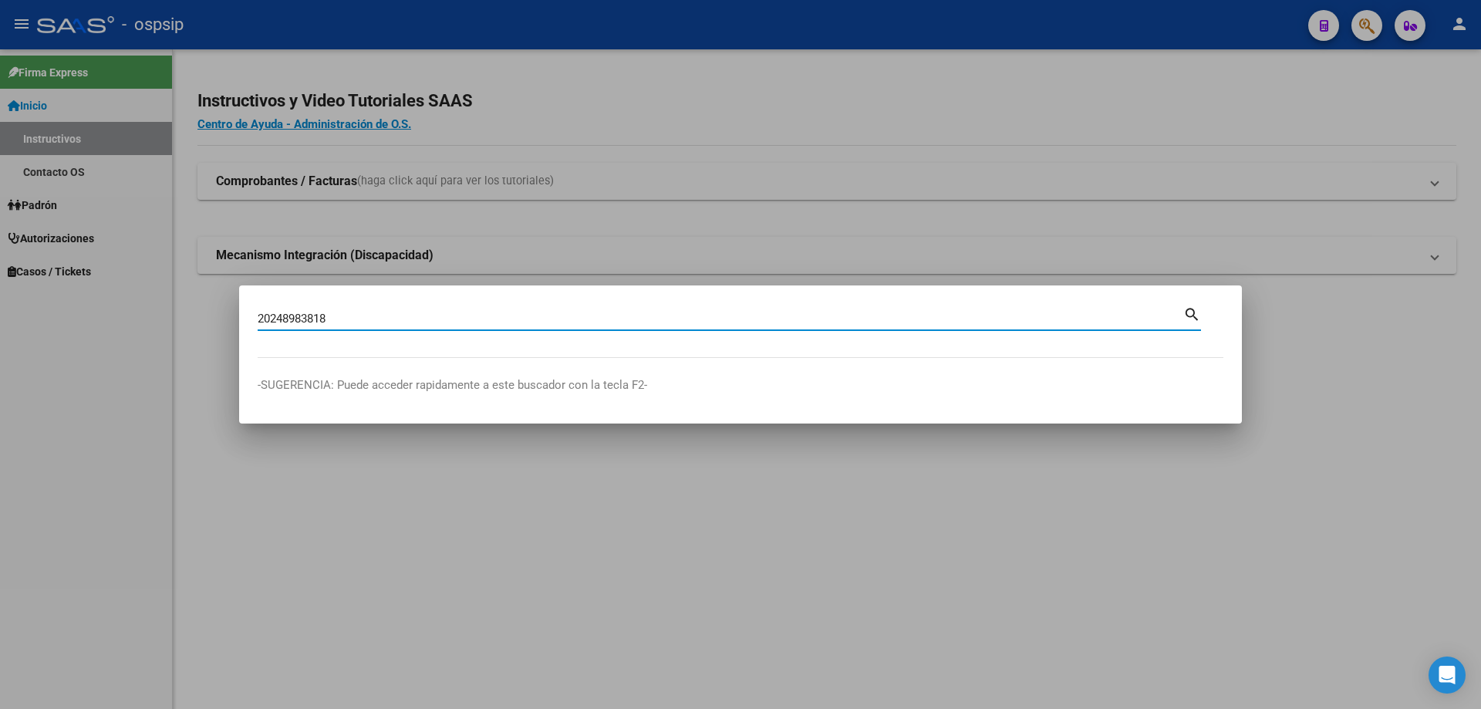
type input "20248983818"
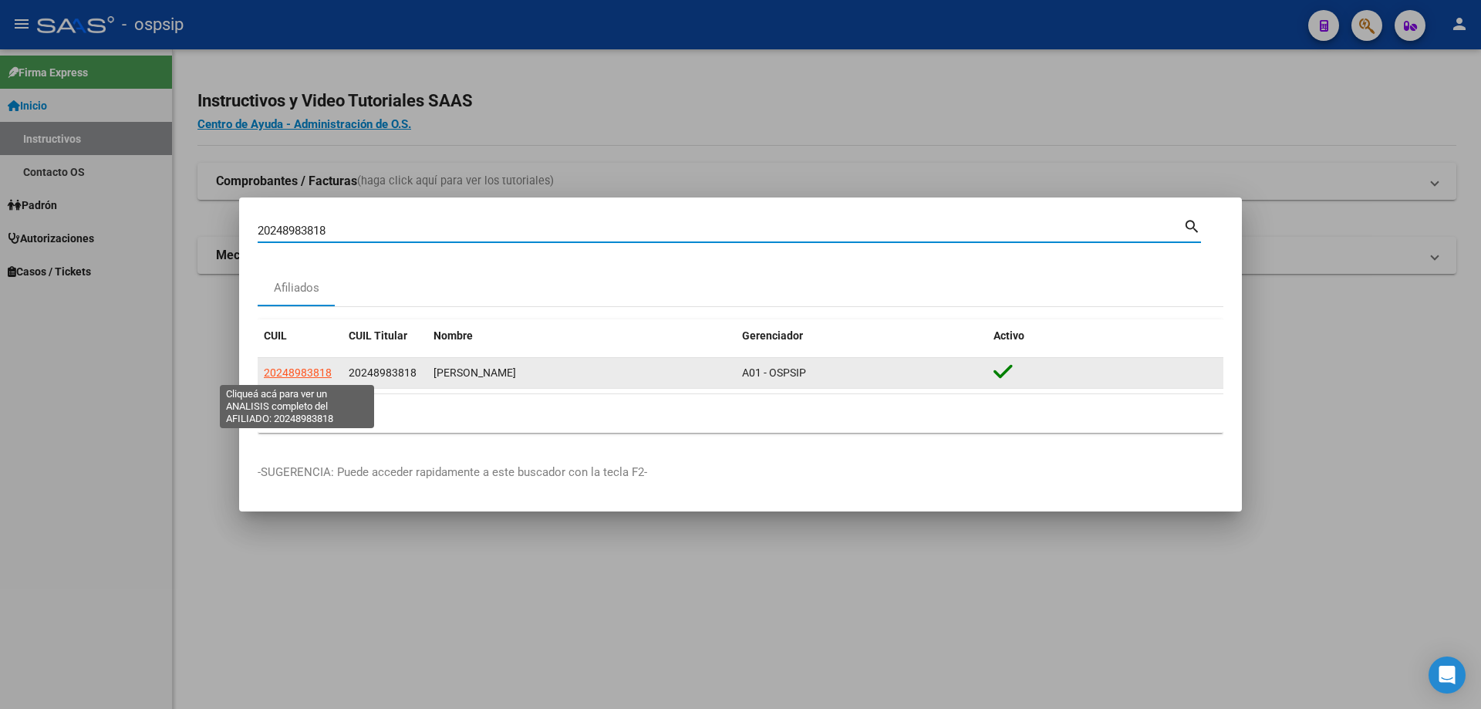
click at [307, 373] on span "20248983818" at bounding box center [298, 372] width 68 height 12
type textarea "20248983818"
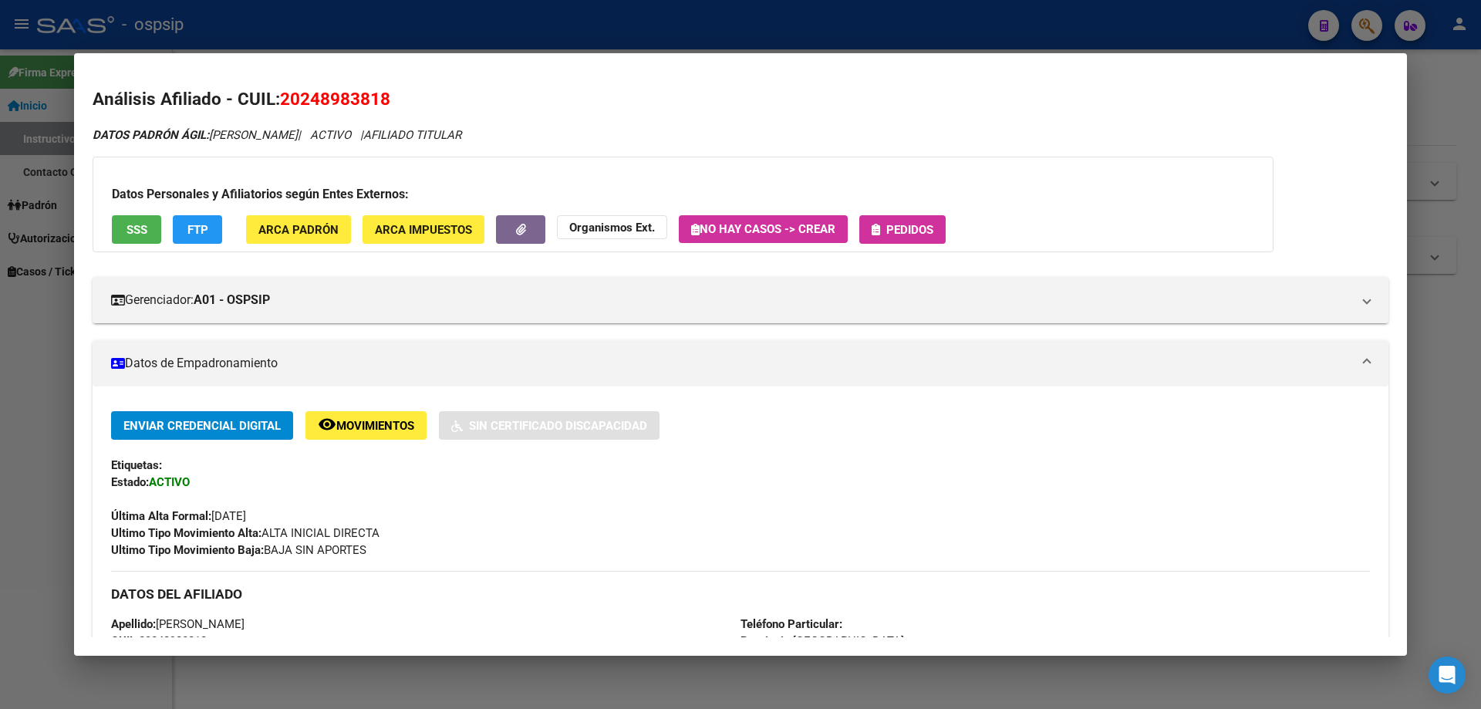
click at [925, 223] on span "Pedidos" at bounding box center [909, 230] width 47 height 14
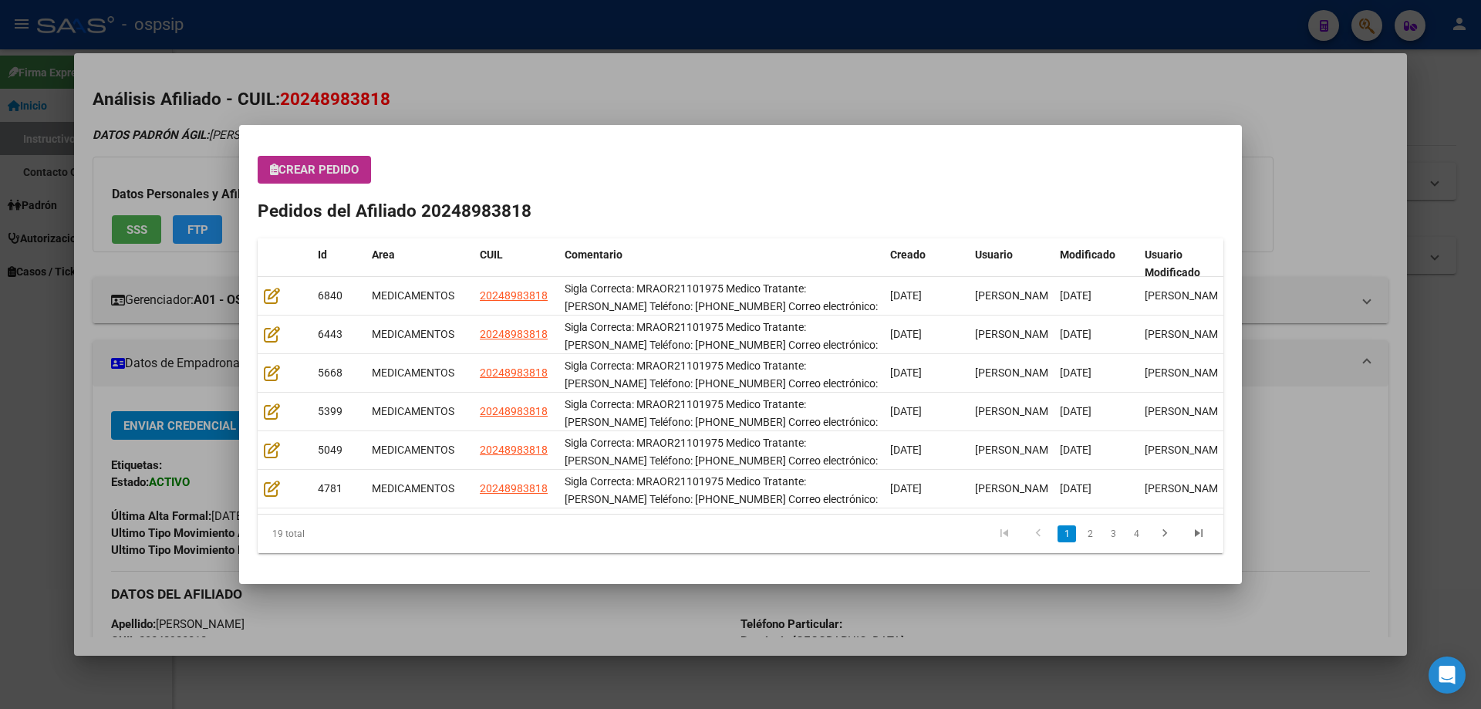
click at [324, 174] on span "Crear Pedido" at bounding box center [314, 170] width 89 height 14
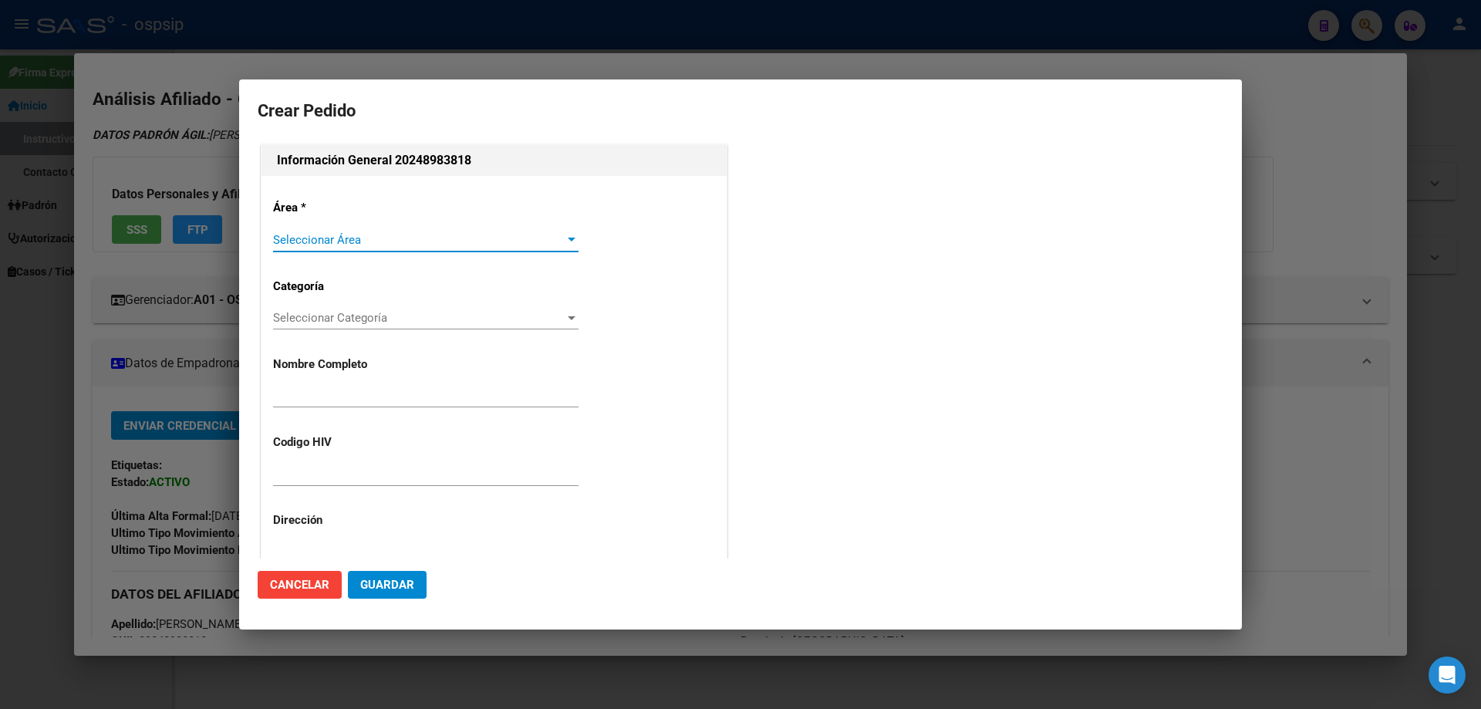
type input "[PERSON_NAME]"
type input "MRAOR21101975"
type input "BUENOS AIRES, [PERSON_NAME], [PERSON_NAME] 1185"
click at [302, 244] on span "Seleccionar Área" at bounding box center [419, 240] width 292 height 14
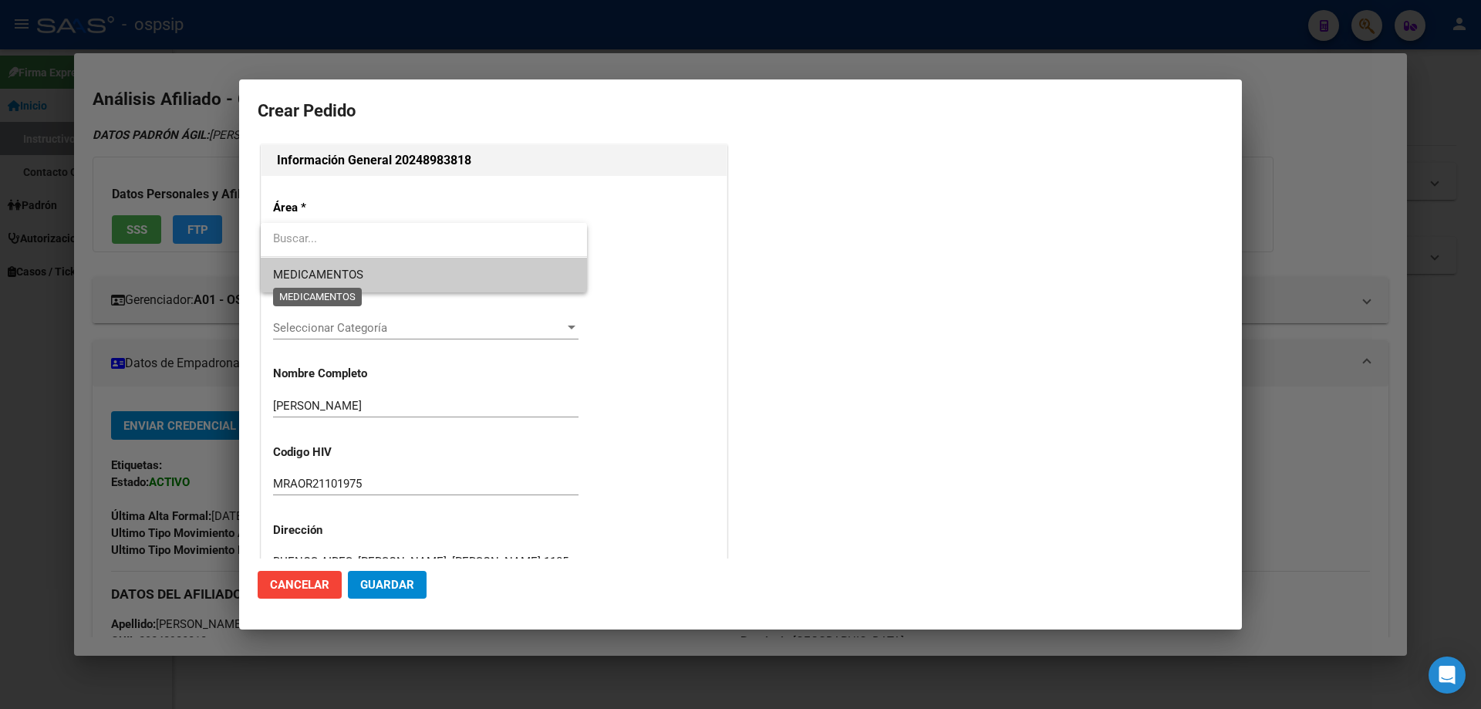
click at [309, 278] on span "MEDICAMENTOS" at bounding box center [318, 275] width 90 height 14
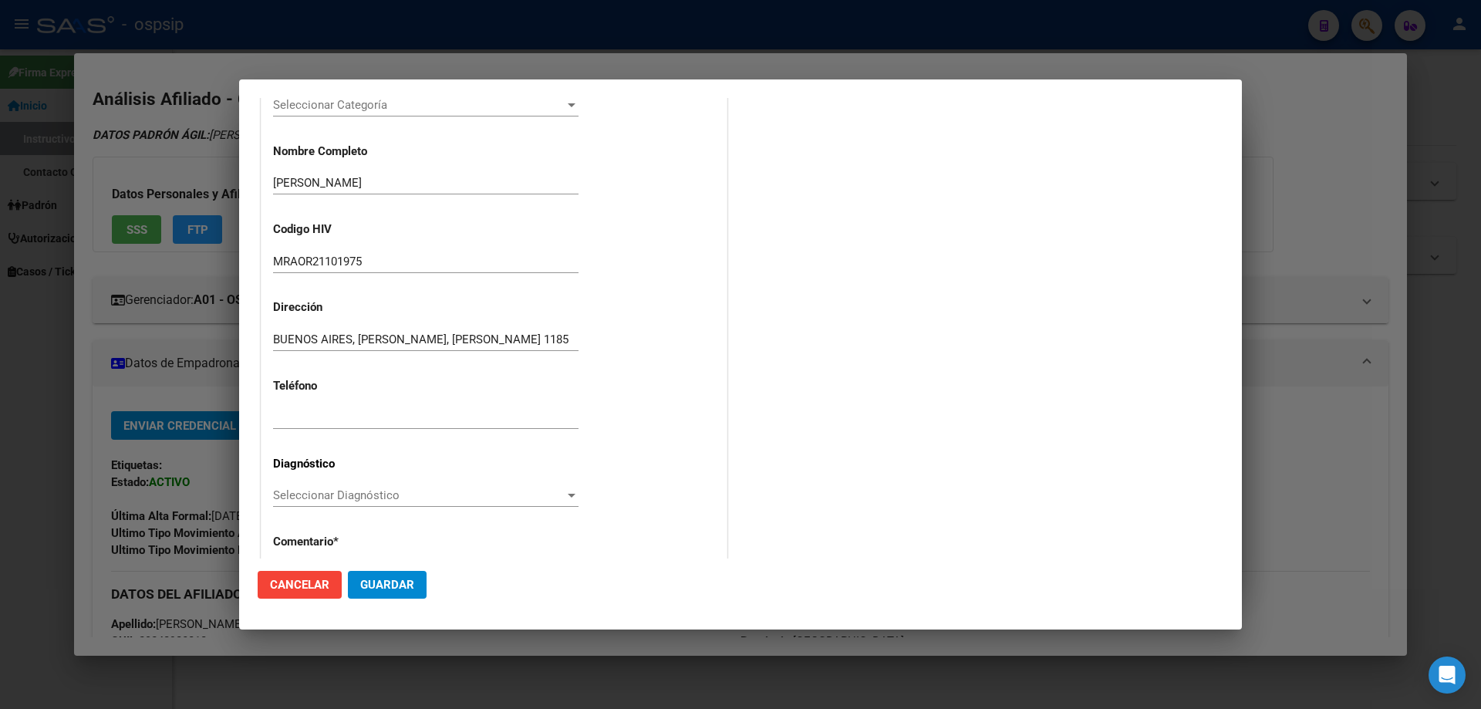
scroll to position [309, 0]
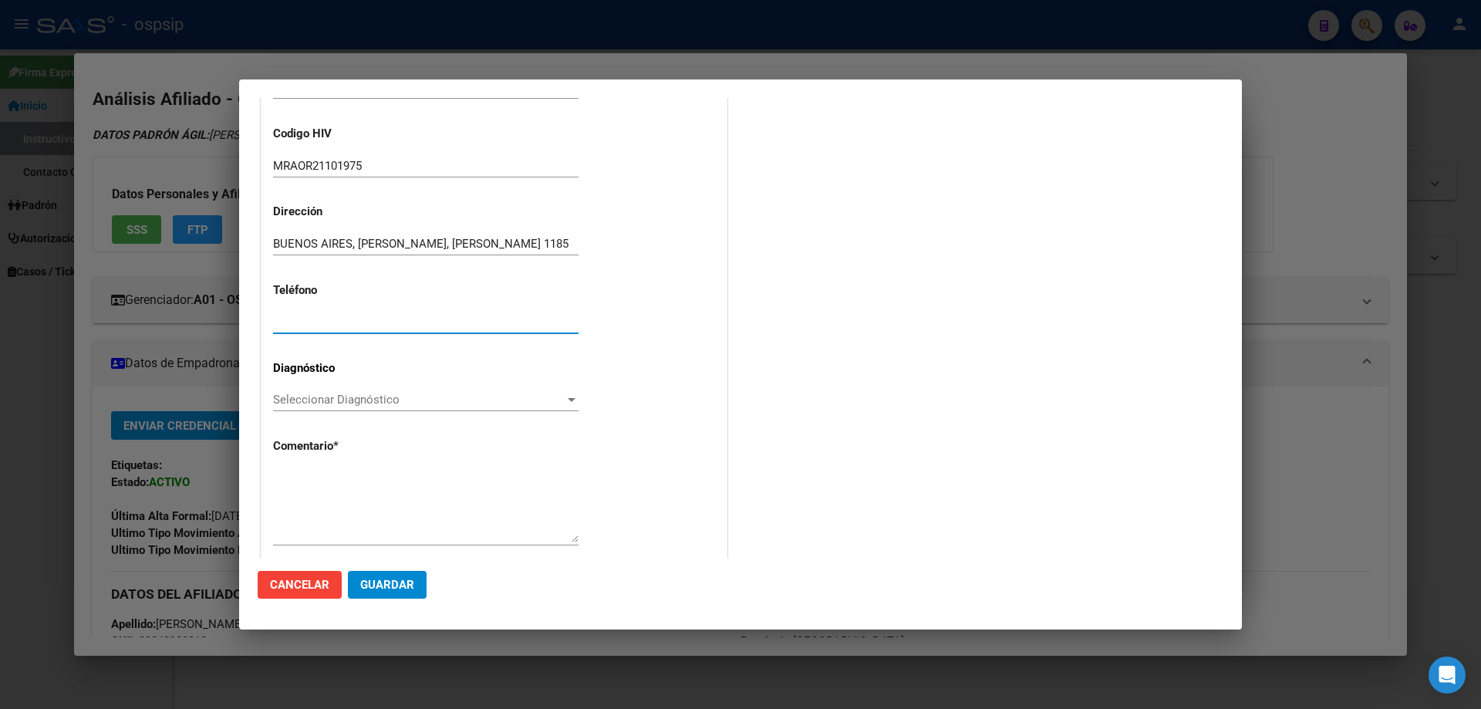
paste input "[PHONE_NUMBER]"
type input "[PHONE_NUMBER]"
click at [304, 392] on div "Seleccionar Diagnóstico Seleccionar Diagnóstico" at bounding box center [425, 399] width 305 height 23
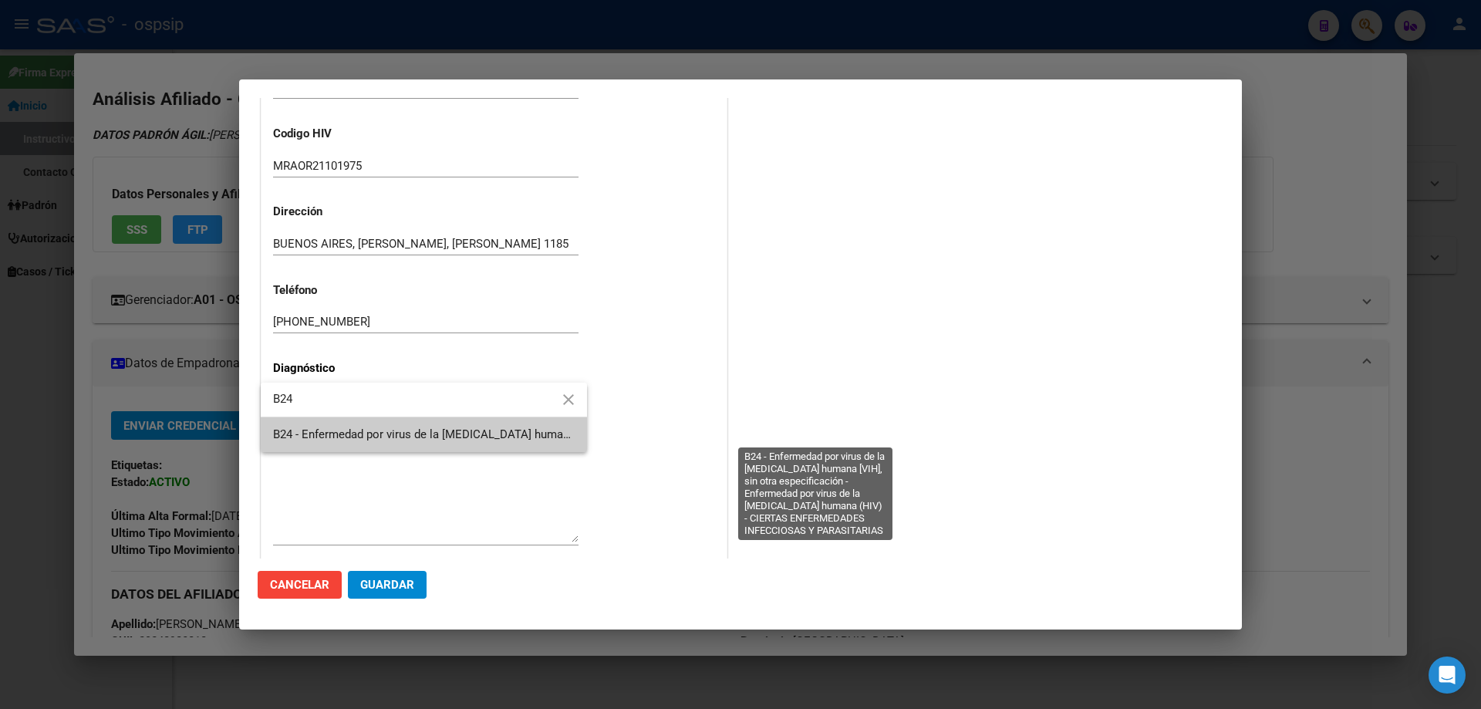
type input "B24"
click at [331, 431] on span "B24 - Enfermedad por virus de la [MEDICAL_DATA] humana [VIH], sin otra especifi…" at bounding box center [812, 434] width 1079 height 14
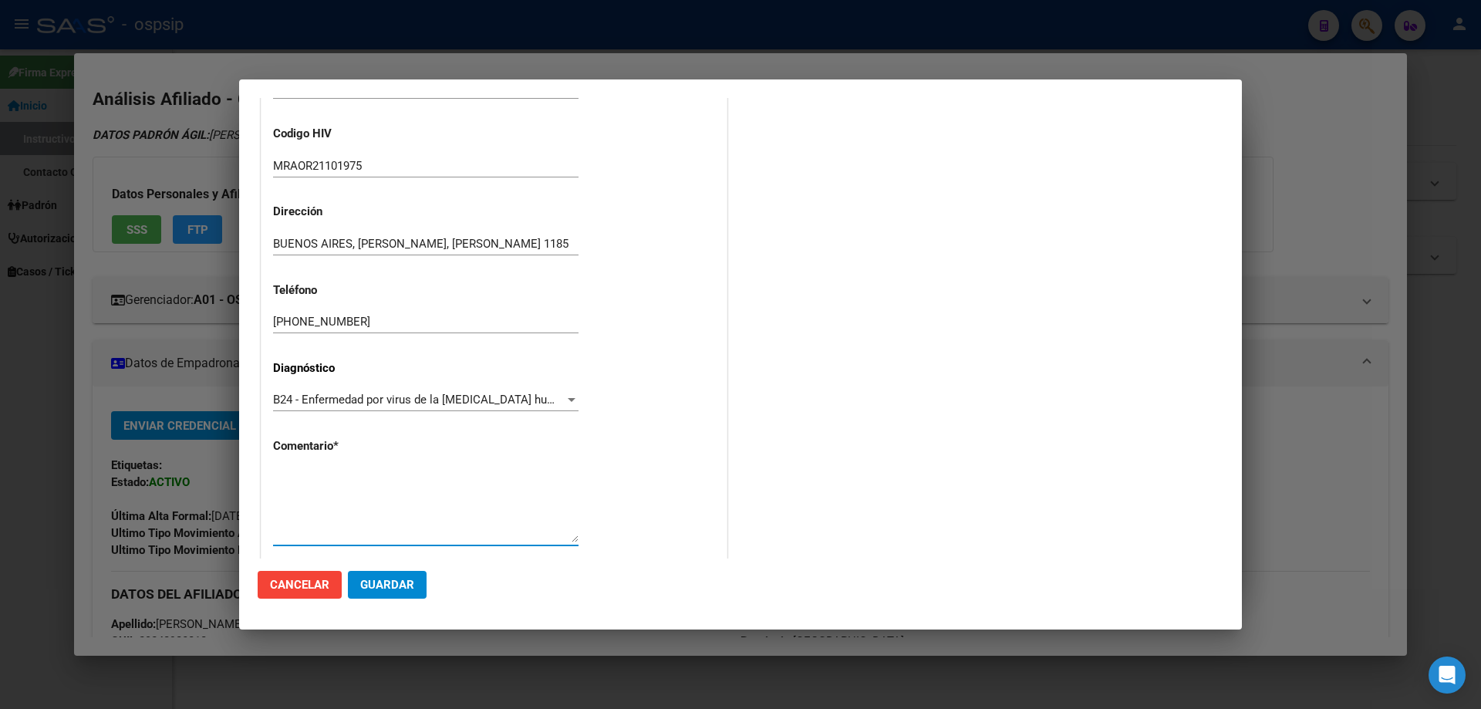
paste textarea "Sigla Correcta: MRAOR21101975 Medico Tratante: [PERSON_NAME] Teléfono: [PHONE_N…"
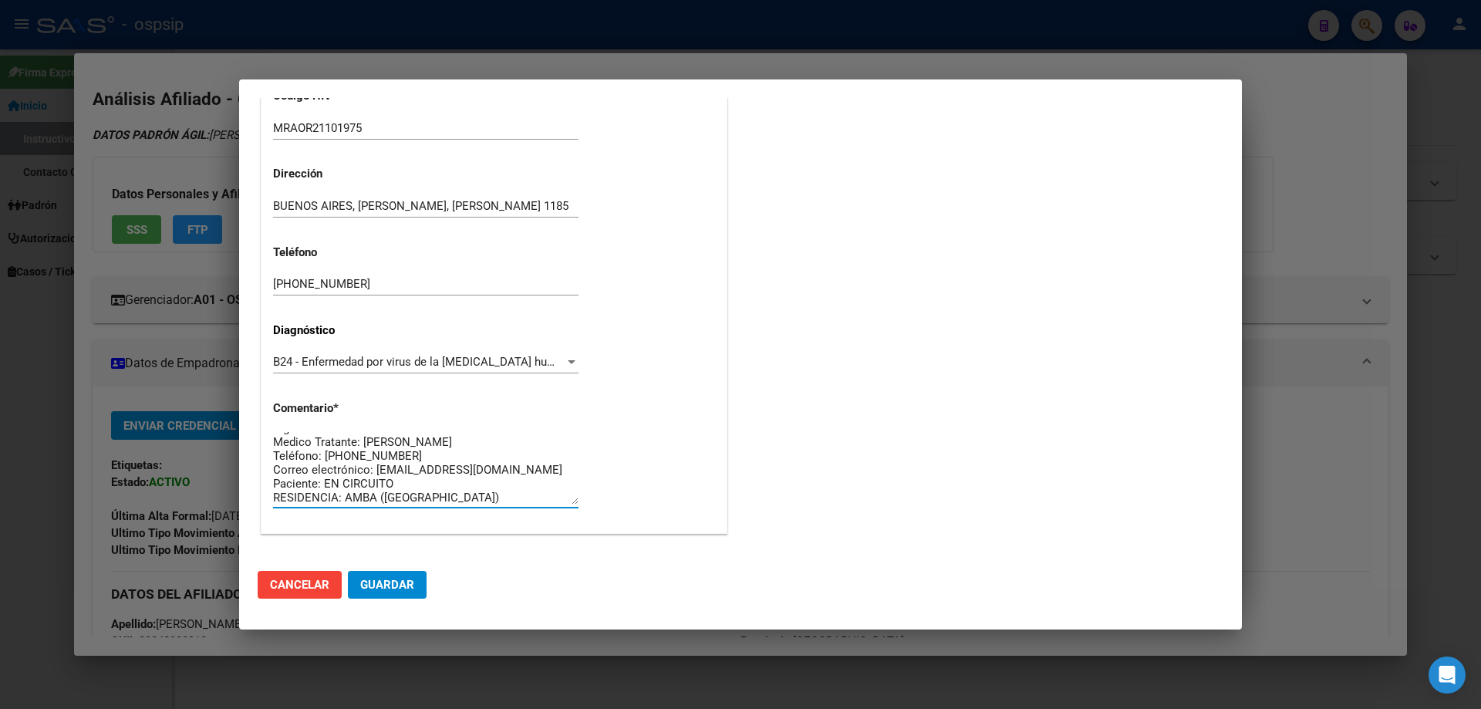
scroll to position [0, 0]
type textarea "Sigla Correcta: MRAOR21101975 Medico Tratante: [PERSON_NAME] Teléfono: [PHONE_N…"
click at [386, 586] on span "Guardar" at bounding box center [387, 585] width 54 height 14
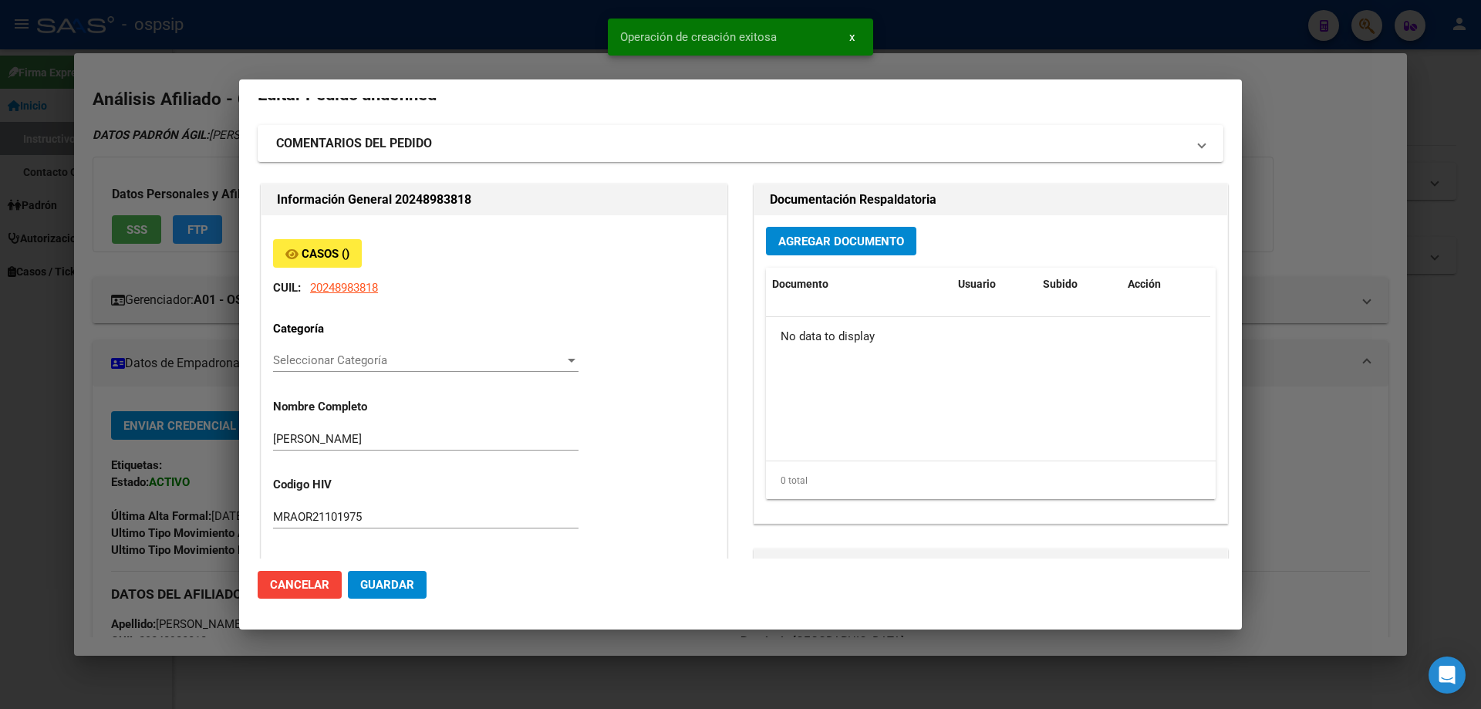
scroll to position [0, 0]
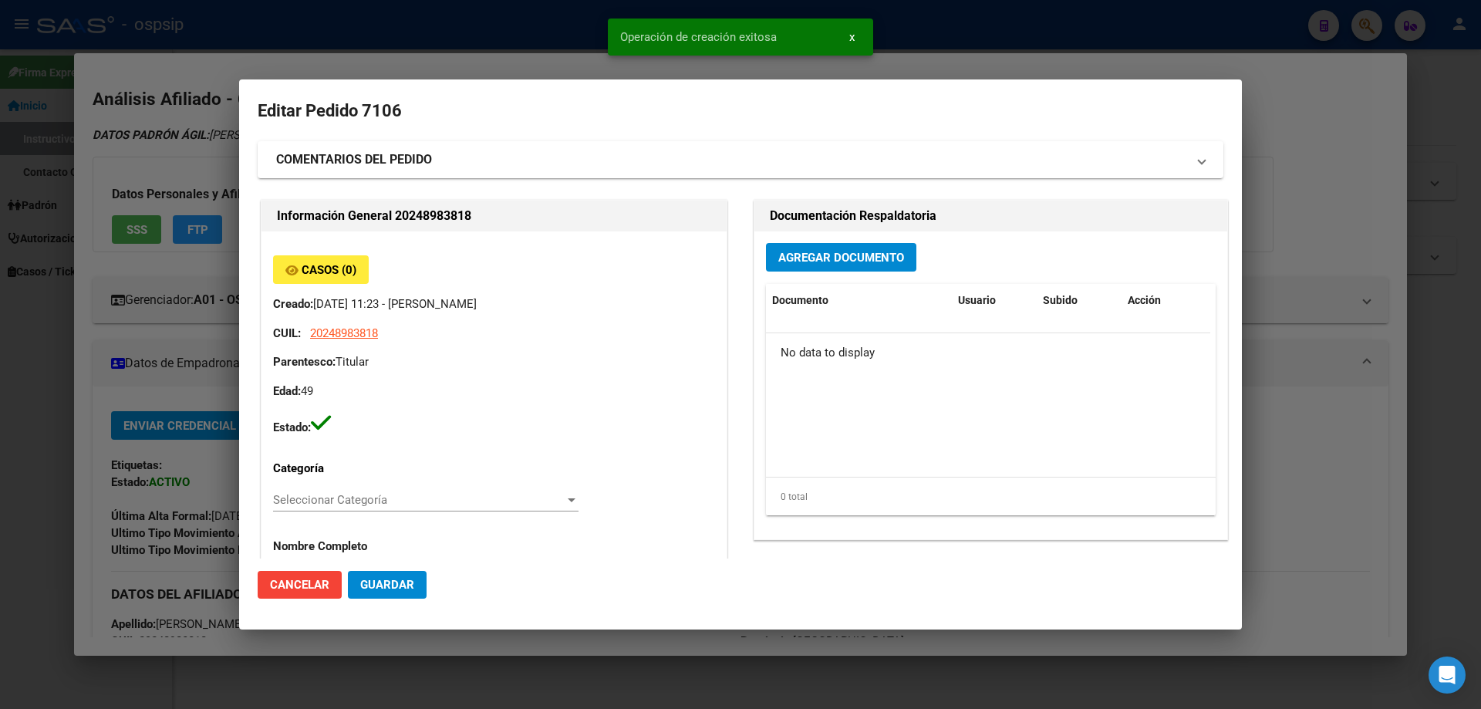
click at [803, 247] on button "Agregar Documento" at bounding box center [841, 257] width 150 height 29
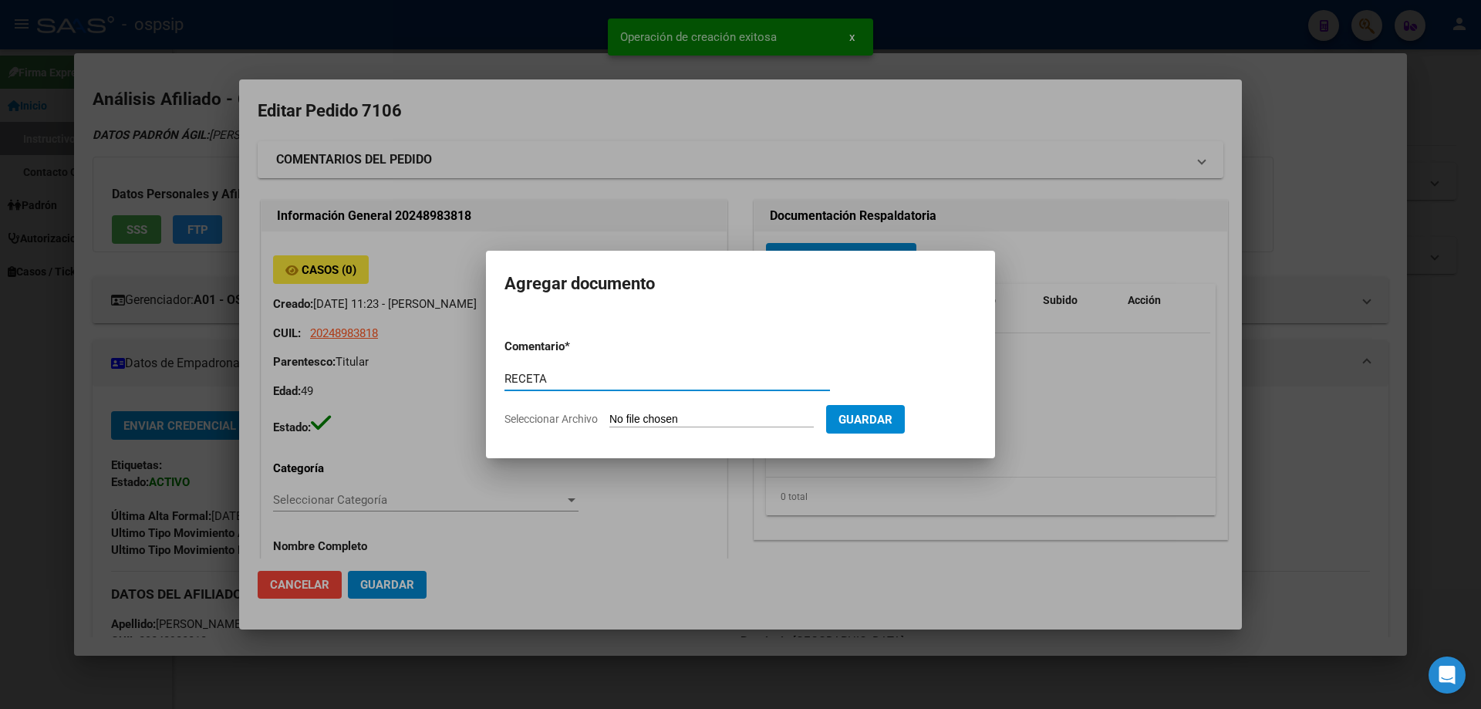
type input "RECETA"
click at [639, 413] on input "Seleccionar Archivo" at bounding box center [711, 420] width 204 height 15
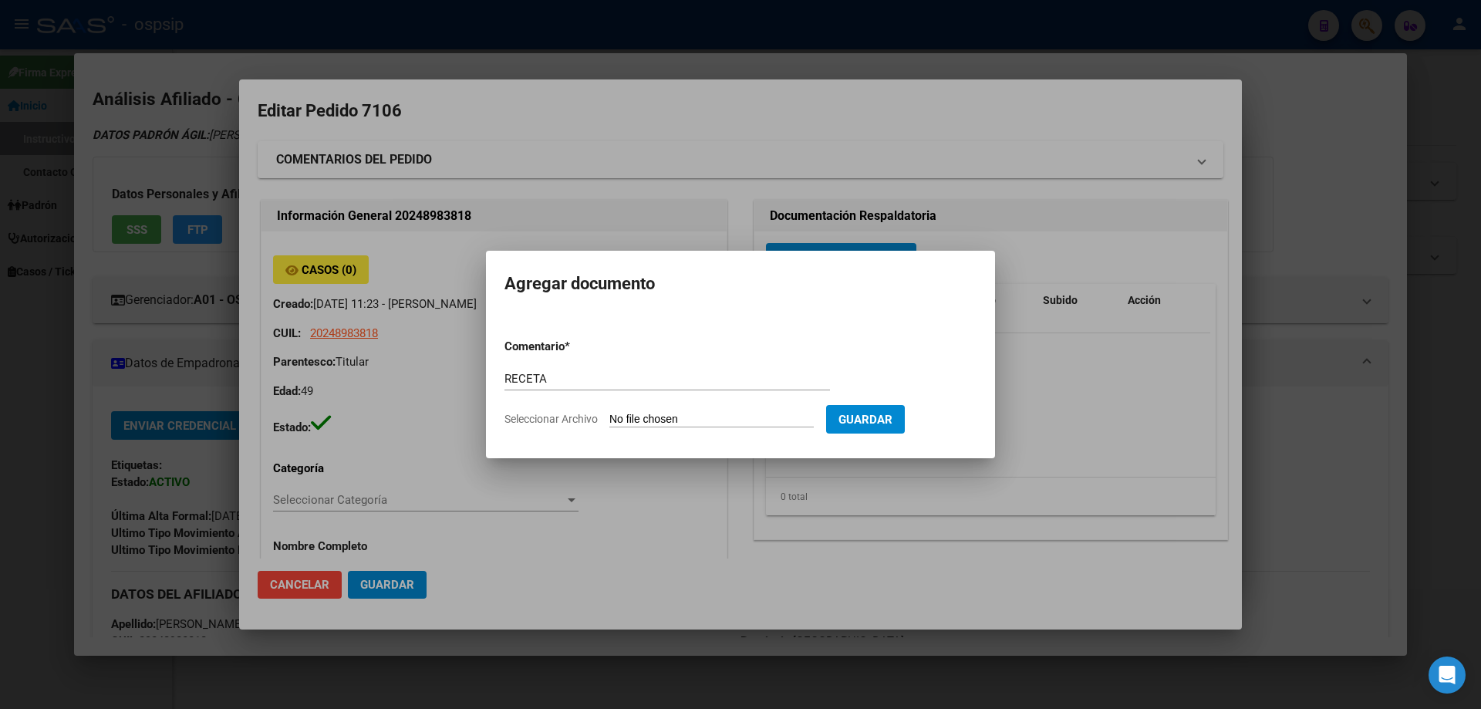
type input "C:\fakepath\Receta Sep-25.pdf"
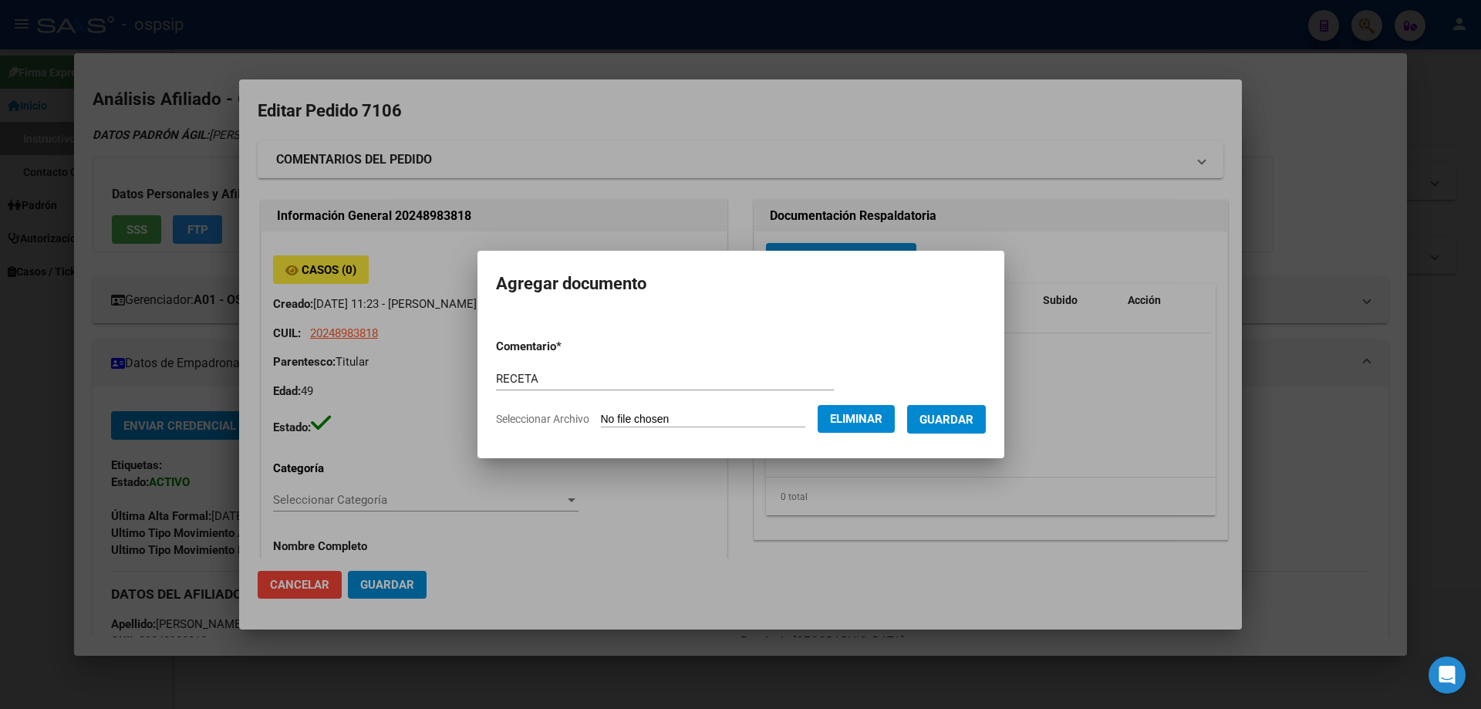
click at [974, 425] on span "Guardar" at bounding box center [947, 420] width 54 height 14
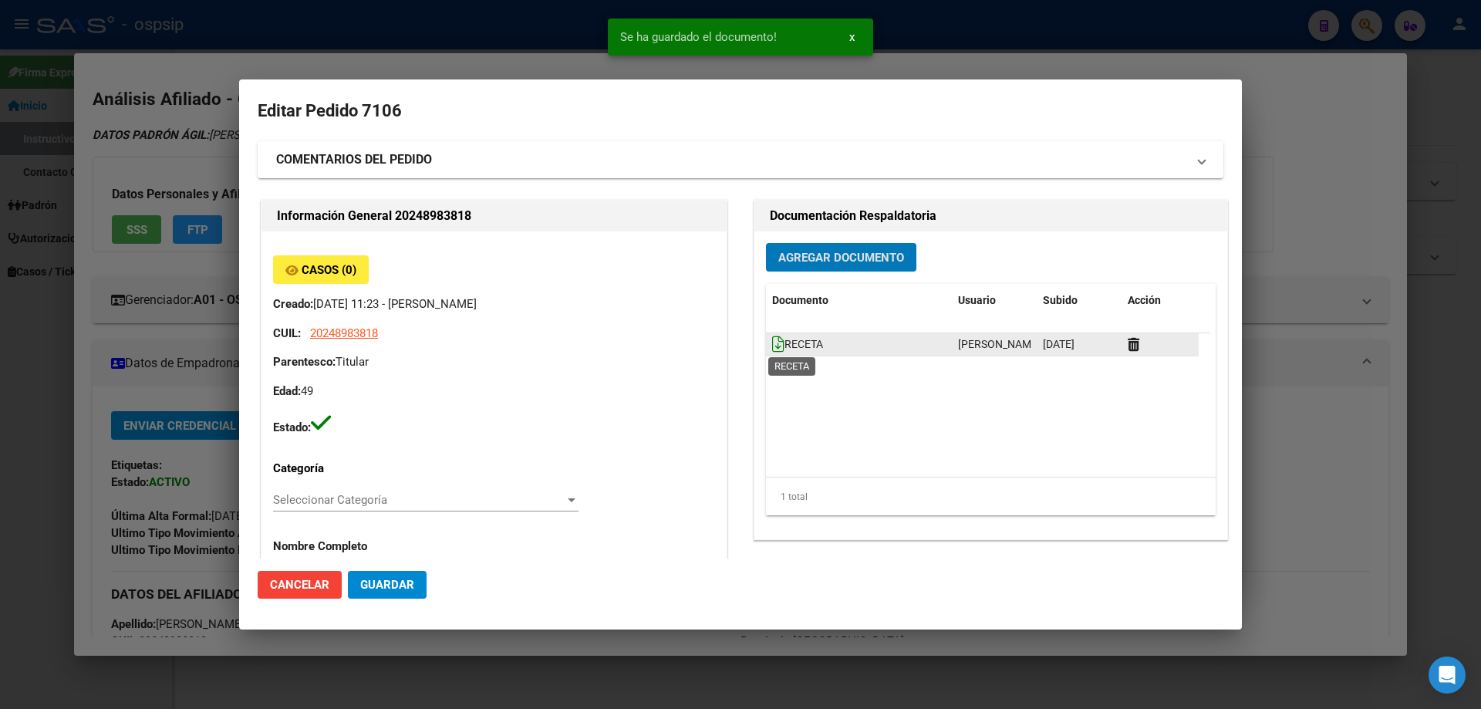
click at [772, 349] on icon at bounding box center [778, 344] width 12 height 17
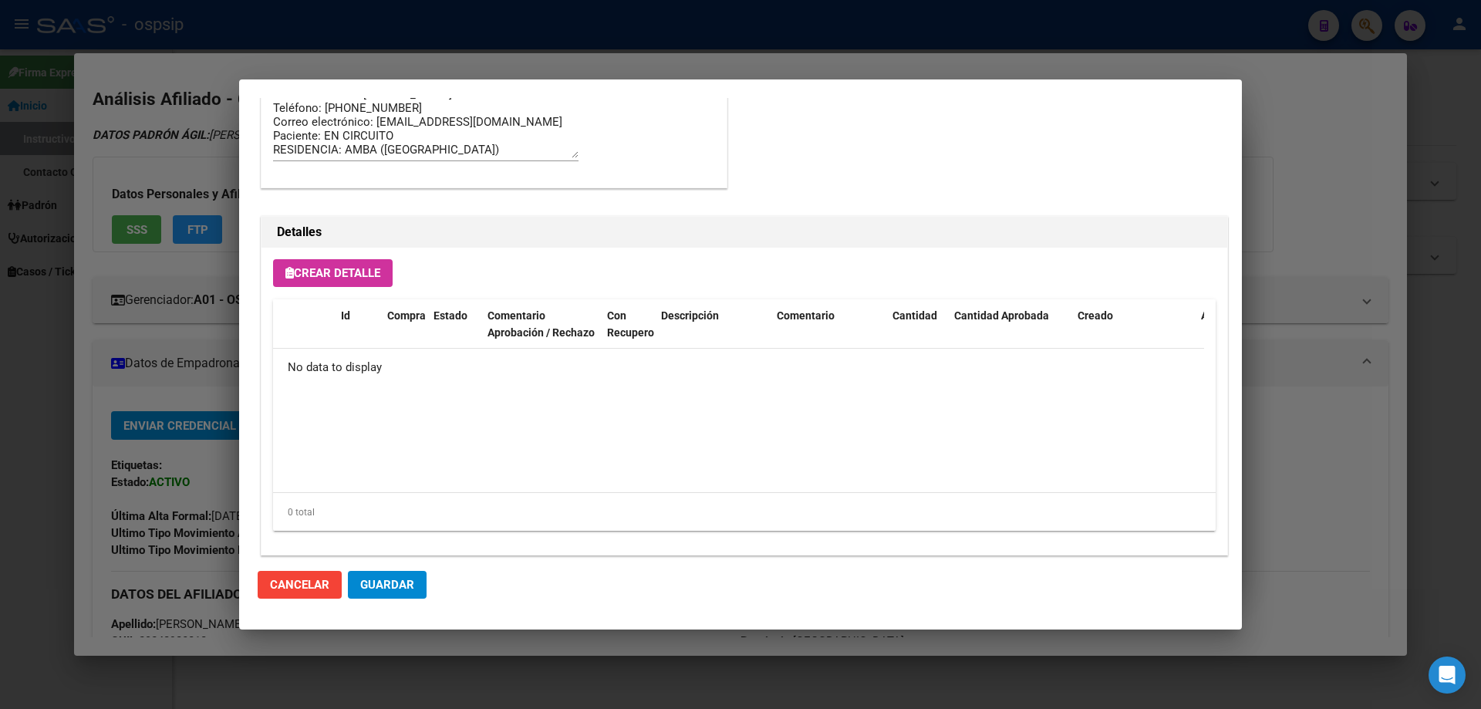
scroll to position [896, 0]
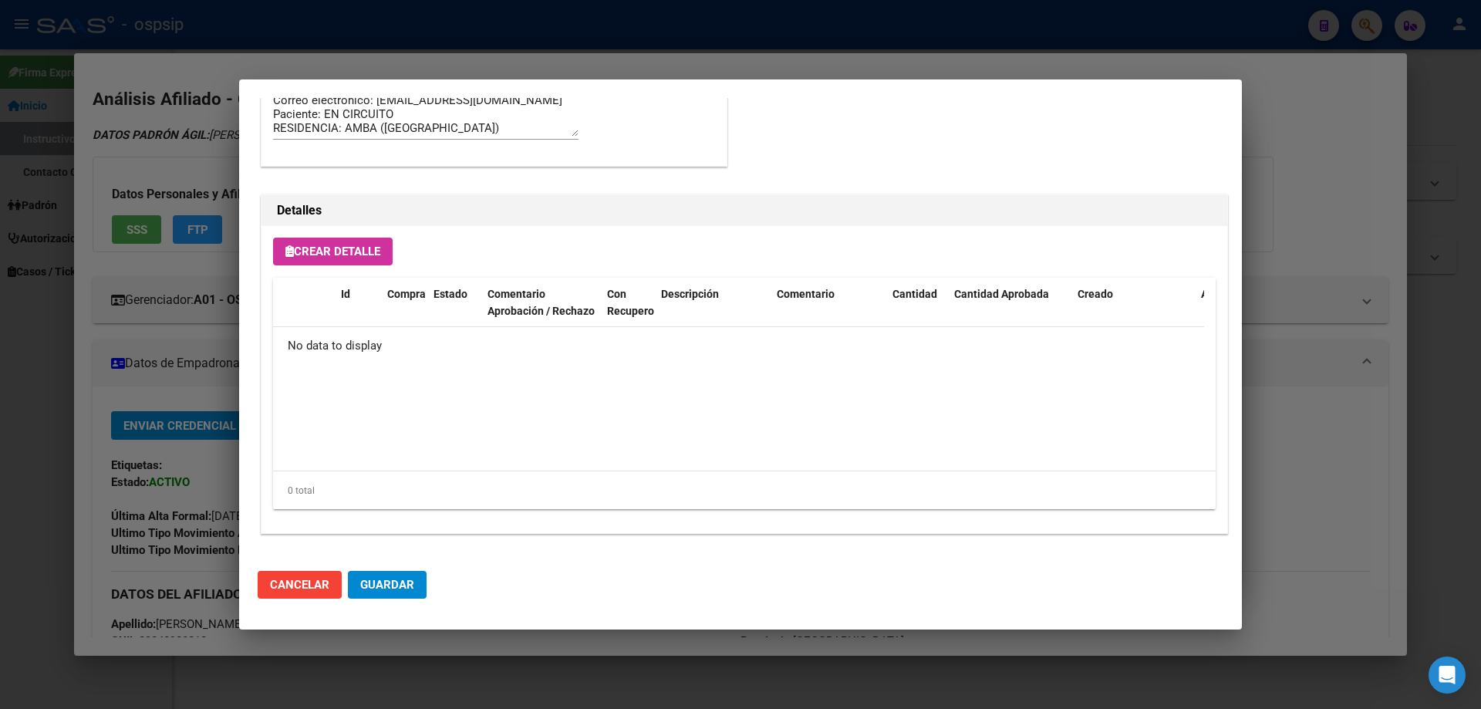
click at [333, 255] on span "Crear Detalle" at bounding box center [332, 252] width 95 height 14
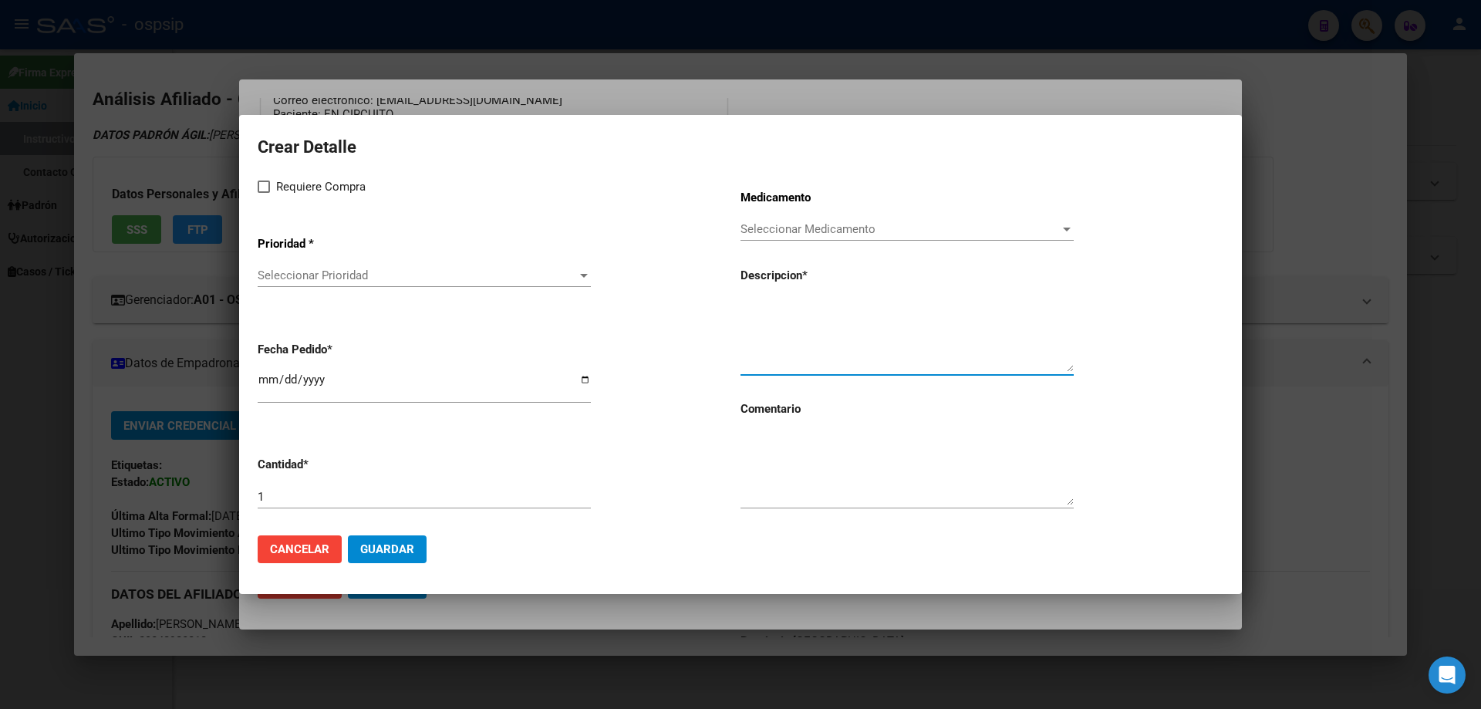
paste textarea "[MEDICAL_DATA]+[MEDICAL_DATA]+tenofov. 600mg/200mg/300mg comp.rec.x 30 (EFV/ FT…"
type textarea "[MEDICAL_DATA]+[MEDICAL_DATA]+tenofov. 600mg/200mg/300mg comp.rec.x 30 (EFV/ FT…"
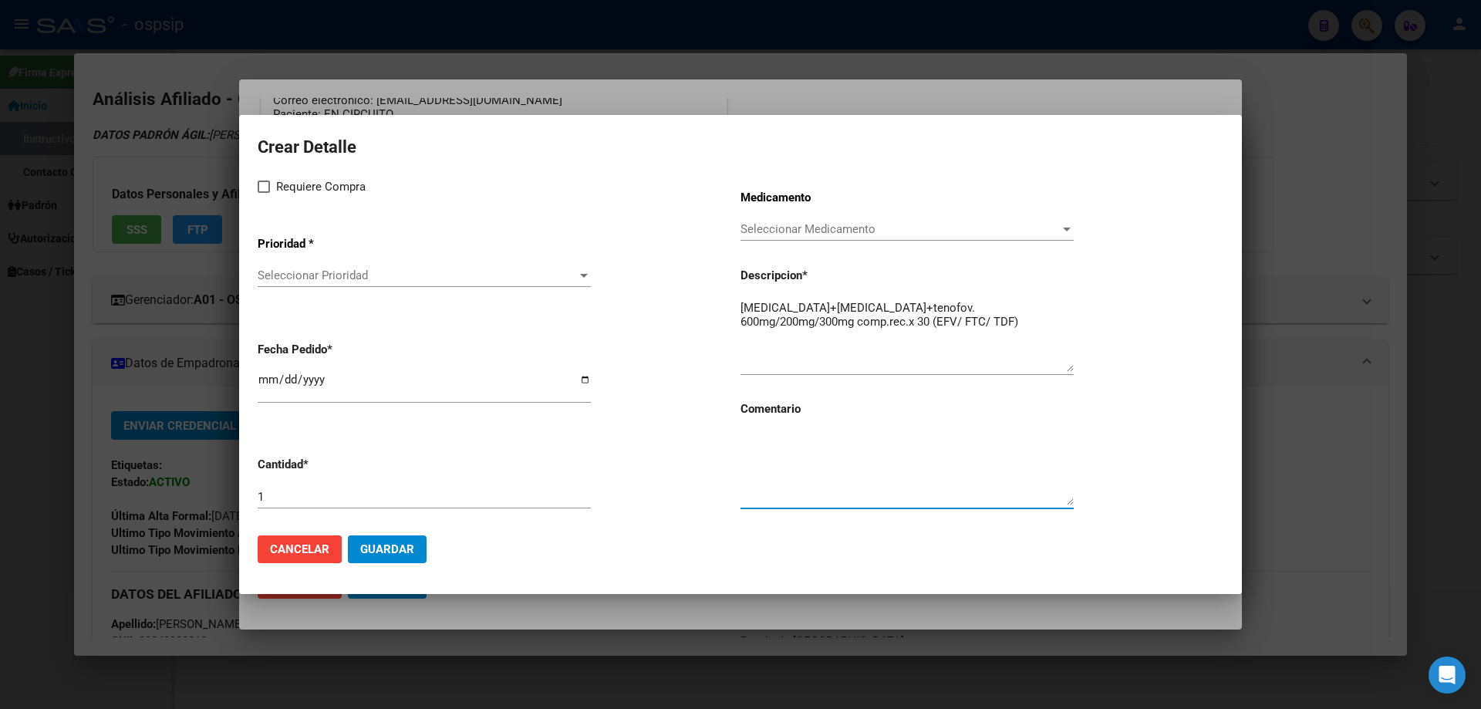
click at [822, 471] on textarea at bounding box center [907, 469] width 333 height 73
type textarea "MISMO TTO"
click at [264, 181] on span at bounding box center [264, 187] width 12 height 12
click at [264, 193] on input "Requiere Compra" at bounding box center [263, 193] width 1 height 1
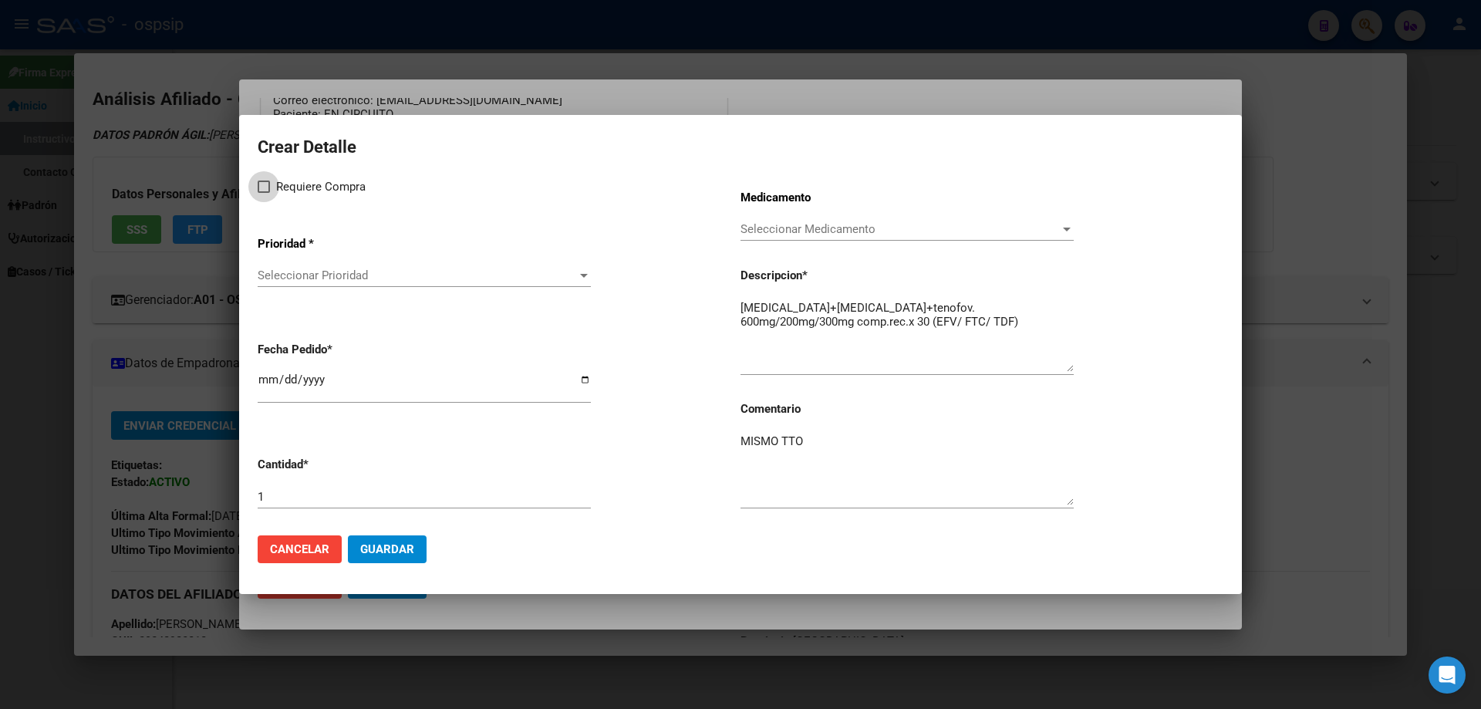
checkbox input "true"
click at [292, 281] on span "Seleccionar Prioridad" at bounding box center [417, 275] width 319 height 14
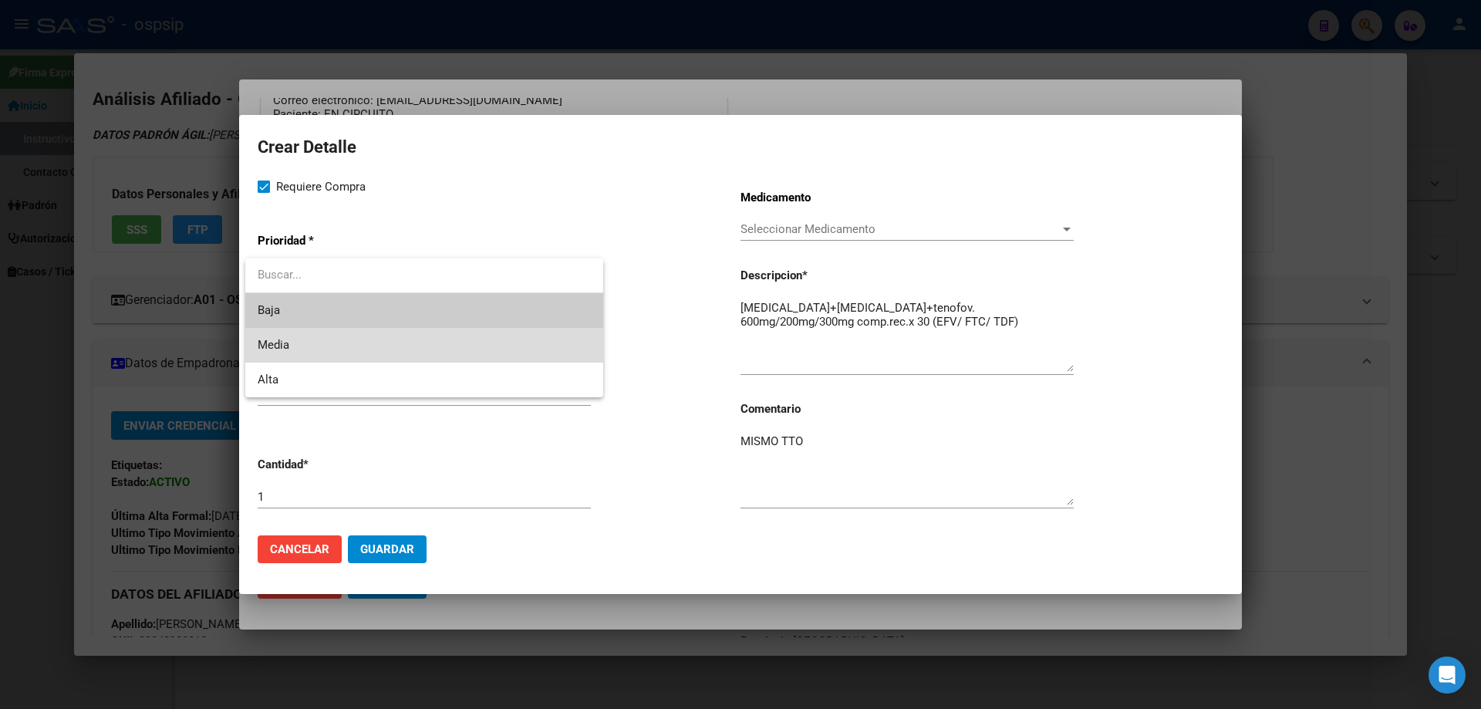
click at [292, 347] on span "Media" at bounding box center [424, 345] width 333 height 35
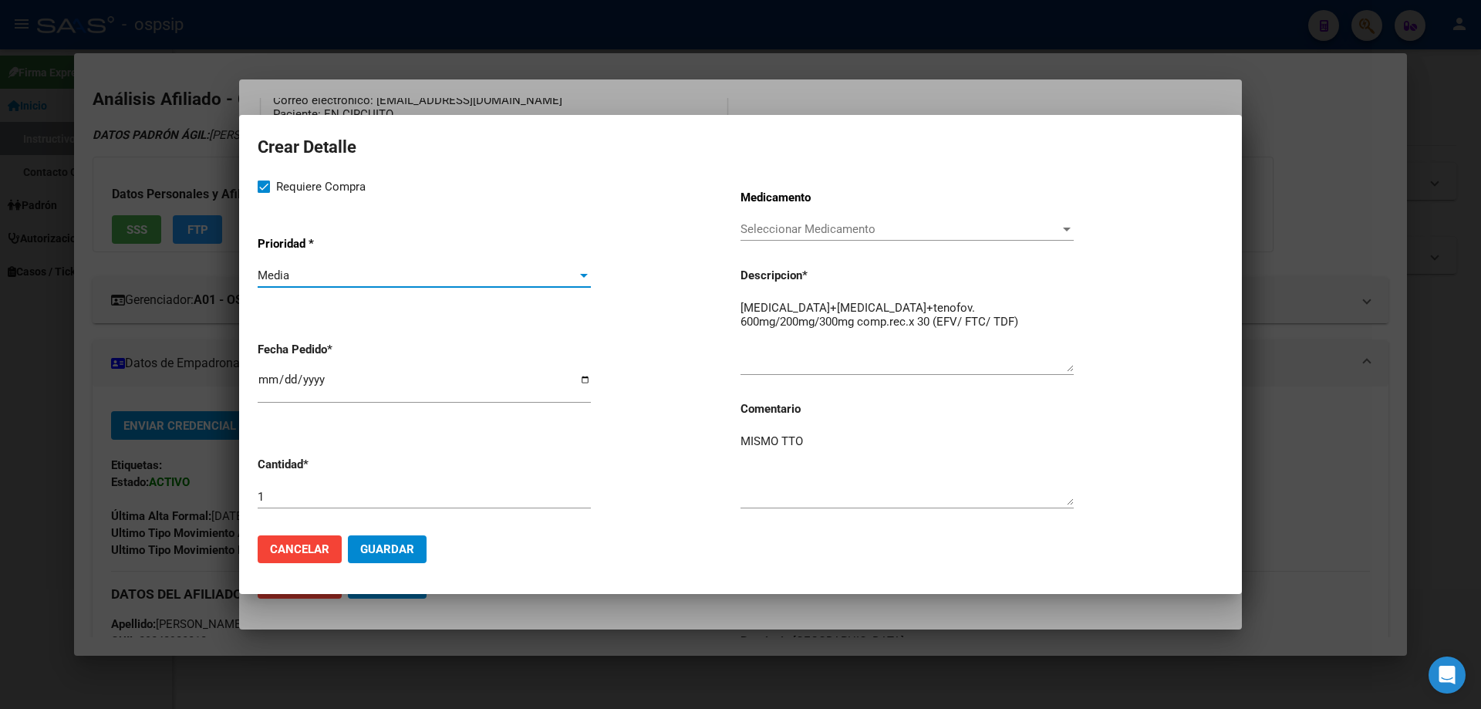
click at [256, 380] on mat-dialog-content "Crear Detalle Requiere Compra Prioridad * Media Seleccionar Prioridad Fecha Ped…" at bounding box center [740, 327] width 1003 height 389
click at [266, 384] on input "[DATE]" at bounding box center [424, 385] width 333 height 25
type input "2025-09-03"
click at [383, 559] on button "Guardar" at bounding box center [387, 549] width 79 height 28
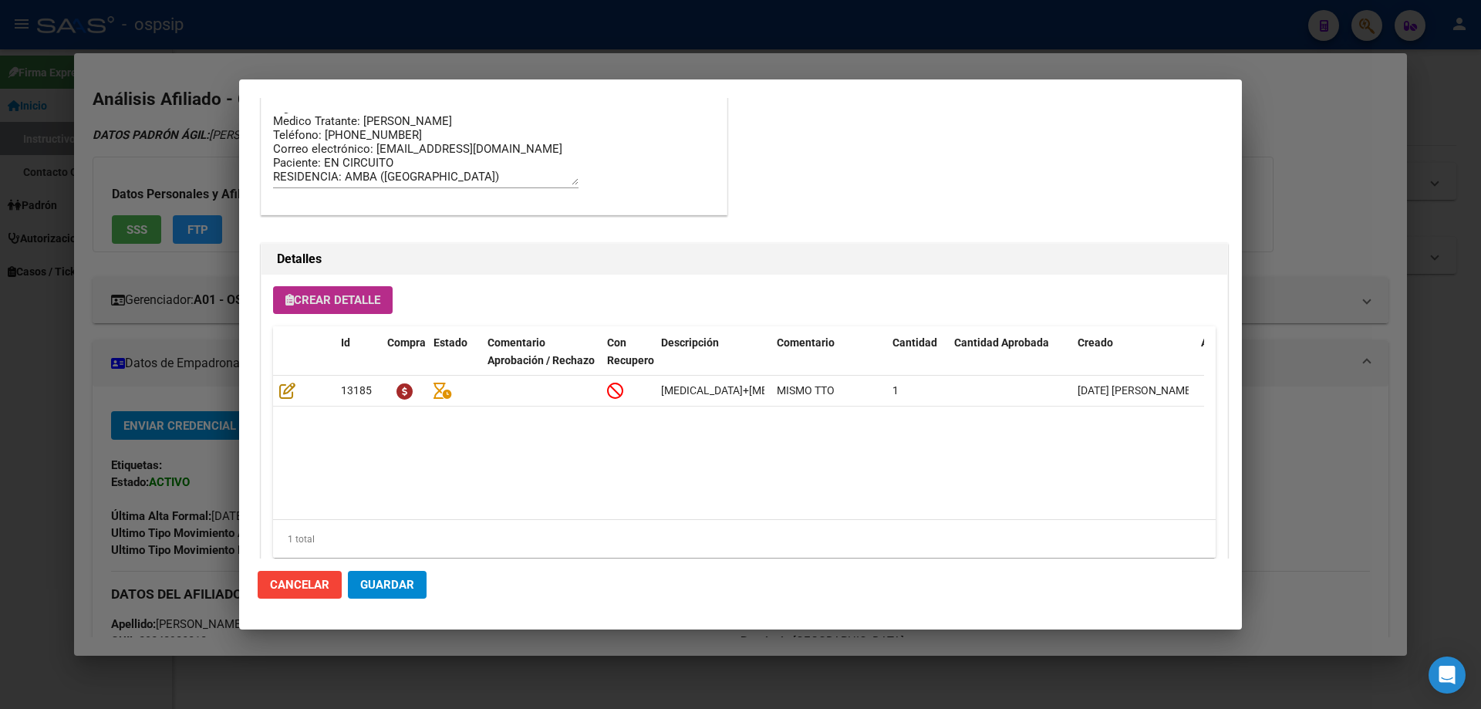
scroll to position [925, 0]
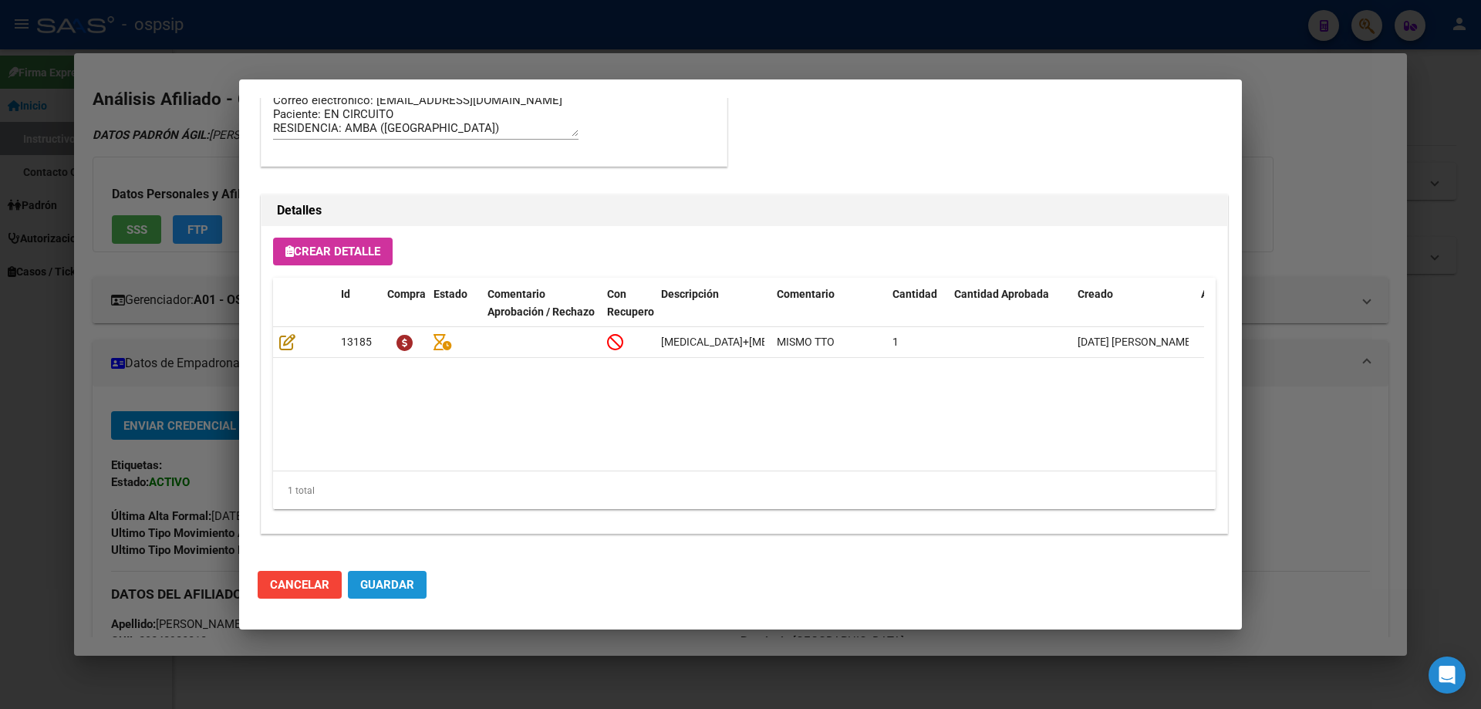
click at [401, 592] on button "Guardar" at bounding box center [387, 585] width 79 height 28
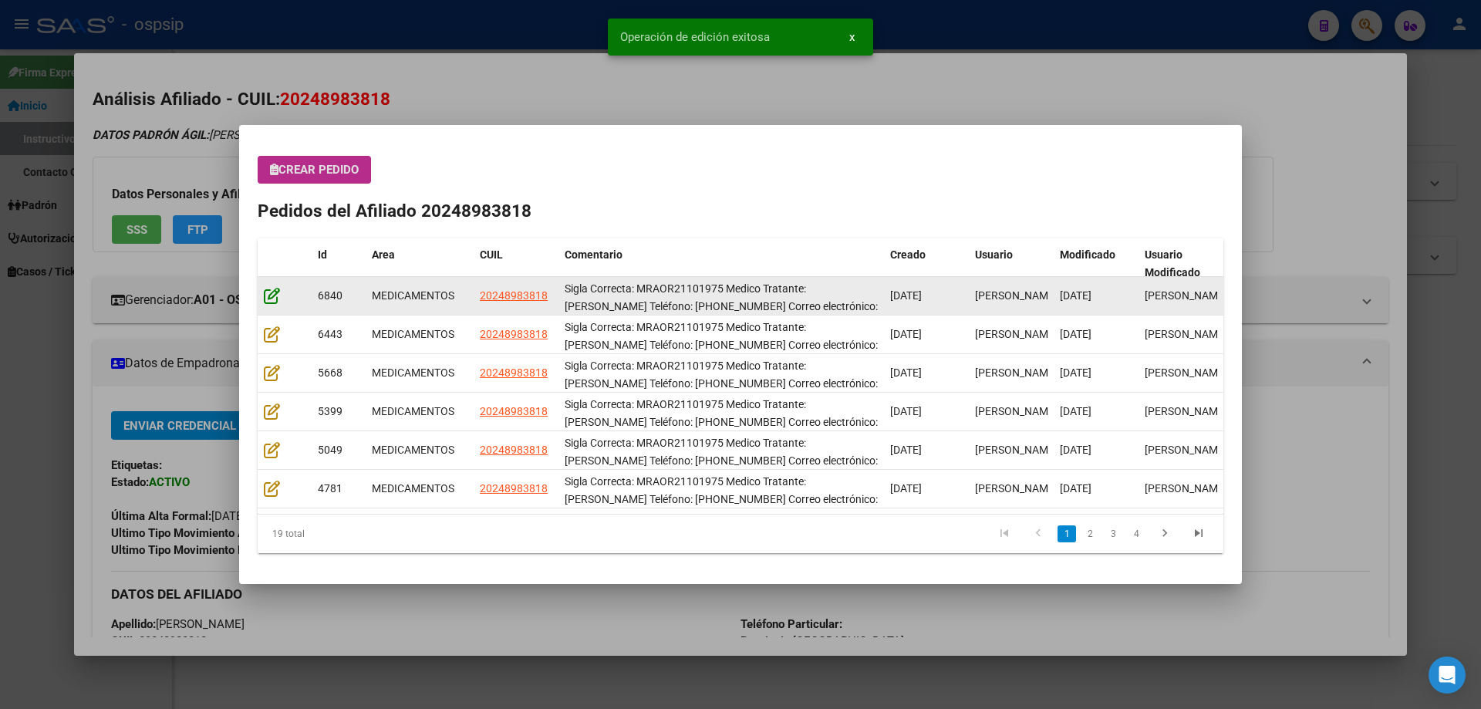
click at [273, 303] on div at bounding box center [285, 296] width 42 height 18
click at [267, 295] on icon at bounding box center [272, 295] width 16 height 17
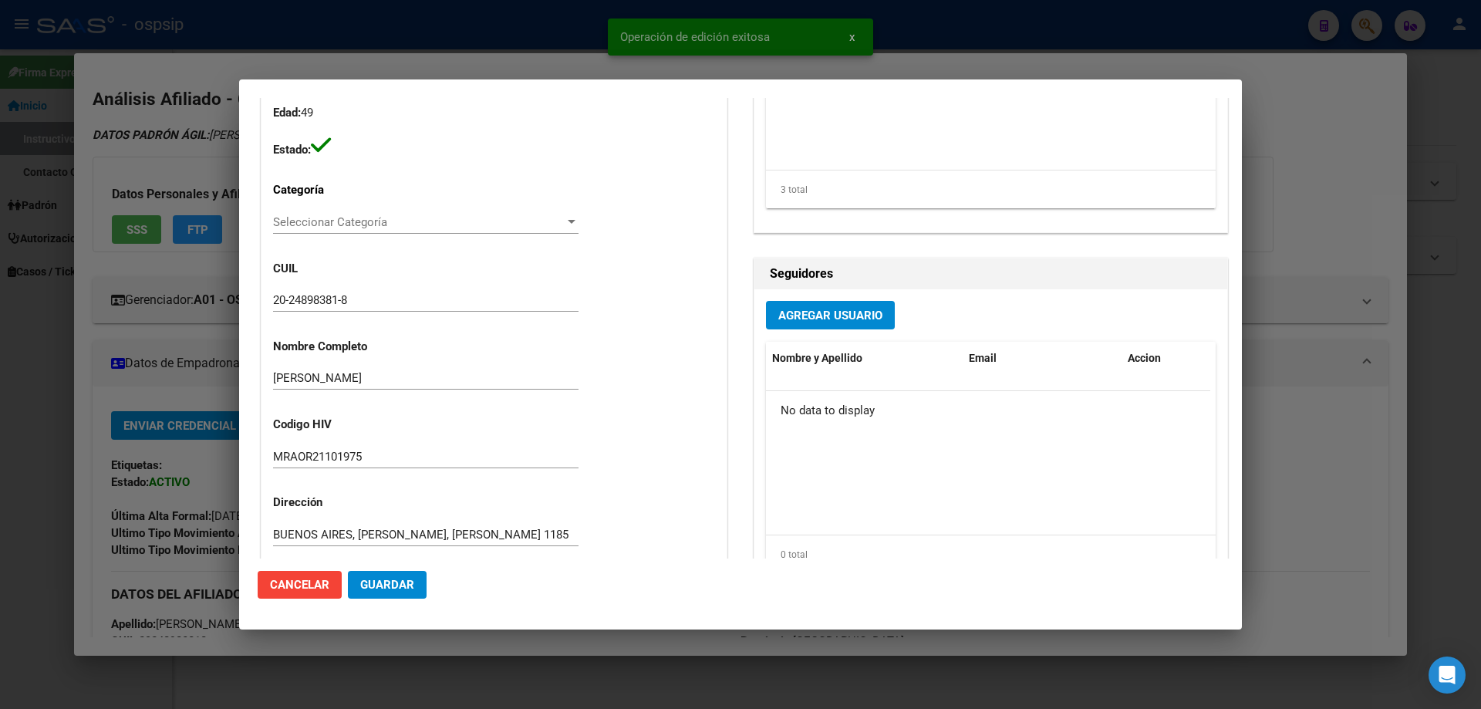
type input "[GEOGRAPHIC_DATA], [PERSON_NAME], [PERSON_NAME] 1185"
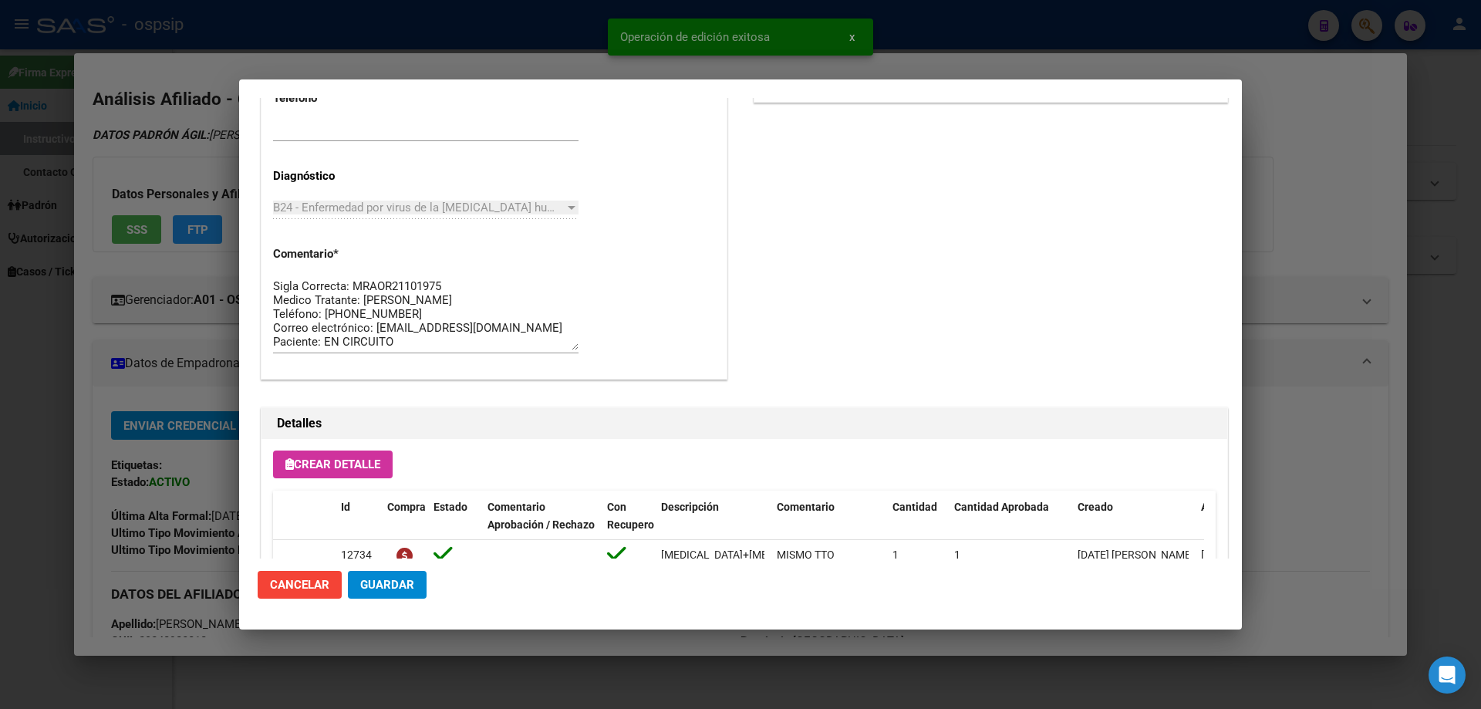
scroll to position [1003, 0]
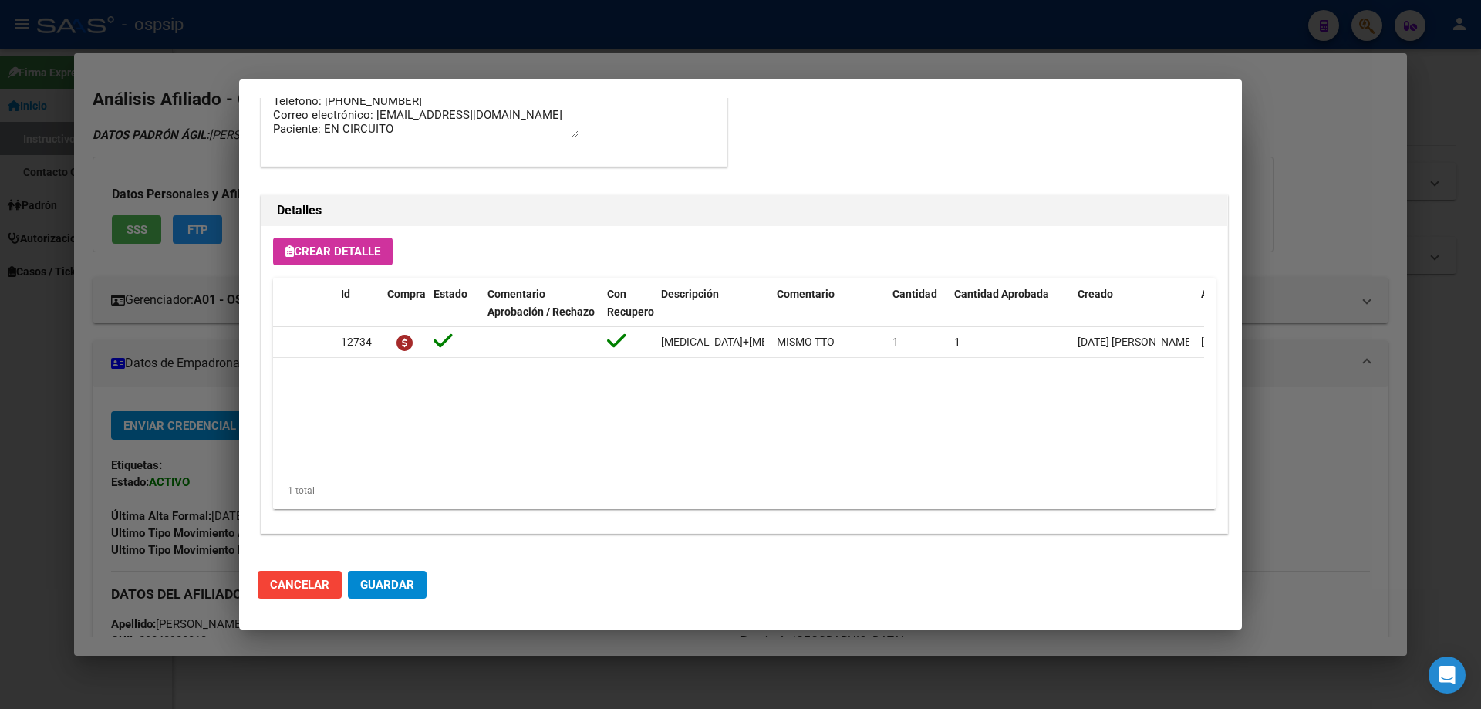
click at [407, 585] on span "Guardar" at bounding box center [387, 585] width 54 height 14
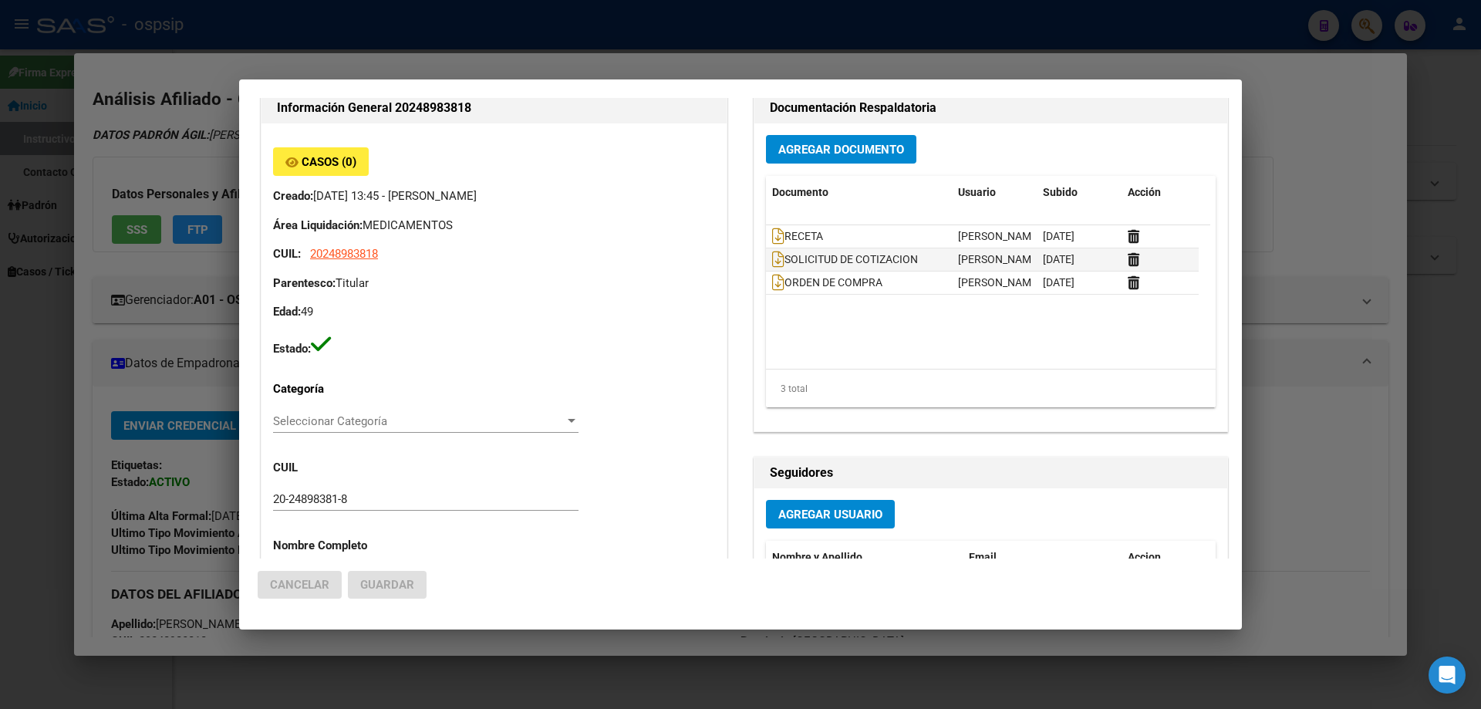
scroll to position [0, 0]
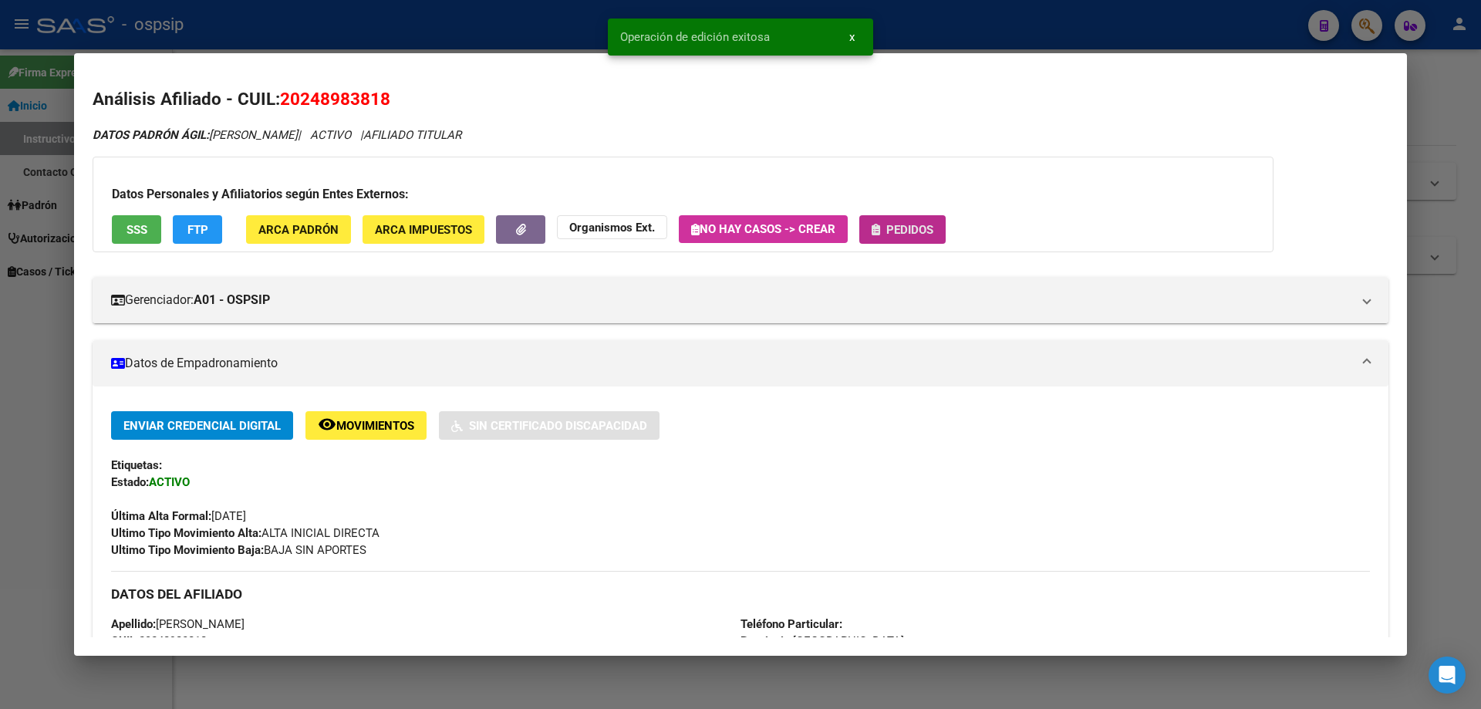
click at [906, 231] on span "Pedidos" at bounding box center [909, 230] width 47 height 14
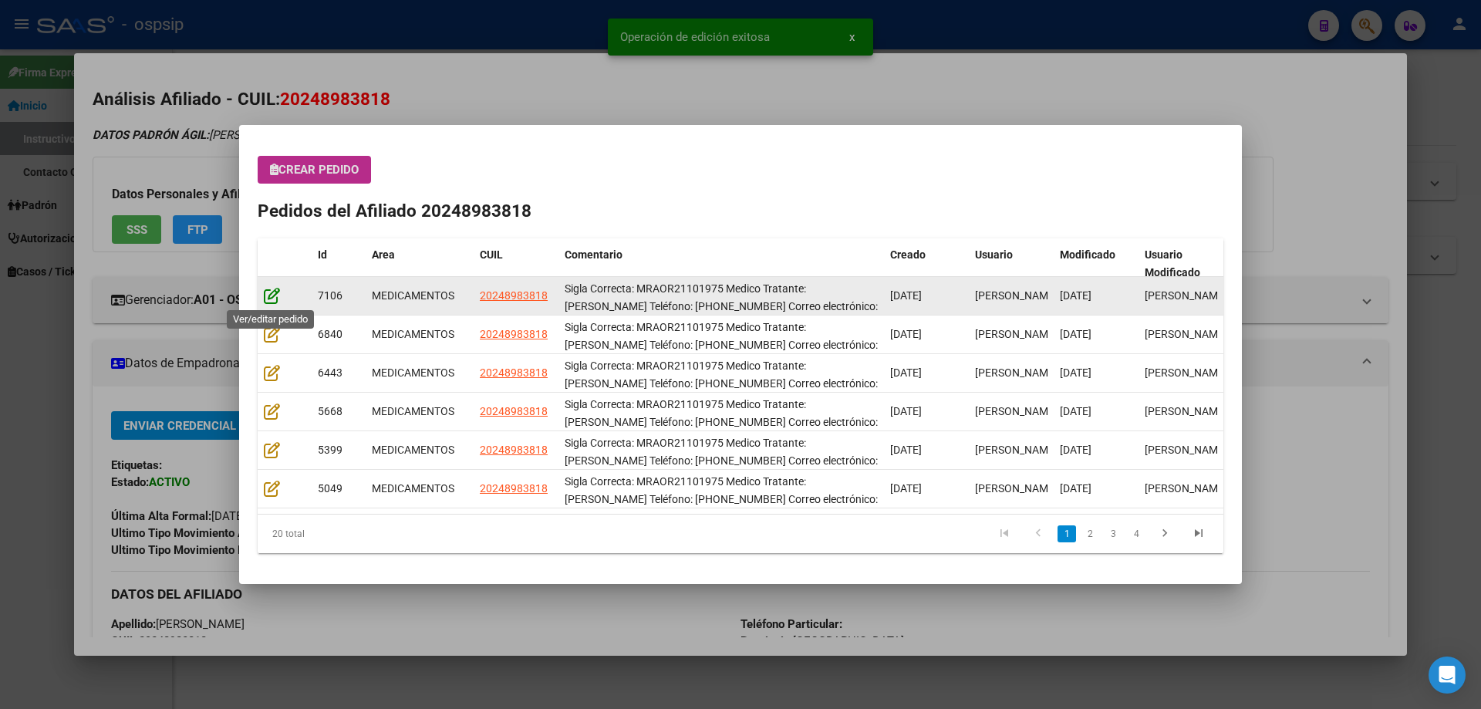
click at [266, 293] on icon at bounding box center [272, 295] width 16 height 17
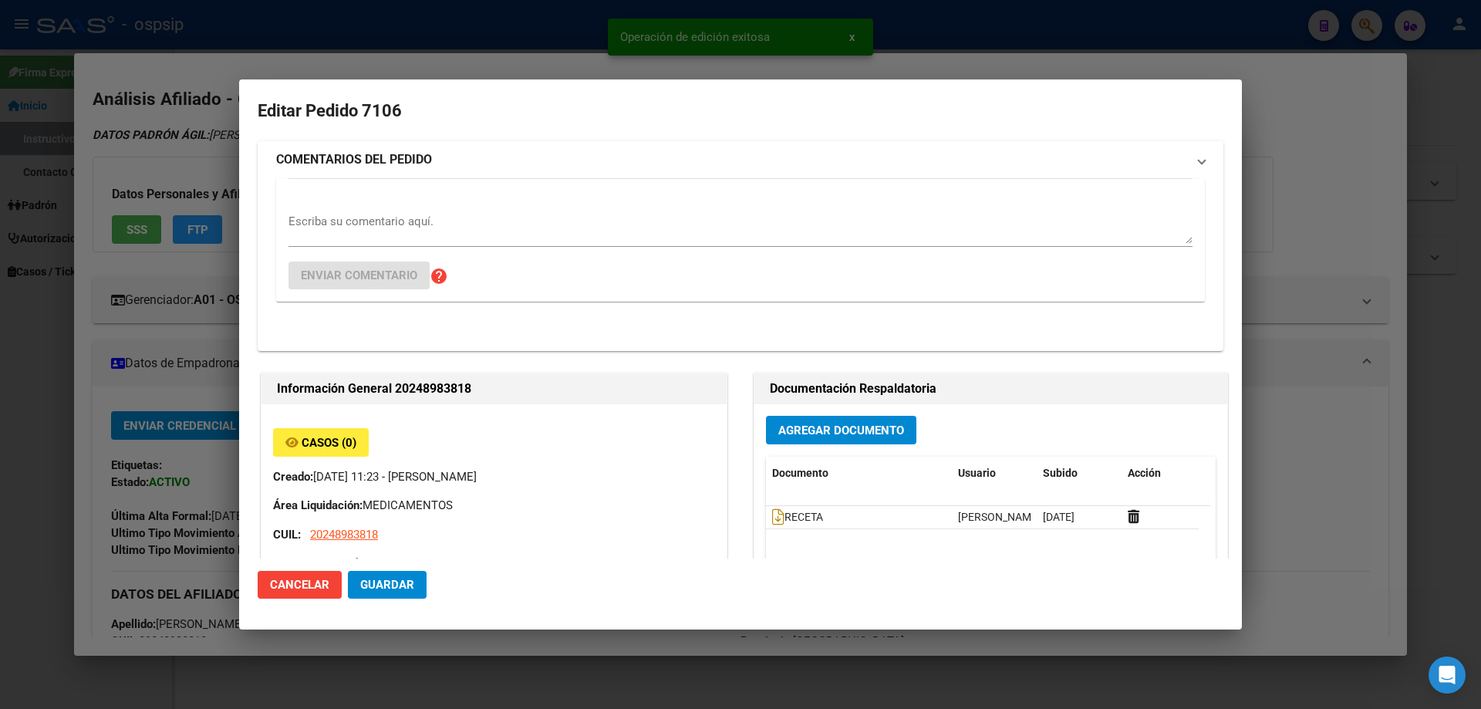
type input "[GEOGRAPHIC_DATA], [PERSON_NAME], [PERSON_NAME] 1185"
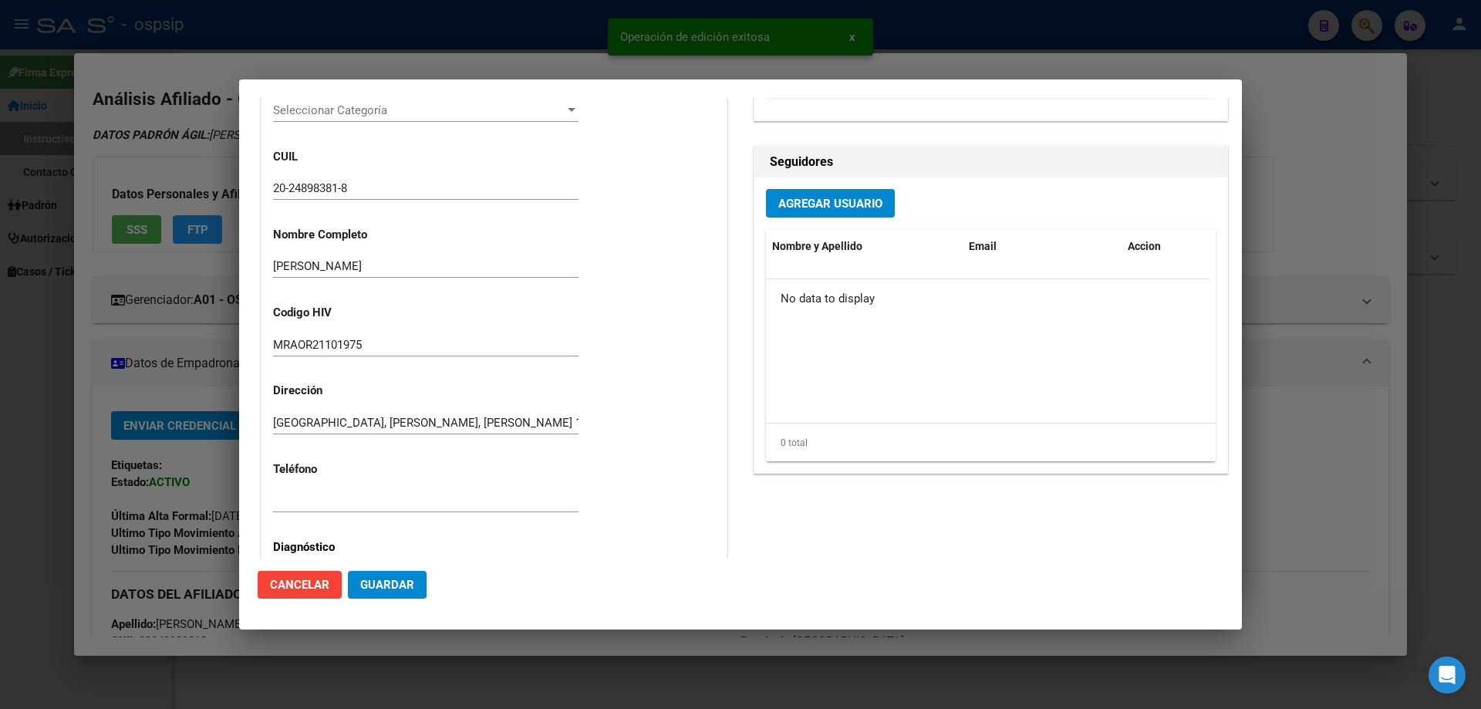
scroll to position [1003, 0]
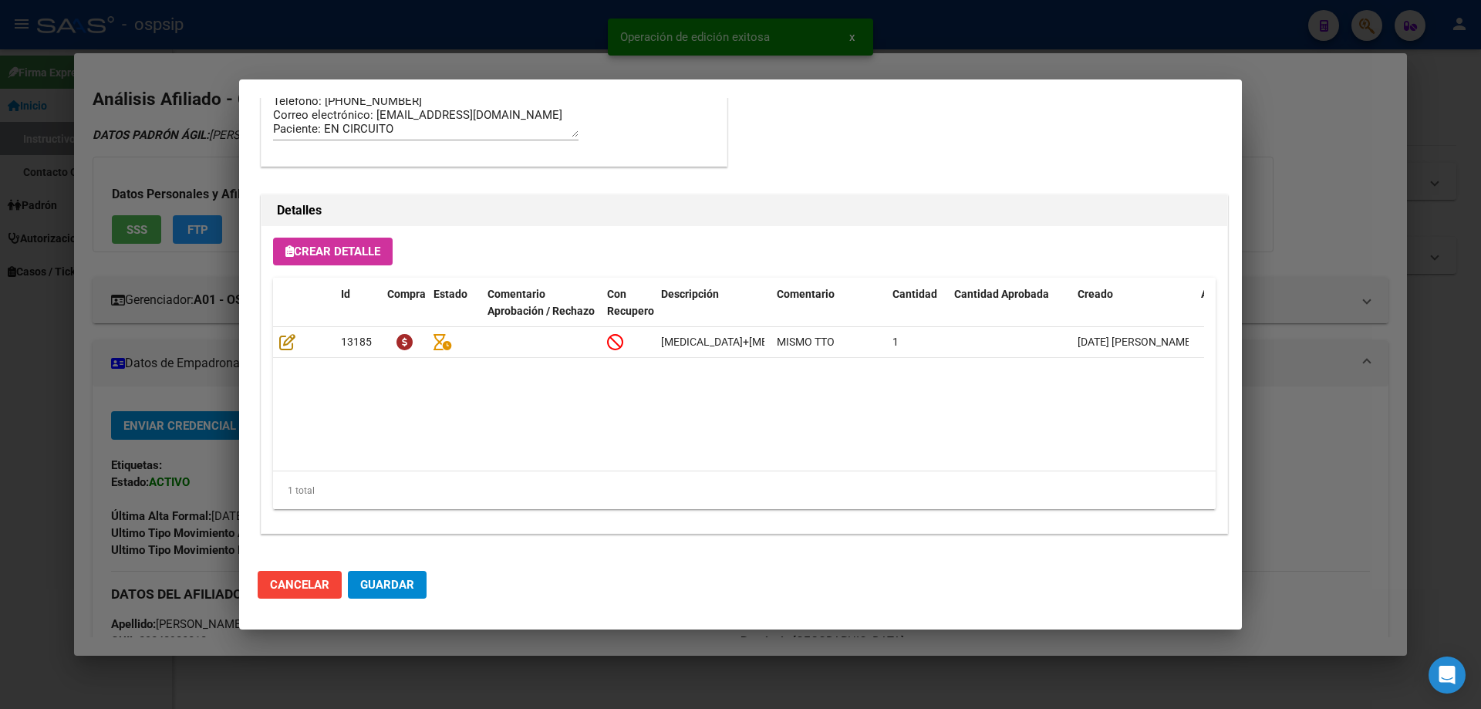
click at [403, 592] on span "Guardar" at bounding box center [387, 585] width 54 height 14
click at [413, 579] on span "Guardar" at bounding box center [387, 585] width 54 height 14
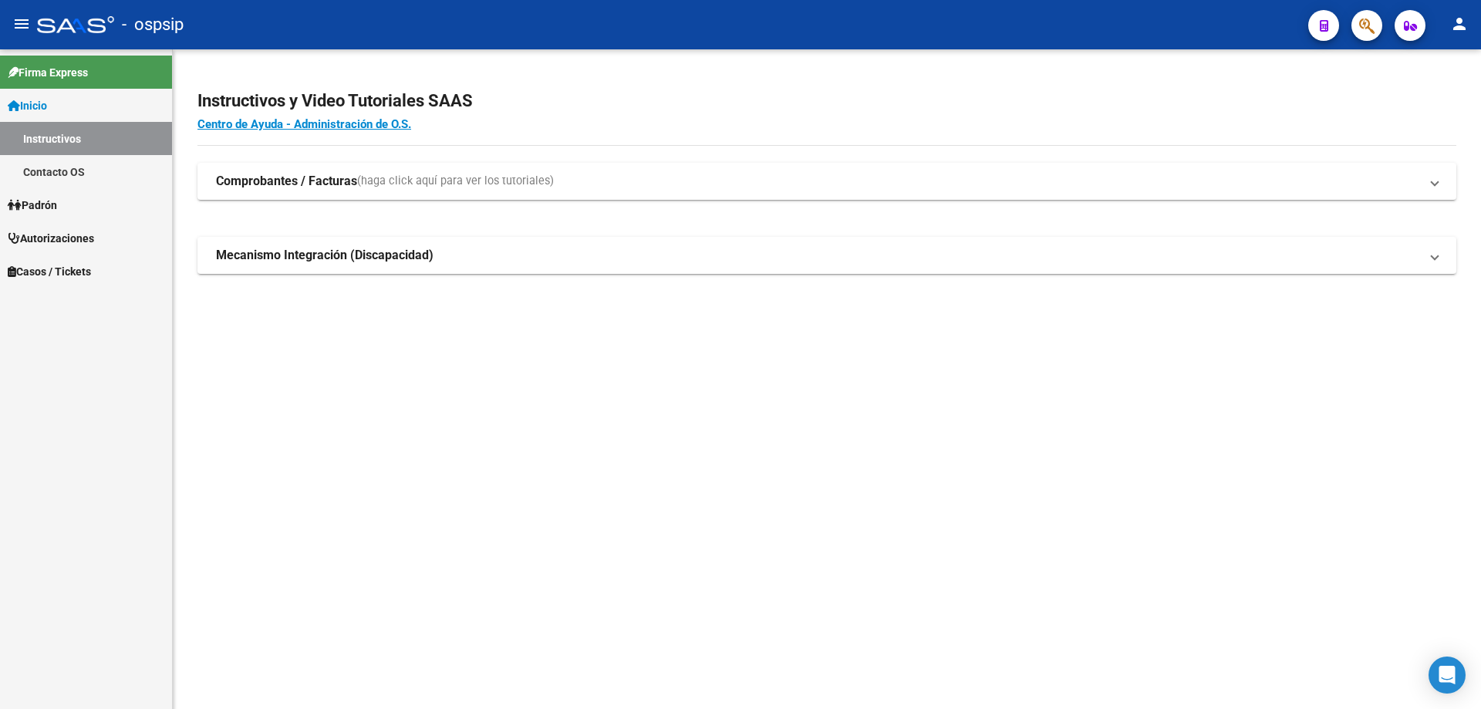
click at [92, 245] on span "Autorizaciones" at bounding box center [51, 238] width 86 height 17
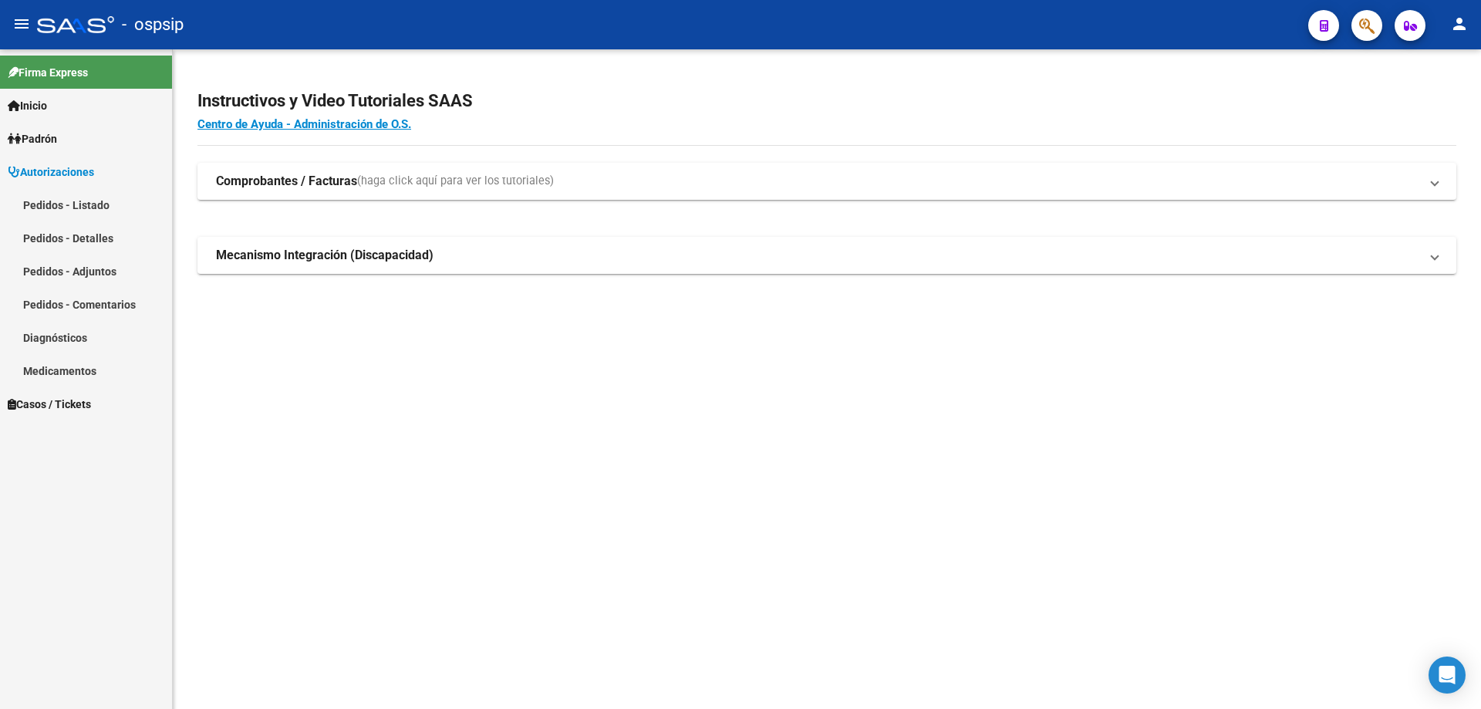
click at [111, 199] on link "Pedidos - Listado" at bounding box center [86, 204] width 172 height 33
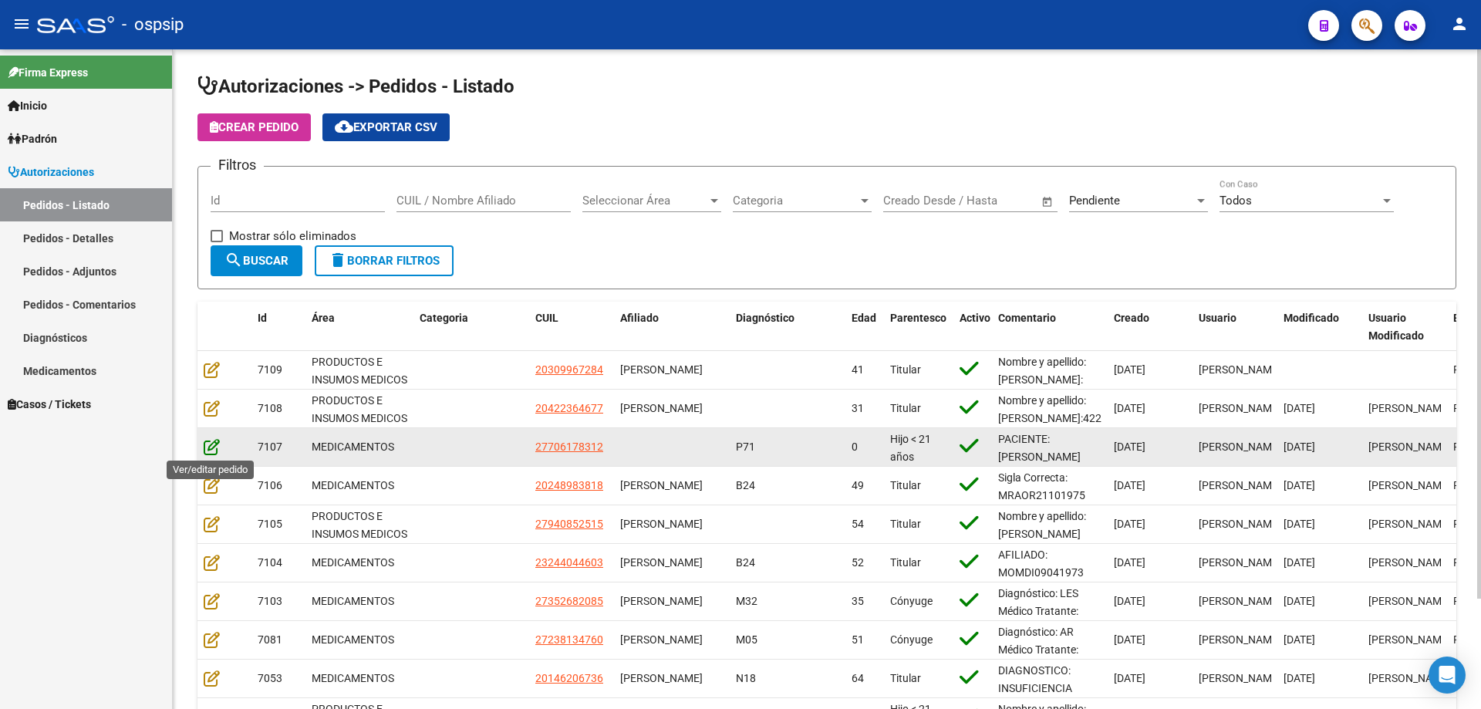
click at [205, 447] on icon at bounding box center [212, 446] width 16 height 17
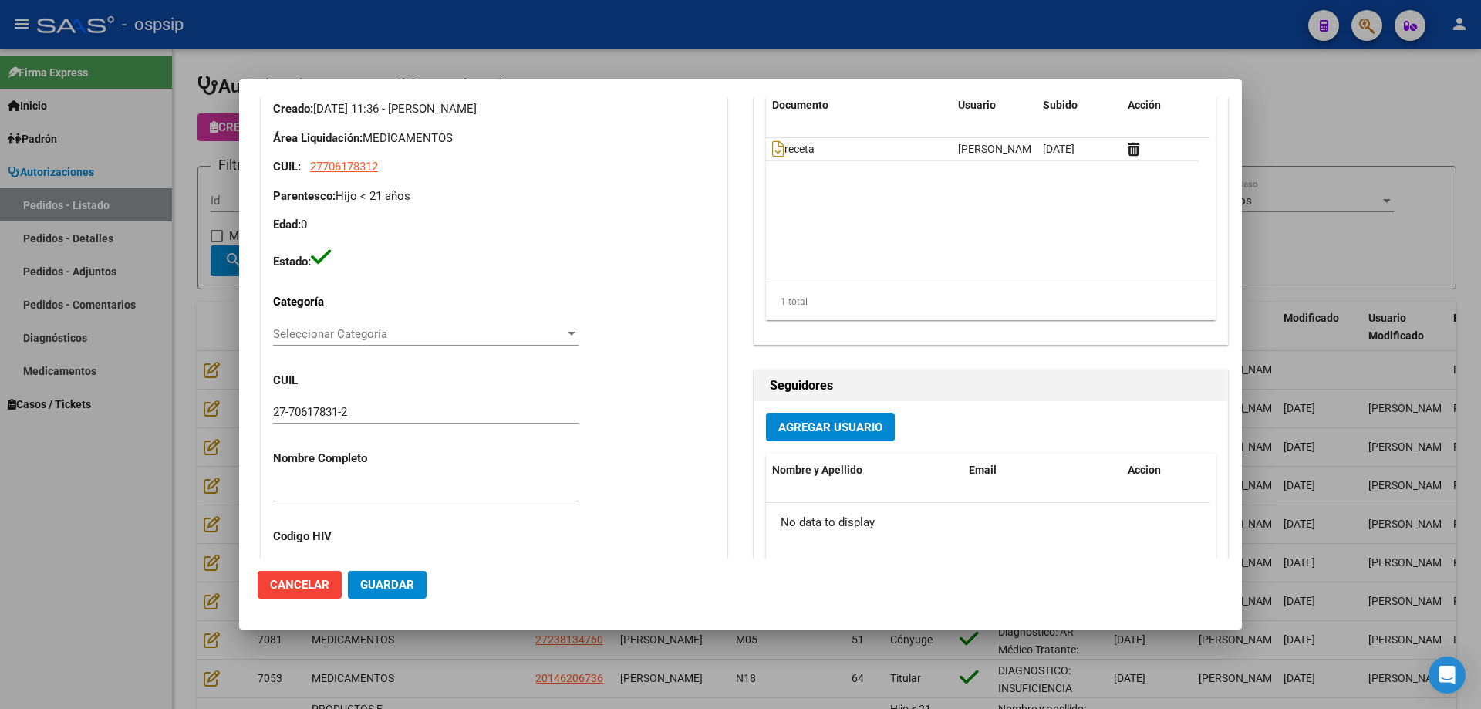
type input "MATEO VILLENA"
type input "Neuquen, BARRIO CONFLUENCIA, COPAHUE 545"
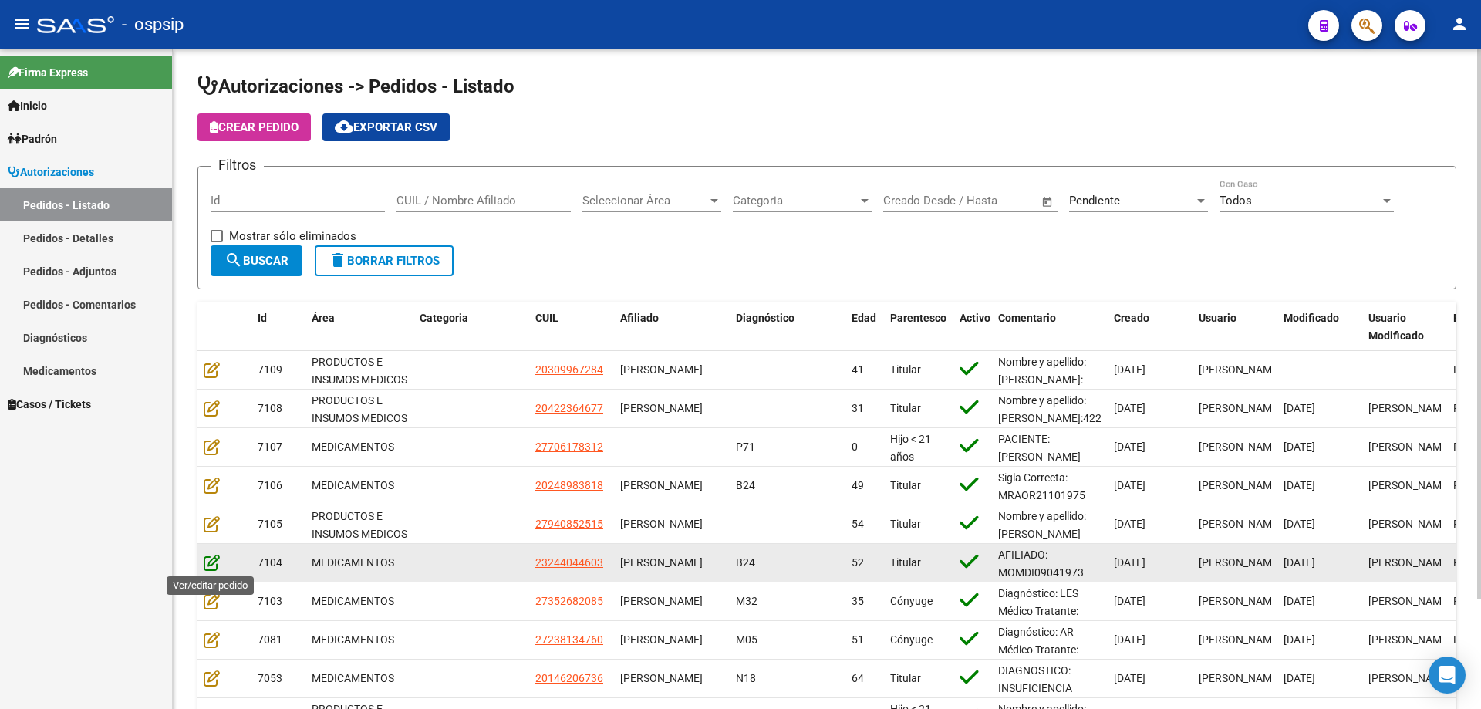
click at [210, 558] on icon at bounding box center [212, 562] width 16 height 17
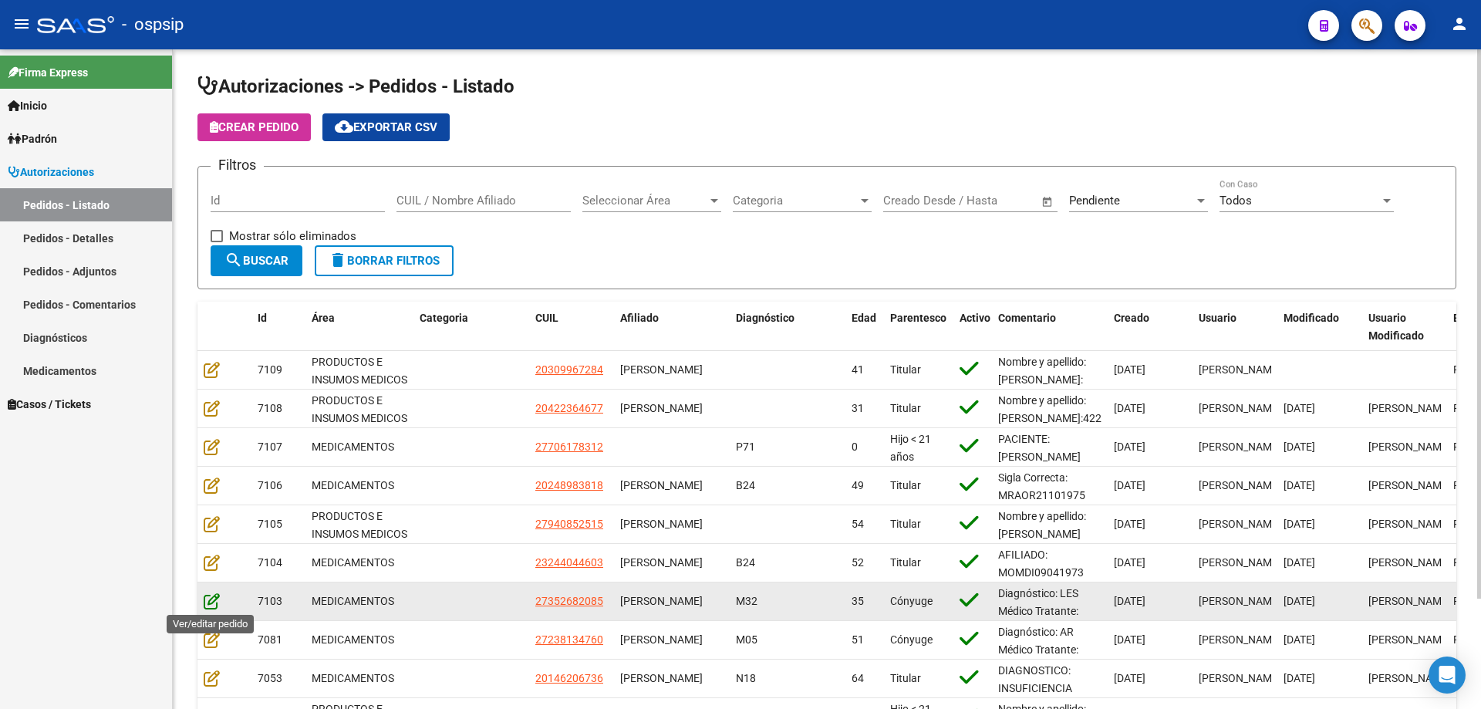
click at [211, 597] on icon at bounding box center [212, 600] width 16 height 17
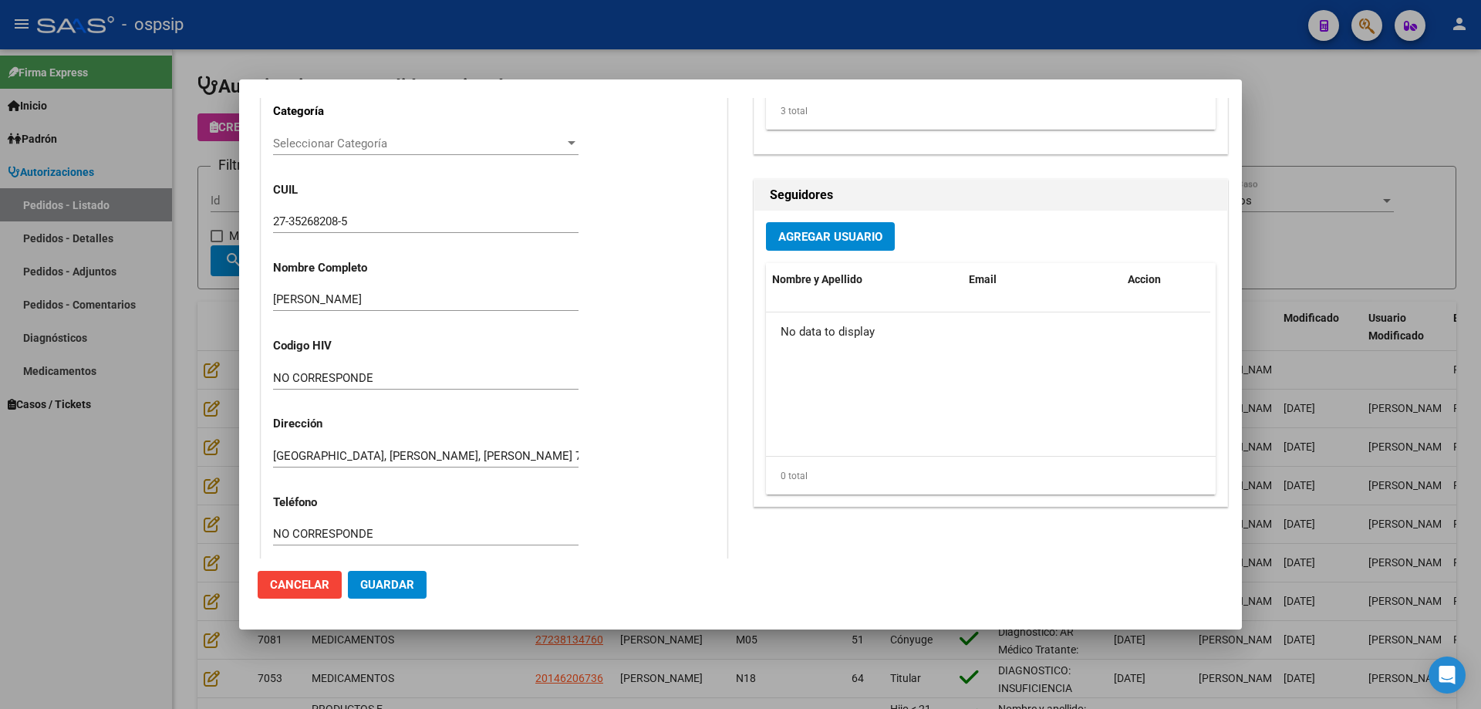
type input "Buenos Aires, GREGORIO DE LAFERRERE, RICARDO GUTIERREZ 7307"
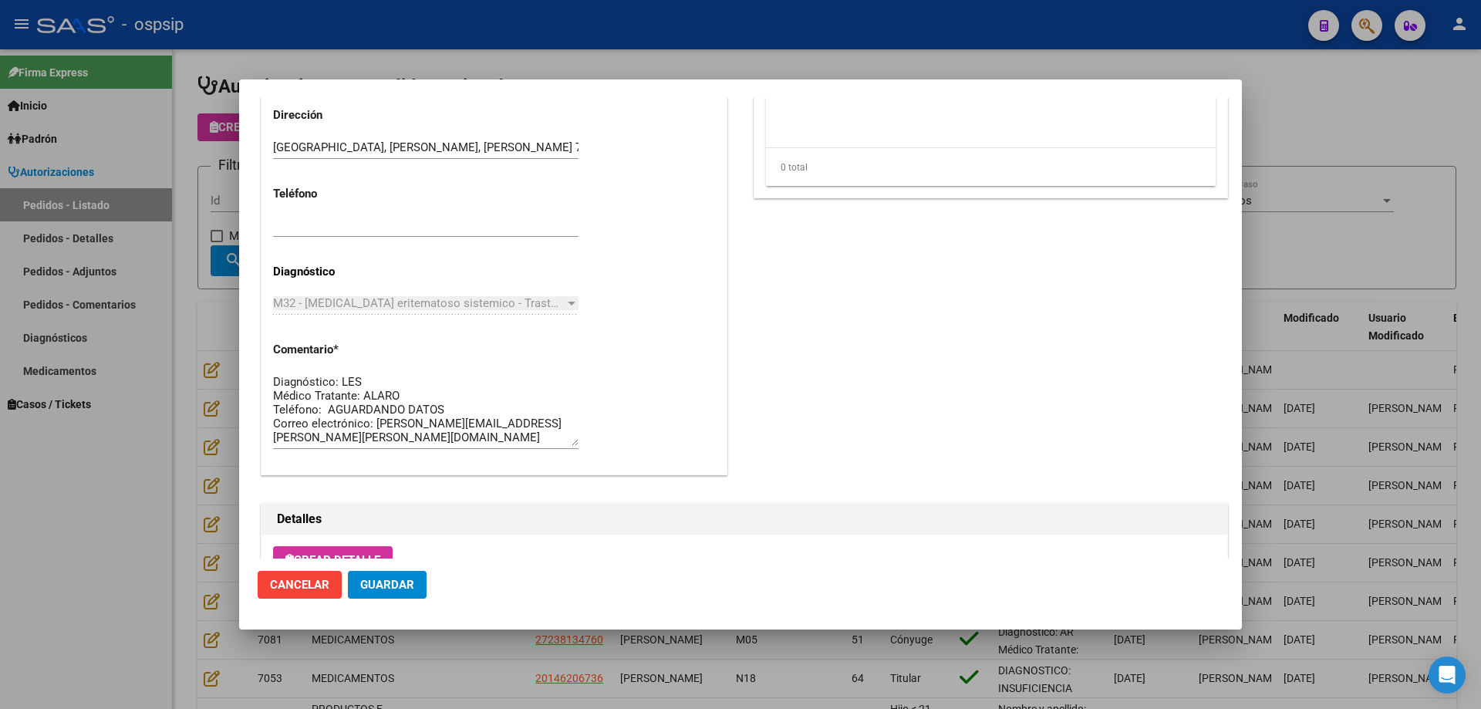
scroll to position [771, 0]
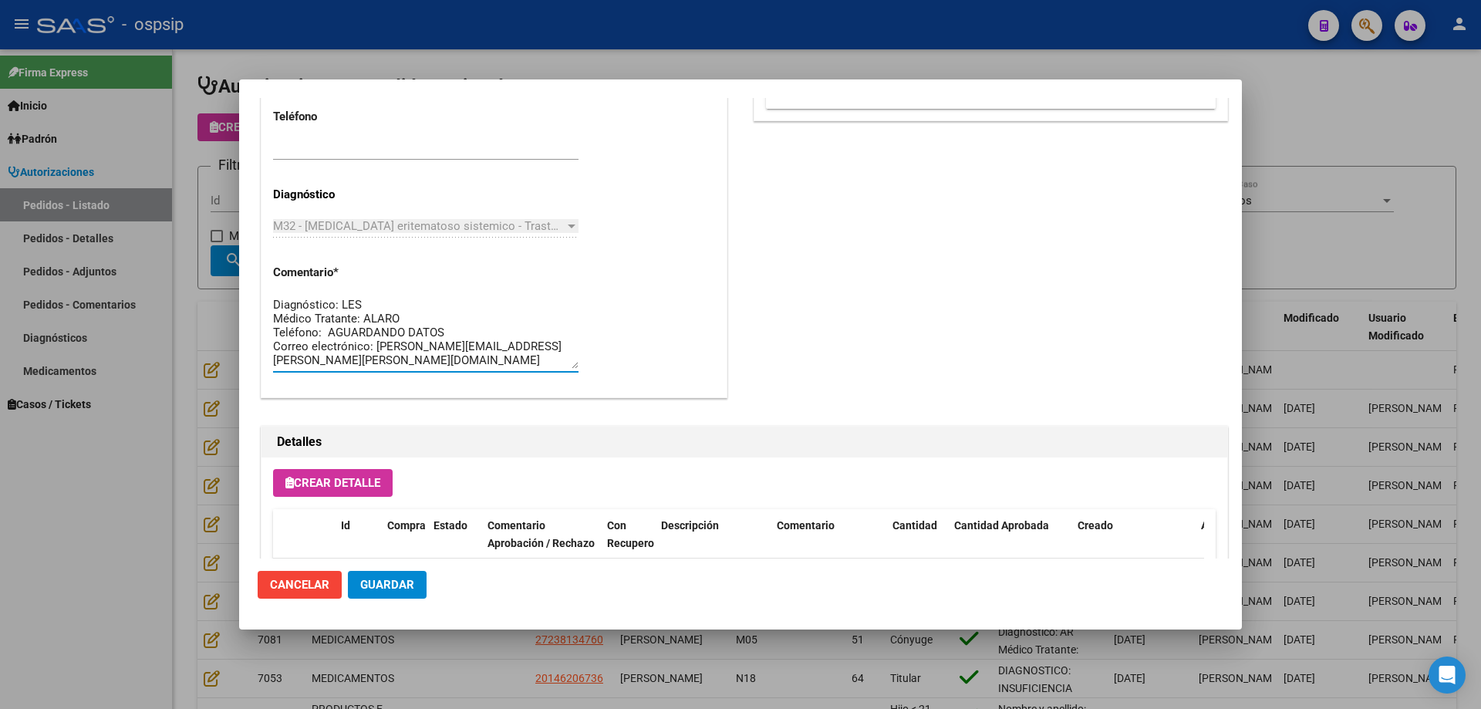
drag, startPoint x: 457, startPoint y: 365, endPoint x: 254, endPoint y: 294, distance: 214.9
click at [254, 294] on mat-dialog-content "Editar Pedido 7103 COMENTARIOS DEL PEDIDO Escriba su comentario aquí. Enviar co…" at bounding box center [740, 328] width 1003 height 461
